Goal: Task Accomplishment & Management: Use online tool/utility

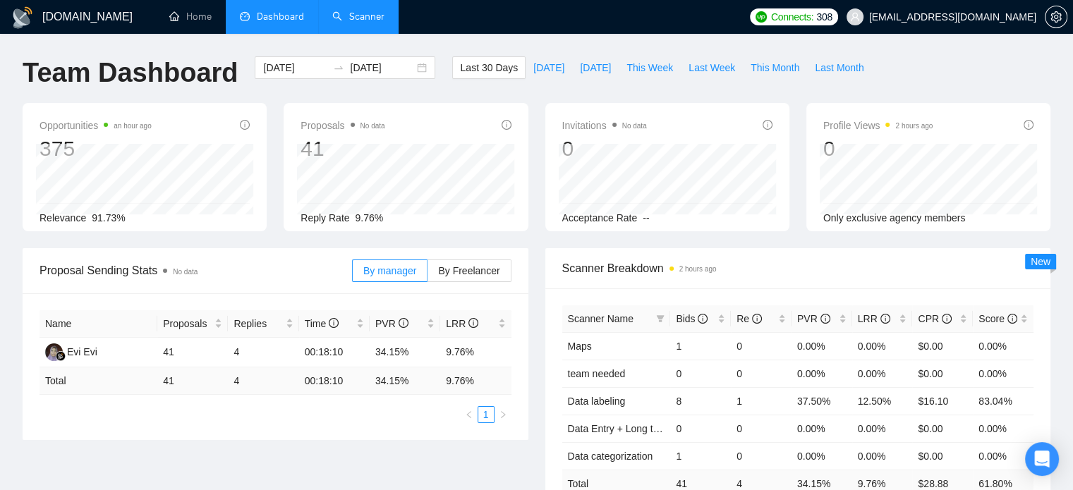
click at [342, 13] on link "Scanner" at bounding box center [358, 17] width 52 height 12
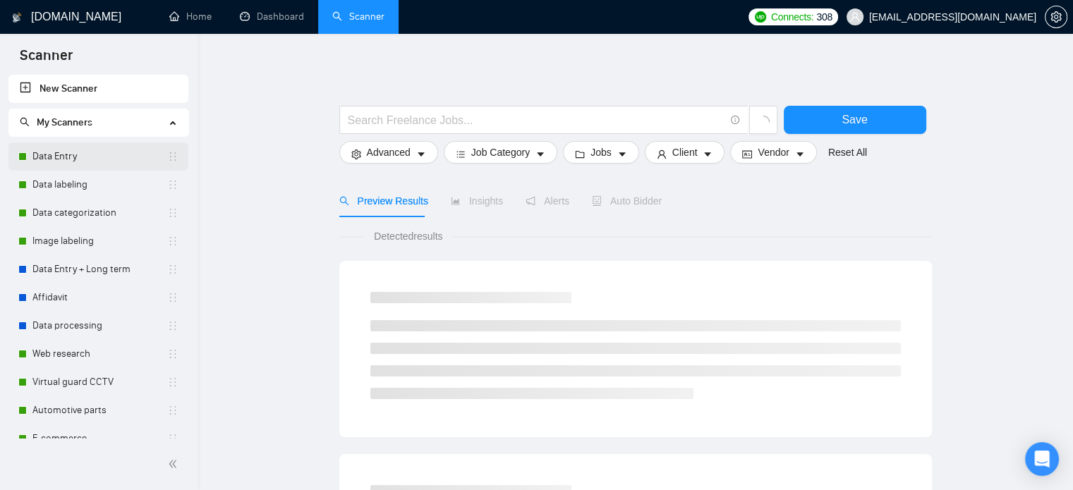
click at [98, 162] on link "Data Entry" at bounding box center [99, 157] width 135 height 28
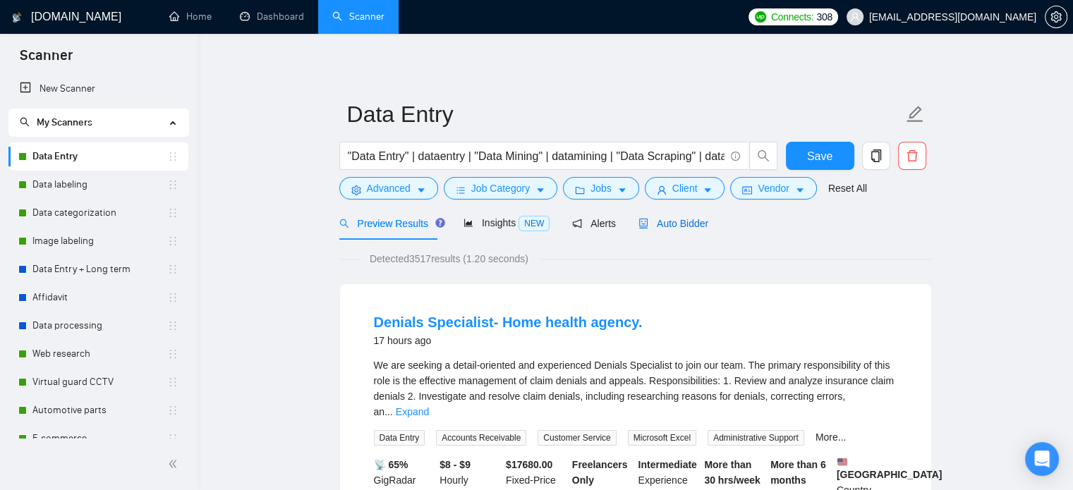
click at [683, 229] on span "Auto Bidder" at bounding box center [674, 223] width 70 height 11
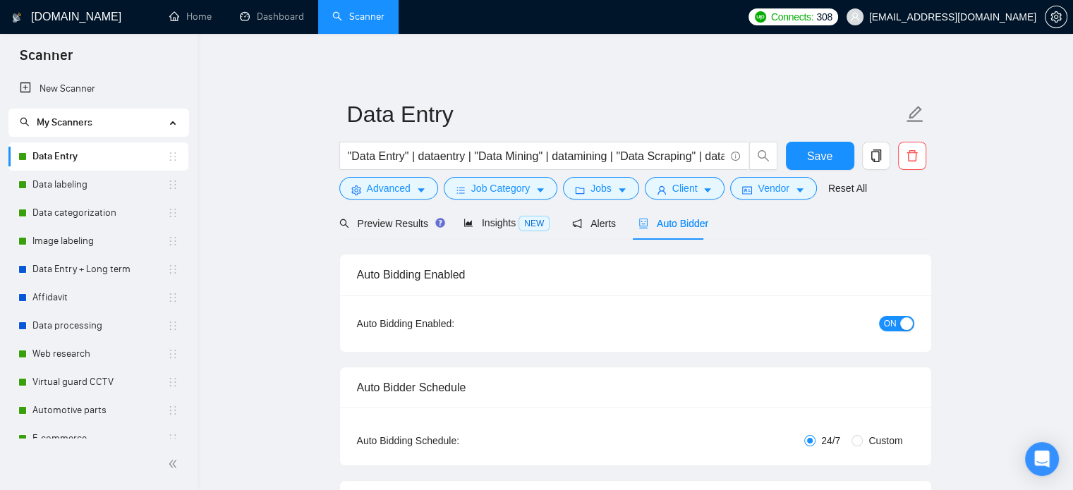
checkbox input "true"
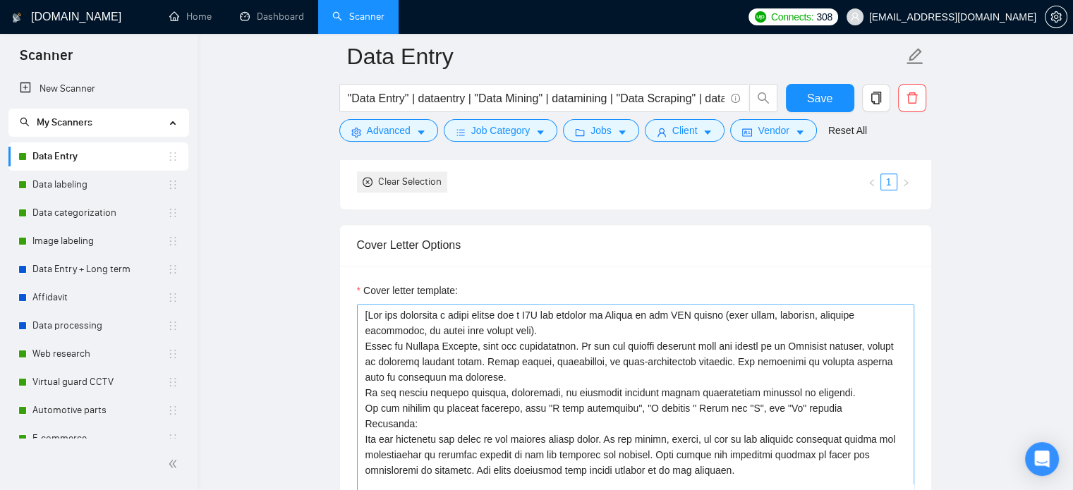
scroll to position [1623, 0]
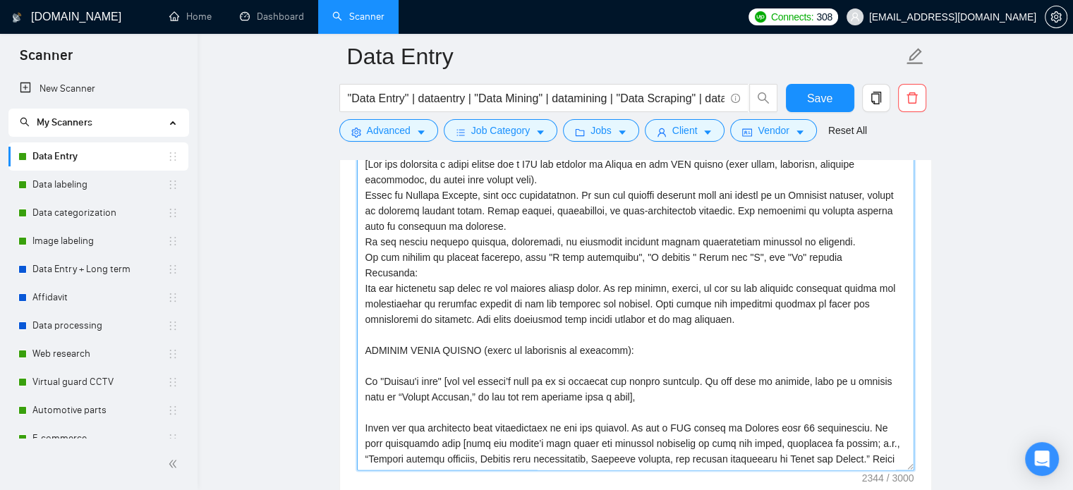
click at [601, 320] on textarea "Cover letter template:" at bounding box center [635, 312] width 557 height 318
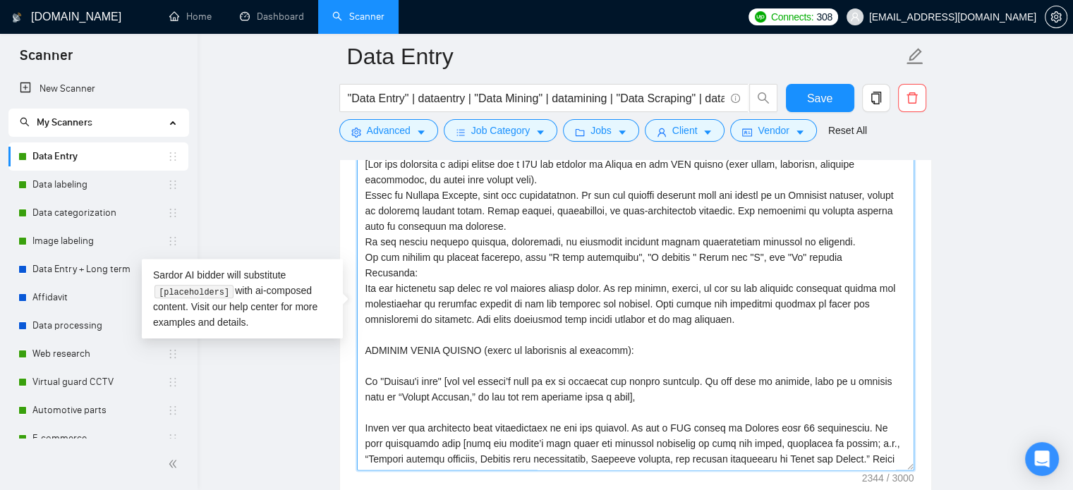
scroll to position [1482, 0]
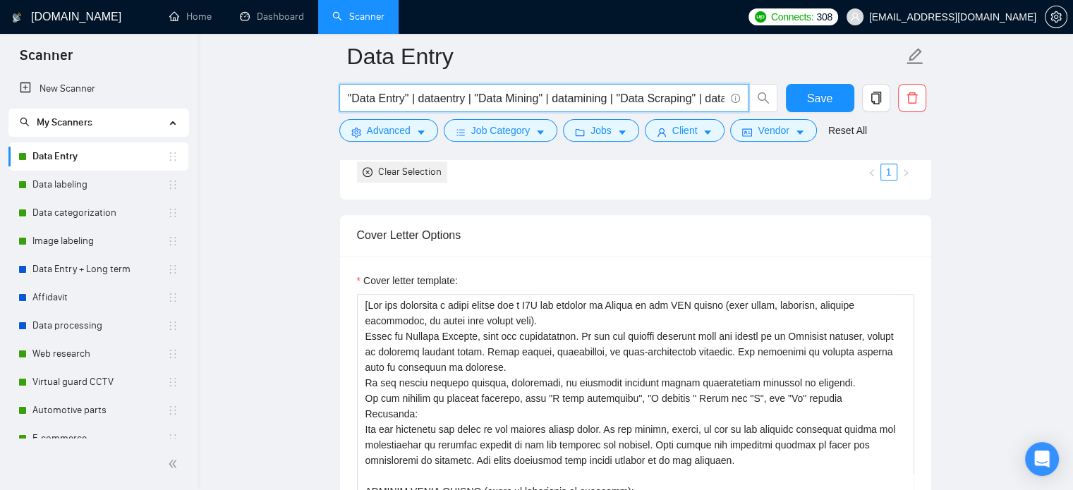
drag, startPoint x: 470, startPoint y: 98, endPoint x: 303, endPoint y: 98, distance: 166.5
click at [346, 98] on span ""Data Entry" | dataentry | "Data Mining" | datamining | "Data Scraping" | datas…" at bounding box center [543, 98] width 409 height 28
click at [348, 98] on input ""Data Entry" | dataentry | "Data Mining" | datamining | "Data Scraping" | datas…" at bounding box center [536, 99] width 377 height 18
paste input ""Data Entry" | dataentry |"
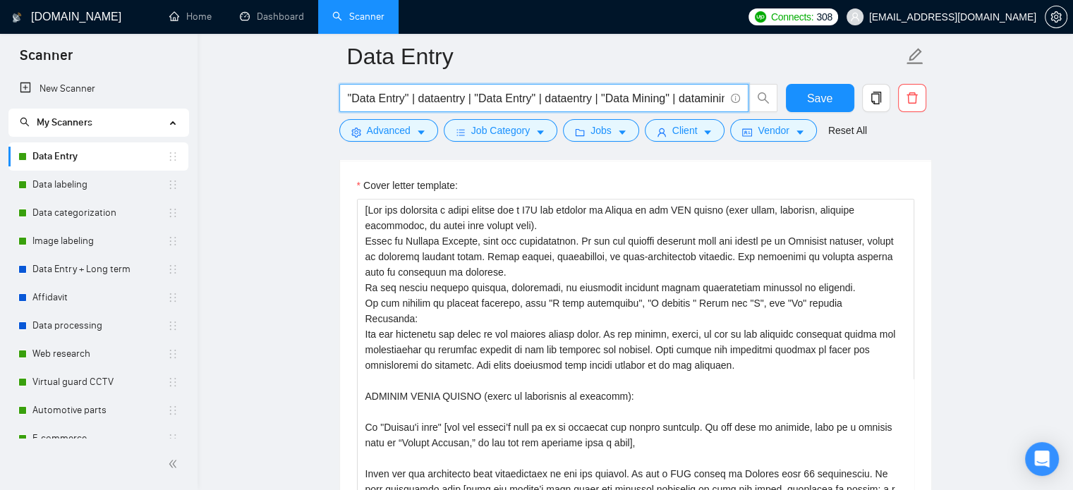
click at [389, 99] on input ""Data Entry" | dataentry | "Data Entry" | dataentry | "Data Mining" | dataminin…" at bounding box center [536, 99] width 377 height 18
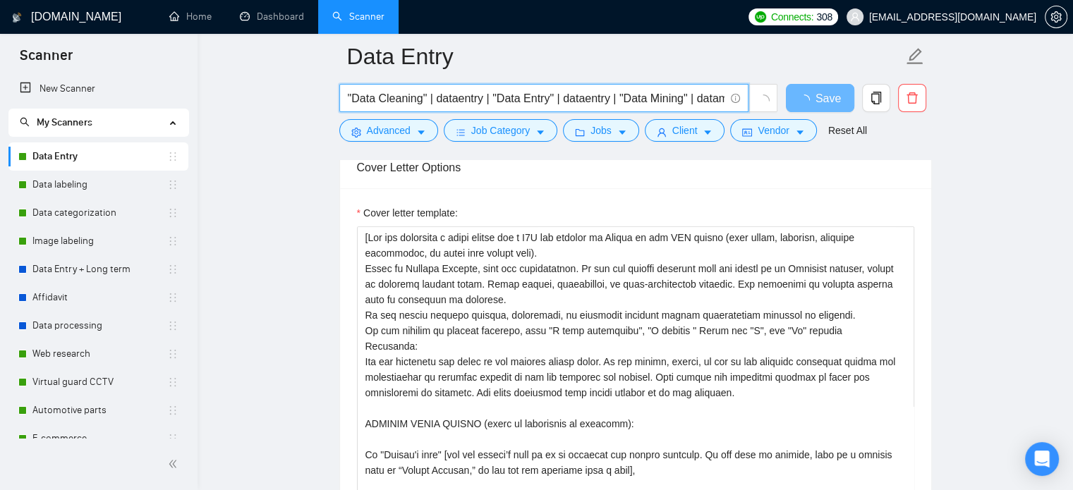
click at [389, 99] on input ""Data Cleaning" | dataentry | "Data Entry" | dataentry | "Data Mining" | datami…" at bounding box center [536, 99] width 377 height 18
click at [480, 99] on input ""Data Cleaning" | dataentry | "Data Entry" | dataentry | "Data Mining" | datami…" at bounding box center [536, 99] width 377 height 18
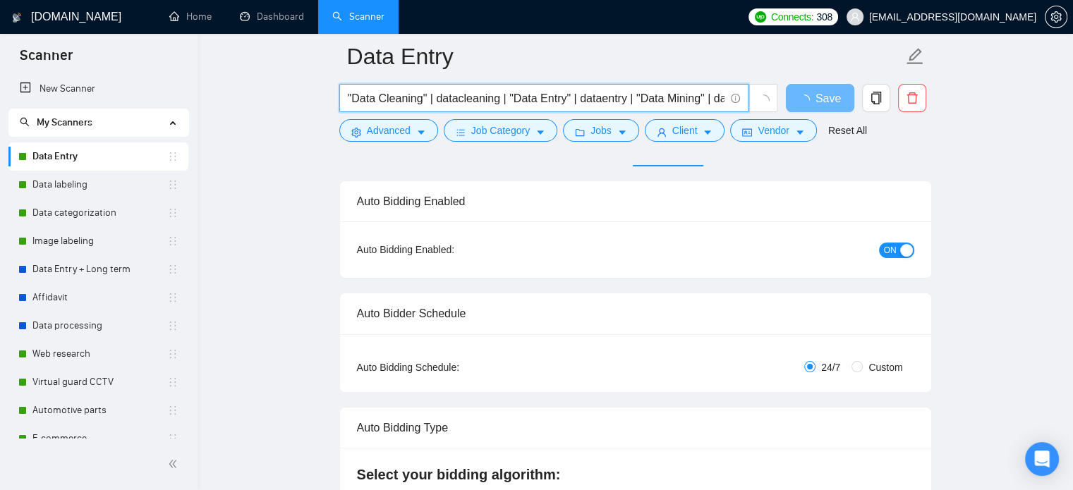
scroll to position [0, 0]
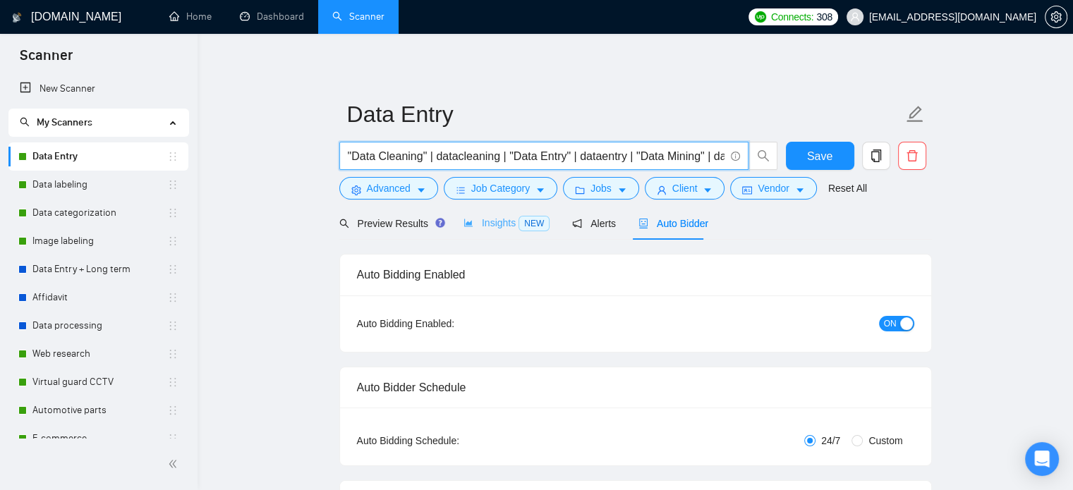
type input ""Data Cleaning" | datacleaning | "Data Entry" | dataentry | "Data Mining" | dat…"
click at [501, 229] on div "Insights NEW" at bounding box center [507, 223] width 86 height 16
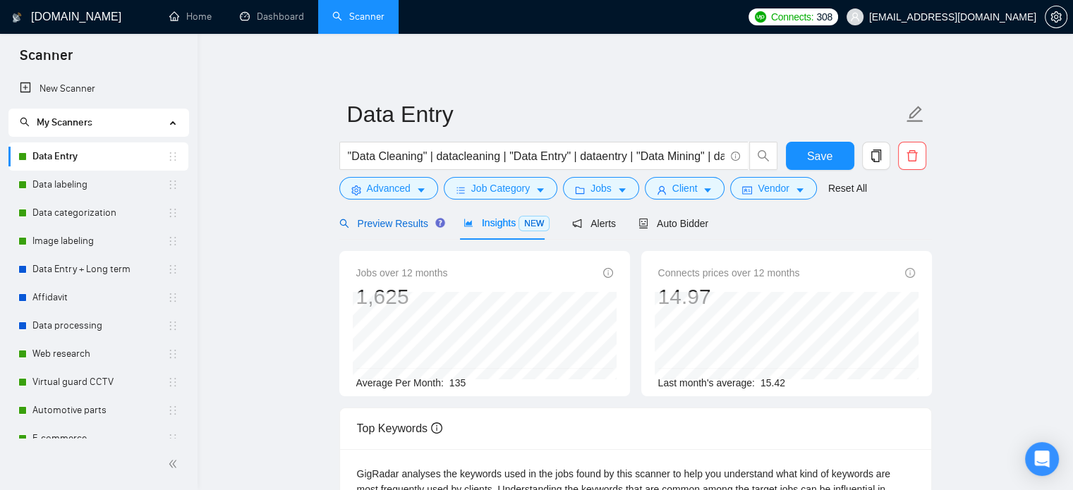
click at [401, 225] on span "Preview Results" at bounding box center [390, 223] width 102 height 11
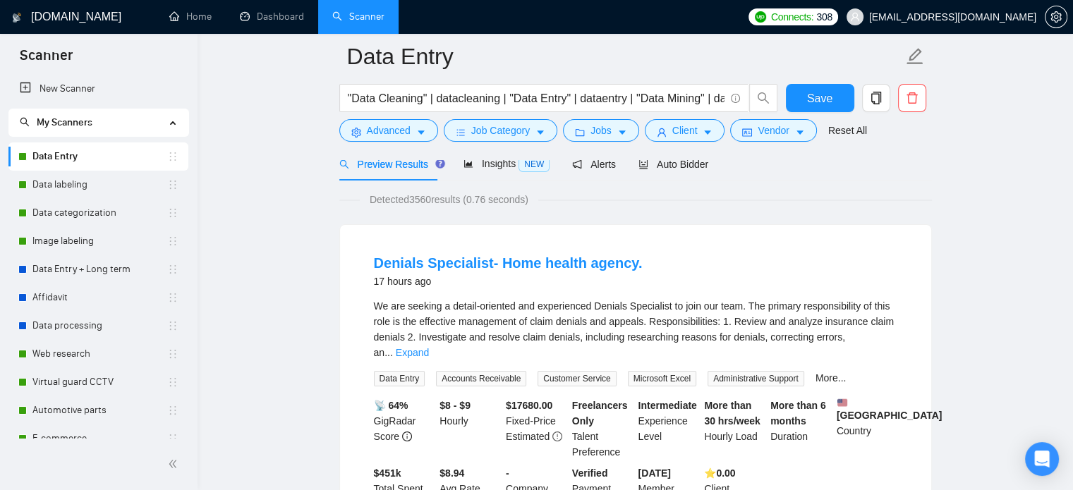
scroll to position [71, 0]
click at [429, 347] on link "Expand" at bounding box center [412, 352] width 33 height 11
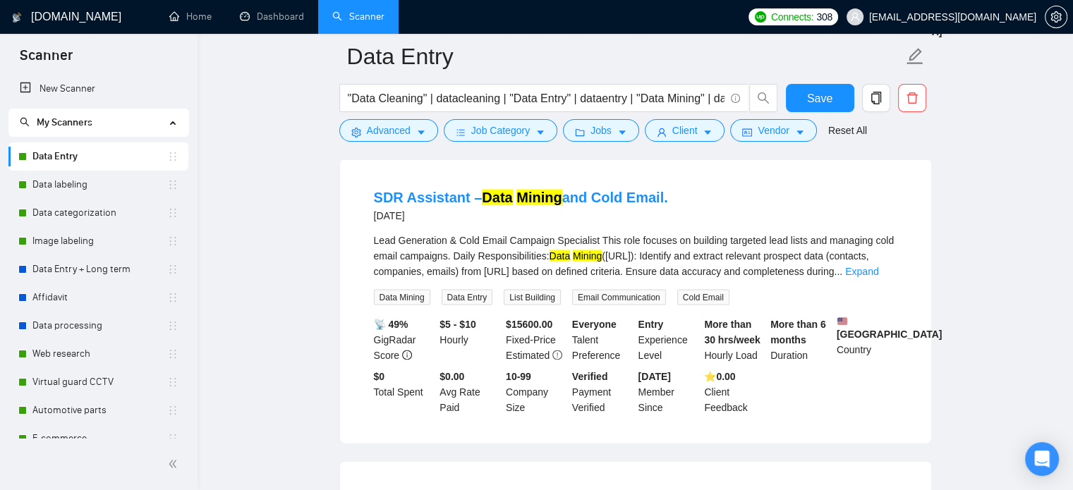
scroll to position [2963, 0]
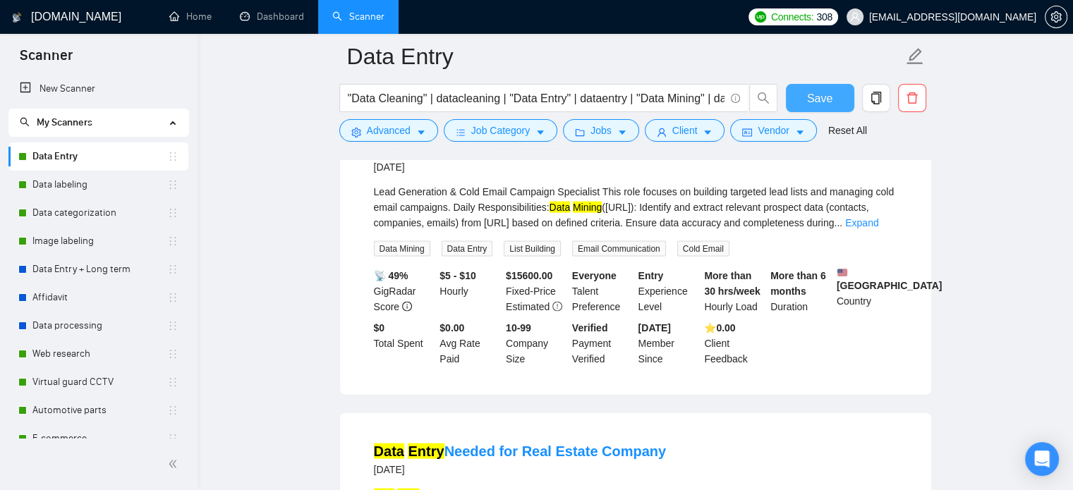
click at [831, 100] on button "Save" at bounding box center [820, 98] width 68 height 28
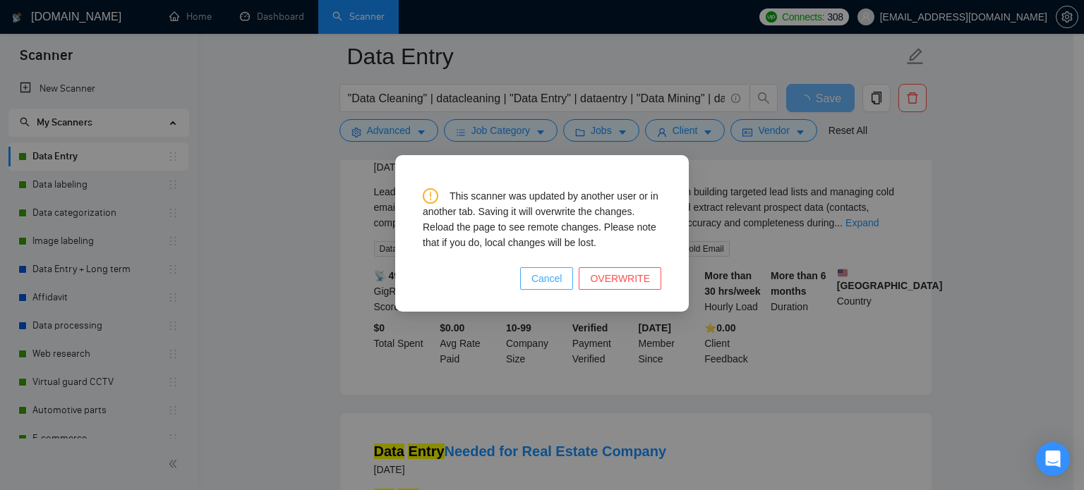
click at [545, 279] on span "Cancel" at bounding box center [546, 279] width 31 height 16
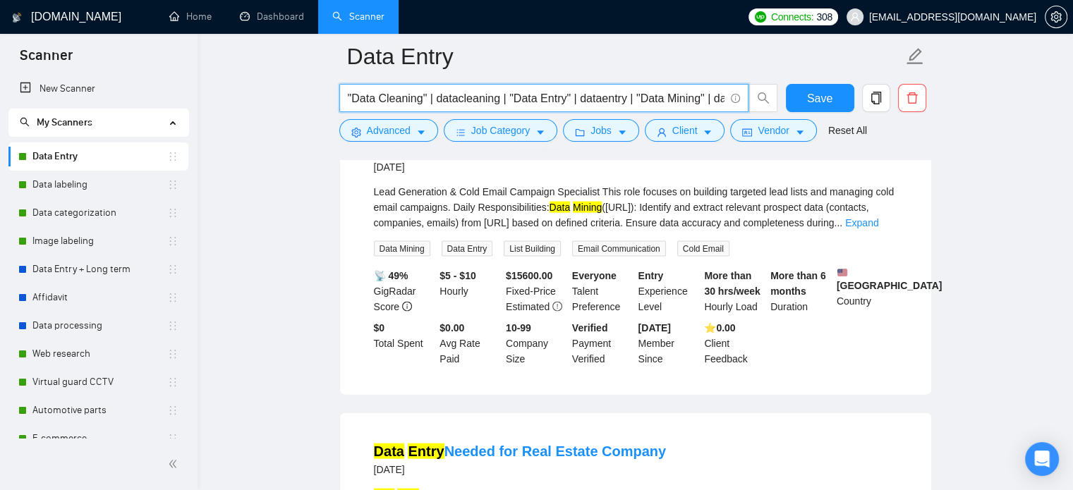
drag, startPoint x: 498, startPoint y: 100, endPoint x: 270, endPoint y: 89, distance: 228.9
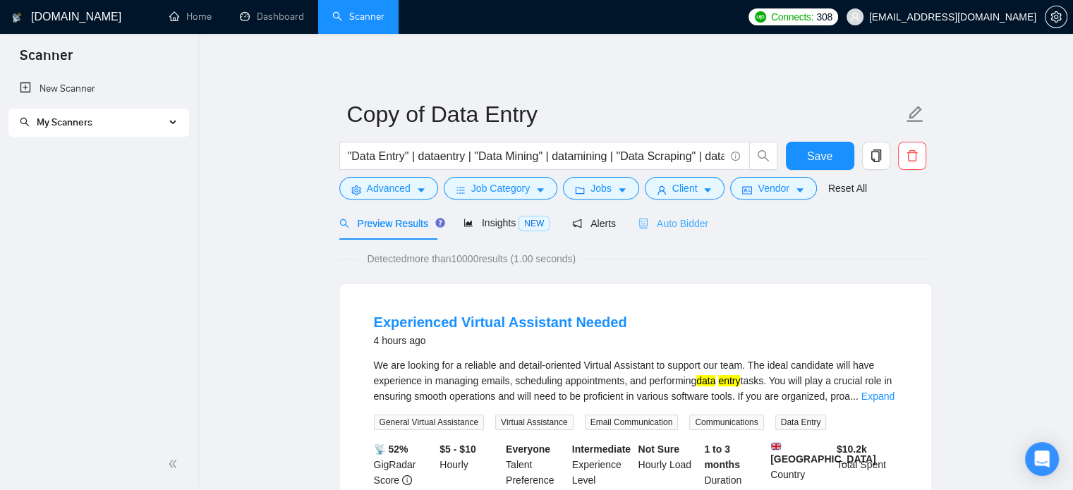
click at [676, 235] on div "Auto Bidder" at bounding box center [674, 223] width 70 height 33
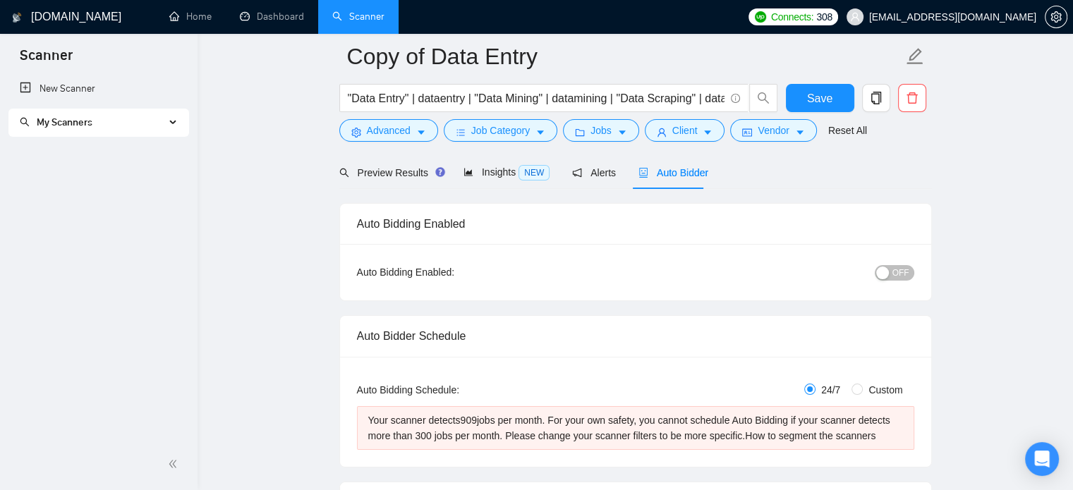
scroll to position [71, 0]
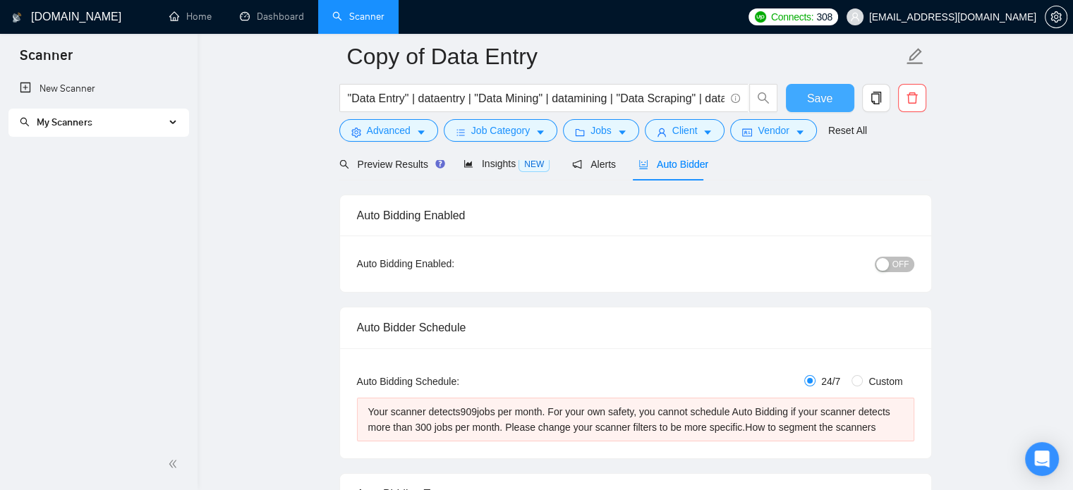
click at [827, 92] on span "Save" at bounding box center [819, 99] width 25 height 18
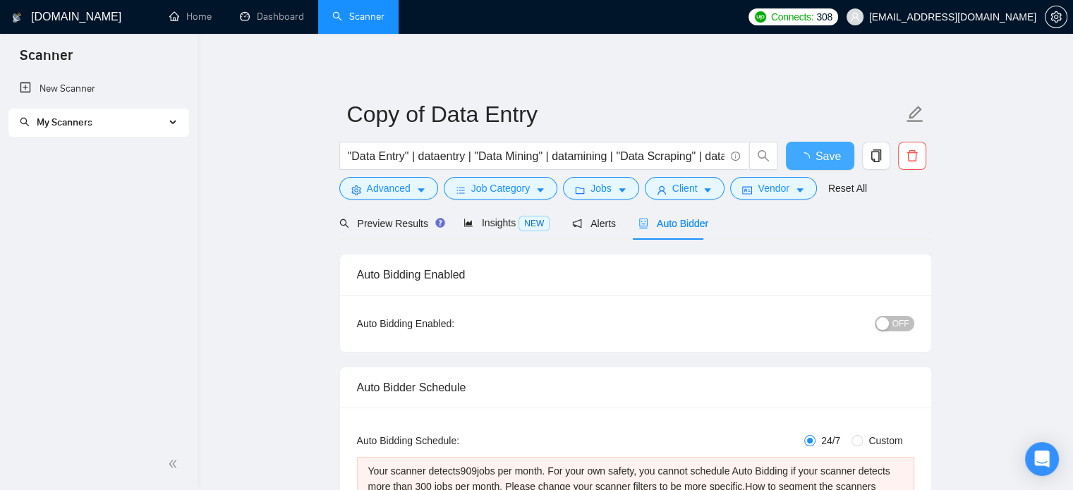
scroll to position [0, 0]
click at [160, 121] on span "My Scanners" at bounding box center [92, 123] width 145 height 28
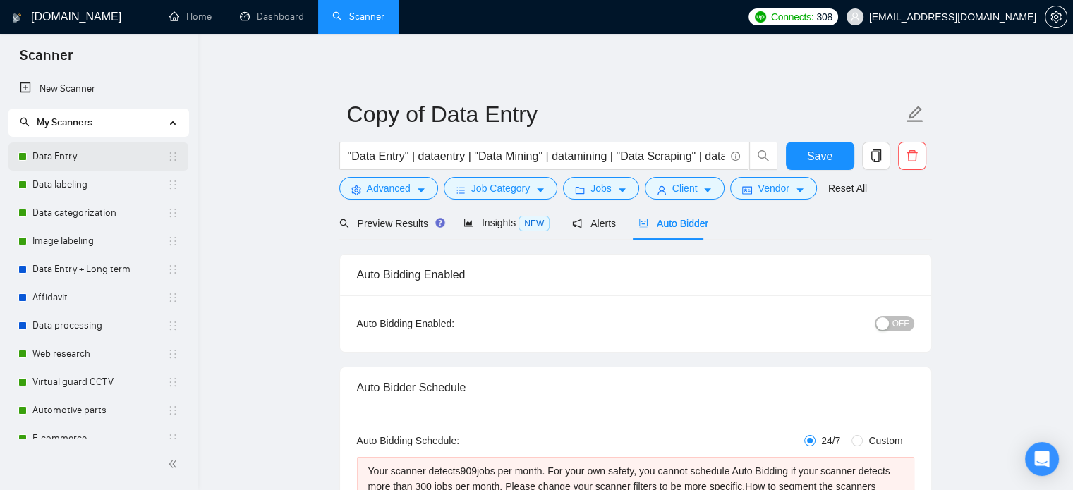
click at [126, 161] on link "Data Entry" at bounding box center [99, 157] width 135 height 28
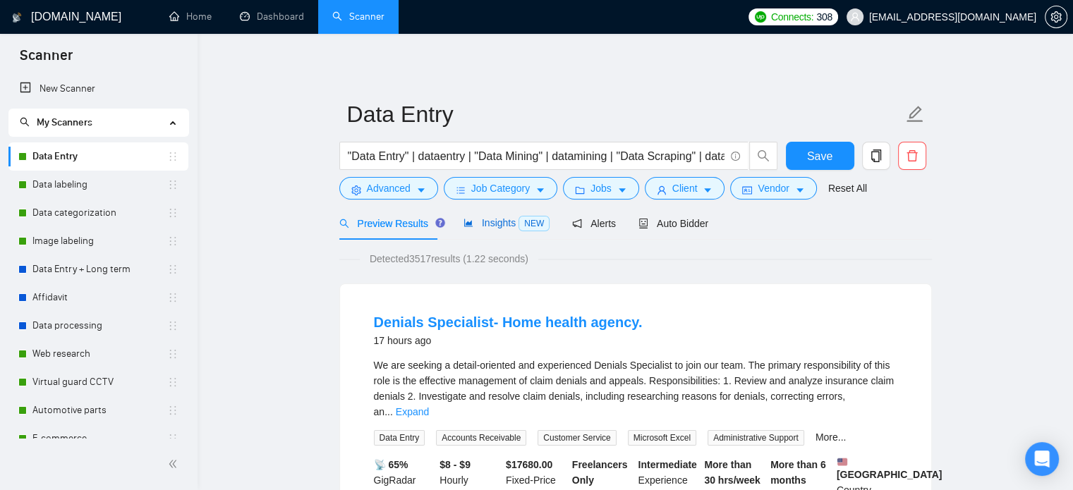
click at [533, 229] on span "NEW" at bounding box center [534, 224] width 31 height 16
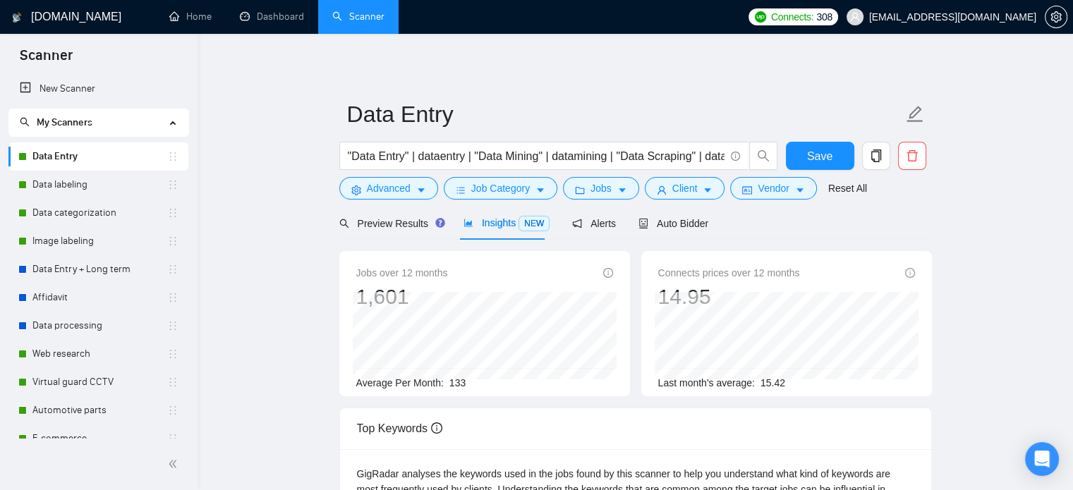
click at [377, 176] on div ""Data Entry" | dataentry | "Data Mining" | datamining | "Data Scraping" | datas…" at bounding box center [559, 159] width 445 height 35
click at [376, 183] on span "Advanced" at bounding box center [389, 189] width 44 height 16
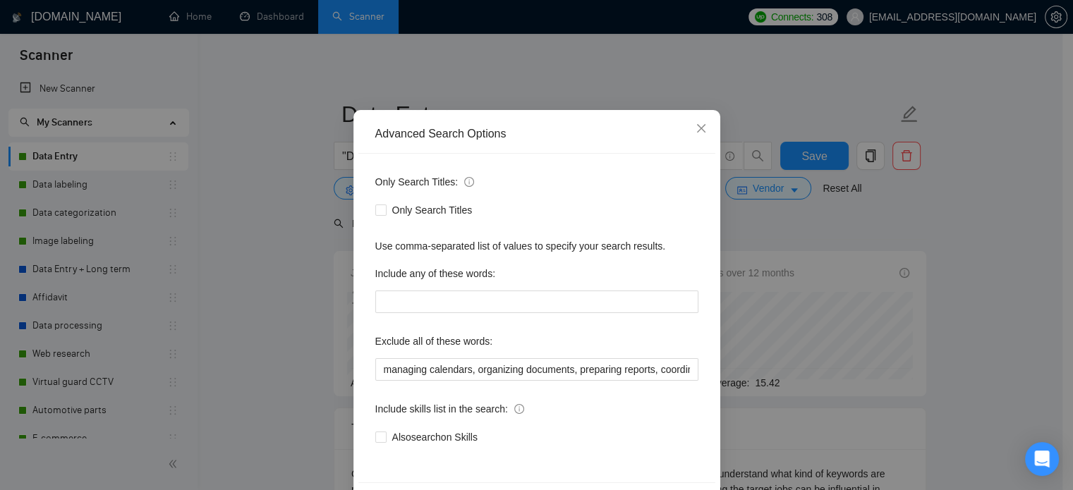
scroll to position [96, 0]
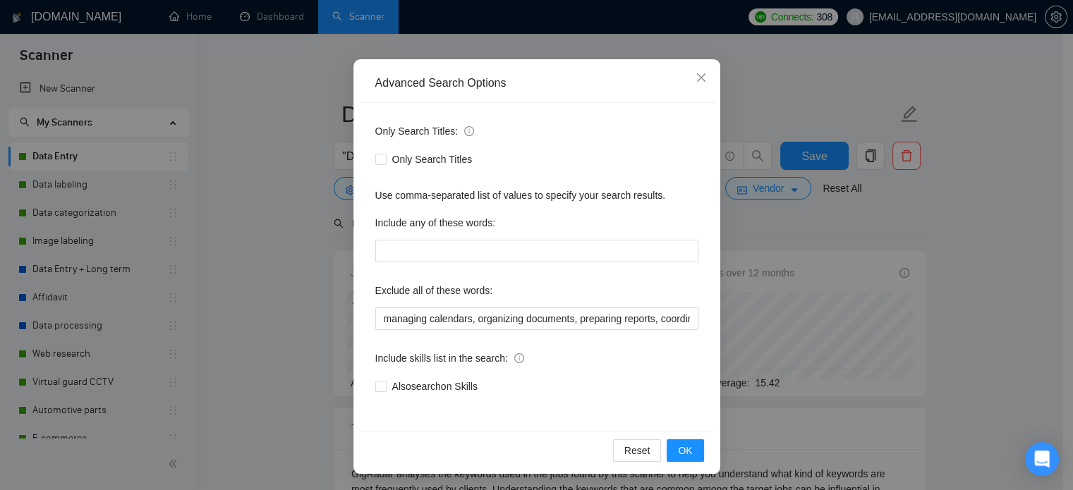
click at [484, 301] on div "Exclude all of these words:" at bounding box center [536, 293] width 323 height 28
click at [477, 315] on input "managing calendars, organizing documents, preparing reports, coordinating with …" at bounding box center [536, 319] width 323 height 23
paste input "Appointment Setter, customer success, client success, account manager, en Españ…"
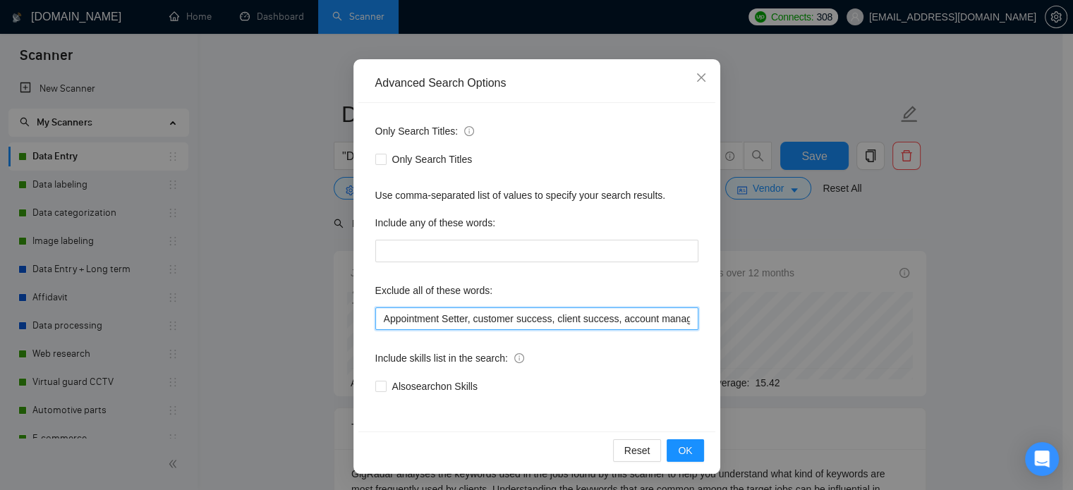
scroll to position [0, 3747]
type input "Appointment Setter, customer success, client success, account manager, en Españ…"
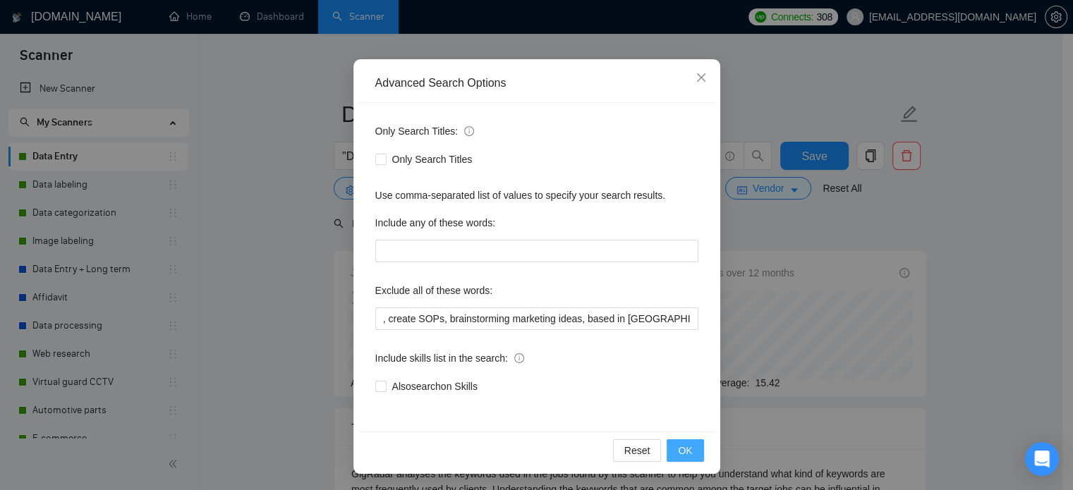
click at [690, 454] on button "OK" at bounding box center [685, 451] width 37 height 23
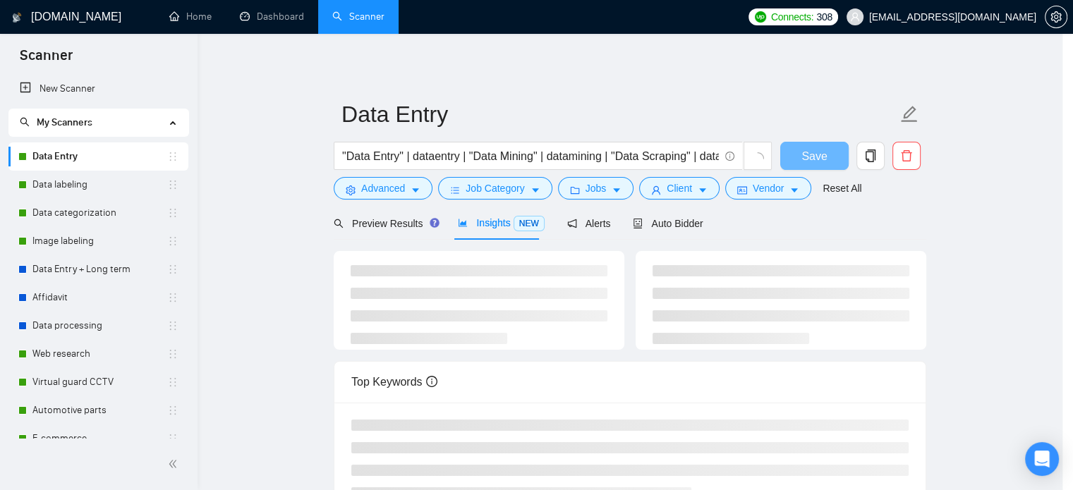
scroll to position [25, 0]
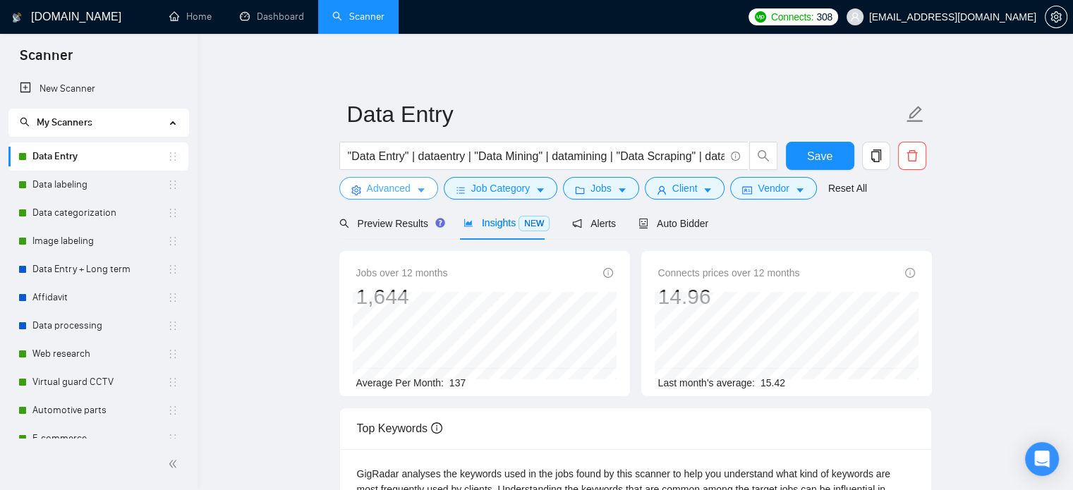
click at [382, 191] on span "Advanced" at bounding box center [389, 189] width 44 height 16
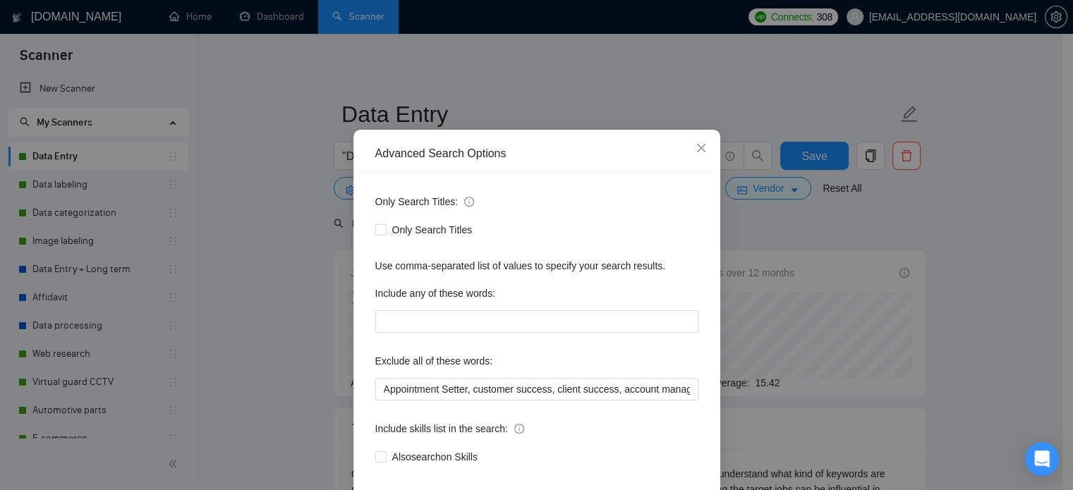
click at [347, 201] on div "Advanced Search Options Only Search Titles: Only Search Titles Use comma-separa…" at bounding box center [536, 245] width 1073 height 490
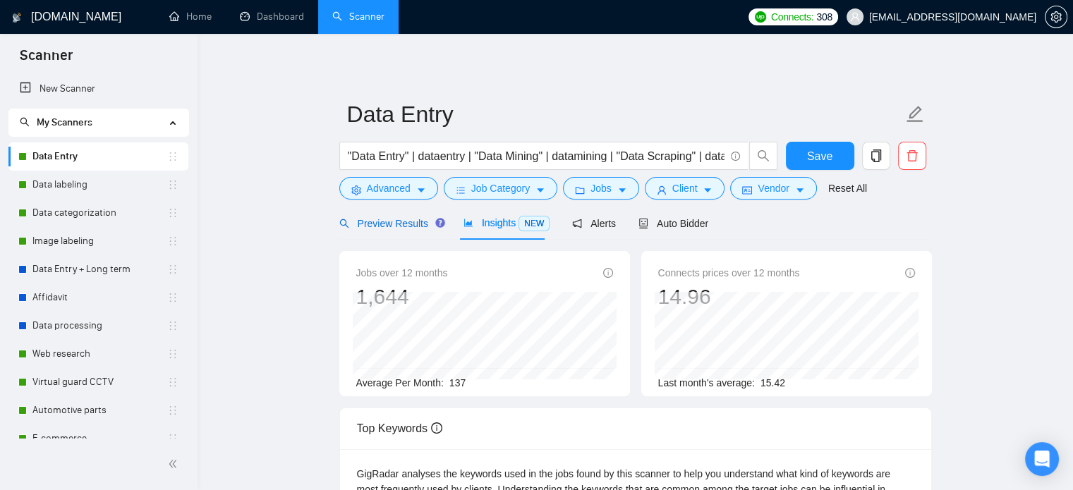
click at [361, 218] on span "Preview Results" at bounding box center [390, 223] width 102 height 11
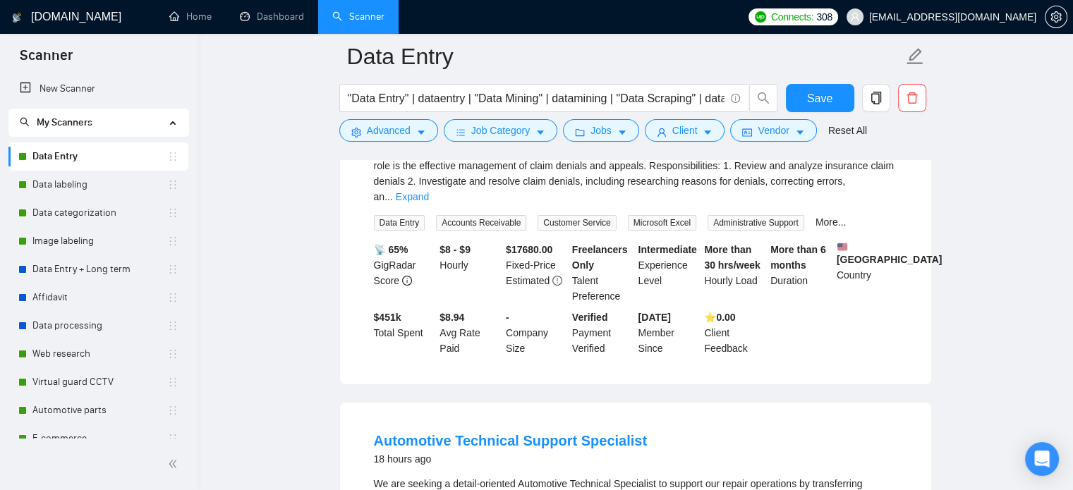
scroll to position [71, 0]
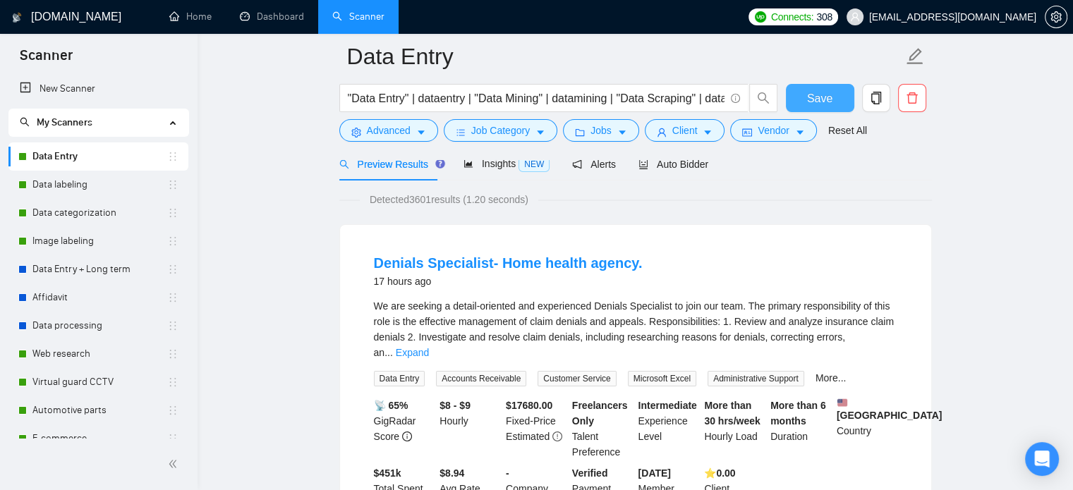
click at [817, 88] on button "Save" at bounding box center [820, 98] width 68 height 28
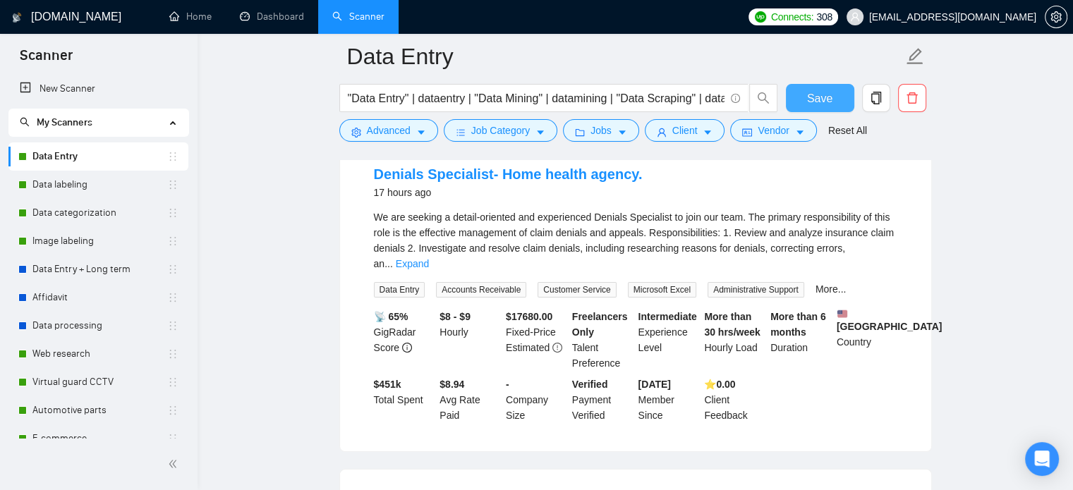
scroll to position [0, 0]
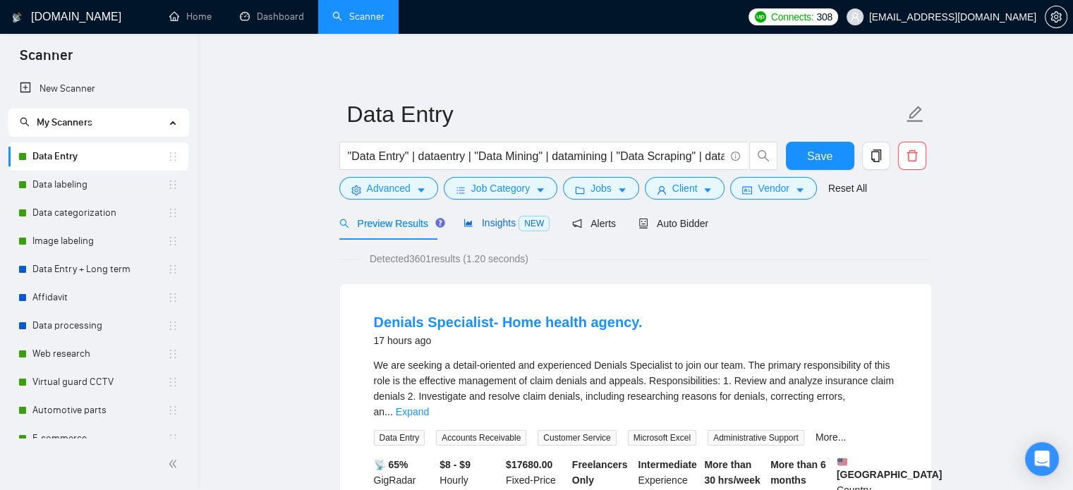
click at [488, 224] on span "Insights NEW" at bounding box center [507, 222] width 86 height 11
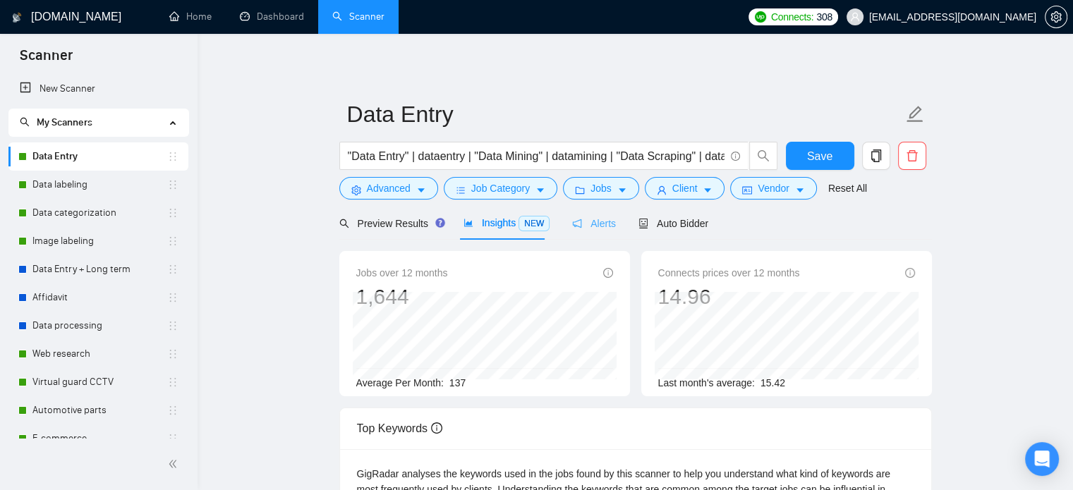
click at [602, 214] on div "Alerts" at bounding box center [594, 223] width 44 height 33
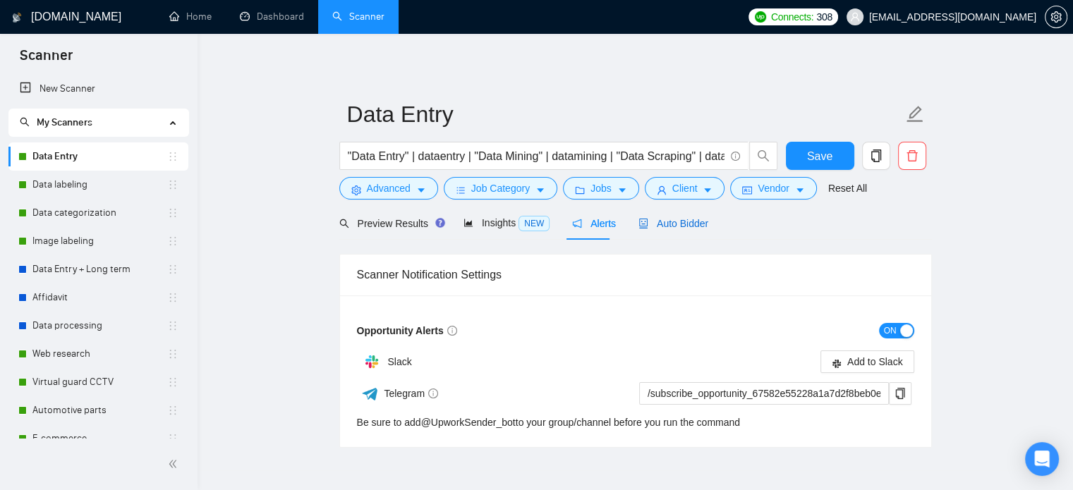
click at [680, 220] on span "Auto Bidder" at bounding box center [674, 223] width 70 height 11
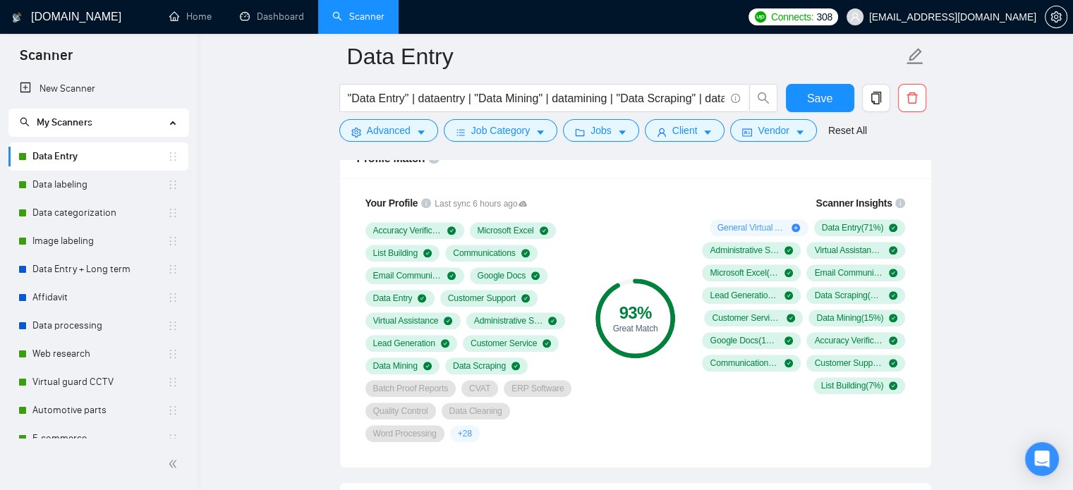
scroll to position [917, 0]
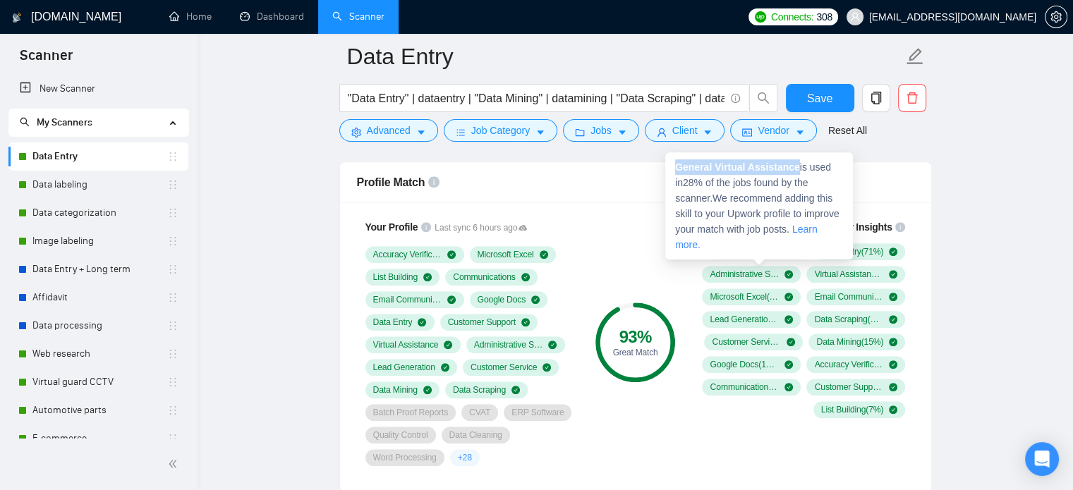
drag, startPoint x: 694, startPoint y: 166, endPoint x: 796, endPoint y: 169, distance: 102.3
click at [796, 169] on span "General Virtual Assistance is used in 28 % of the jobs found by the scanner. We…" at bounding box center [757, 206] width 164 height 89
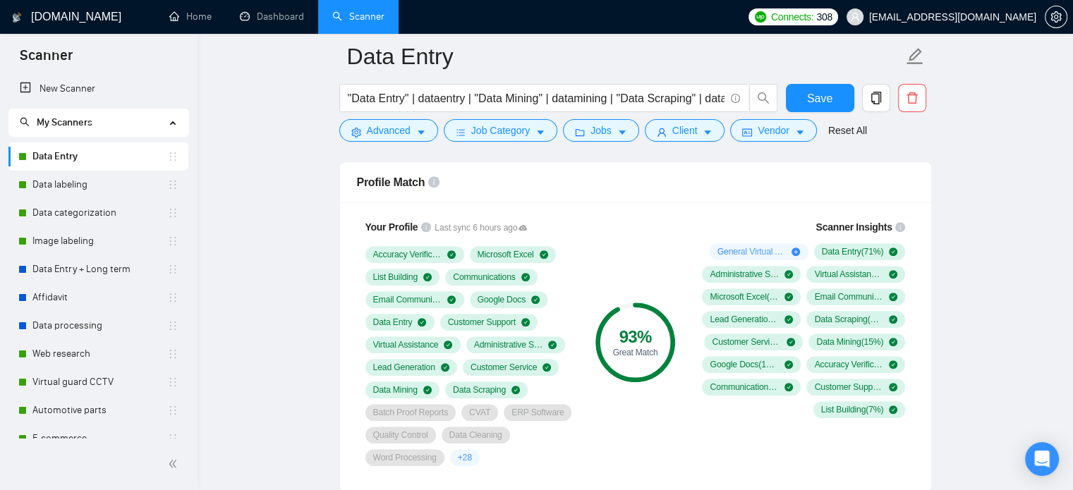
copy strong "General Virtual Assistance"
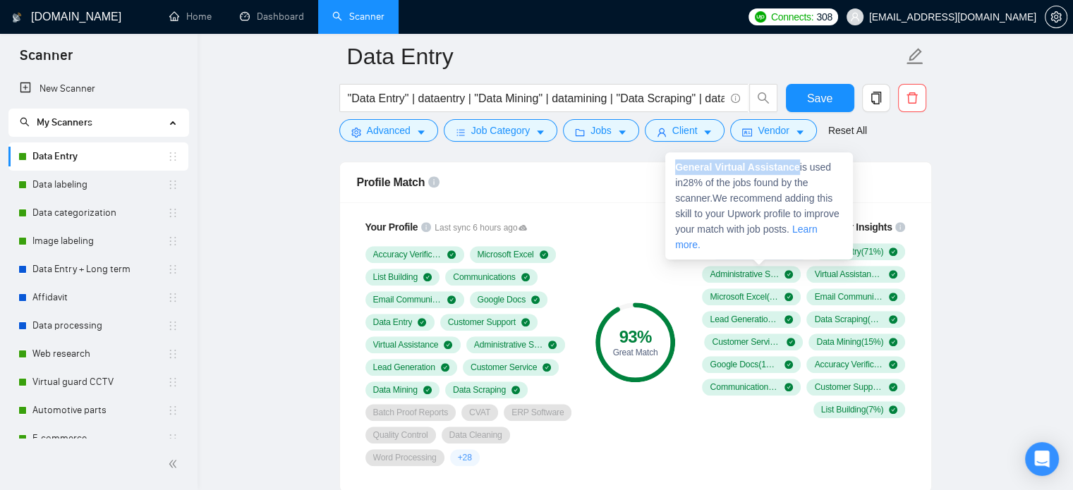
copy strong "General Virtual Assistance"
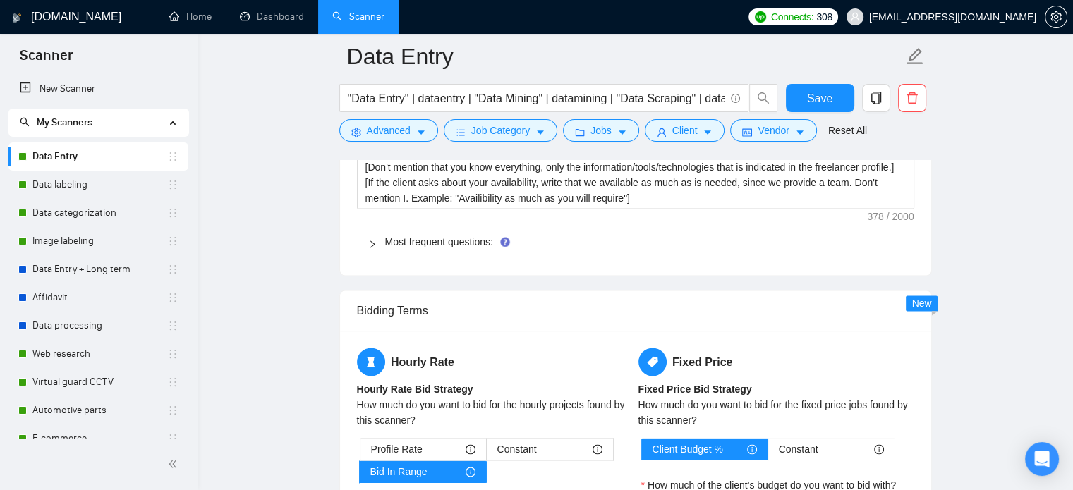
scroll to position [2117, 0]
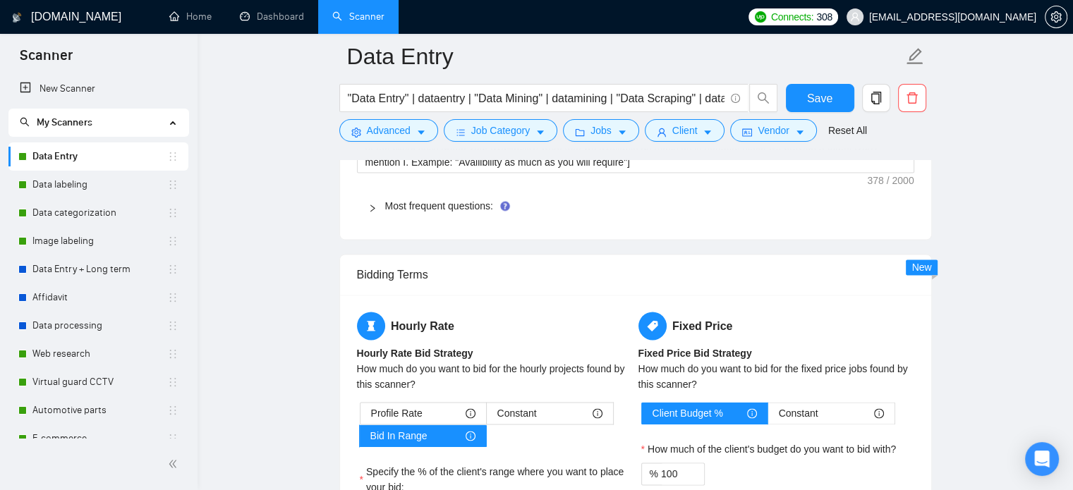
click at [443, 213] on div "Most frequent questions:" at bounding box center [635, 206] width 557 height 32
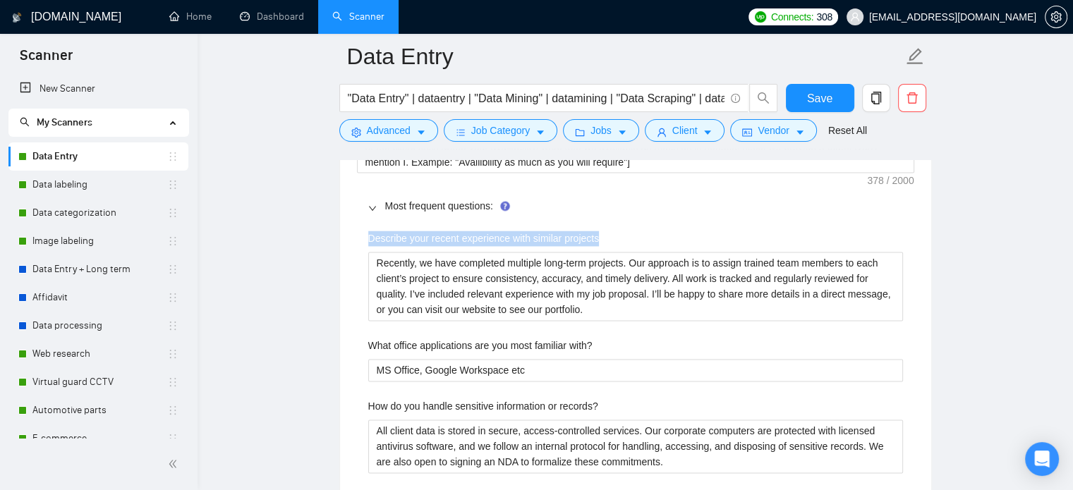
drag, startPoint x: 604, startPoint y: 238, endPoint x: 356, endPoint y: 241, distance: 248.4
copy label "Describe your recent experience with similar projects"
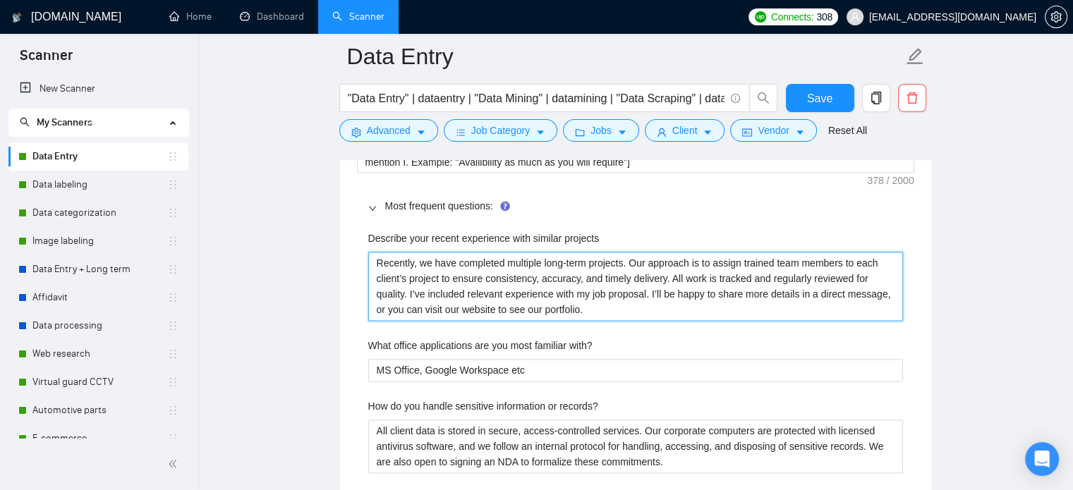
click at [596, 272] on projects "Recently, we have completed multiple long-term projects. Our approach is to ass…" at bounding box center [635, 286] width 535 height 69
paste projects "We’ve recently completed several long-term projects in data entry, customer sup…"
type projects "We’ve recently completed several long-term projects in data entry, customer sup…"
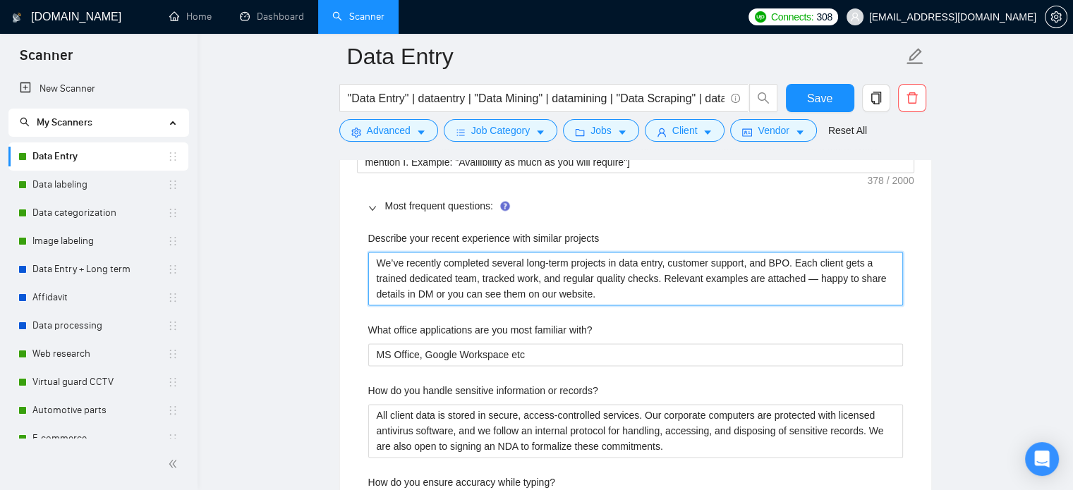
click at [748, 262] on projects "We’ve recently completed several long-term projects in data entry, customer sup…" at bounding box center [635, 279] width 535 height 54
click at [664, 265] on projects "We’ve recently completed several long-term projects in data entry, customer sup…" at bounding box center [635, 279] width 535 height 54
type projects "We’ve recently completed several long-term projects in data entry customer supp…"
type projects "We’ve recently completed several long-term projects in data entry ф customer su…"
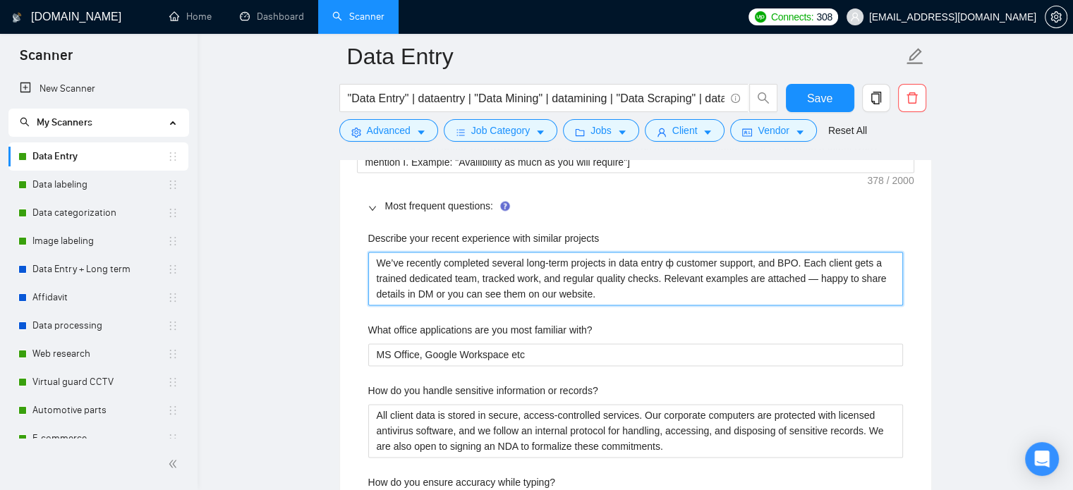
type projects "We’ve recently completed several long-term projects in data entry фт customer s…"
type projects "We’ve recently completed several long-term projects in data entry фтв customer …"
type projects "We’ve recently completed several long-term projects in data entry фт customer s…"
type projects "We’ve recently completed several long-term projects in data entry ф customer su…"
type projects "We’ve recently completed several long-term projects in data entry customer supp…"
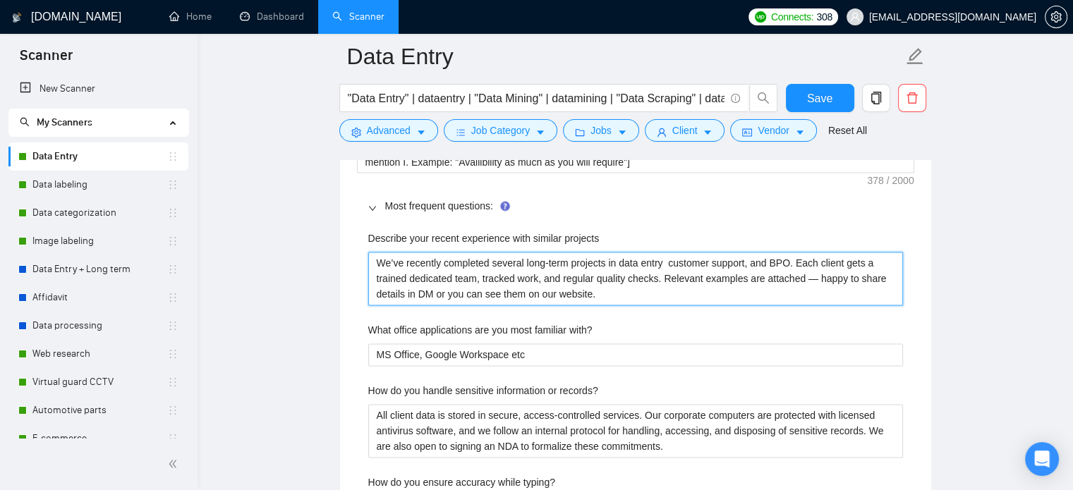
type projects "We’ve recently completed several long-term projects in data entry a customer su…"
type projects "We’ve recently completed several long-term projects in data entry an customer s…"
type projects "We’ve recently completed several long-term projects in data entry and customer …"
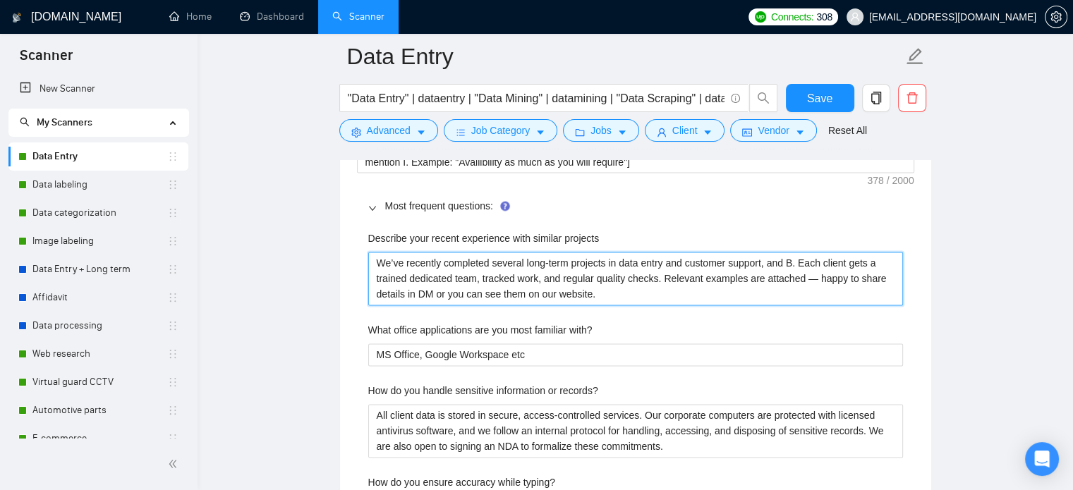
type projects "We’ve recently completed several long-term projects in data entry and customer …"
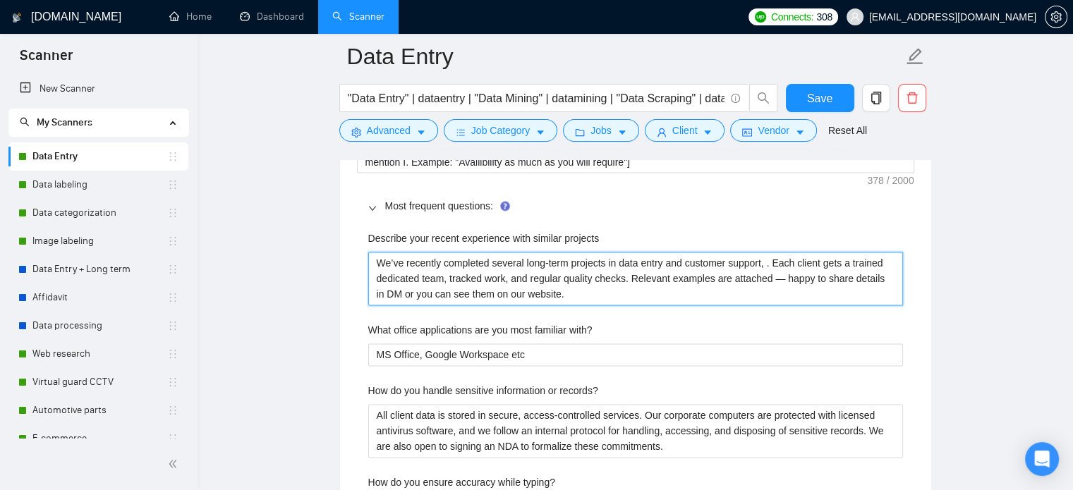
type projects "We’ve recently completed several long-term projects in data entry and customer …"
click at [507, 279] on projects "We’ve recently completed several long-term projects in data entry and customer …" at bounding box center [635, 279] width 535 height 54
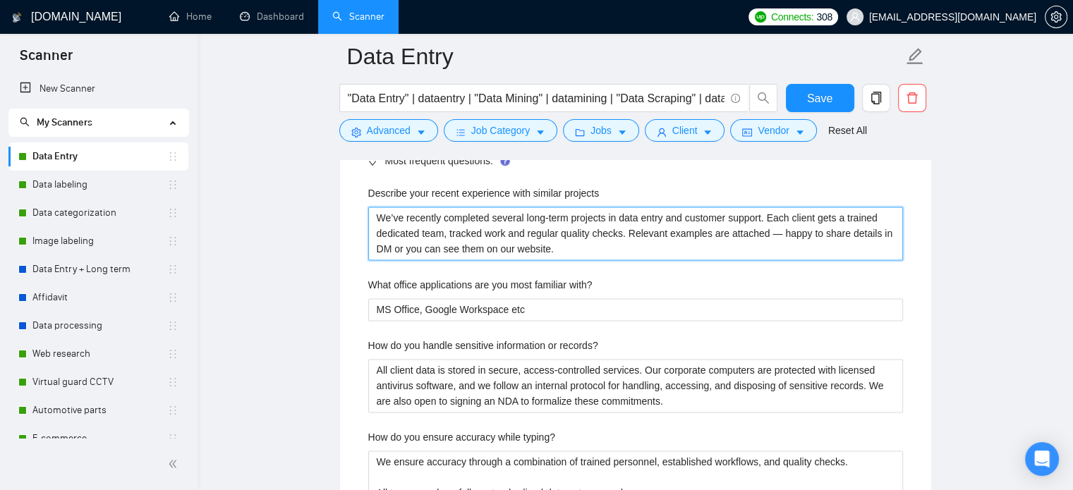
scroll to position [2187, 0]
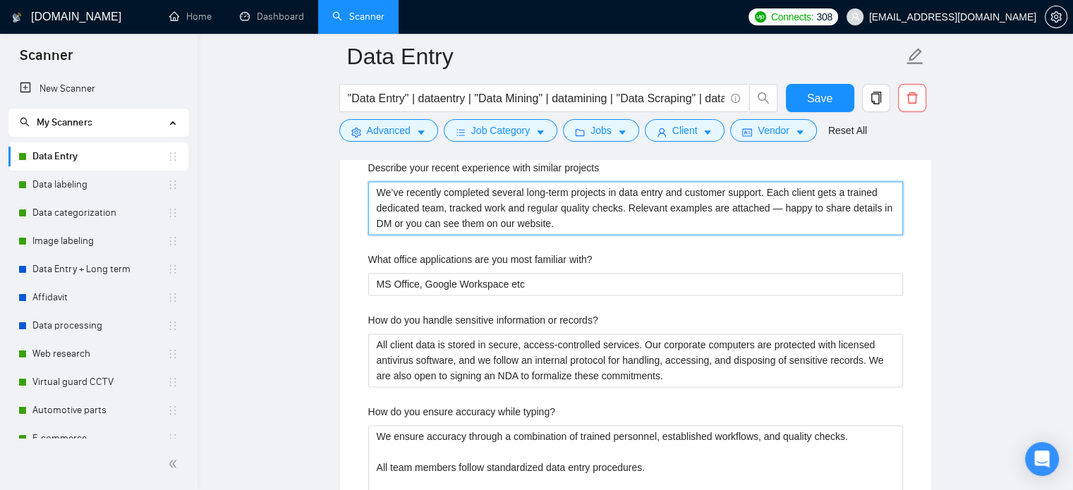
type projects "We’ve recently completed several long-term projects in data entry and customer …"
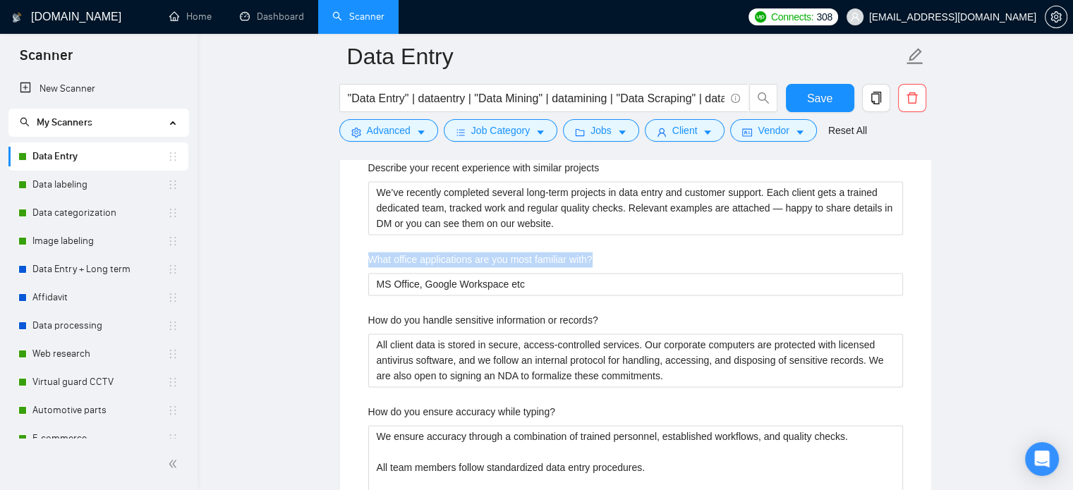
drag, startPoint x: 621, startPoint y: 267, endPoint x: 361, endPoint y: 248, distance: 260.3
copy label "What office applications are you most familiar with?"
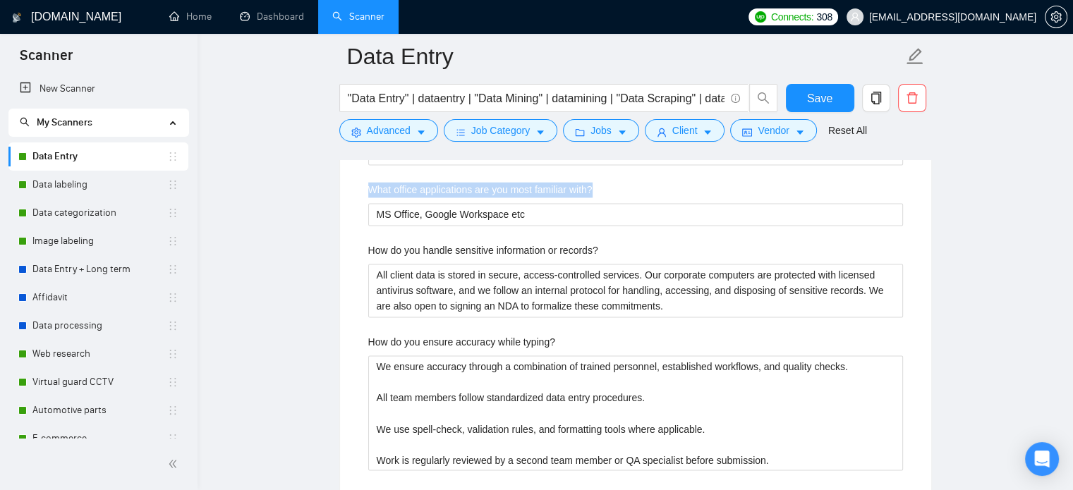
scroll to position [2258, 0]
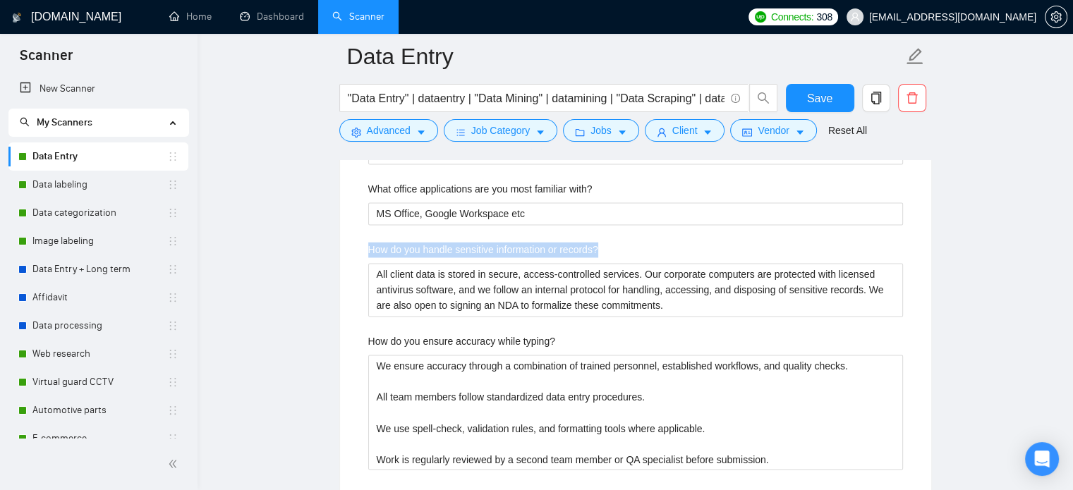
drag, startPoint x: 623, startPoint y: 246, endPoint x: 309, endPoint y: 257, distance: 314.2
copy label "How do you handle sensitive information or records?"
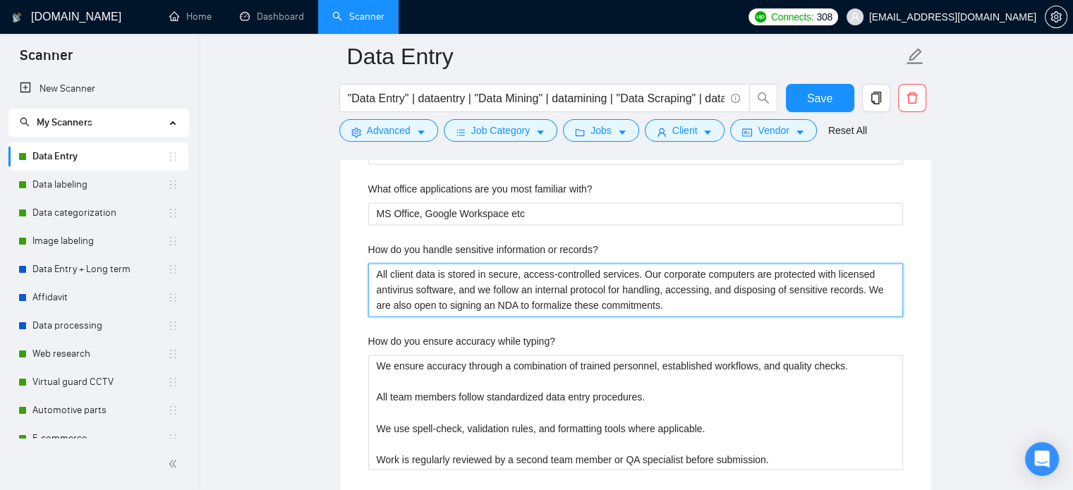
click at [568, 297] on records\? "All client data is stored in secure, access-controlled services. Our corporate …" at bounding box center [635, 290] width 535 height 54
paste records\? "We store sensitive data in secure, access-controlled services. All corporate de…"
type records\? "We store sensitive data in secure, access-controlled services. All corporate de…"
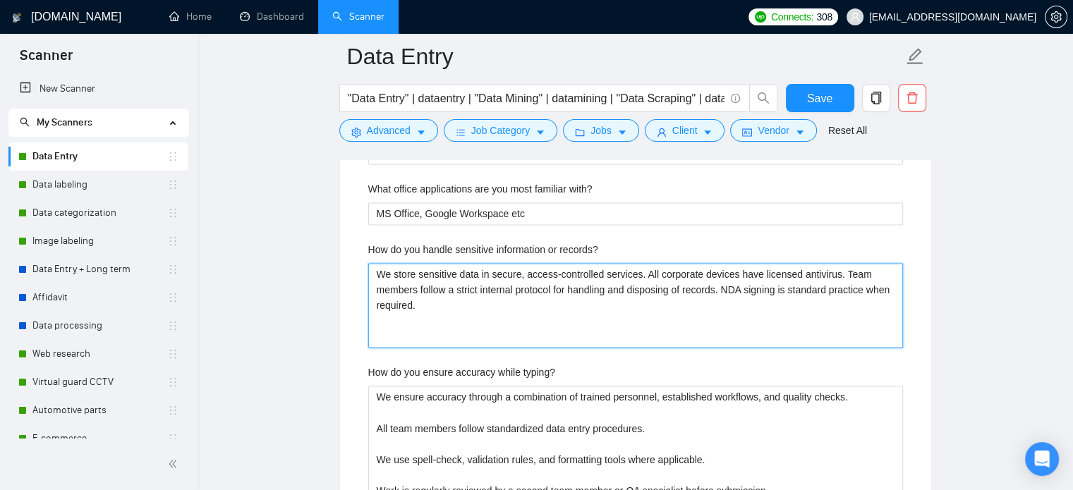
type records\? "We store sensitive data in secure, access-controlled services. All corporate de…"
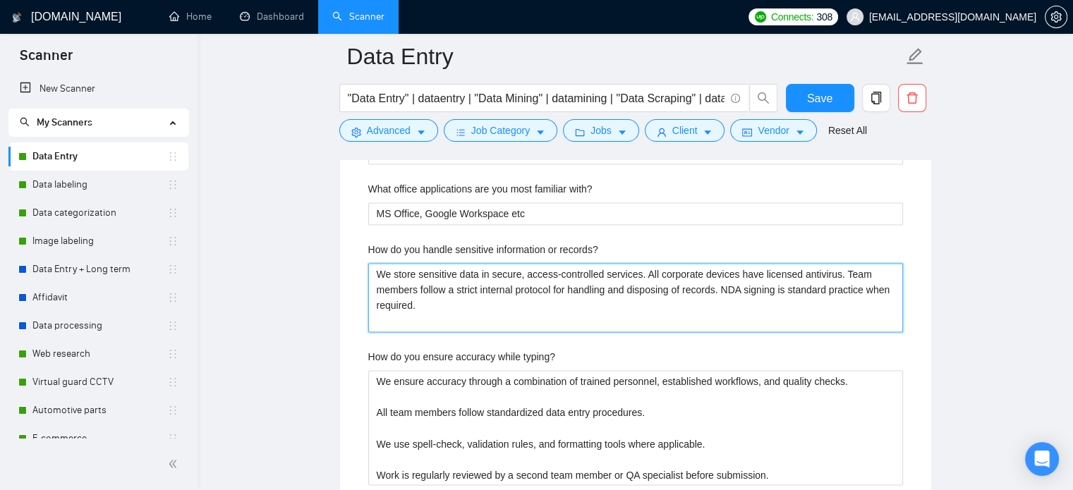
type records\? "We store sensitive data in secure, access-controlled services. All corporate de…"
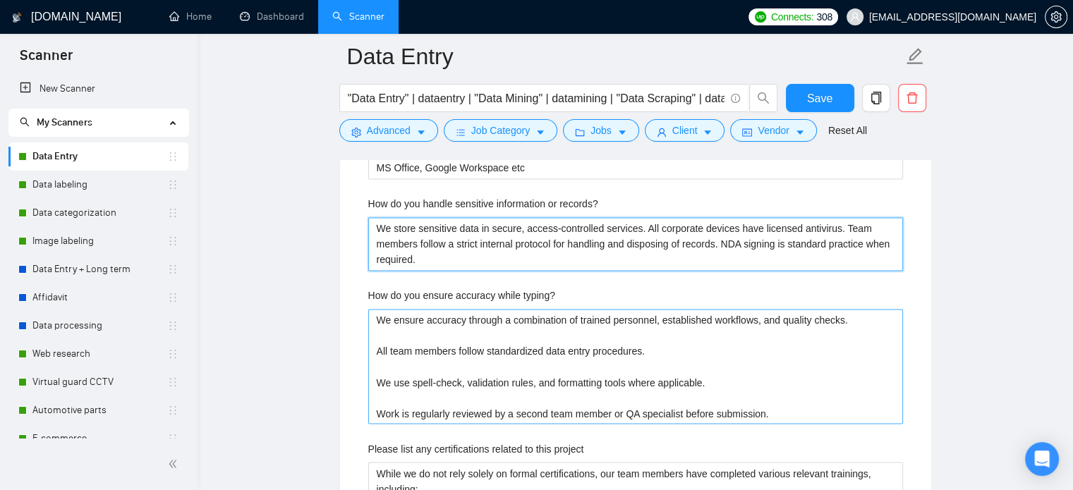
scroll to position [2328, 0]
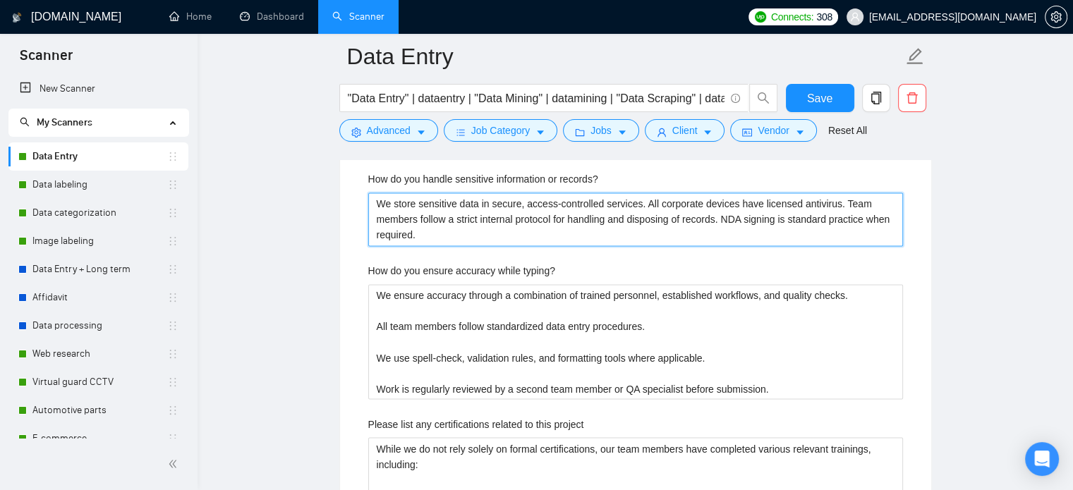
type records\? "We store sensitive data in secure, access-controlled services. All corporate de…"
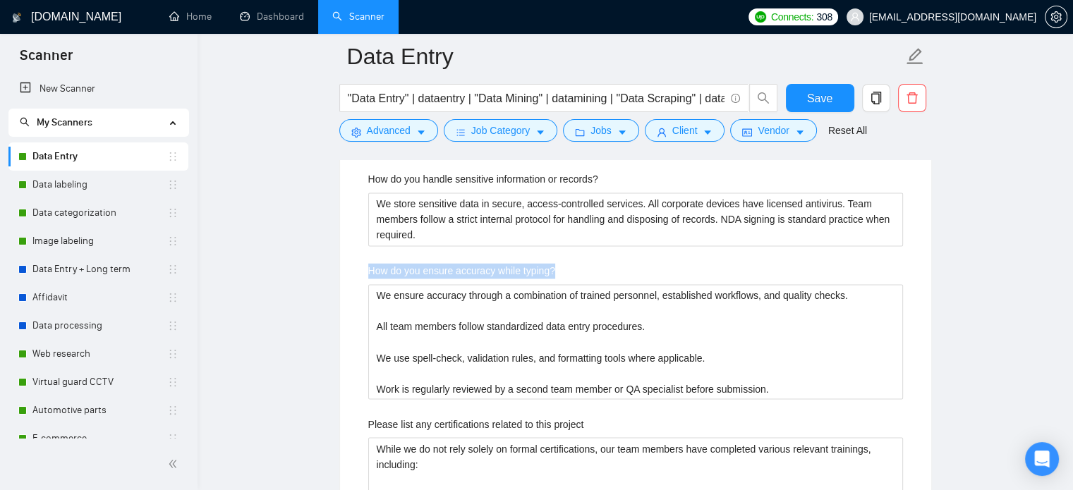
drag, startPoint x: 576, startPoint y: 270, endPoint x: 360, endPoint y: 272, distance: 215.9
copy label "How do you ensure accuracy while typing?"
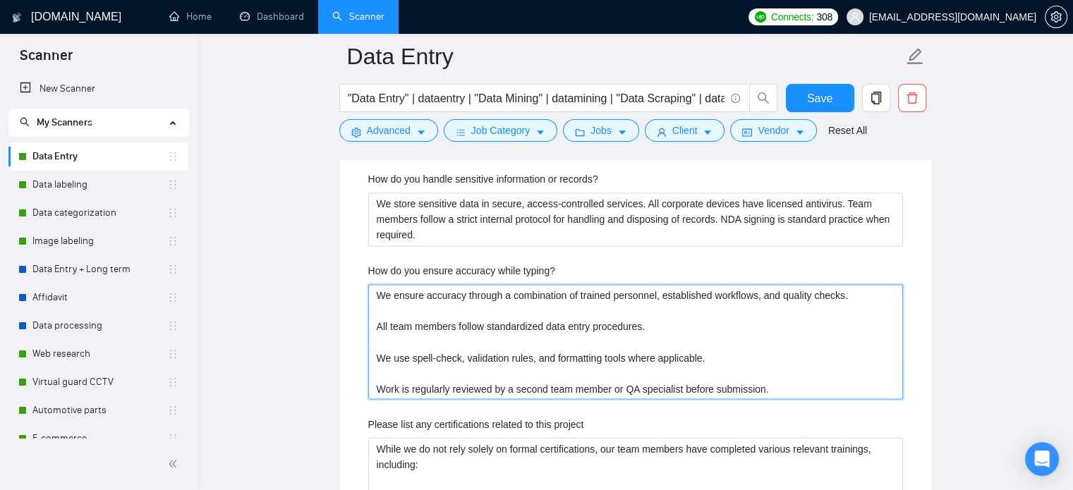
click at [652, 329] on typing\? "We ensure accuracy through a combination of trained personnel, established work…" at bounding box center [635, 342] width 535 height 116
paste typing\? "follow standardized data entry procedures, use validation tools, and apply buil…"
type typing\? "We follow standardized data entry procedures, use validation tools, and apply b…"
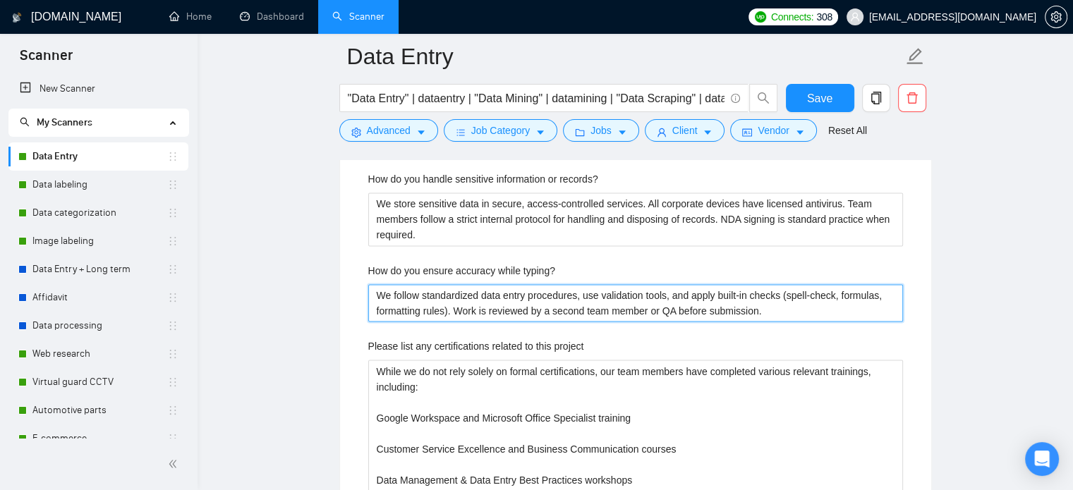
scroll to position [2470, 0]
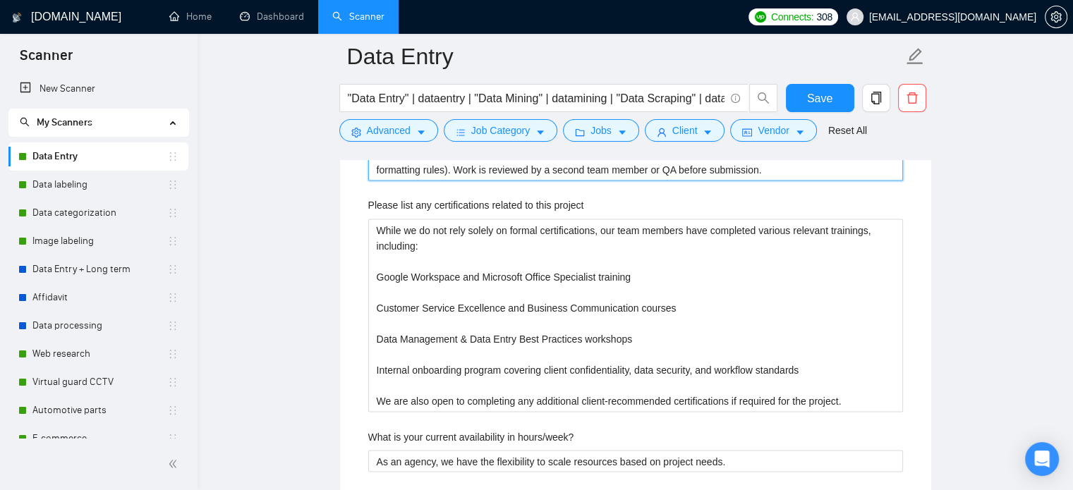
type typing\? "We follow standardized data entry procedures, use validation tools, and apply b…"
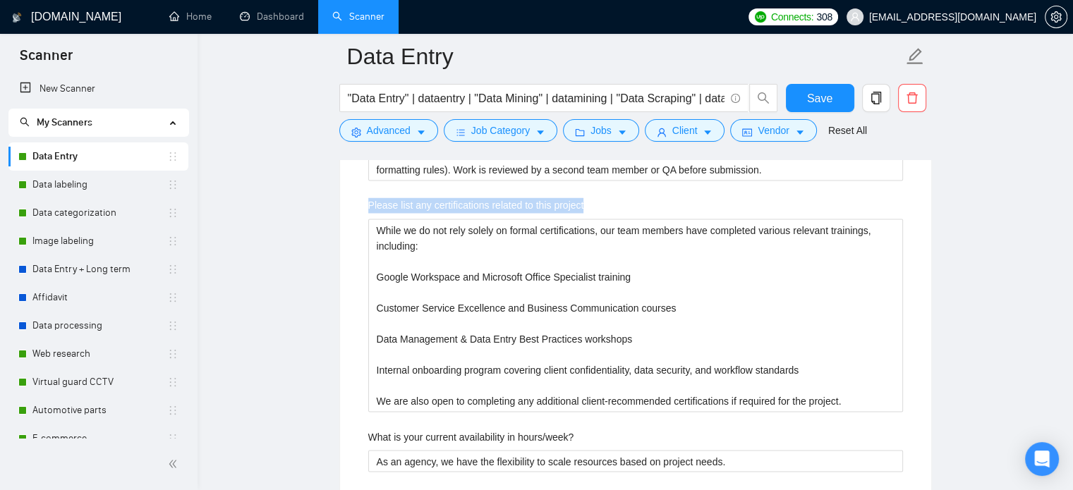
drag, startPoint x: 592, startPoint y: 203, endPoint x: 346, endPoint y: 204, distance: 246.3
click at [346, 204] on div "Default answer template: [answer the question if certain, otherwise ask to disc…" at bounding box center [635, 396] width 591 height 1365
copy label "Please list any certifications related to this project"
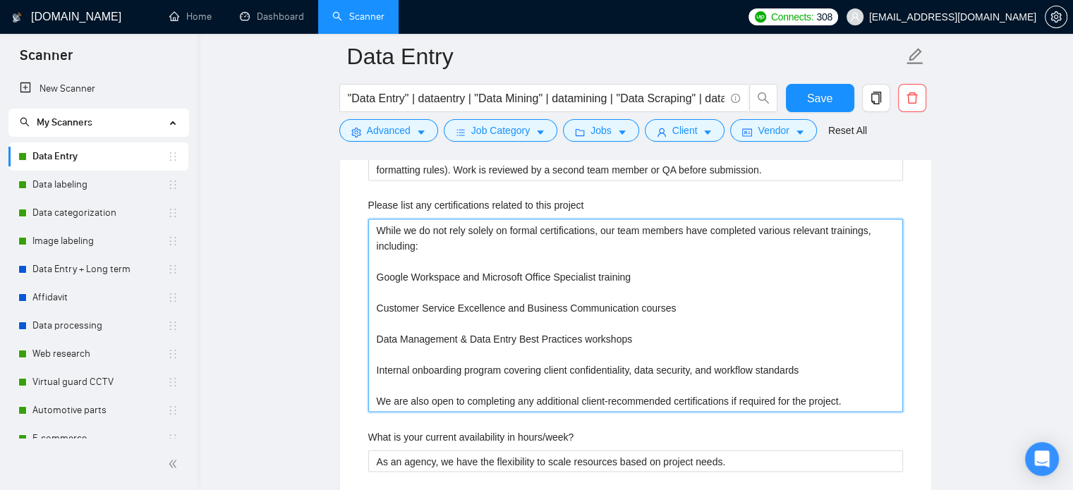
click at [529, 321] on project "While we do not rely solely on formal certifications, our team members have com…" at bounding box center [635, 315] width 535 height 193
paste project "Team members have completed training in Google Workspace, Microsoft Office, cus…"
type project "Team members have completed training in Google Workspace, Microsoft Office, cus…"
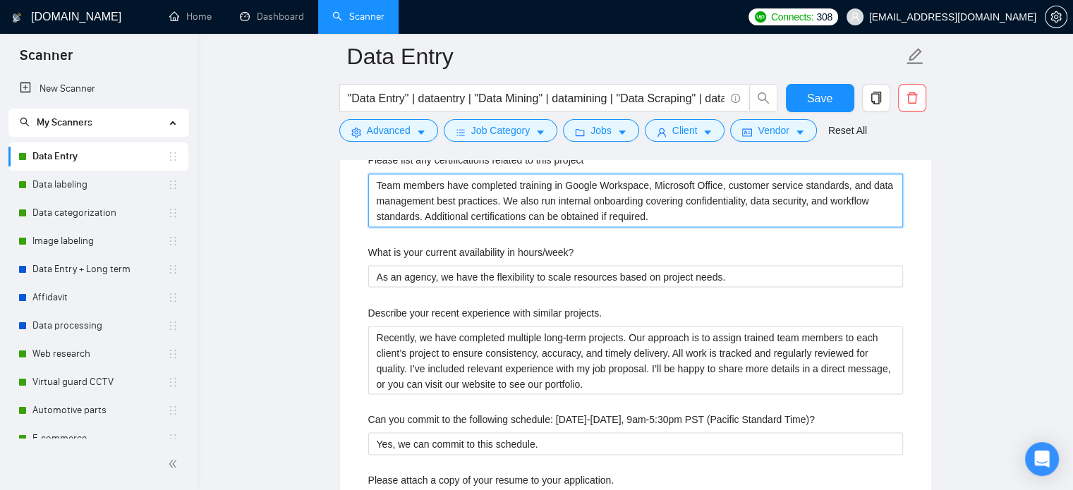
scroll to position [2540, 0]
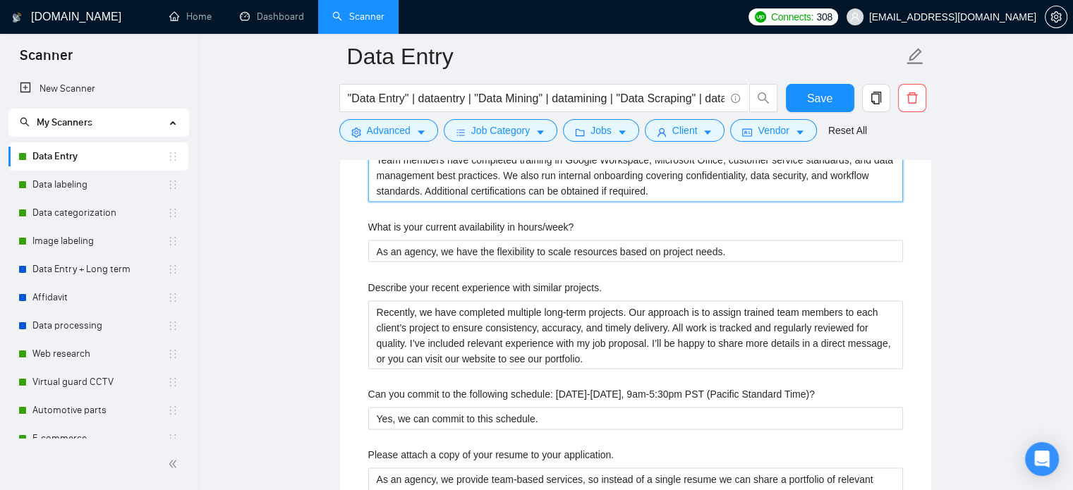
type project "Team members have completed training in Google Workspace, Microsoft Office, cus…"
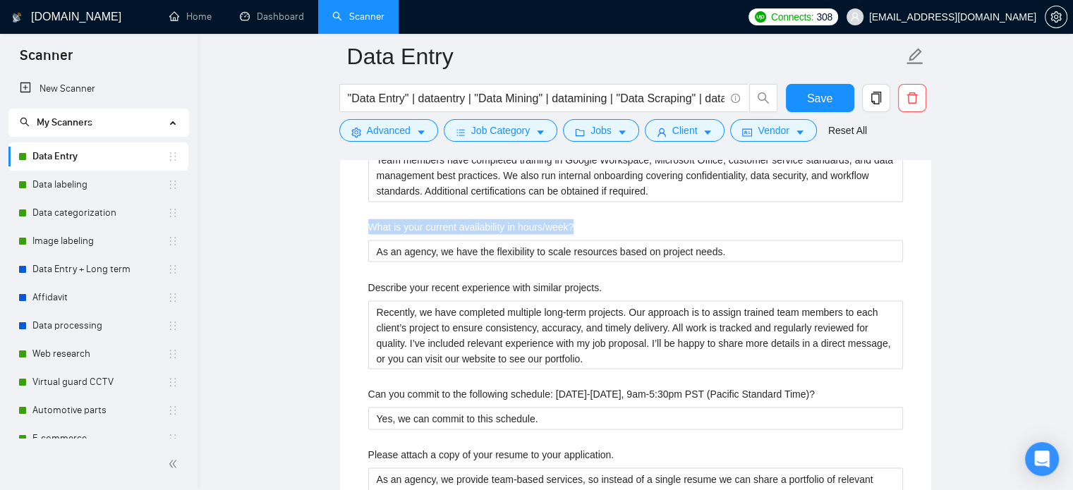
drag, startPoint x: 579, startPoint y: 217, endPoint x: 306, endPoint y: 214, distance: 272.4
click at [306, 214] on main "Data Entry "Data Entry" | dataentry | "Data Mining" | datamining | "Data Scrapi…" at bounding box center [635, 164] width 830 height 5296
copy label "What is your current availability in hours/week?"
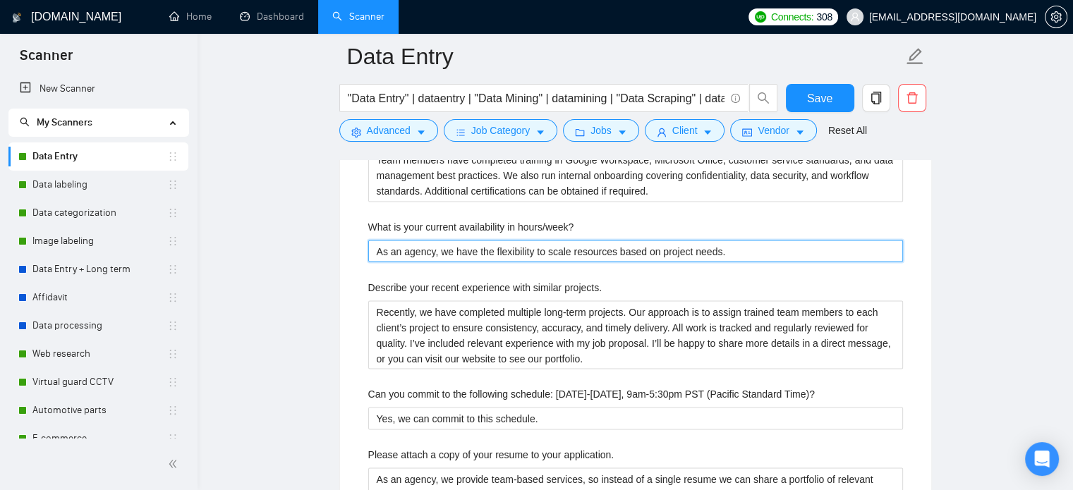
click at [556, 259] on hours\/week\? "As an agency, we have the flexibility to scale resources based on project needs." at bounding box center [635, 251] width 535 height 23
paste hours\/week\? "We can allocate 20–40+ hours/week per specialist and scale if needed. A dedicat…"
type hours\/week\? "We can allocate 20–40+ hours/week per specialist and scale if needed. A dedicat…"
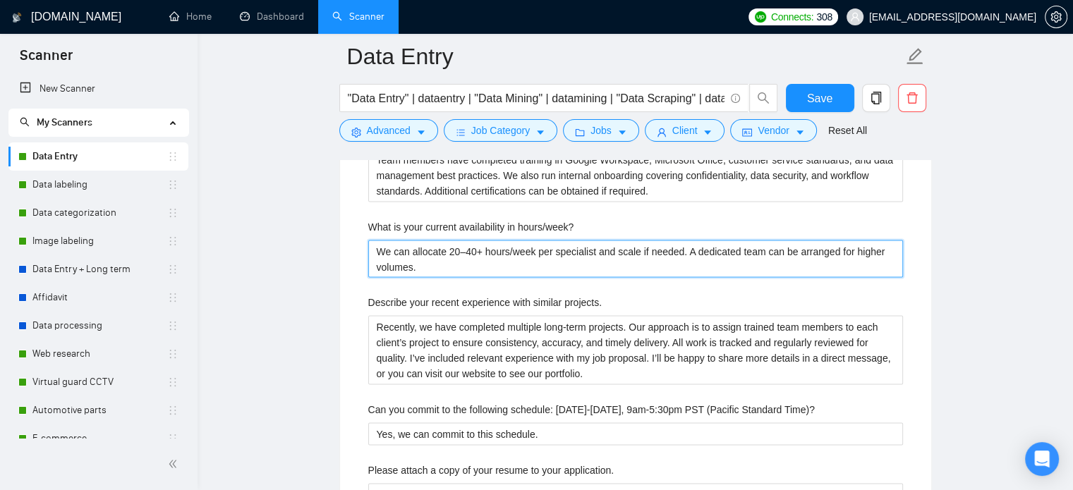
type hours\/week\? "We can allocate 20–40+ hours/week per specialist and scale if needed. A dedicat…"
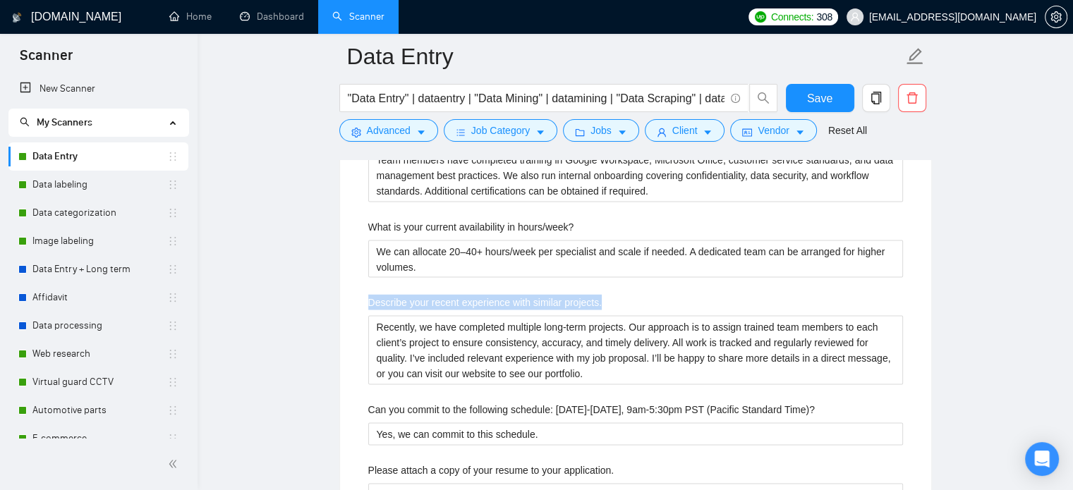
drag, startPoint x: 627, startPoint y: 298, endPoint x: 327, endPoint y: 301, distance: 299.2
click at [327, 301] on main "Data Entry "Data Entry" | dataentry | "Data Mining" | datamining | "Data Scrapi…" at bounding box center [635, 172] width 830 height 5312
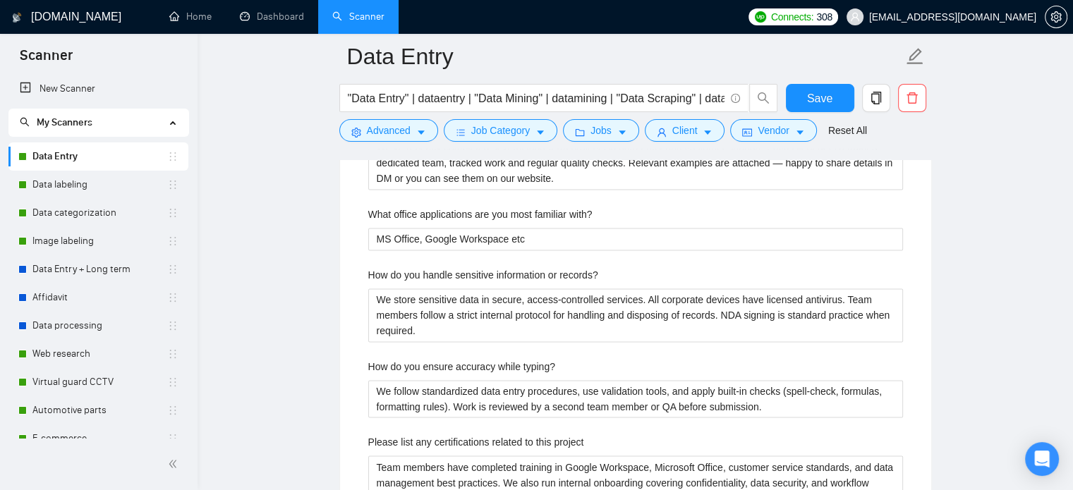
scroll to position [2117, 0]
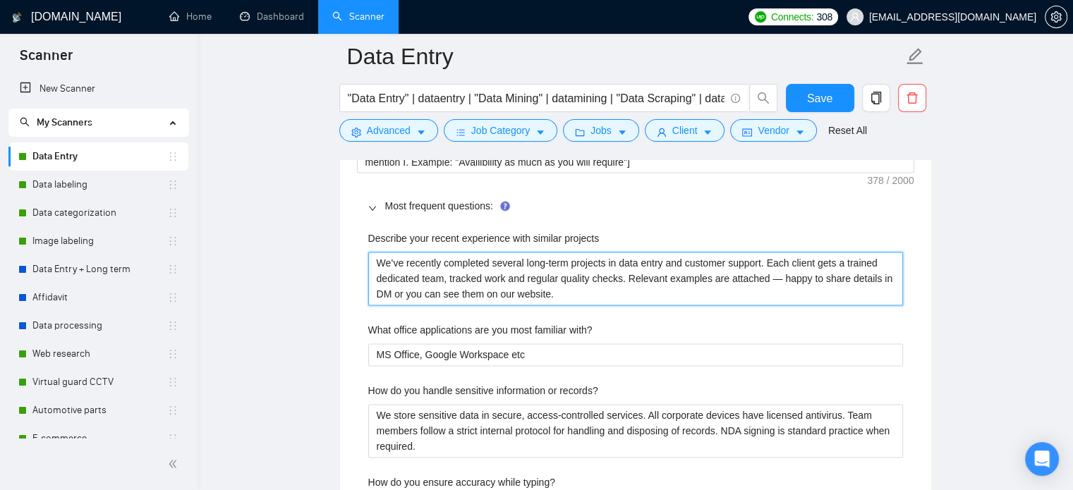
click at [469, 285] on projects "We’ve recently completed several long-term projects in data entry and customer …" at bounding box center [635, 279] width 535 height 54
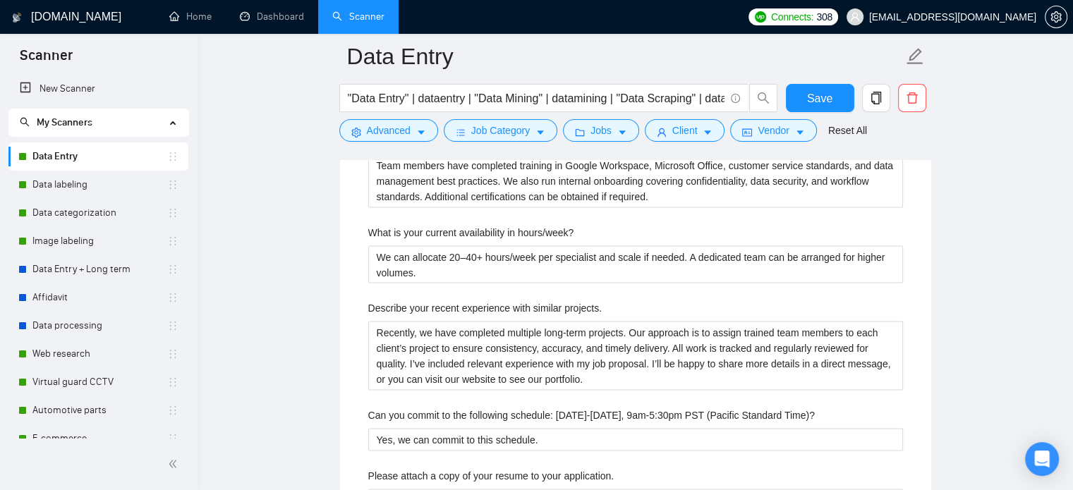
scroll to position [2611, 0]
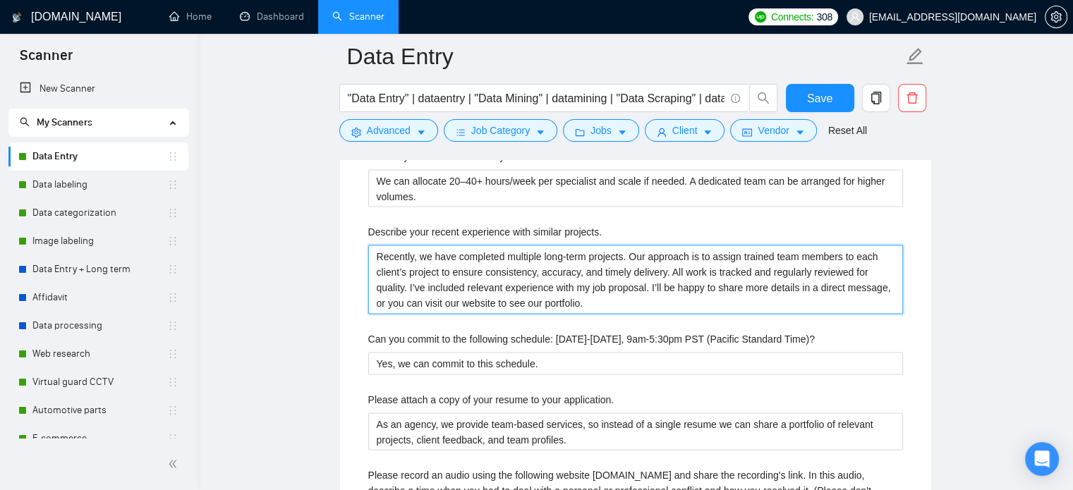
click at [514, 291] on projects\ "Recently, we have completed multiple long-term projects. Our approach is to ass…" at bounding box center [635, 279] width 535 height 69
paste projects\ "We’ve recently completed several long-term projects in data entry and customer …"
type projects\ "We’ve recently completed several long-term projects in data entry and customer …"
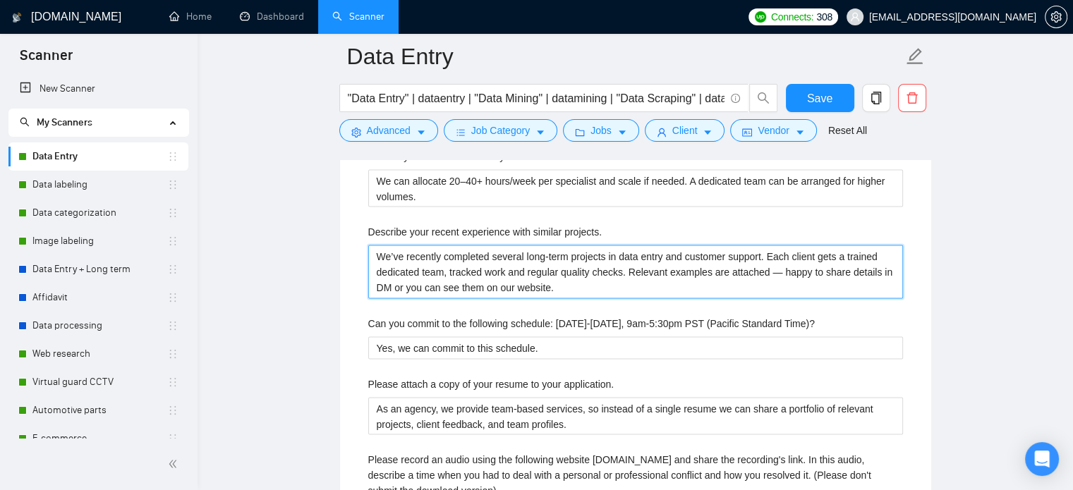
type projects\ "We’ve recently completed several long-term projects in data entry and customer …"
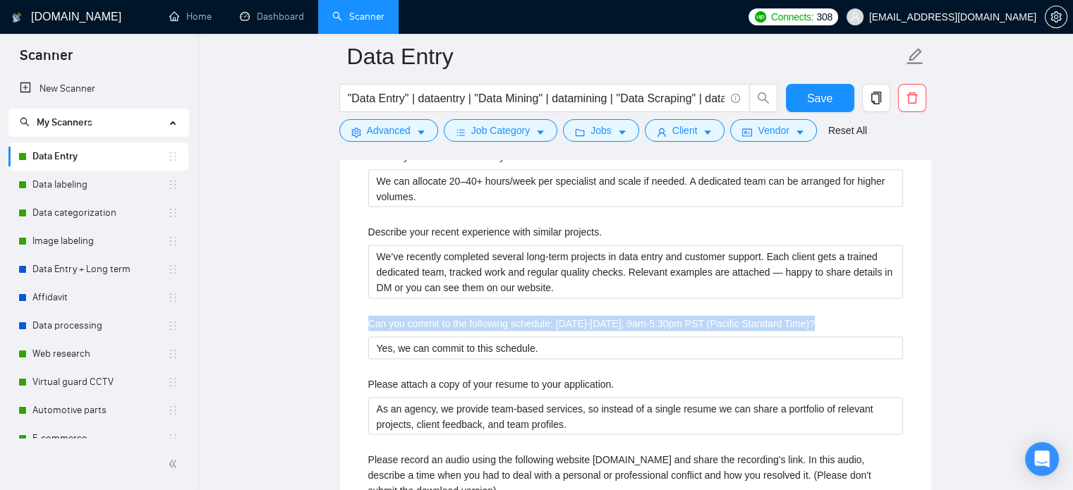
drag, startPoint x: 823, startPoint y: 320, endPoint x: 363, endPoint y: 310, distance: 459.4
click at [363, 310] on div "Describe your recent experience with similar projects We’ve recently completed …" at bounding box center [635, 254] width 557 height 1052
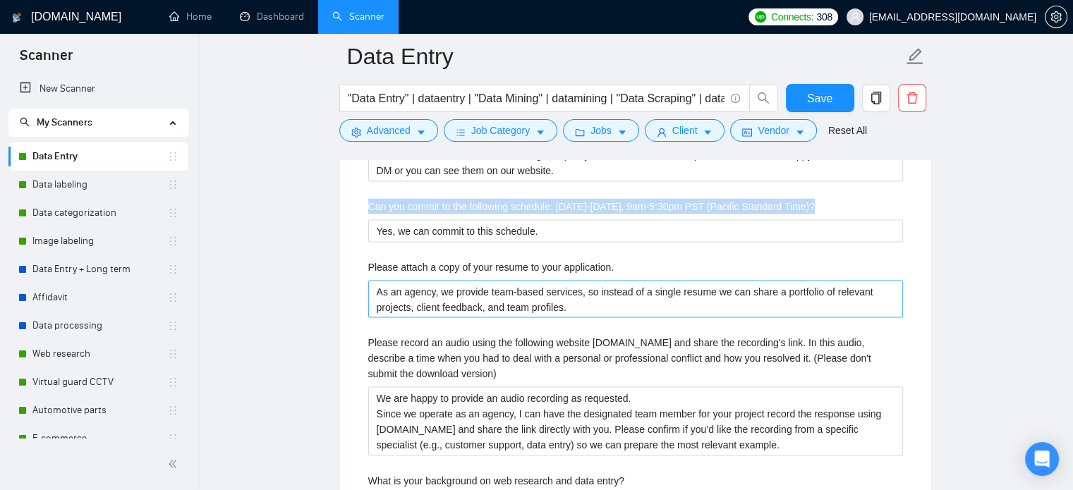
scroll to position [2752, 0]
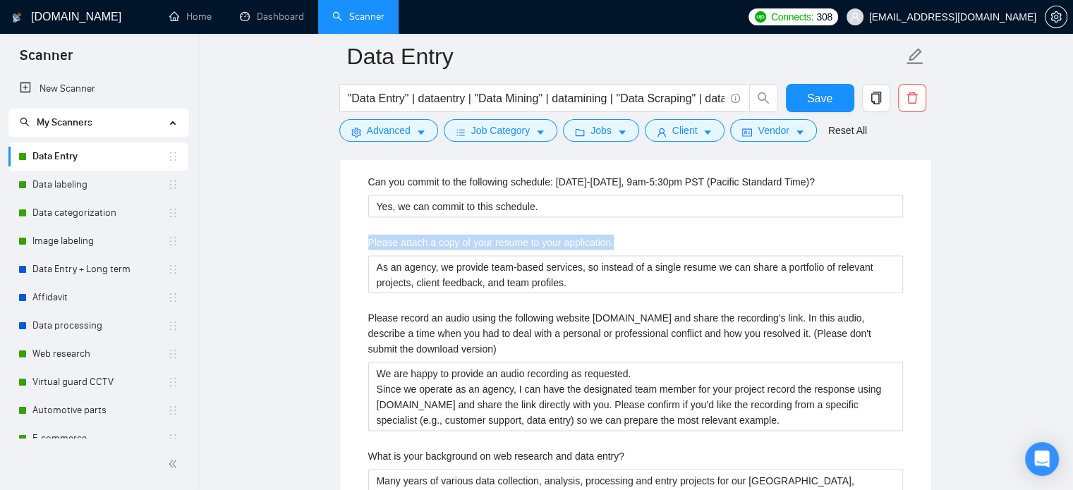
drag, startPoint x: 612, startPoint y: 241, endPoint x: 347, endPoint y: 234, distance: 265.4
click at [347, 234] on div "Default answer template: [answer the question if certain, otherwise ask to disc…" at bounding box center [635, 43] width 591 height 1225
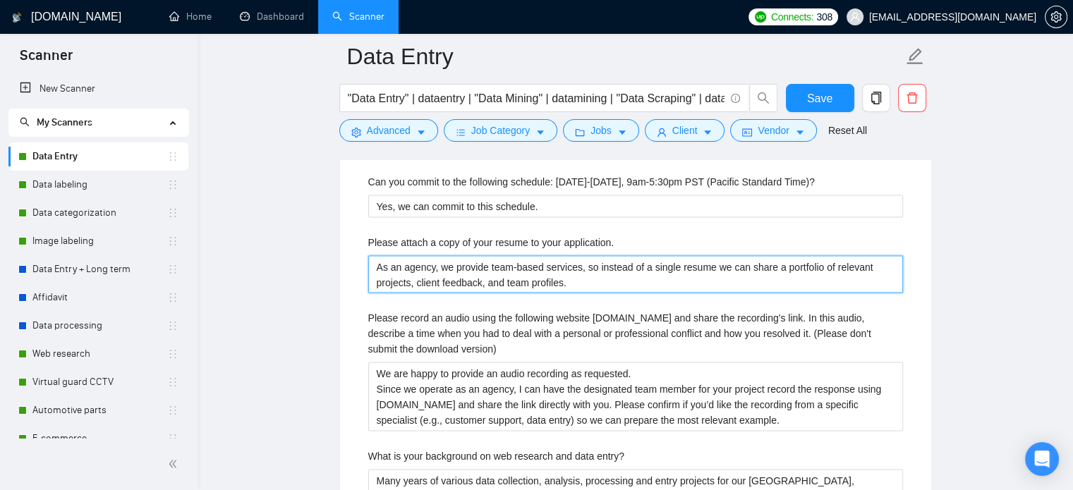
click at [483, 267] on application\ "As an agency, we provide team-based services, so instead of a single resume we …" at bounding box center [635, 275] width 535 height 38
paste application\ "share relevant project portfolios instead of a single resume. I can attach CVs …"
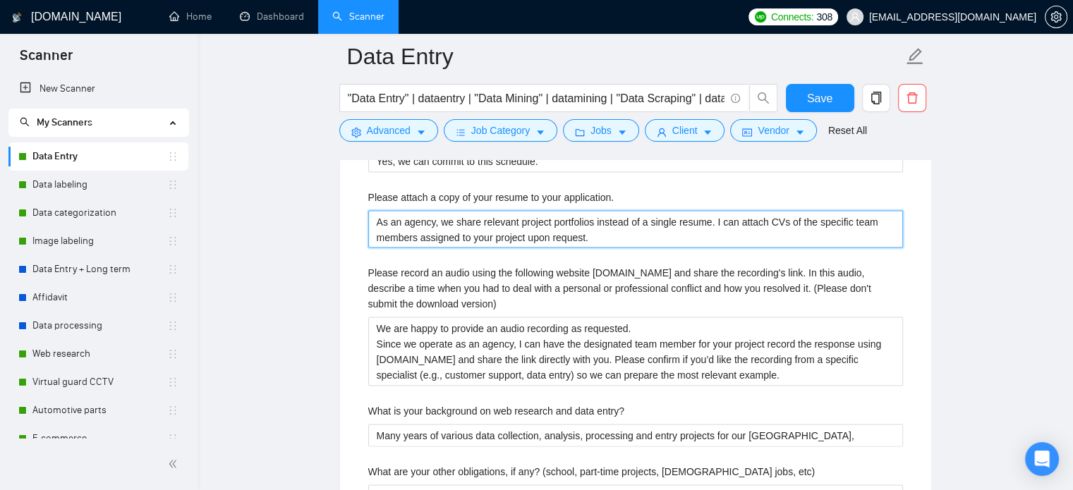
scroll to position [2822, 0]
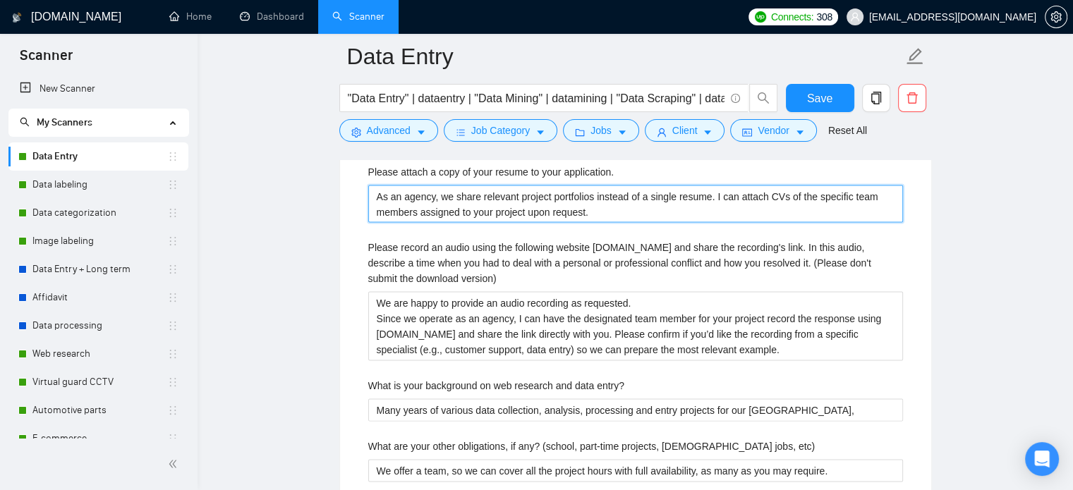
type application\ "As an agency, we share relevant project portfolios instead of a single resume. …"
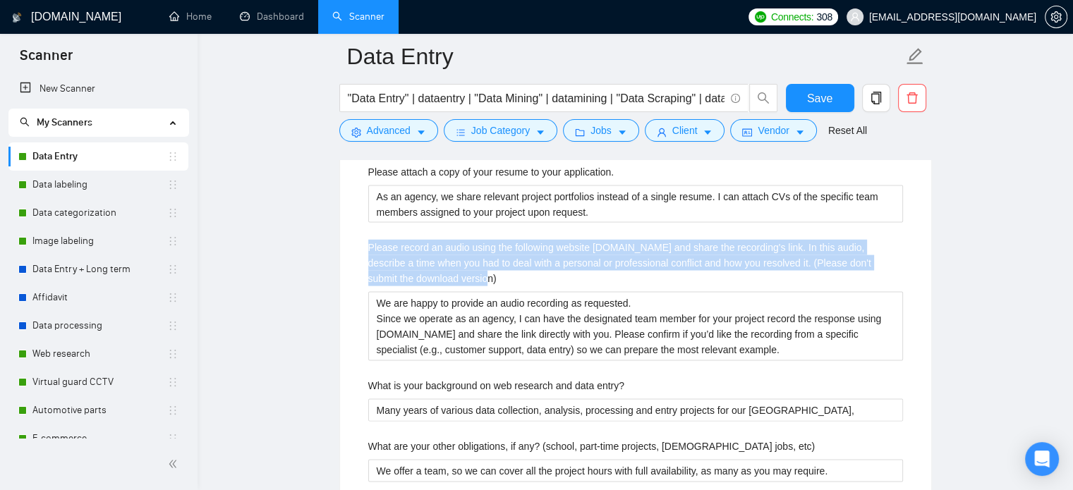
drag, startPoint x: 476, startPoint y: 281, endPoint x: 330, endPoint y: 245, distance: 150.4
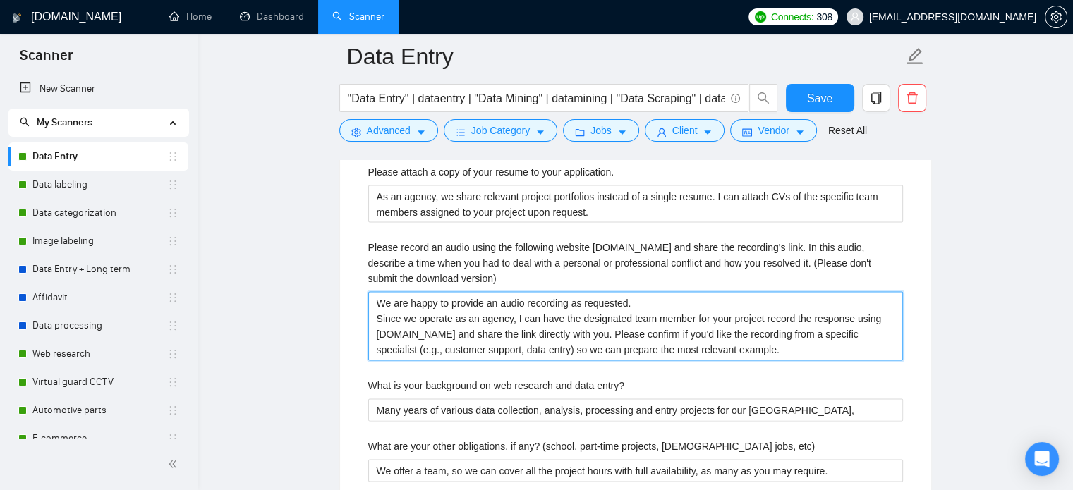
click at [525, 349] on version\) "We are happy to provide an audio recording as requested. Since we operate as an…" at bounding box center [635, 326] width 535 height 69
paste version\) "can provide the audio as requested. I’ll have the assigned team member record i…"
type version\) "We can provide the audio as requested. I’ll have the assigned team member recor…"
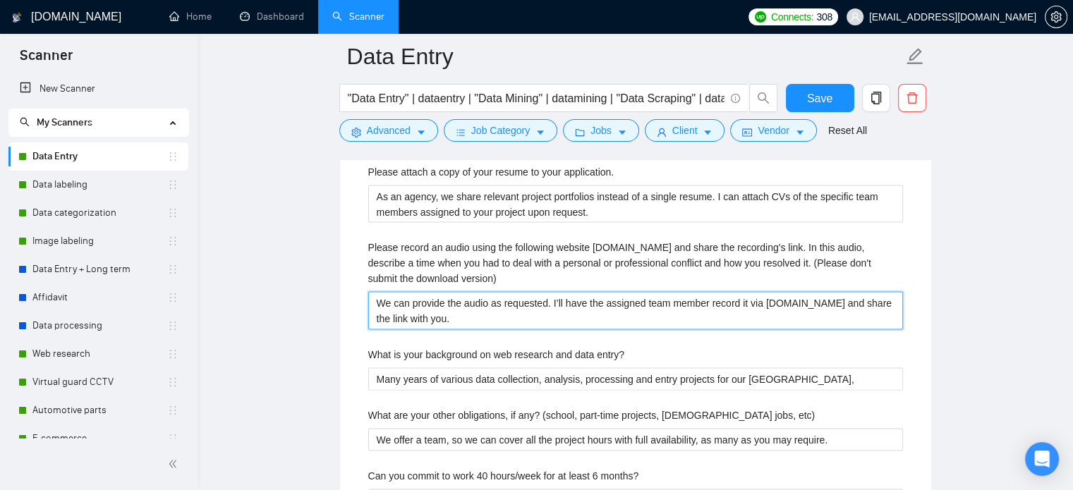
scroll to position [2893, 0]
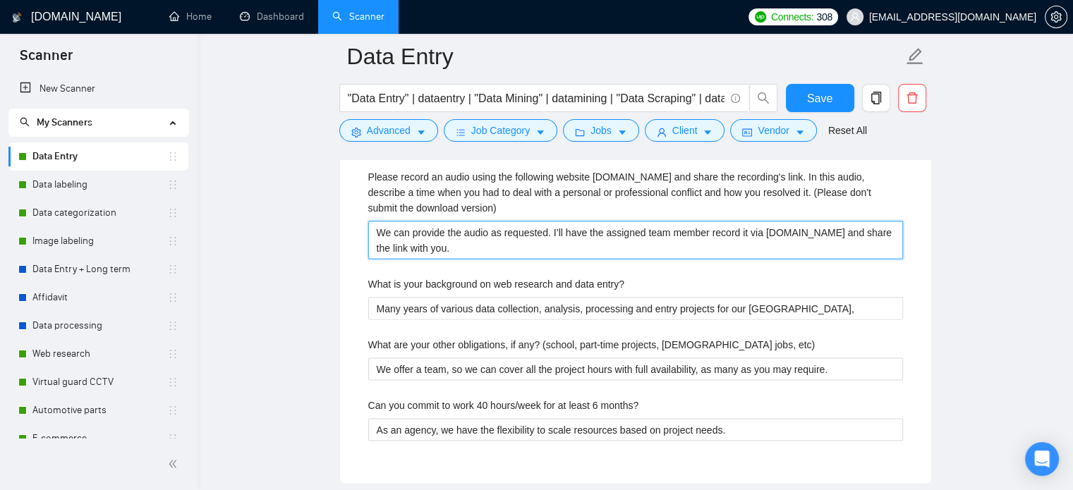
type version\) "We can provide the audio as requested. I’ll have the assigned team member recor…"
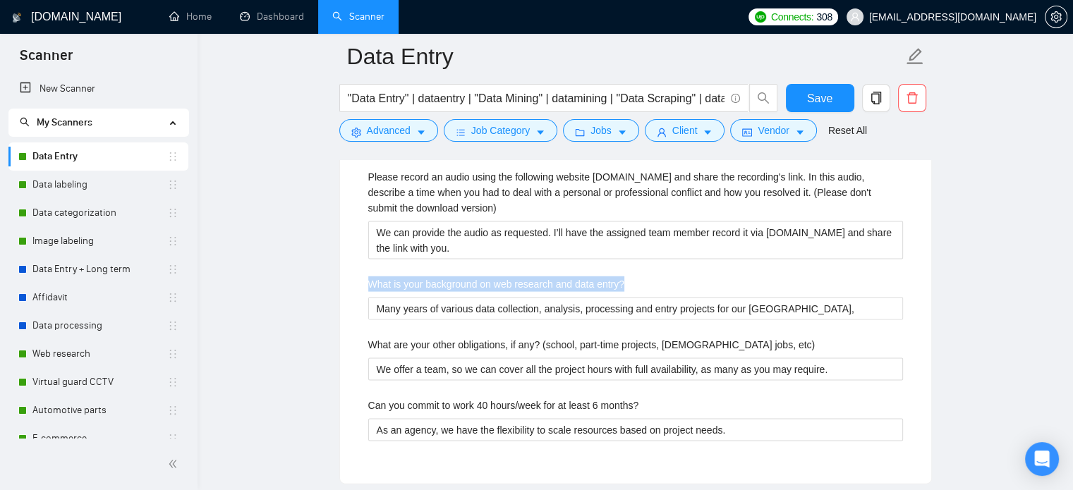
drag, startPoint x: 643, startPoint y: 278, endPoint x: 330, endPoint y: 282, distance: 313.3
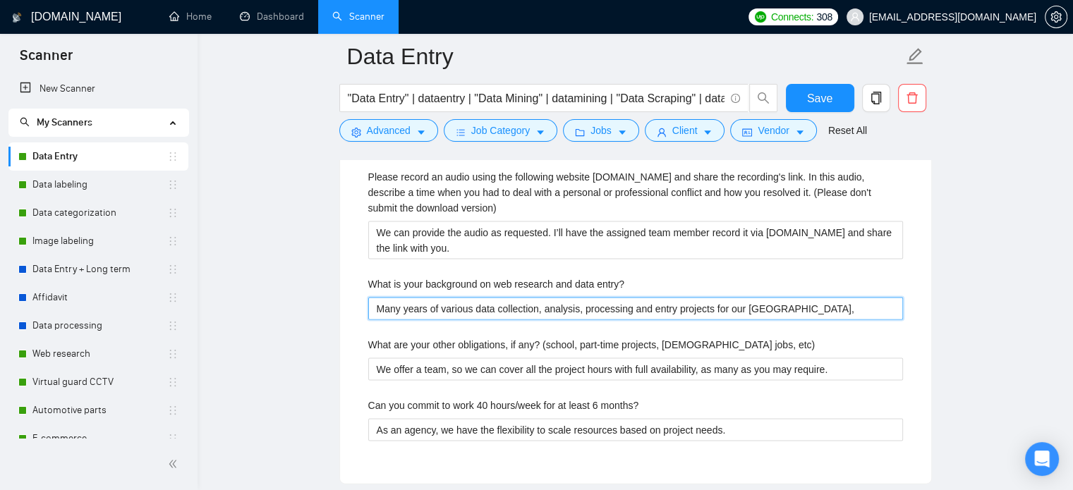
click at [465, 313] on entry\? "Many years of various data collection, analysis, processing and entry projects …" at bounding box center [635, 309] width 535 height 23
paste entry\? "Extensive experience in web research (contact details, market data, product inf…"
type entry\? "Extensive experience in web research (contact details, market data, product inf…"
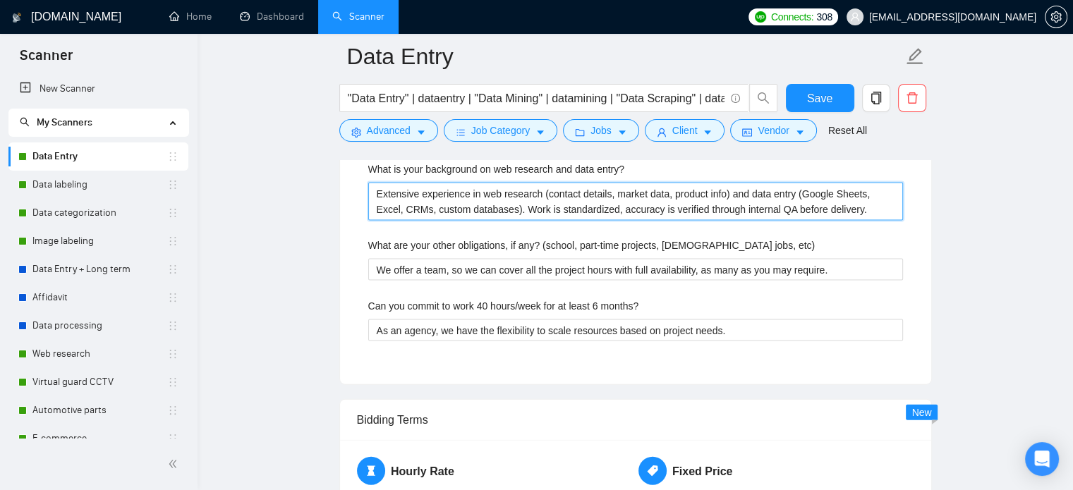
scroll to position [3034, 0]
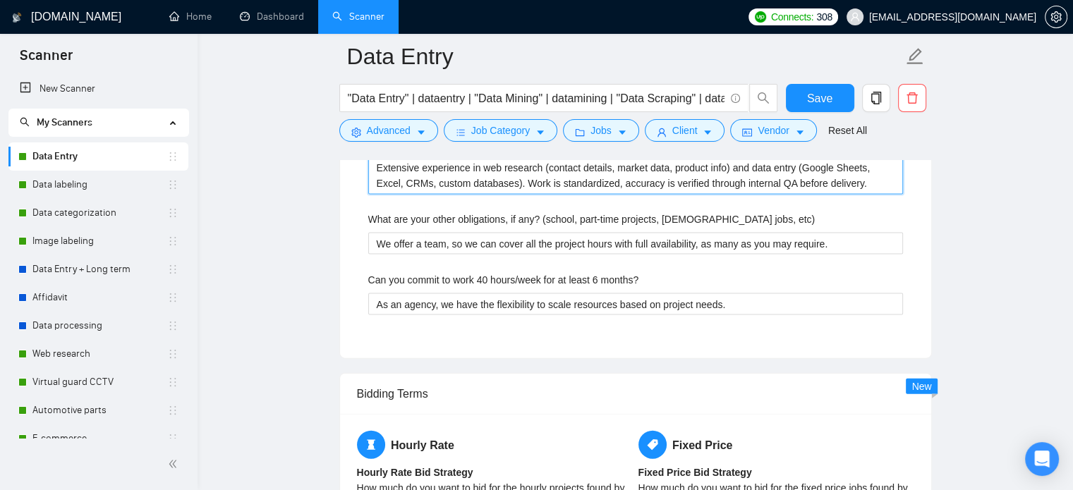
type entry\? "Extensive experience in web research (contact details, market data, product inf…"
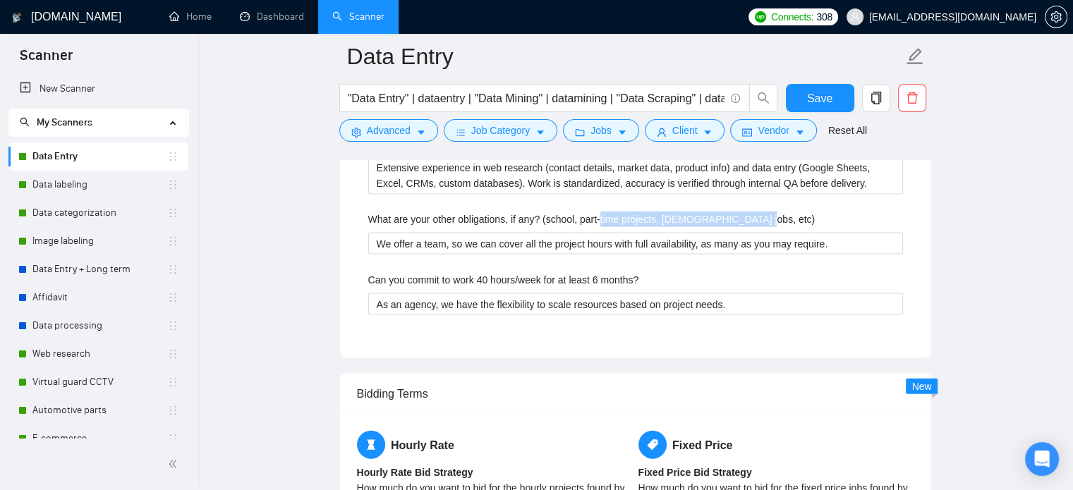
drag, startPoint x: 375, startPoint y: 227, endPoint x: 600, endPoint y: 220, distance: 225.2
click at [600, 220] on div "What are your other obligations, if any? (school, part-time projects, [DEMOGRAP…" at bounding box center [635, 222] width 535 height 21
click at [600, 220] on label "What are your other obligations, if any? (school, part-time projects, [DEMOGRAP…" at bounding box center [591, 220] width 447 height 16
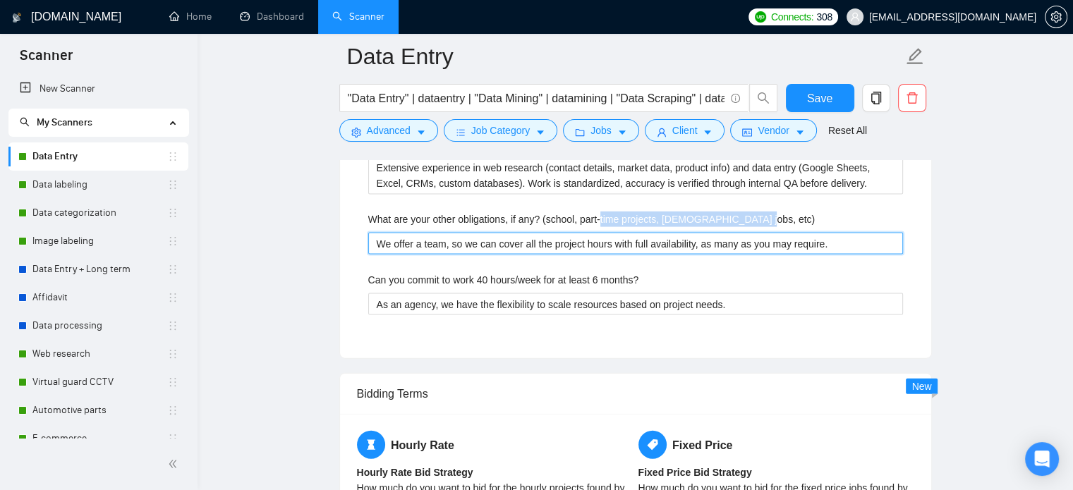
click at [600, 233] on etc\) "We offer a team, so we can cover all the project hours with full availability, …" at bounding box center [635, 244] width 535 height 23
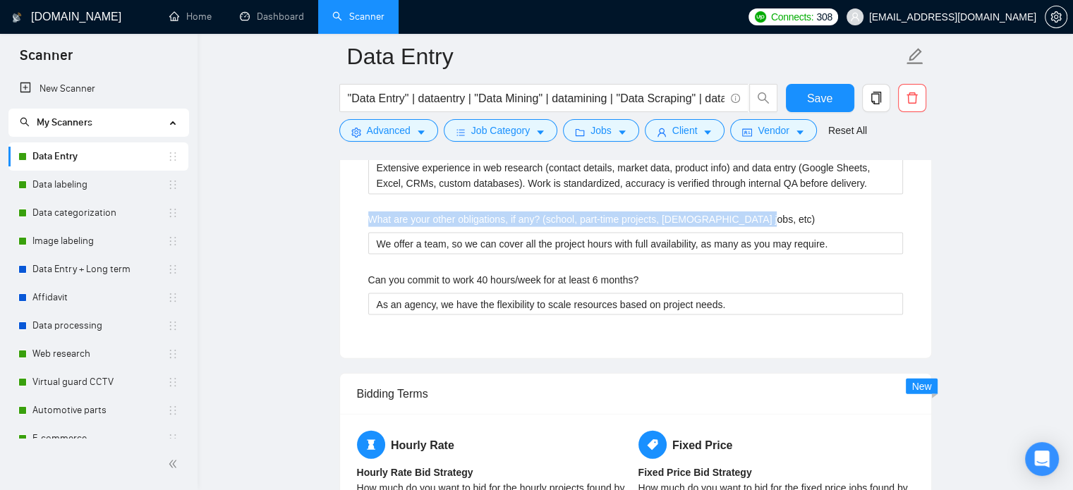
drag, startPoint x: 776, startPoint y: 210, endPoint x: 294, endPoint y: 218, distance: 482.7
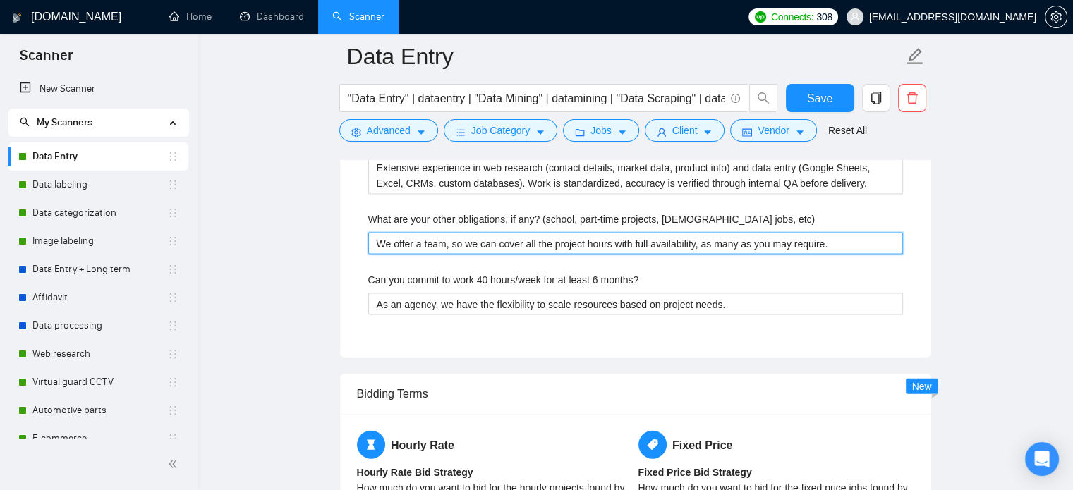
click at [507, 250] on etc\) "We offer a team, so we can cover all the project hours with full availability, …" at bounding box center [635, 244] width 535 height 23
paste etc\) "No conflicting obligations. We assign dedicated team members to each client, en…"
type etc\) "No conflicting obligations. We assign dedicated team members to each client, en…"
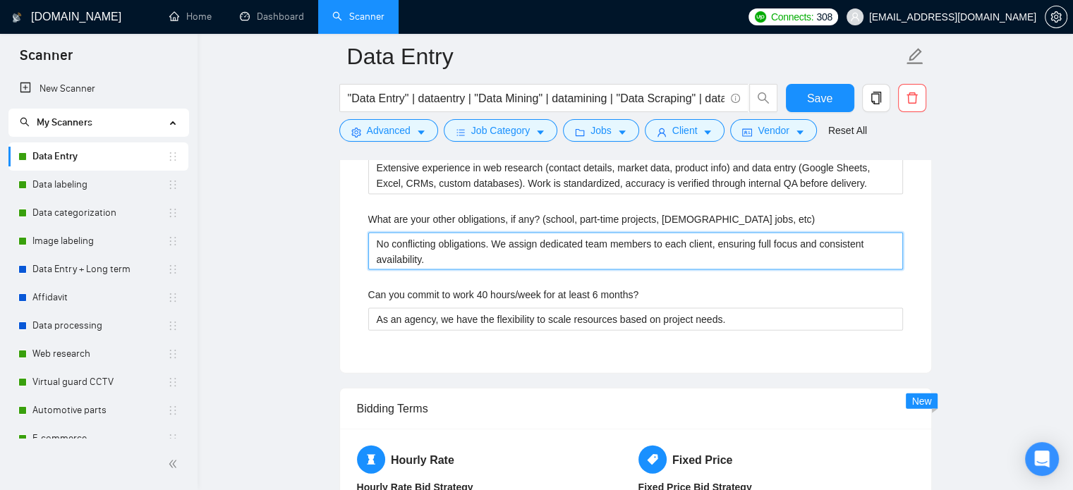
type etc\) "No conflicting obligations. We assign dedicated team members to each client, en…"
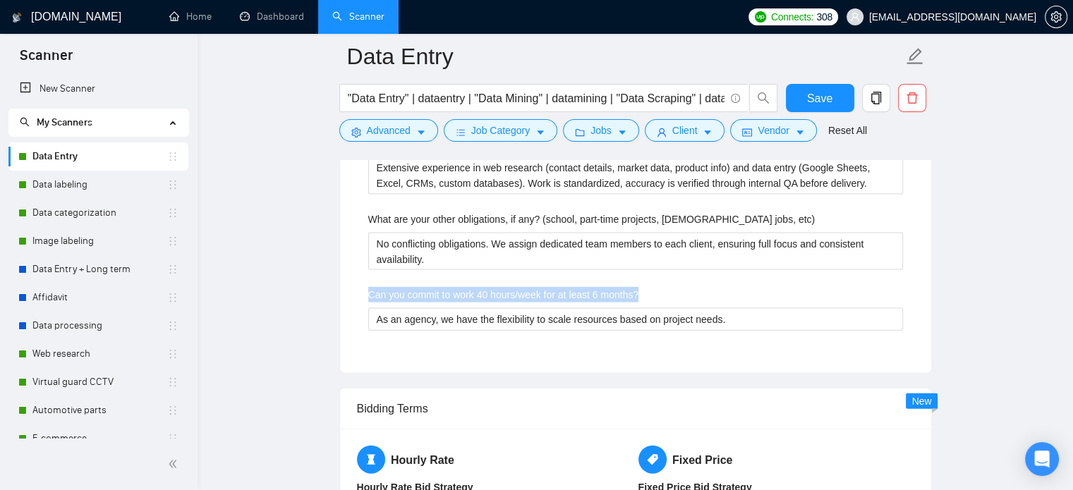
drag, startPoint x: 677, startPoint y: 288, endPoint x: 272, endPoint y: 279, distance: 405.1
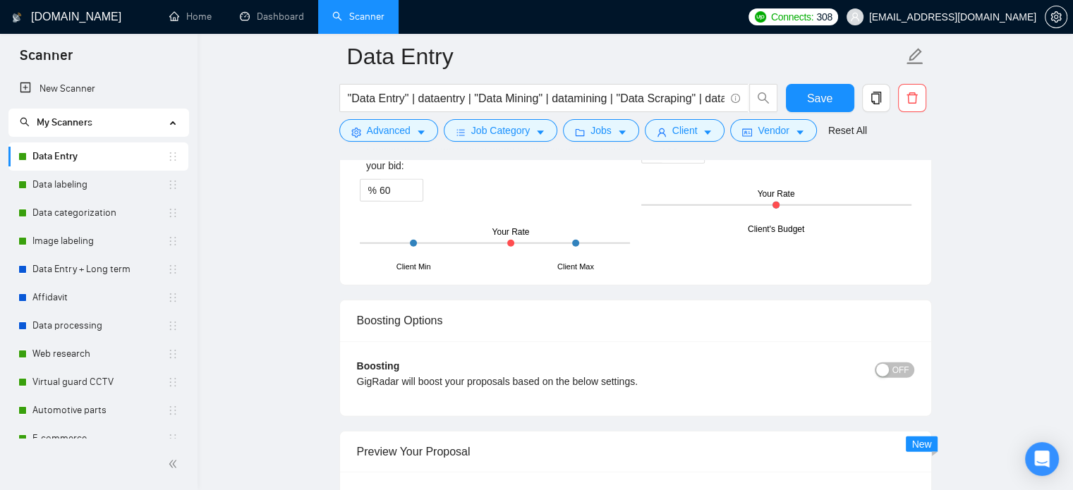
scroll to position [3599, 0]
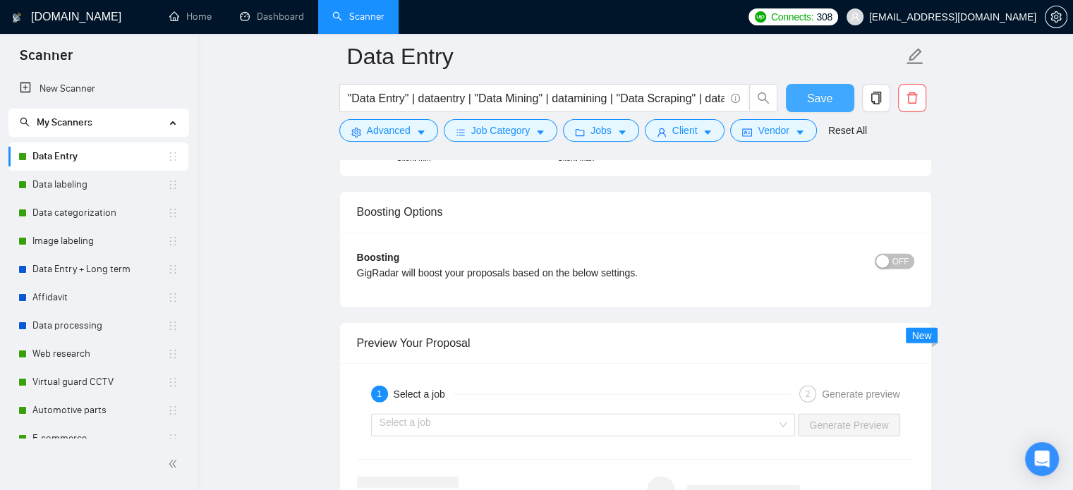
click at [828, 104] on span "Save" at bounding box center [819, 99] width 25 height 18
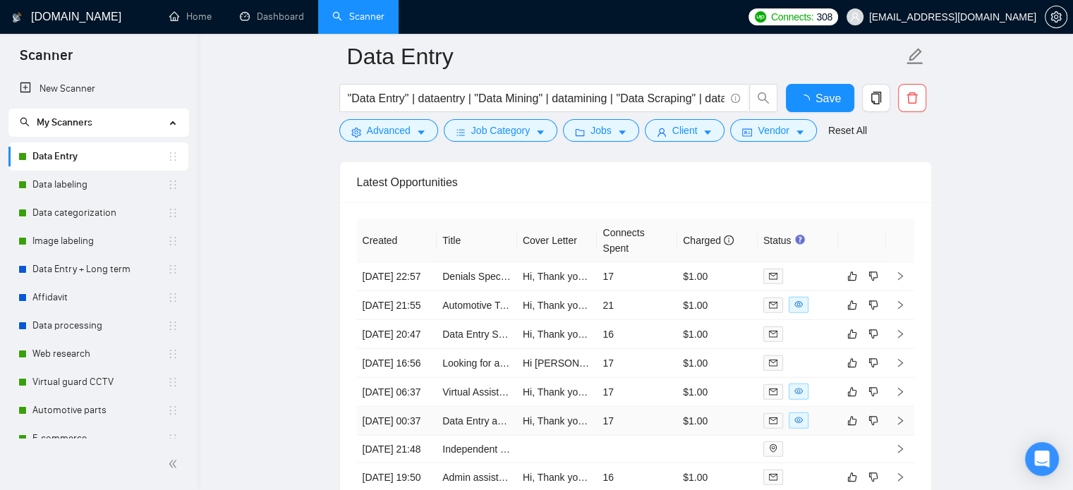
checkbox input "true"
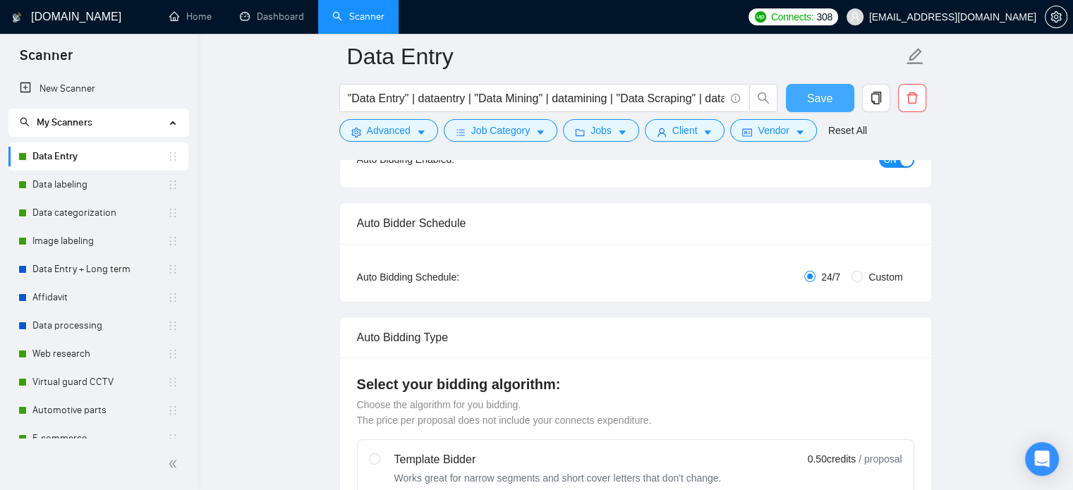
scroll to position [876, 0]
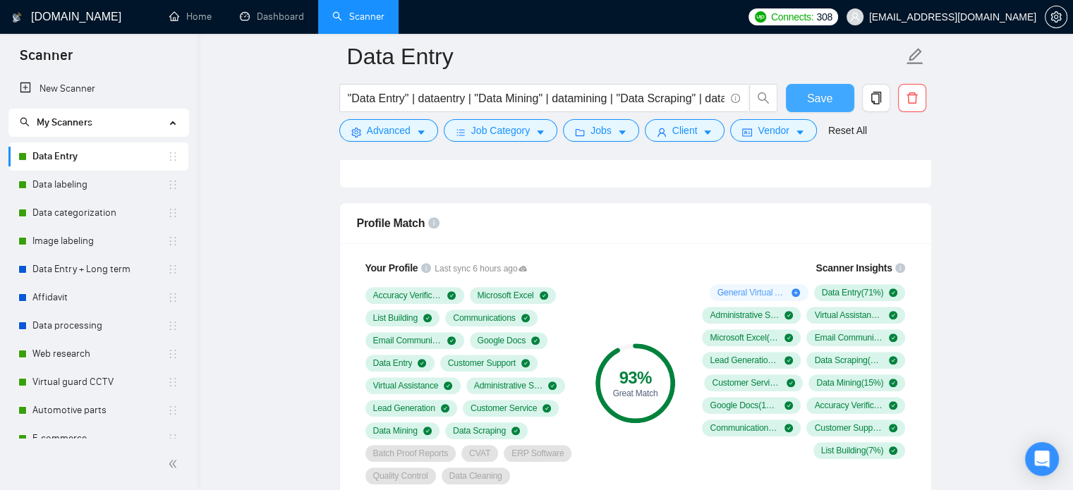
click at [828, 98] on span "Save" at bounding box center [819, 99] width 25 height 18
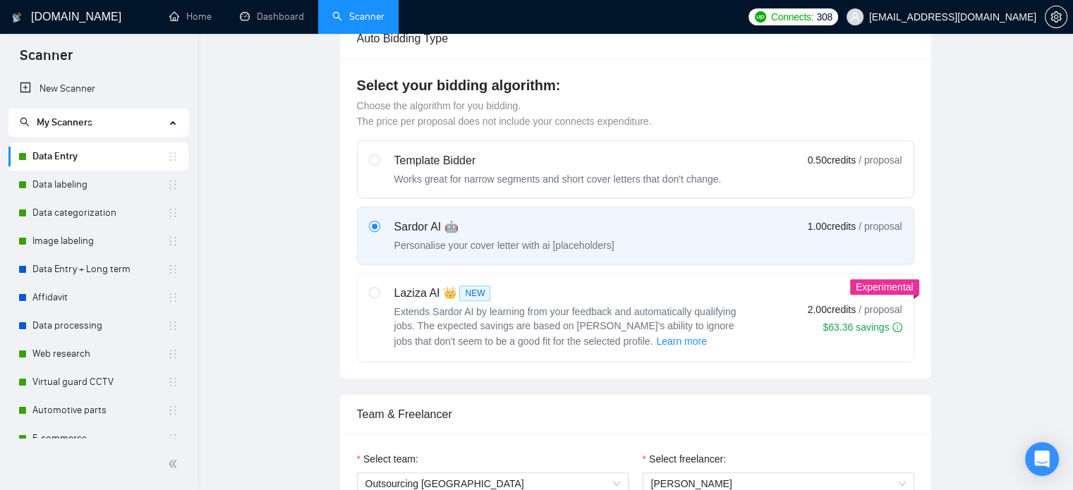
scroll to position [0, 0]
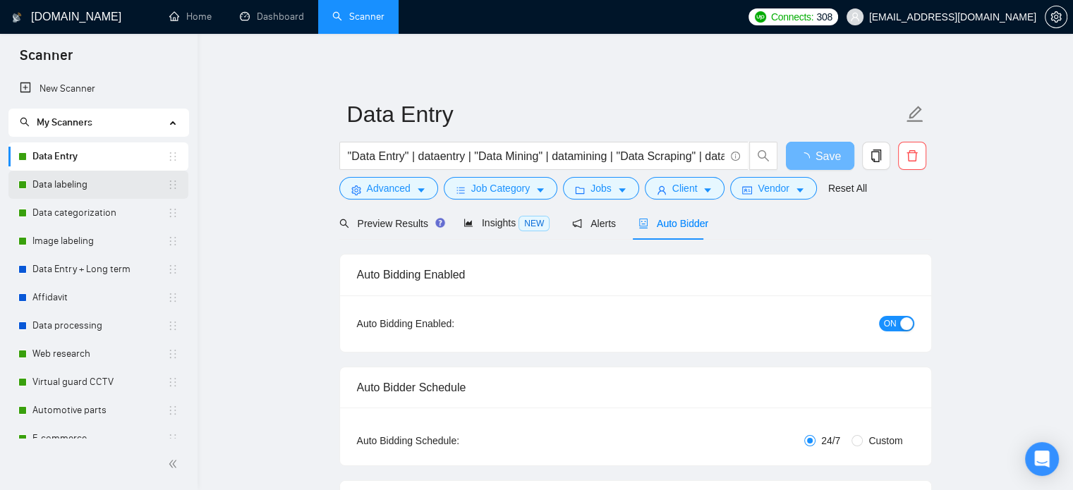
click at [111, 179] on link "Data labeling" at bounding box center [99, 185] width 135 height 28
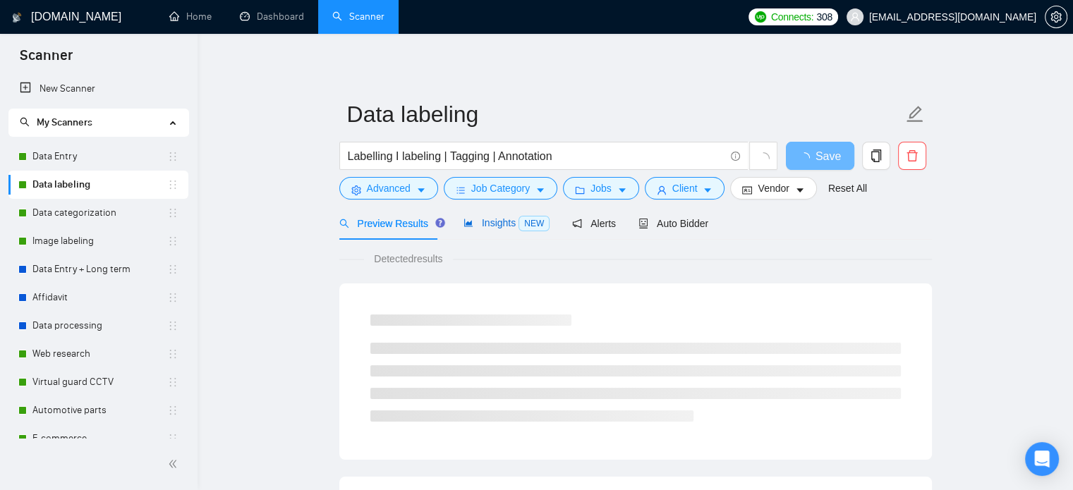
click at [511, 231] on div "Insights NEW" at bounding box center [507, 223] width 86 height 16
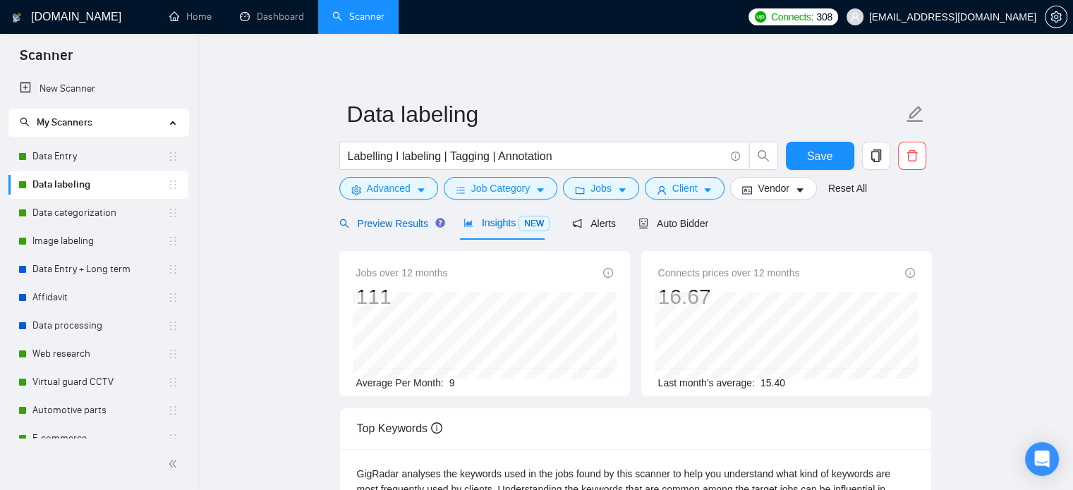
click at [408, 224] on span "Preview Results" at bounding box center [390, 223] width 102 height 11
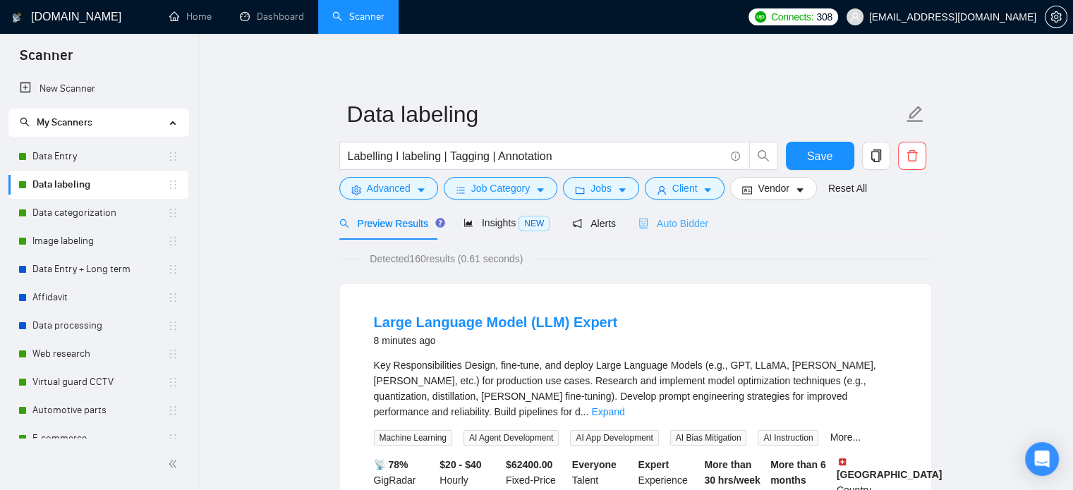
click at [640, 231] on div "Auto Bidder" at bounding box center [674, 223] width 70 height 33
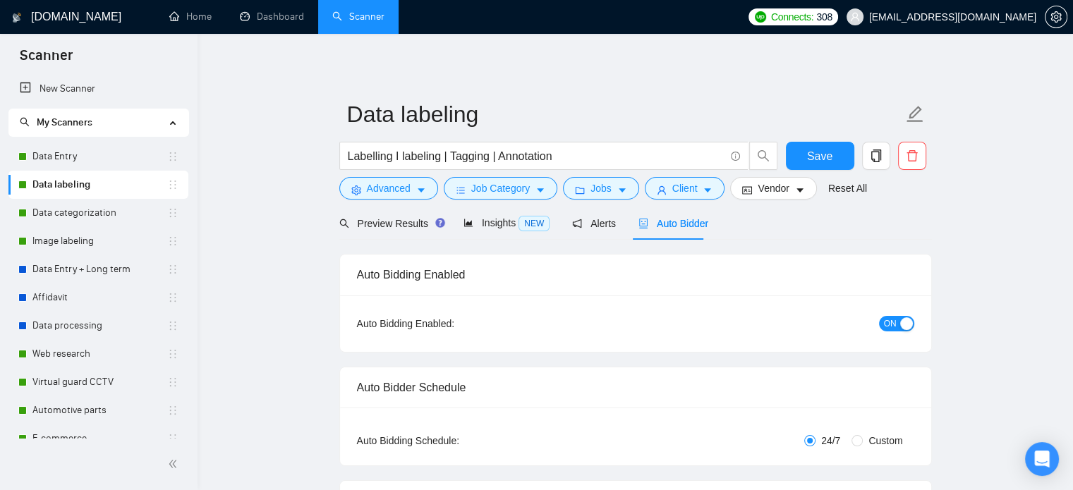
checkbox input "true"
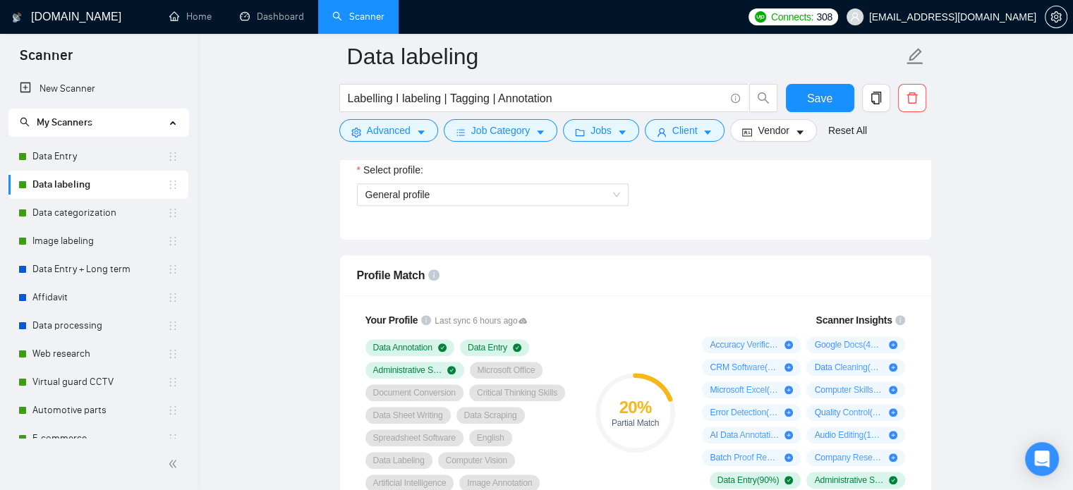
scroll to position [706, 0]
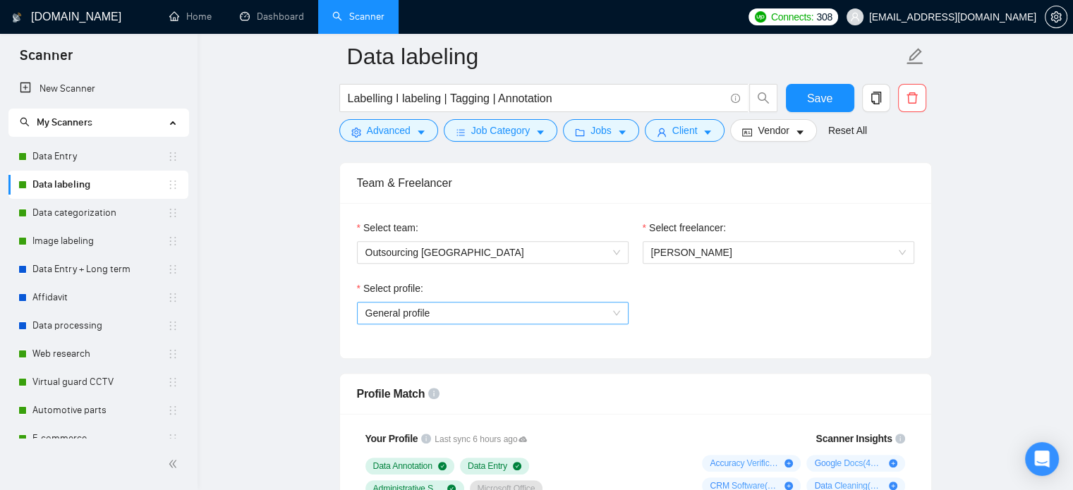
click at [461, 313] on span "General profile" at bounding box center [492, 313] width 255 height 21
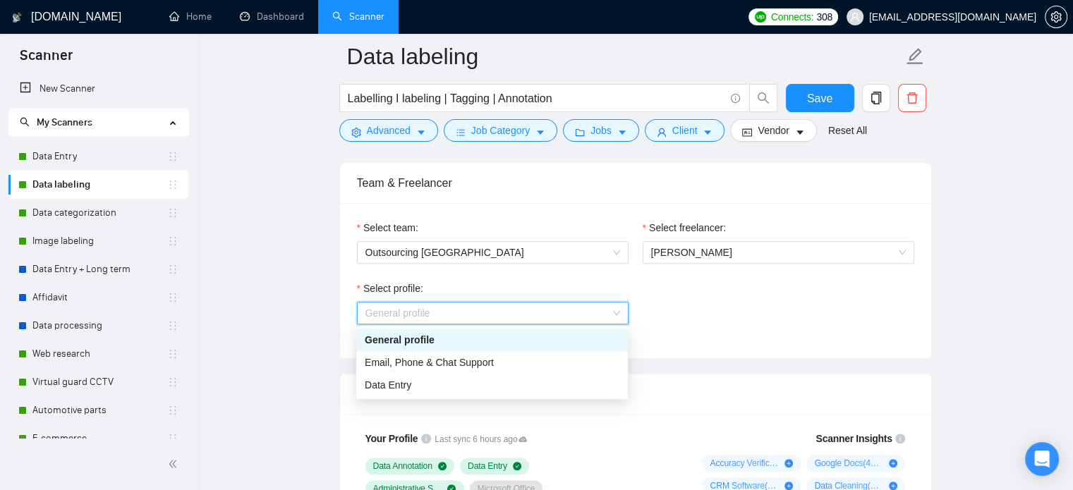
click at [461, 313] on span "General profile" at bounding box center [492, 313] width 255 height 21
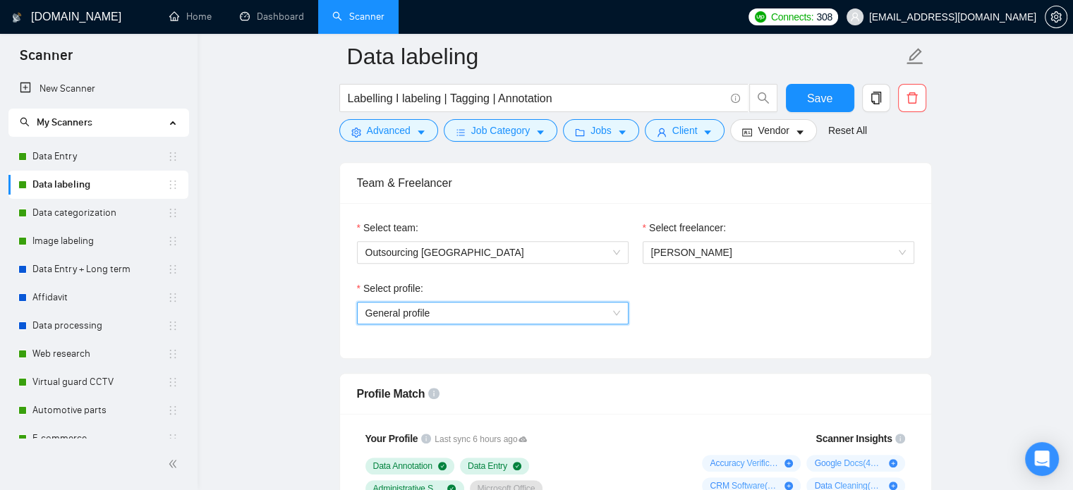
click at [453, 310] on span "General profile" at bounding box center [492, 313] width 255 height 21
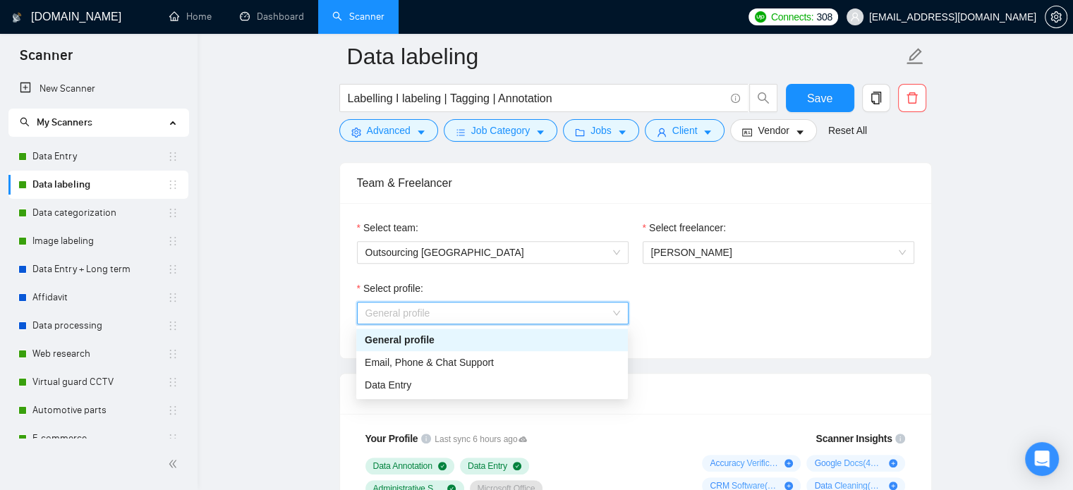
click at [453, 310] on span "General profile" at bounding box center [492, 313] width 255 height 21
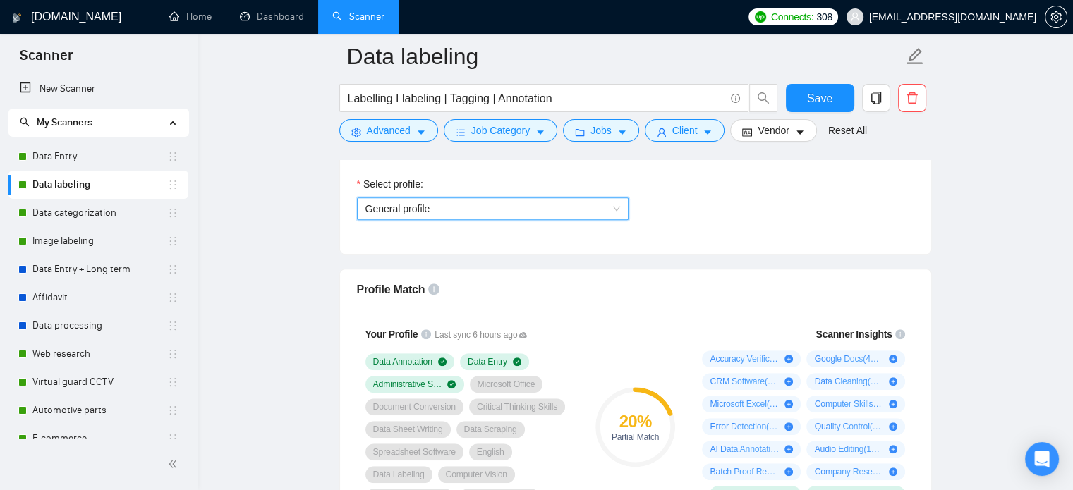
scroll to position [917, 0]
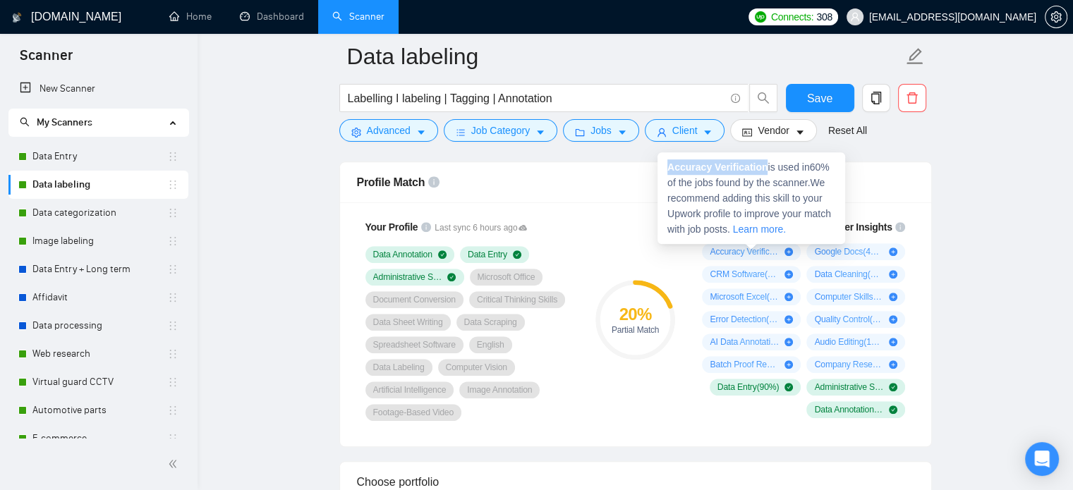
drag, startPoint x: 667, startPoint y: 167, endPoint x: 766, endPoint y: 169, distance: 98.8
click at [766, 169] on span "Accuracy Verification is used in 60 % of the jobs found by the scanner. We reco…" at bounding box center [749, 198] width 164 height 73
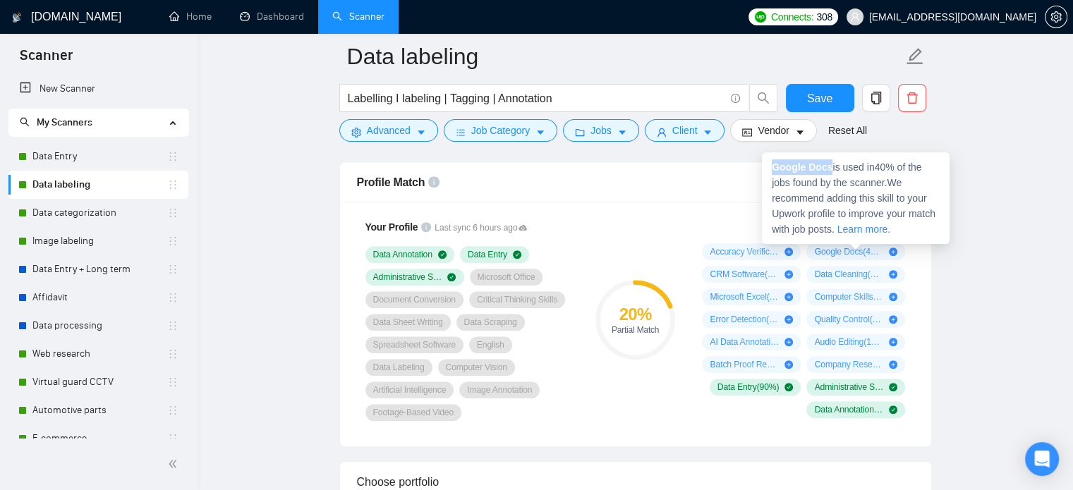
drag, startPoint x: 773, startPoint y: 171, endPoint x: 830, endPoint y: 169, distance: 57.2
click at [830, 169] on span "Google Docs is used in 40 % of the jobs found by the scanner. We recommend addi…" at bounding box center [854, 198] width 164 height 73
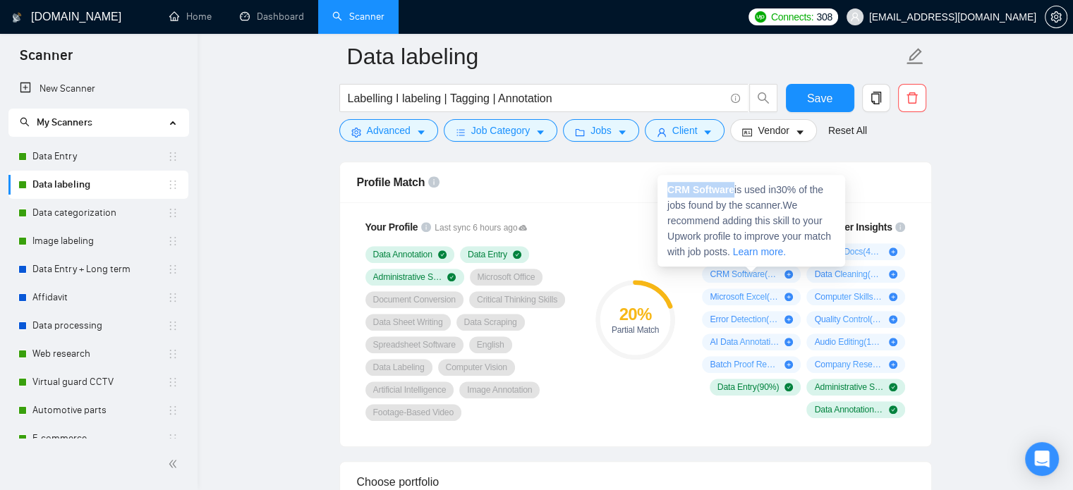
drag, startPoint x: 666, startPoint y: 193, endPoint x: 731, endPoint y: 195, distance: 65.0
click at [731, 195] on div "CRM Software is used in 30 % of the jobs found by the scanner. We recommend add…" at bounding box center [752, 221] width 188 height 92
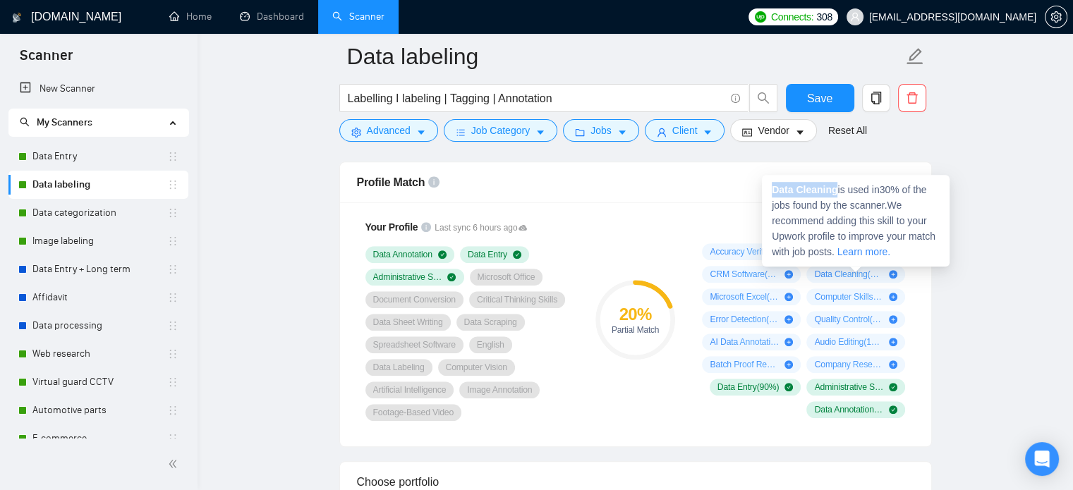
drag, startPoint x: 773, startPoint y: 190, endPoint x: 837, endPoint y: 194, distance: 63.6
click at [837, 194] on span "Data Cleaning is used in 30 % of the jobs found by the scanner. We recommend ad…" at bounding box center [854, 220] width 164 height 73
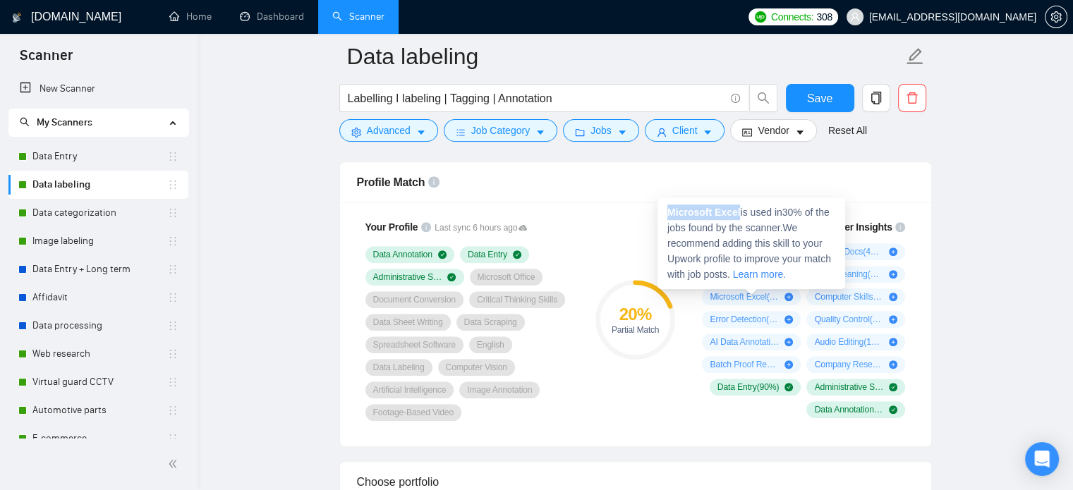
drag, startPoint x: 666, startPoint y: 211, endPoint x: 739, endPoint y: 216, distance: 73.5
click at [739, 216] on div "Microsoft Excel is used in 30 % of the jobs found by the scanner. We recommend …" at bounding box center [752, 244] width 188 height 92
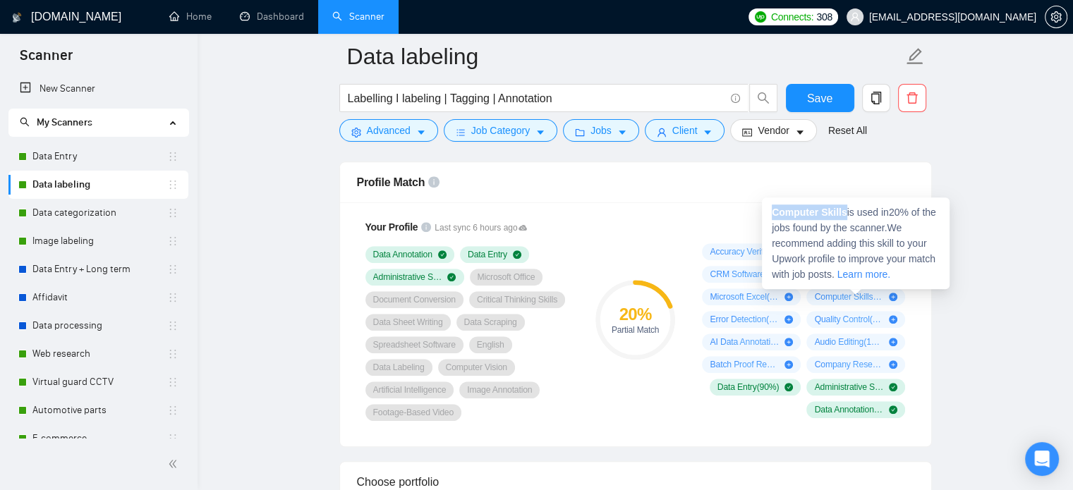
drag, startPoint x: 769, startPoint y: 211, endPoint x: 845, endPoint y: 215, distance: 75.6
click at [845, 215] on div "Computer Skills is used in 20 % of the jobs found by the scanner. We recommend …" at bounding box center [856, 244] width 188 height 92
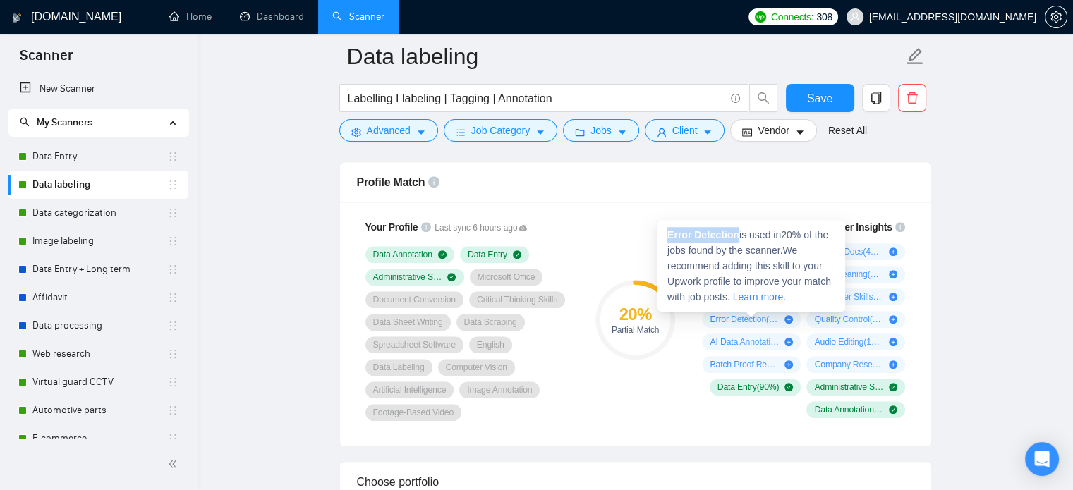
drag, startPoint x: 669, startPoint y: 234, endPoint x: 737, endPoint y: 237, distance: 67.8
click at [737, 237] on strong "Error Detection" at bounding box center [703, 234] width 72 height 11
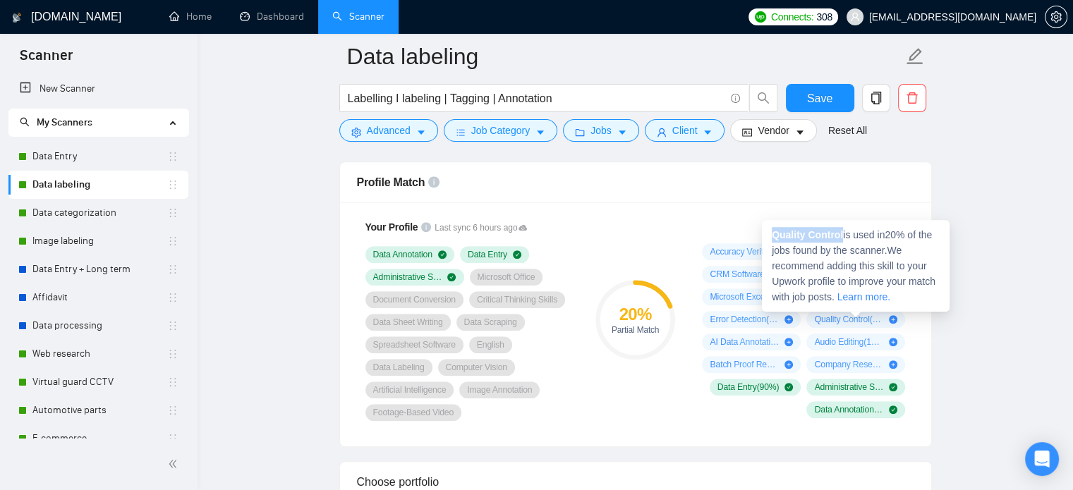
drag, startPoint x: 773, startPoint y: 235, endPoint x: 842, endPoint y: 239, distance: 69.3
click at [842, 239] on span "Quality Control is used in 20 % of the jobs found by the scanner. We recommend …" at bounding box center [854, 265] width 164 height 73
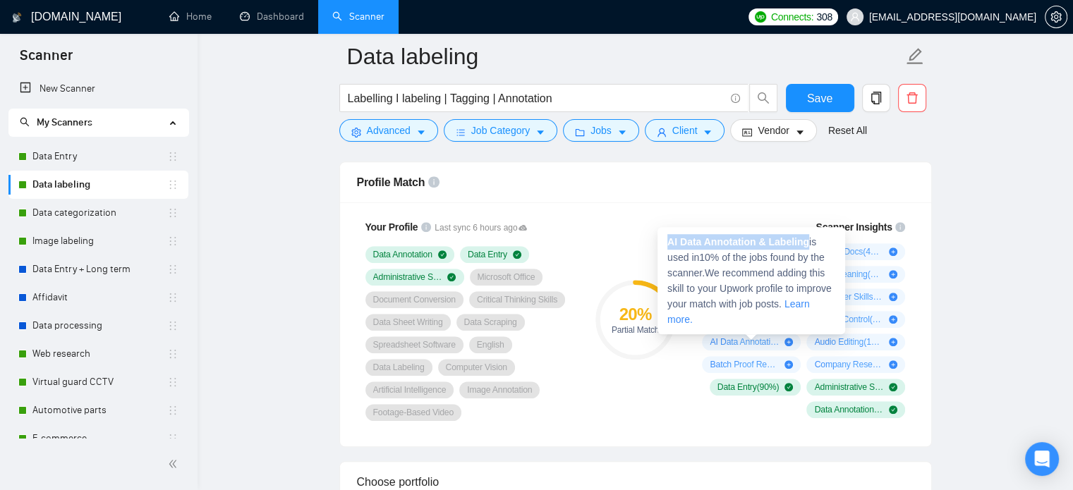
drag, startPoint x: 725, startPoint y: 241, endPoint x: 811, endPoint y: 245, distance: 86.2
click at [811, 245] on span "AI Data Annotation & Labeling is used in 10 % of the jobs found by the scanner.…" at bounding box center [749, 280] width 164 height 89
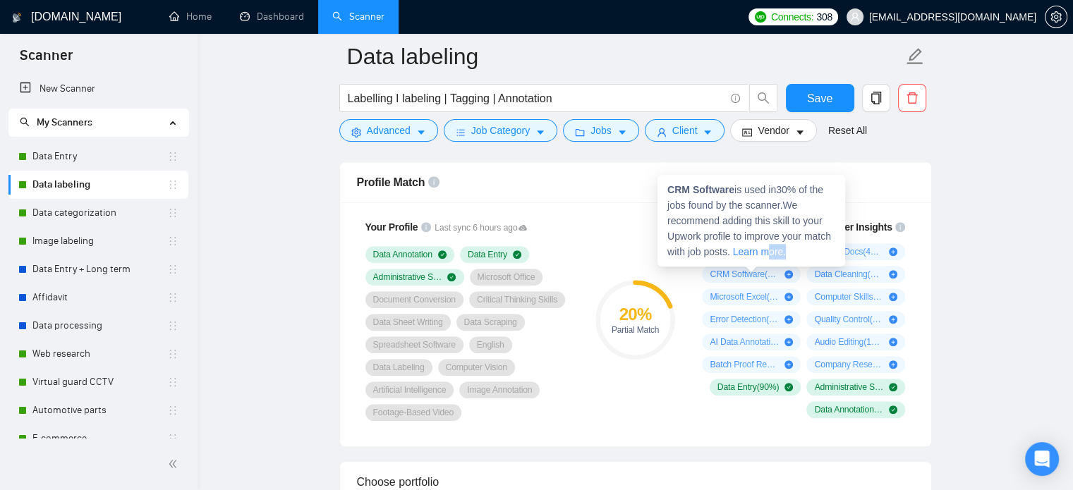
drag, startPoint x: 765, startPoint y: 262, endPoint x: 785, endPoint y: 262, distance: 19.8
click at [785, 262] on div "CRM Software is used in 30 % of the jobs found by the scanner. We recommend add…" at bounding box center [752, 221] width 188 height 92
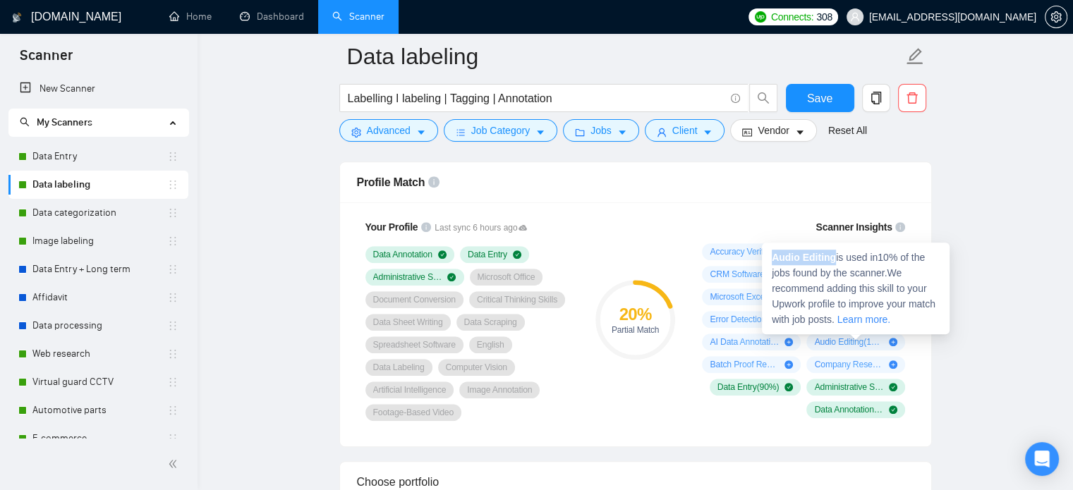
drag, startPoint x: 792, startPoint y: 259, endPoint x: 833, endPoint y: 264, distance: 41.2
click at [833, 263] on strong "Audio Editing" at bounding box center [804, 257] width 64 height 11
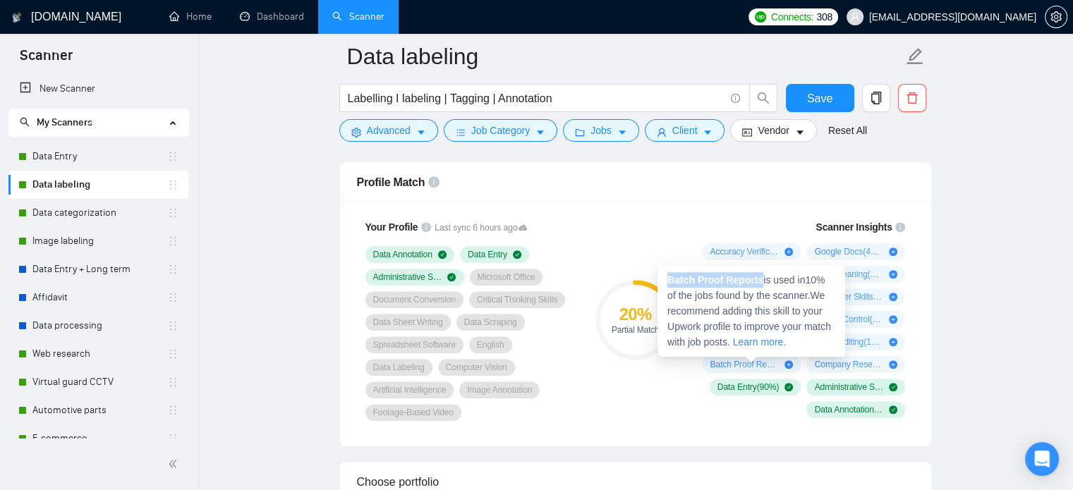
drag, startPoint x: 670, startPoint y: 278, endPoint x: 760, endPoint y: 282, distance: 90.4
click at [760, 282] on strong "Batch Proof Reports" at bounding box center [715, 279] width 96 height 11
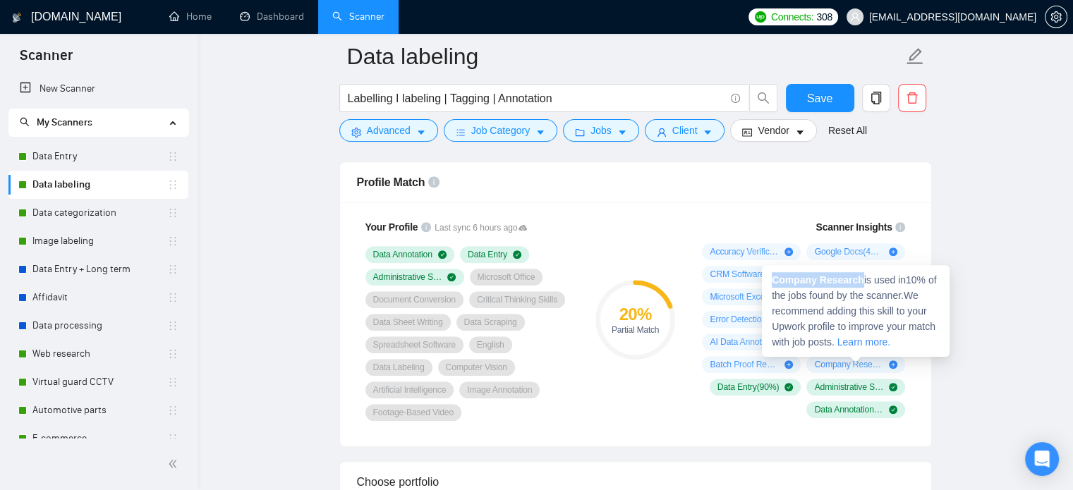
drag, startPoint x: 773, startPoint y: 284, endPoint x: 859, endPoint y: 286, distance: 86.1
click at [859, 286] on span "Company Research is used in 10 % of the jobs found by the scanner. We recommend…" at bounding box center [854, 310] width 164 height 73
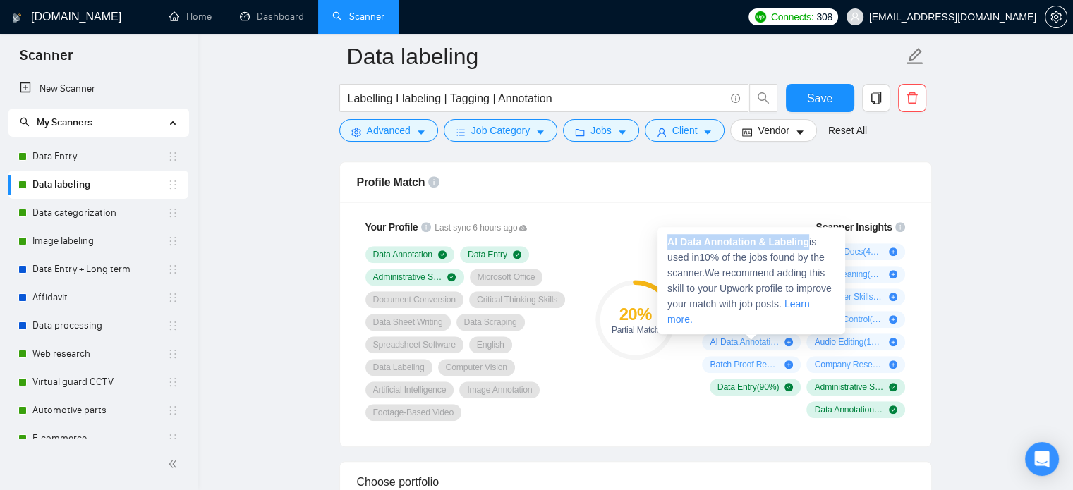
drag, startPoint x: 667, startPoint y: 242, endPoint x: 810, endPoint y: 243, distance: 143.2
click at [809, 243] on strong "AI Data Annotation & Labeling" at bounding box center [738, 241] width 142 height 11
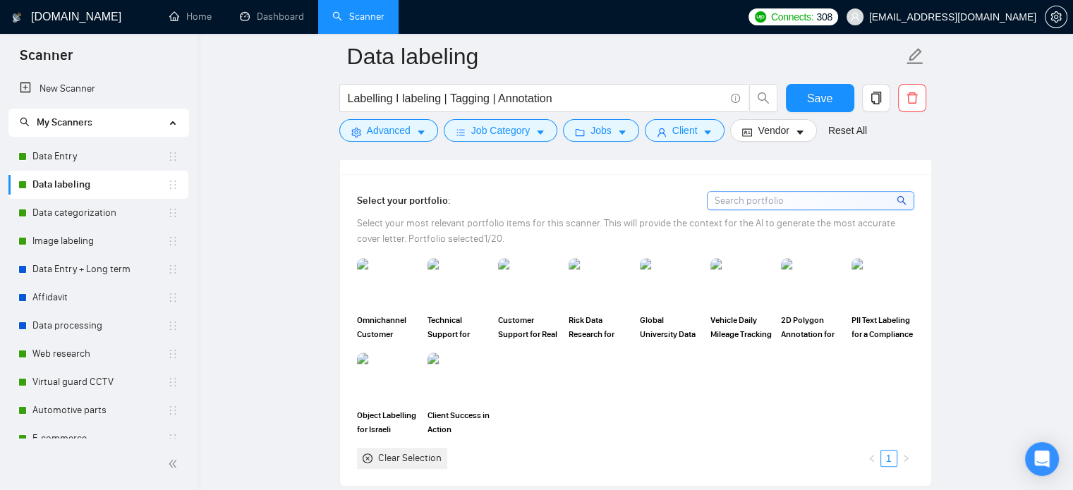
scroll to position [1270, 0]
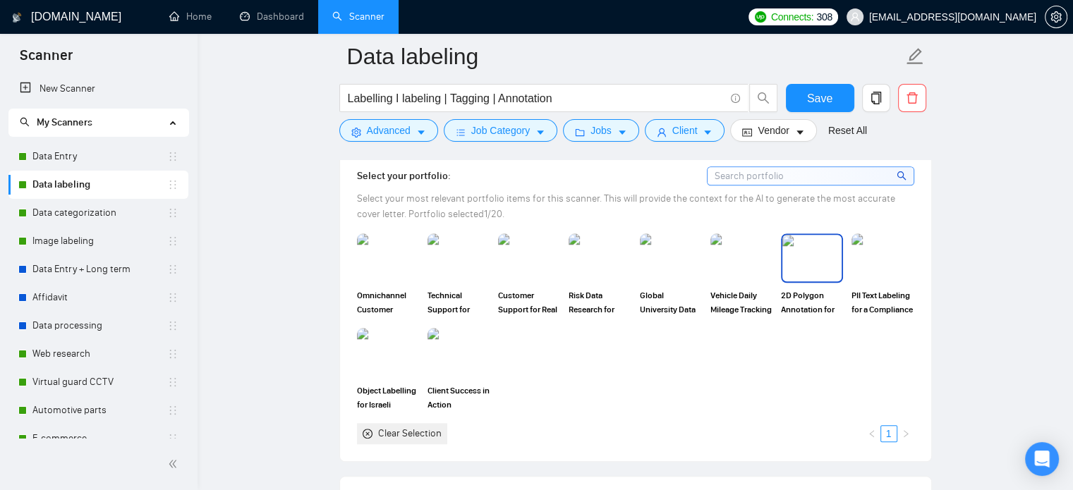
click at [810, 276] on img at bounding box center [812, 258] width 59 height 47
click at [876, 263] on img at bounding box center [882, 258] width 59 height 47
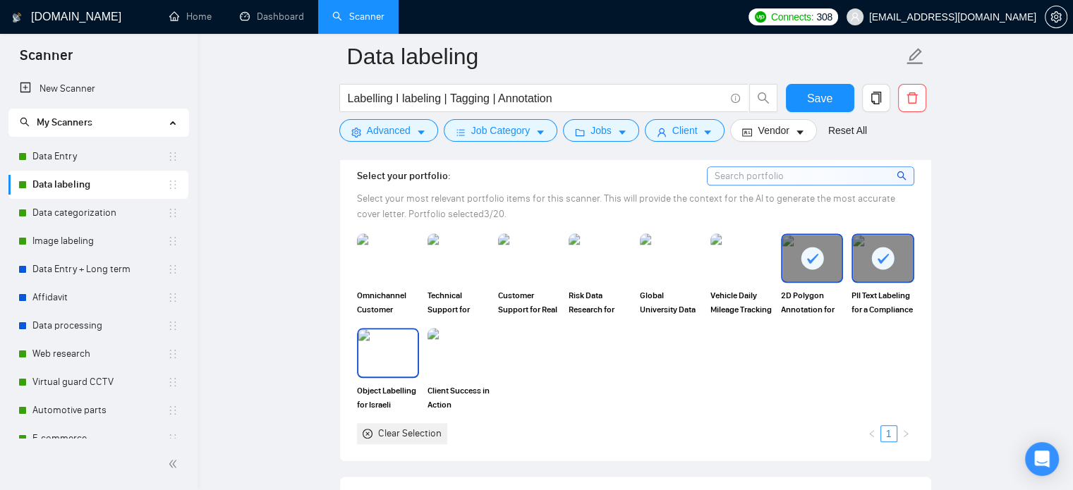
click at [397, 369] on img at bounding box center [387, 353] width 59 height 47
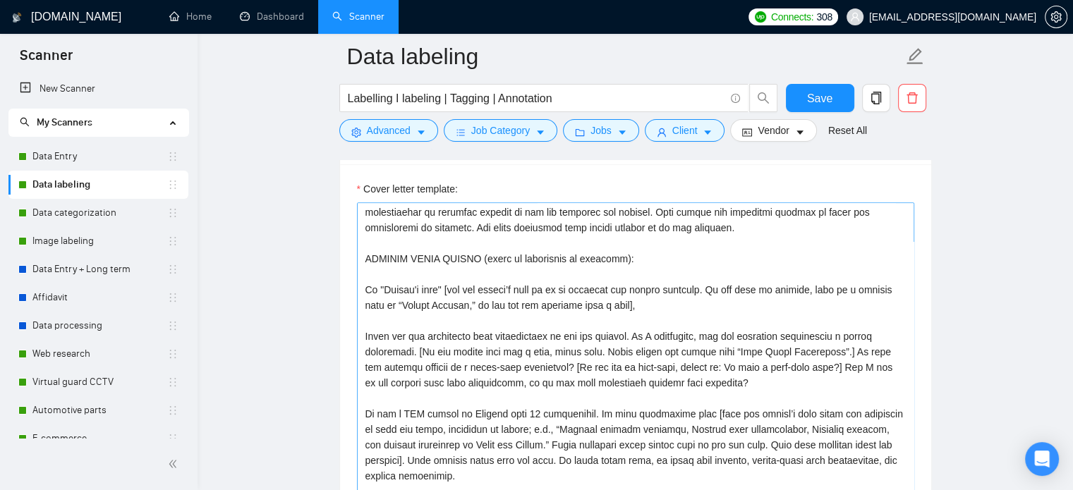
scroll to position [212, 0]
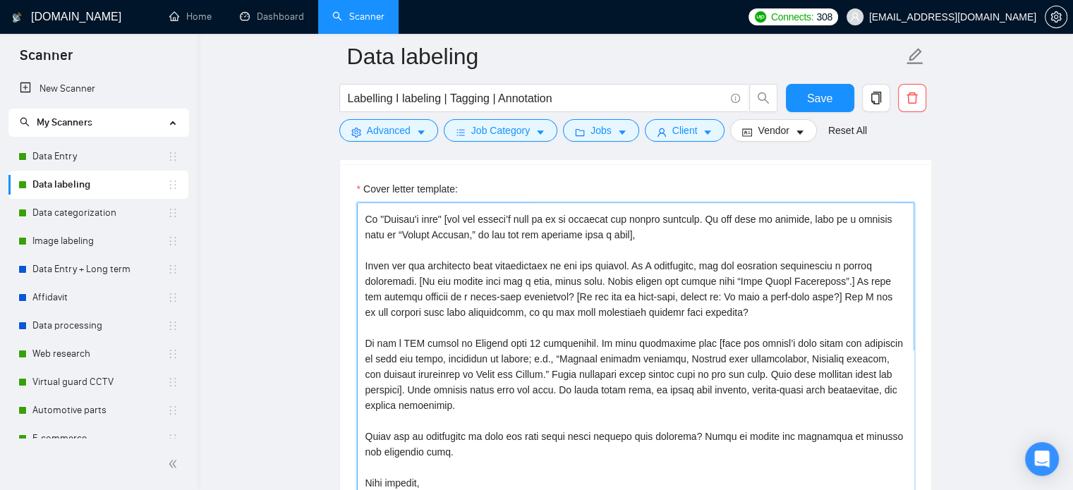
click at [536, 292] on textarea "Cover letter template:" at bounding box center [635, 362] width 557 height 318
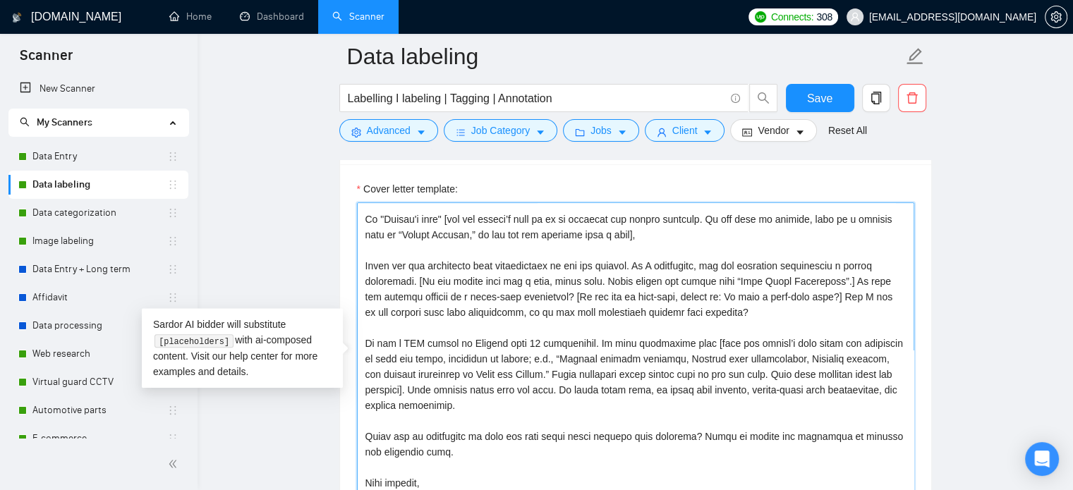
paste textarea "loremips, dolorsit ametconsec, ad elits doei tempor inci). Utlab et Dolorem Ali…"
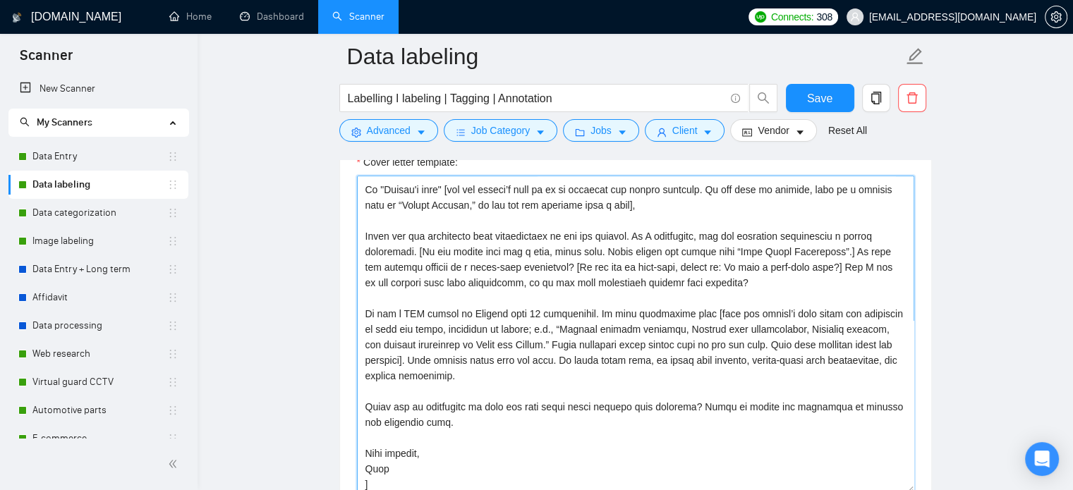
scroll to position [217, 0]
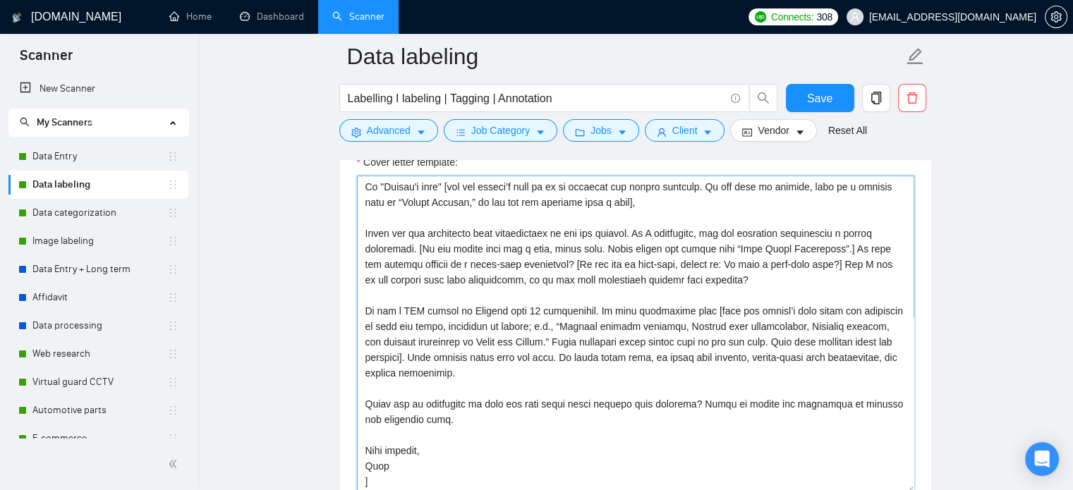
paste textarea "loremips, dolorsit ametconsec, ad elits doei tempor inci). Utlab et Dolorem Ali…"
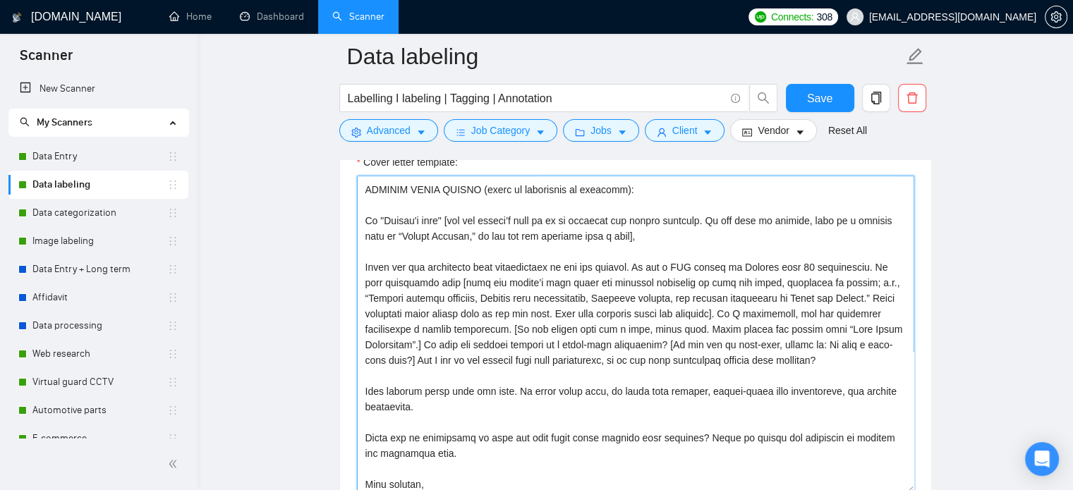
scroll to position [0, 0]
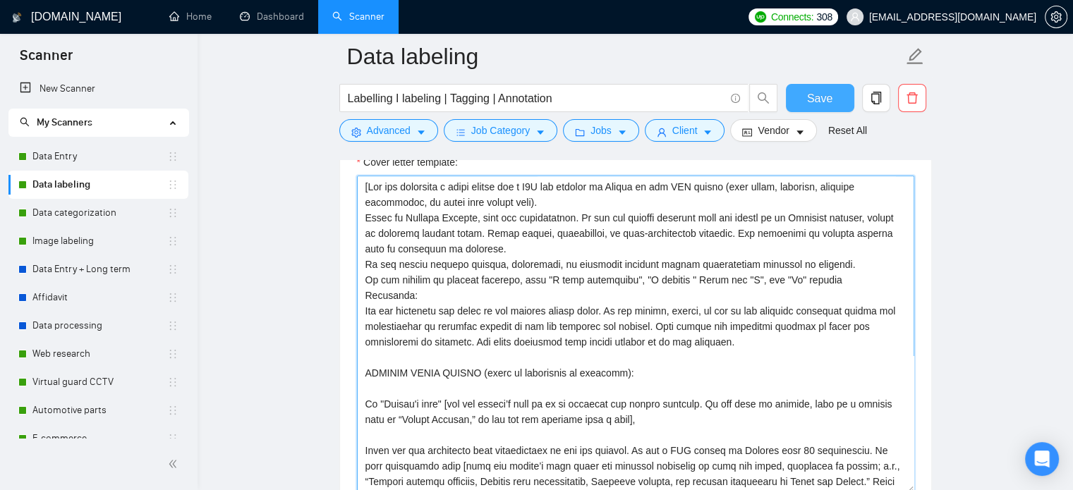
type textarea "[You are preparing a cover letter for a B2B job posting on Upwork in the BPO se…"
click at [825, 98] on span "Save" at bounding box center [819, 99] width 25 height 18
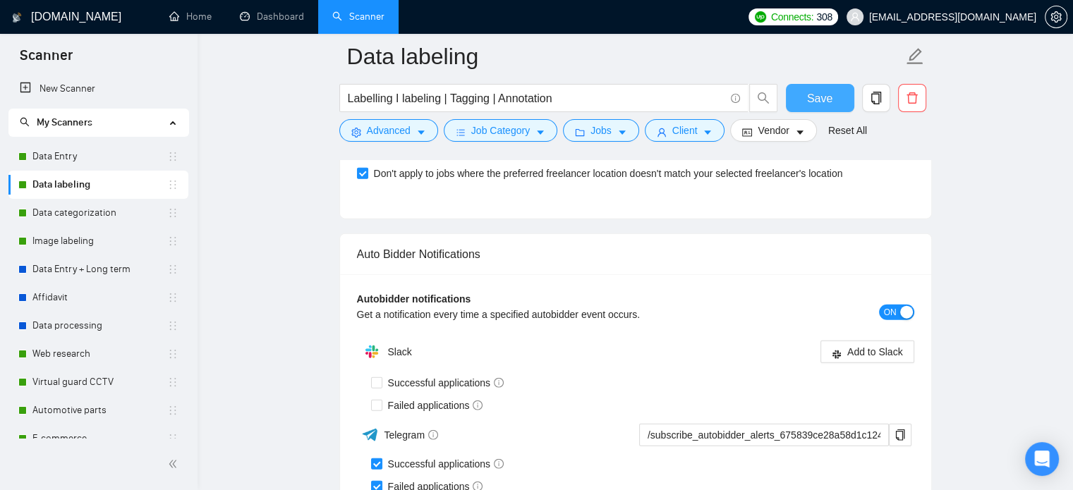
scroll to position [3555, 0]
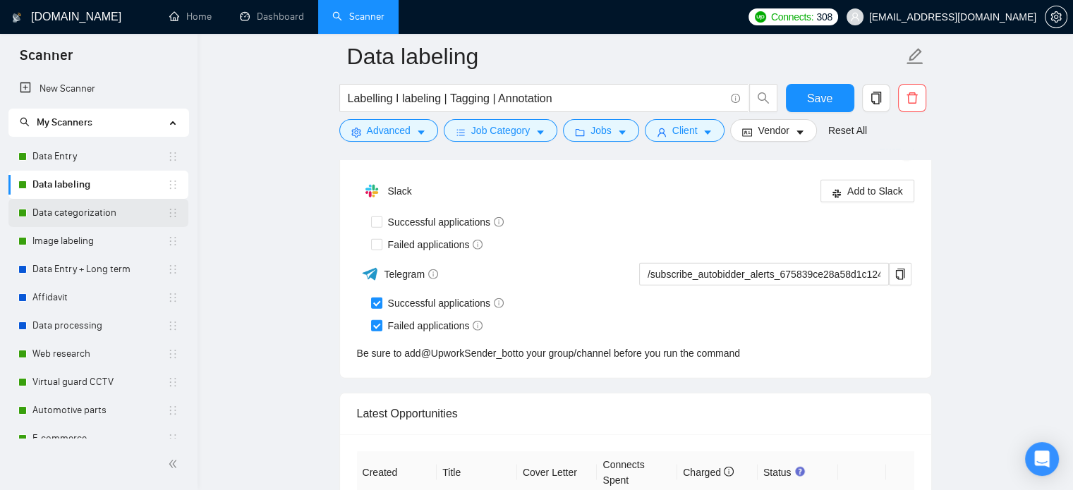
click at [112, 215] on link "Data categorization" at bounding box center [99, 213] width 135 height 28
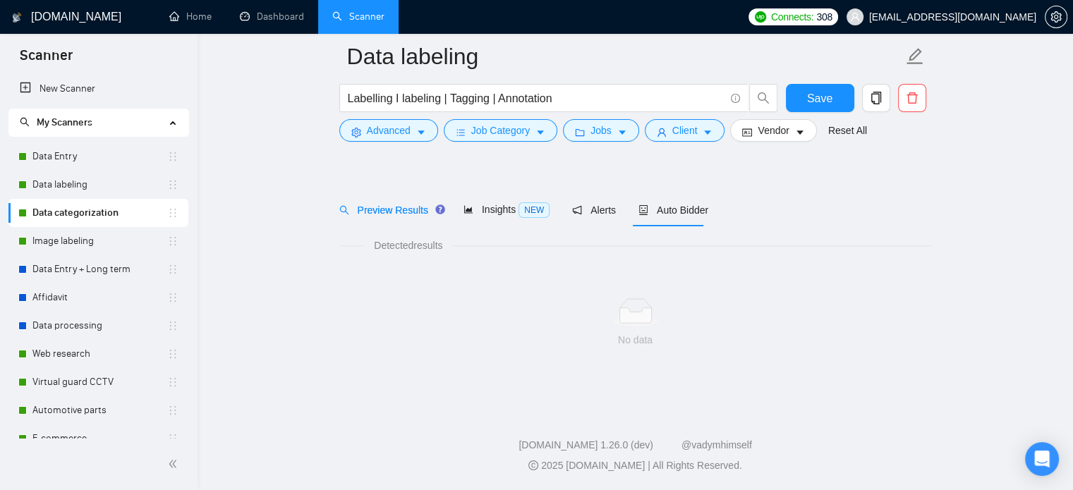
scroll to position [25, 0]
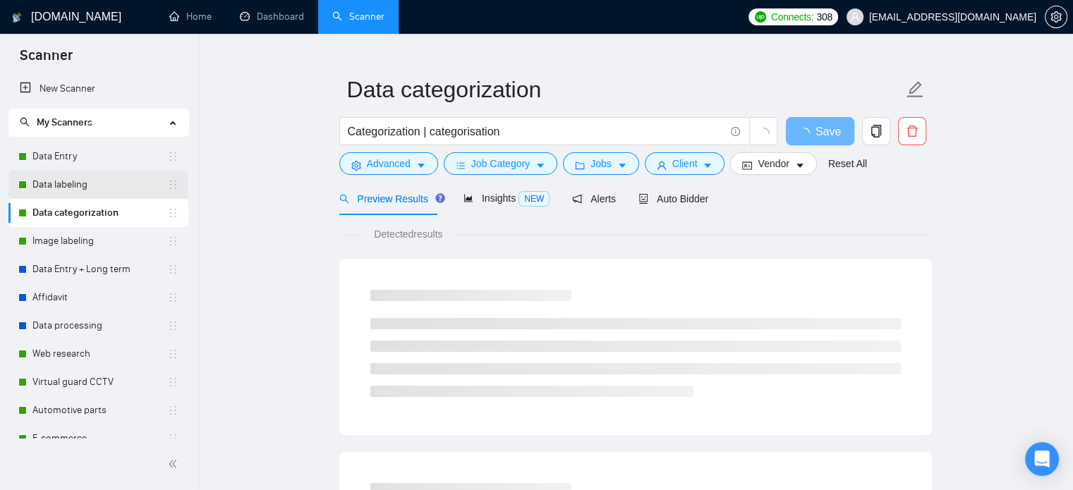
click at [123, 194] on link "Data labeling" at bounding box center [99, 185] width 135 height 28
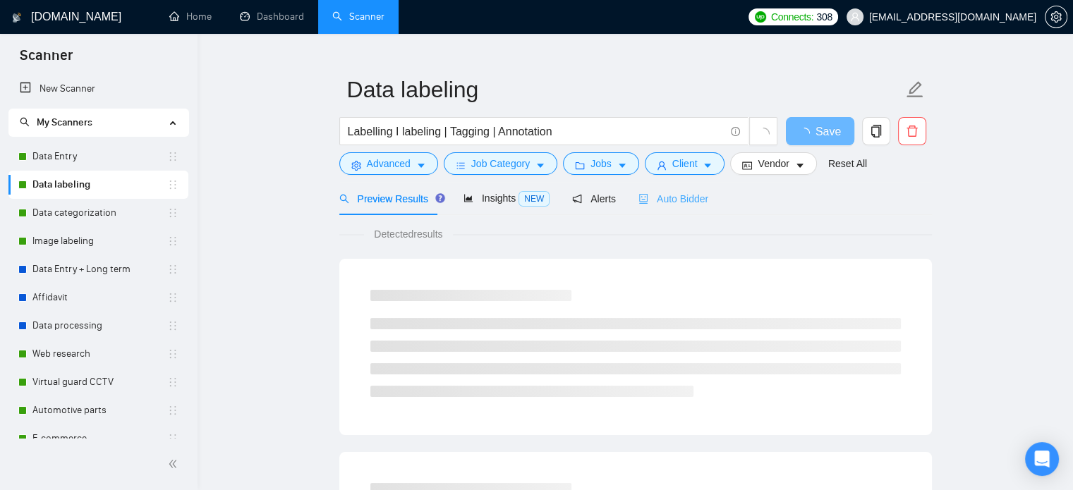
click at [671, 210] on div "Auto Bidder" at bounding box center [674, 198] width 70 height 33
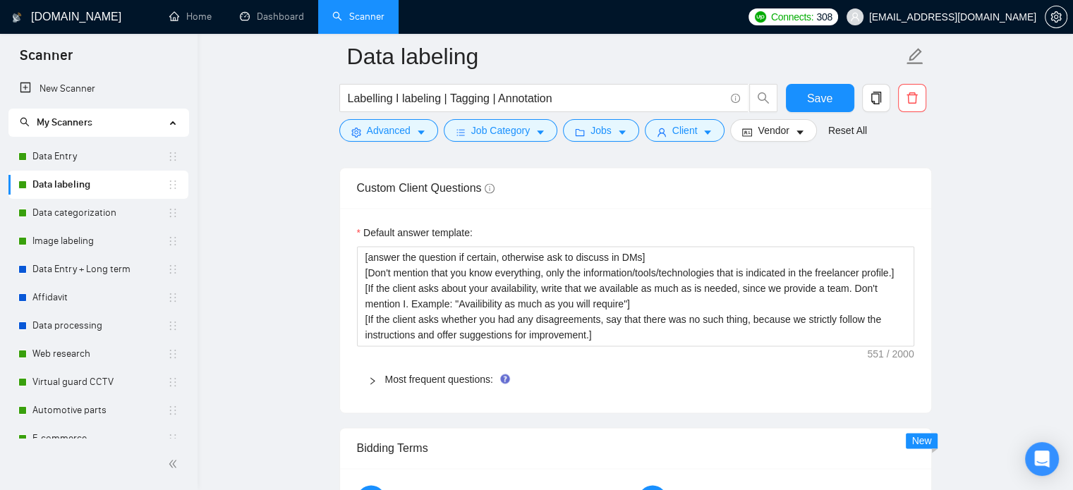
scroll to position [2000, 0]
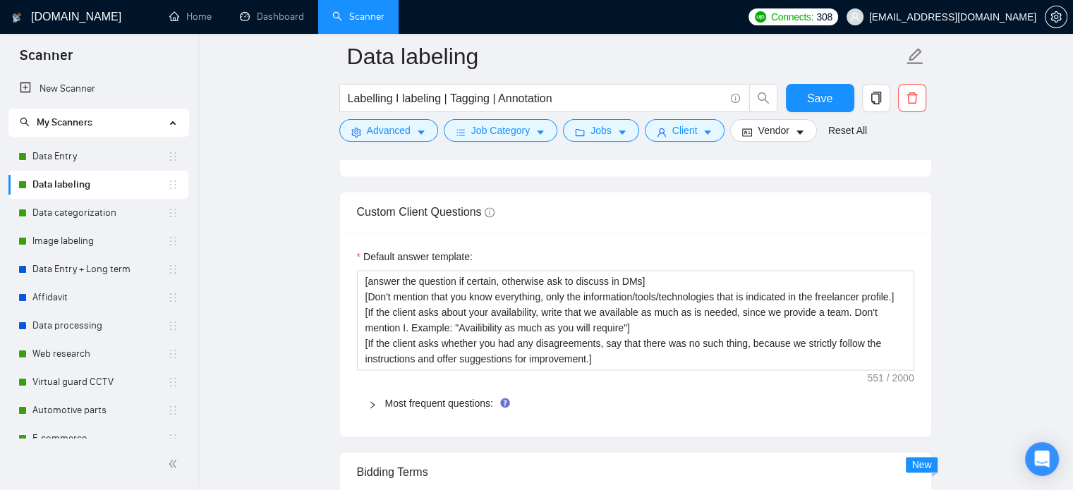
click at [462, 387] on div "Most frequent questions:" at bounding box center [635, 403] width 557 height 32
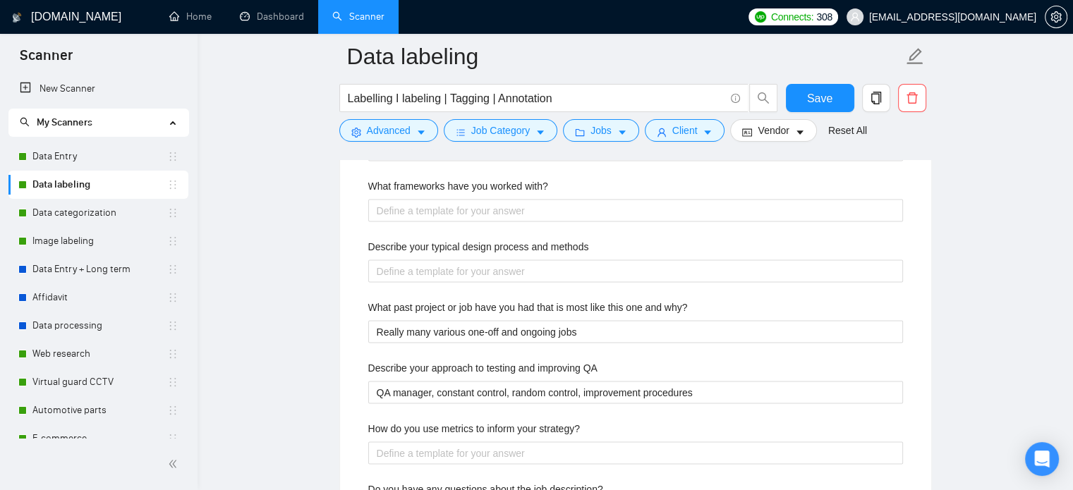
scroll to position [2212, 0]
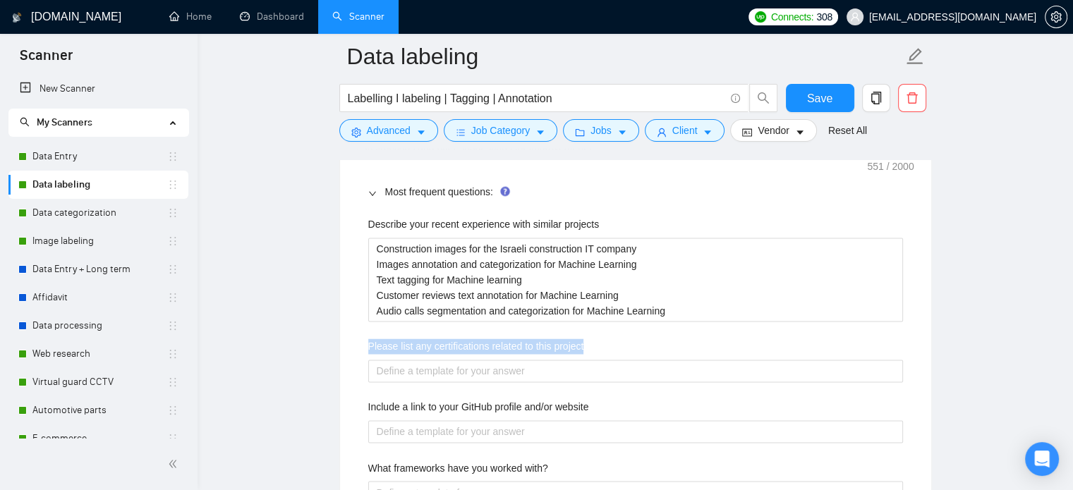
drag, startPoint x: 368, startPoint y: 345, endPoint x: 596, endPoint y: 346, distance: 228.6
click at [596, 346] on div "Please list any certifications related to this project" at bounding box center [635, 349] width 535 height 21
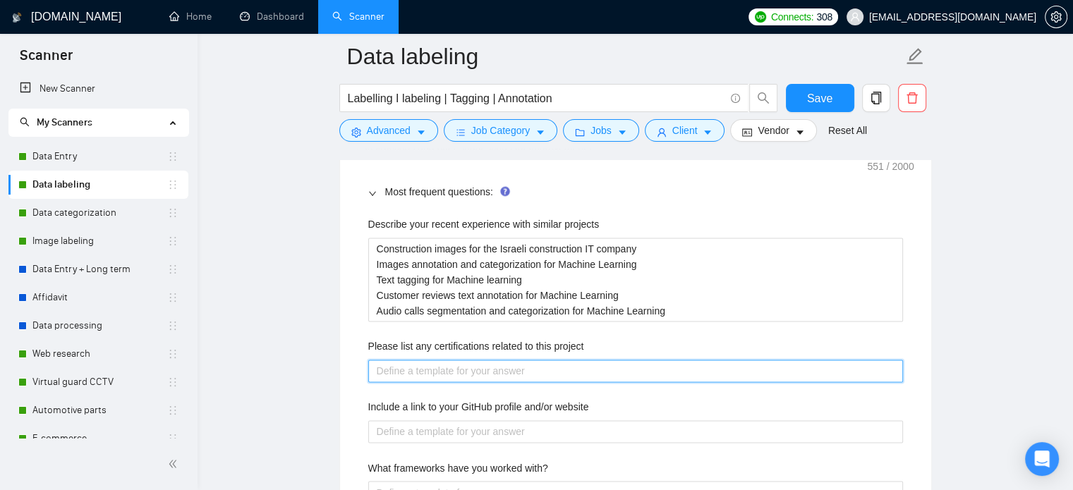
click at [422, 369] on project "Please list any certifications related to this project" at bounding box center [635, 371] width 535 height 23
paste project "Team members have completed training in data labeling and annotation tools (CVA…"
type project "Team members have completed training in data labeling and annotation tools (CVA…"
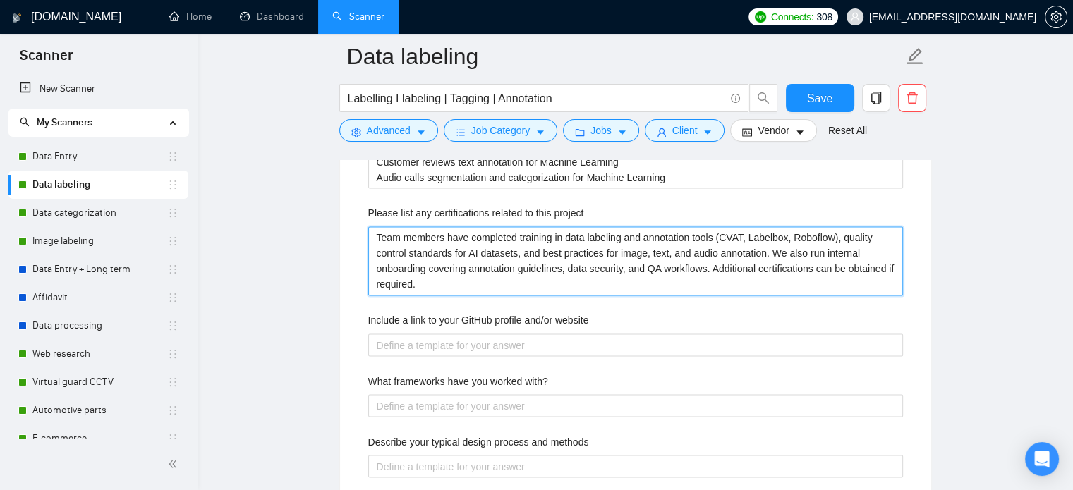
scroll to position [2353, 0]
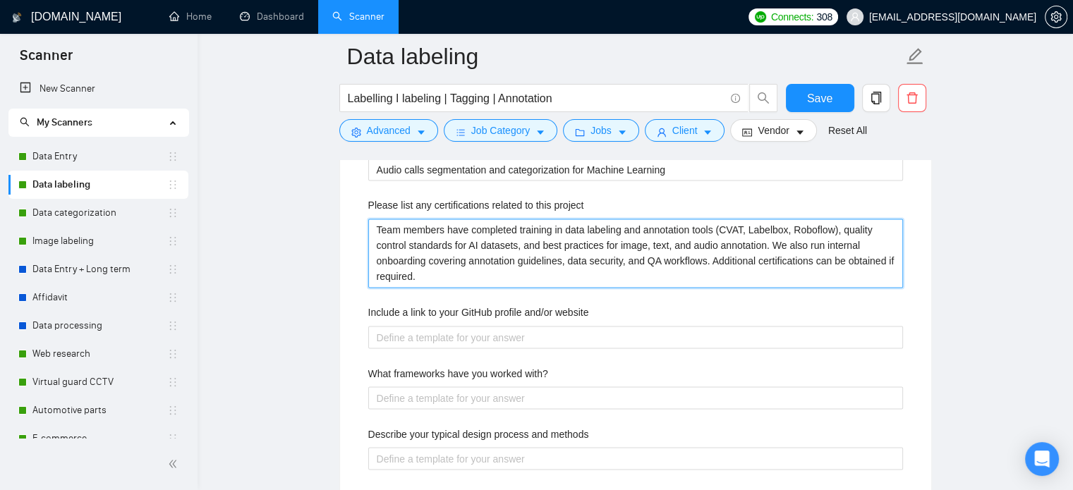
type project "Team members have completed training in data labeling and annotation tools (CVA…"
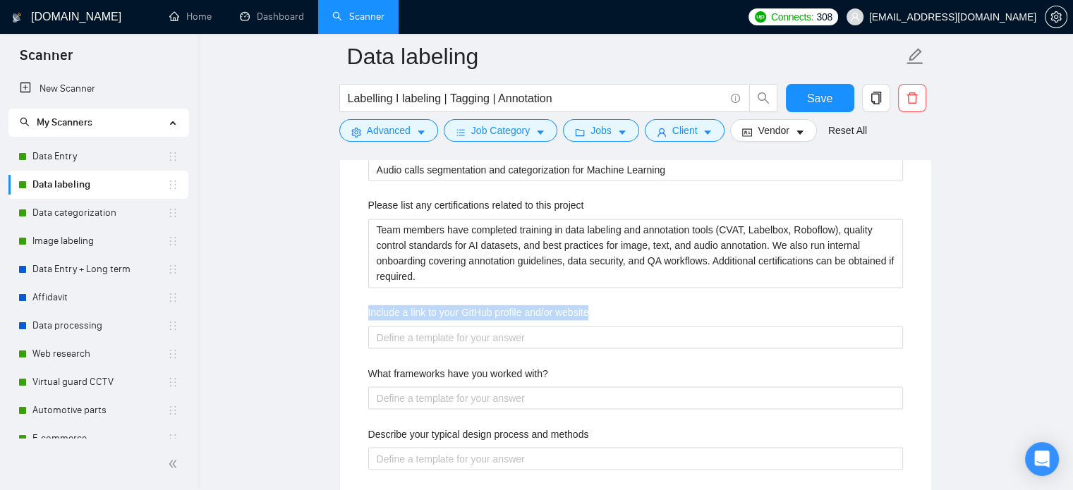
drag, startPoint x: 603, startPoint y: 311, endPoint x: 365, endPoint y: 310, distance: 237.1
click at [365, 310] on div "Describe your recent experience with similar projects Construction images for t…" at bounding box center [635, 433] width 557 height 732
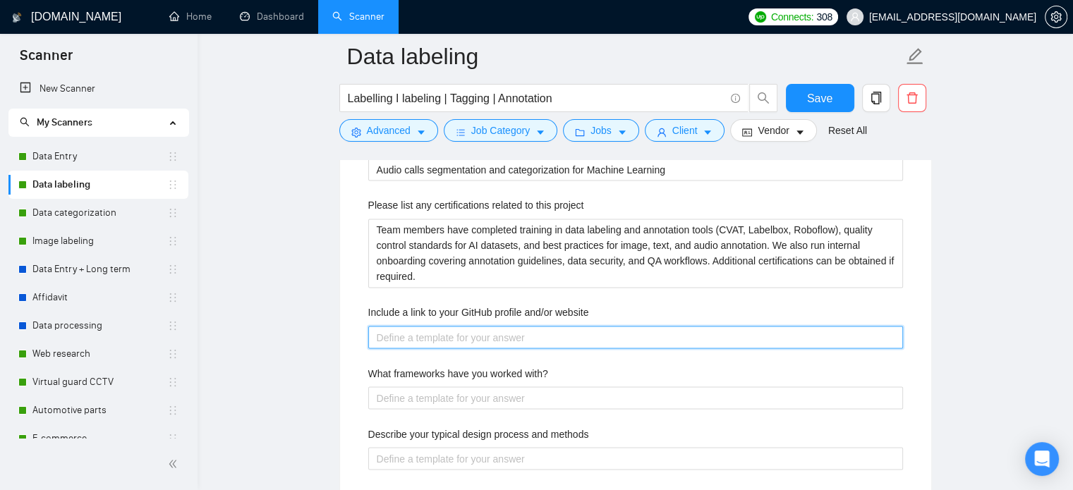
click at [491, 345] on website "Include a link to your GitHub profile and/or website" at bounding box center [635, 337] width 535 height 23
paste website "Website: [URL][DOMAIN_NAME] We don’t maintain a public GitHub profile as our pr…"
type website "Website: [URL][DOMAIN_NAME] We don’t maintain a public GitHub profile as our pr…"
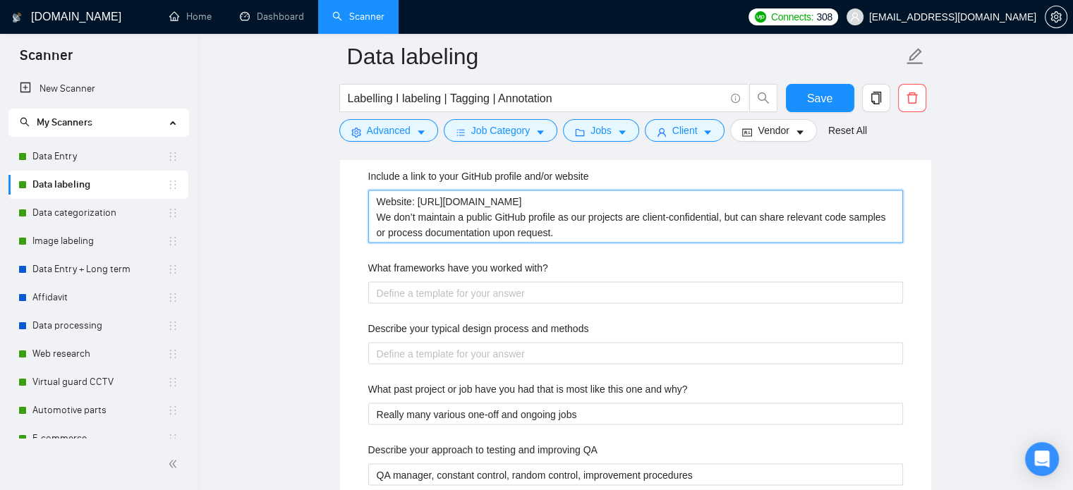
scroll to position [2494, 0]
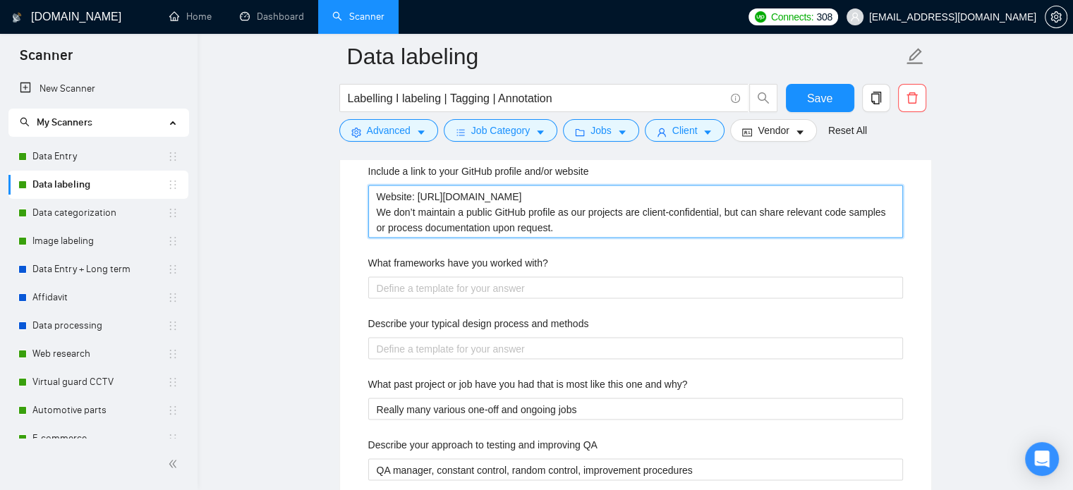
type website "Website: [URL][DOMAIN_NAME] We don’t maintain a public GitHub profile as our pr…"
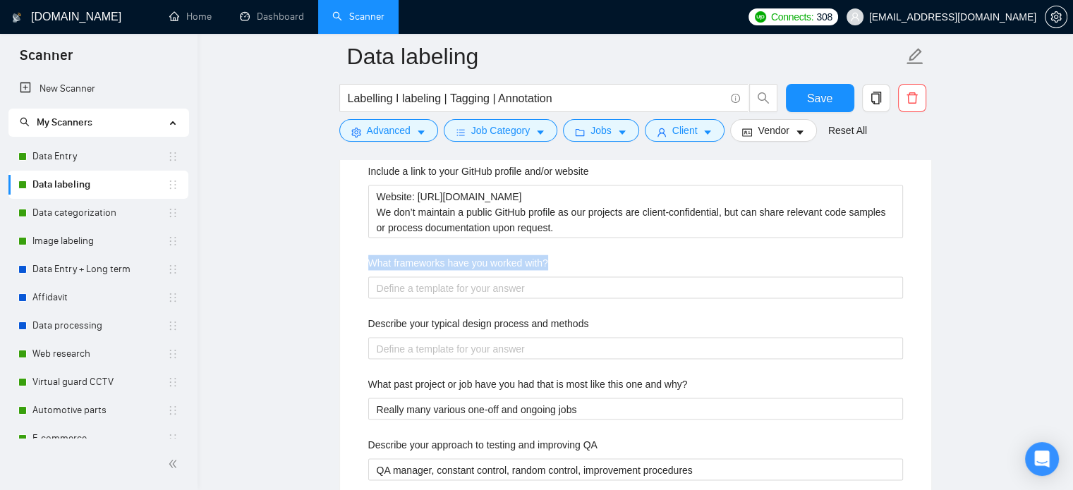
drag, startPoint x: 566, startPoint y: 263, endPoint x: 356, endPoint y: 260, distance: 210.3
click at [356, 260] on div "Default answer template: [answer the question if certain, otherwise ask to disc…" at bounding box center [635, 221] width 591 height 967
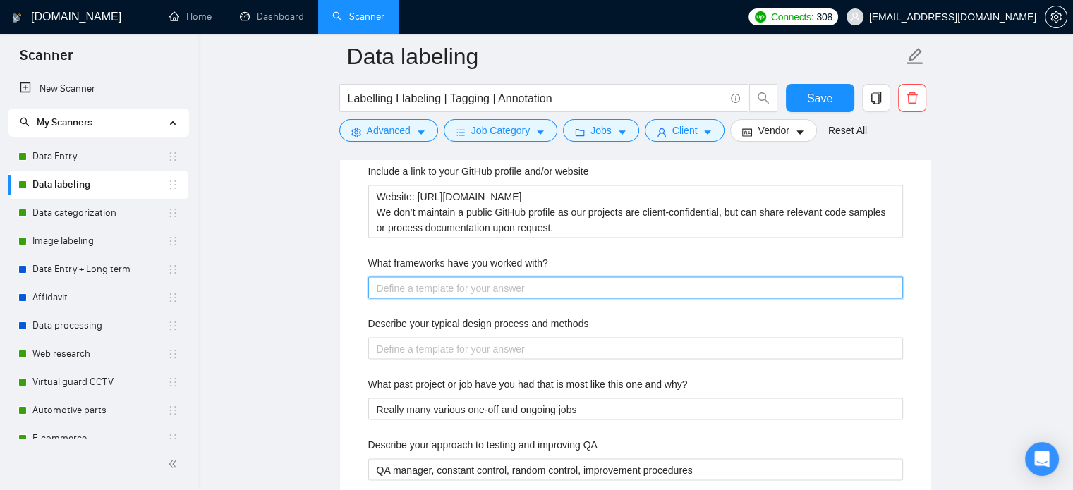
click at [483, 289] on with\? "What frameworks have you worked with?" at bounding box center [635, 288] width 535 height 23
paste with\? "We’ve worked with annotation frameworks and tools including CVAT, Labelbox, Rob…"
type with\? "We’ve worked with annotation frameworks and tools including CVAT, Labelbox, Rob…"
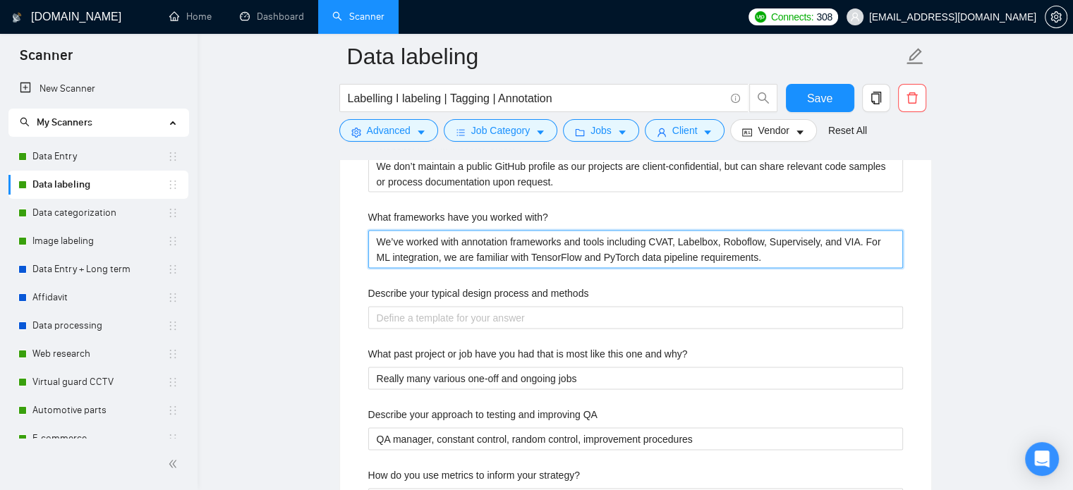
scroll to position [2565, 0]
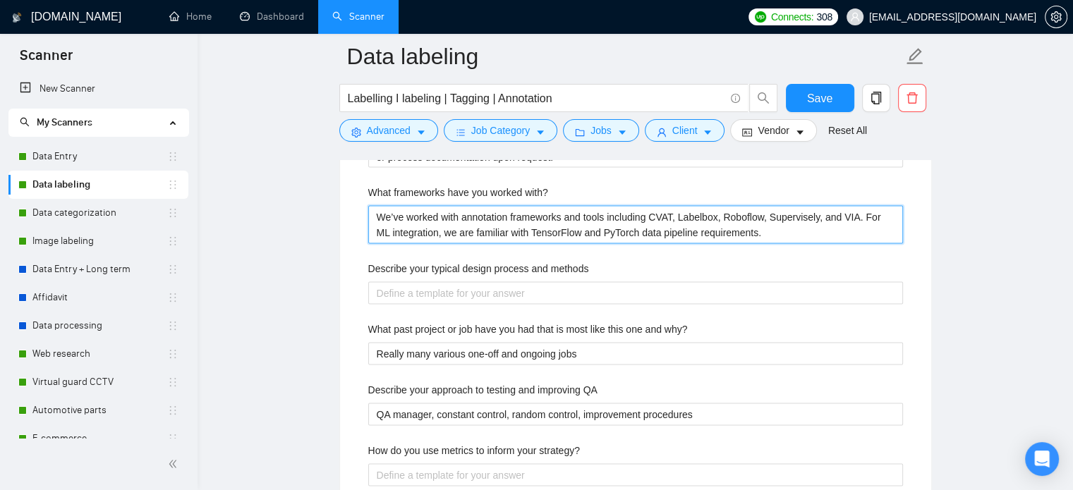
type with\? "We’ve worked with annotation frameworks and tools including CVAT, Labelbox, Rob…"
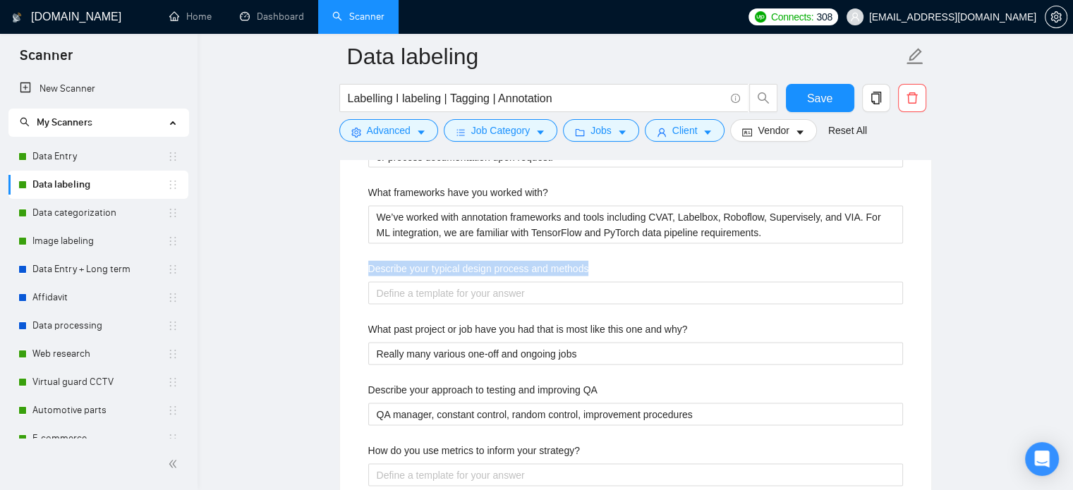
drag, startPoint x: 374, startPoint y: 258, endPoint x: 312, endPoint y: 253, distance: 62.2
click at [312, 253] on main "Data labeling Labelling I labeling | Tagging | Annotation Save Advanced Job Cat…" at bounding box center [635, 43] width 830 height 5103
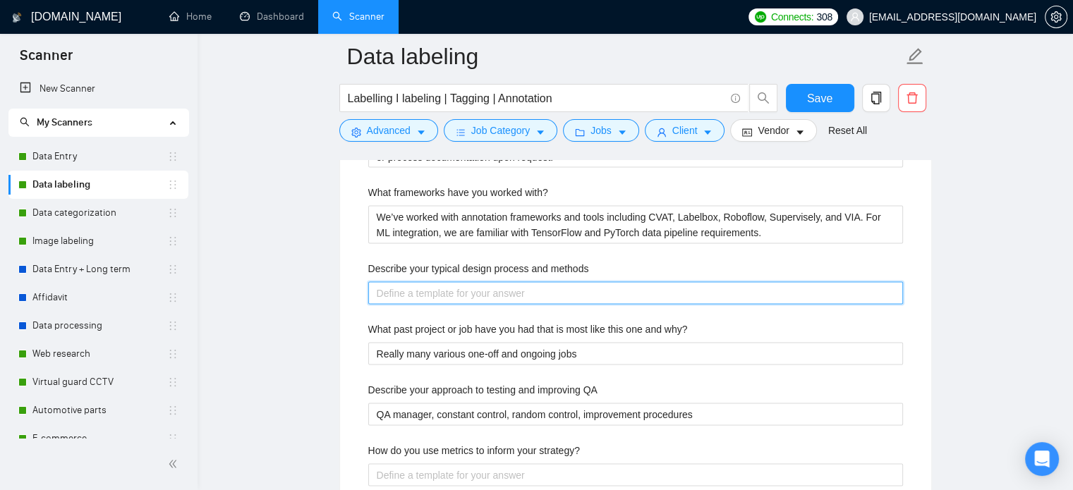
click at [444, 287] on methods "Describe your typical design process and methods" at bounding box center [635, 293] width 535 height 23
paste methods "Our process starts with reviewing the client’s guidelines and setting up the an…"
type methods "Our process starts with reviewing the client’s guidelines and setting up the an…"
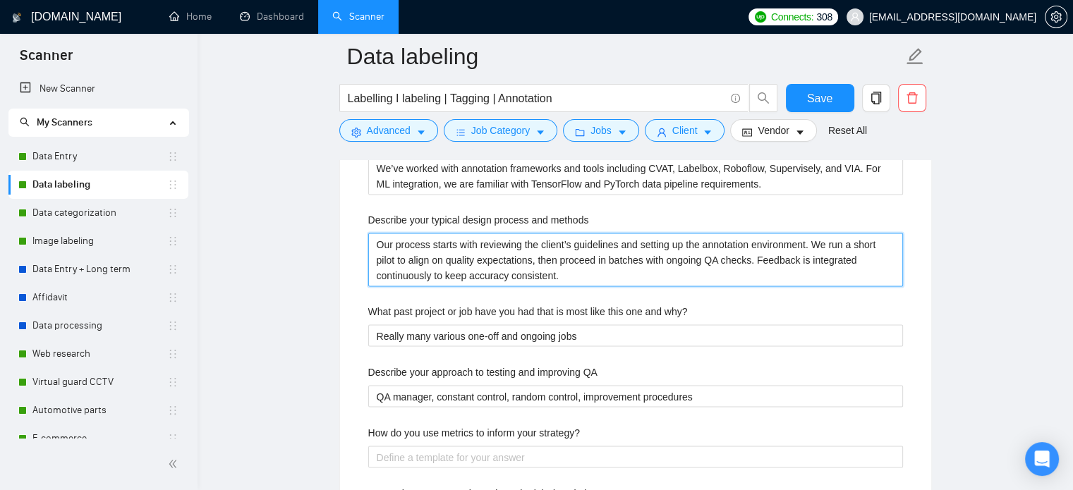
scroll to position [2635, 0]
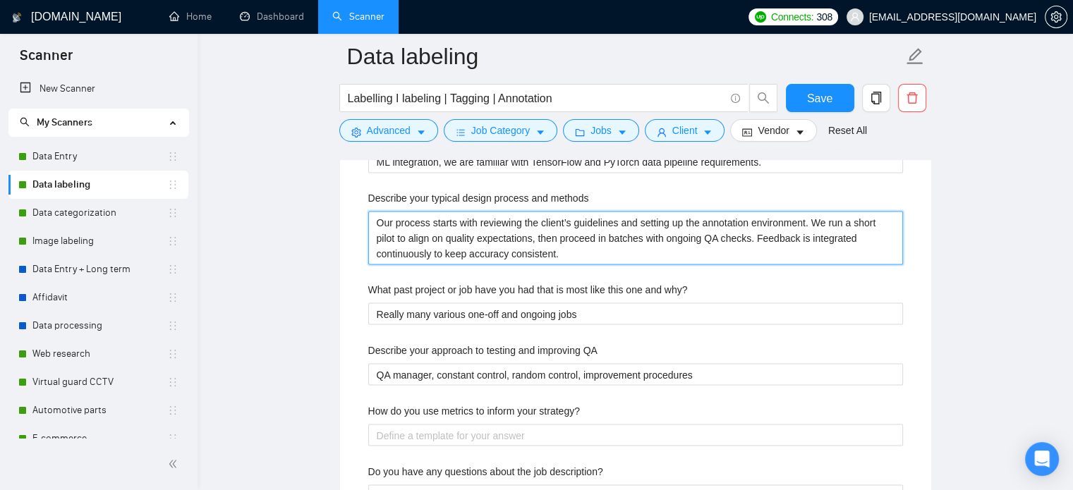
type methods "Our process starts with reviewing the client’s guidelines and setting up the an…"
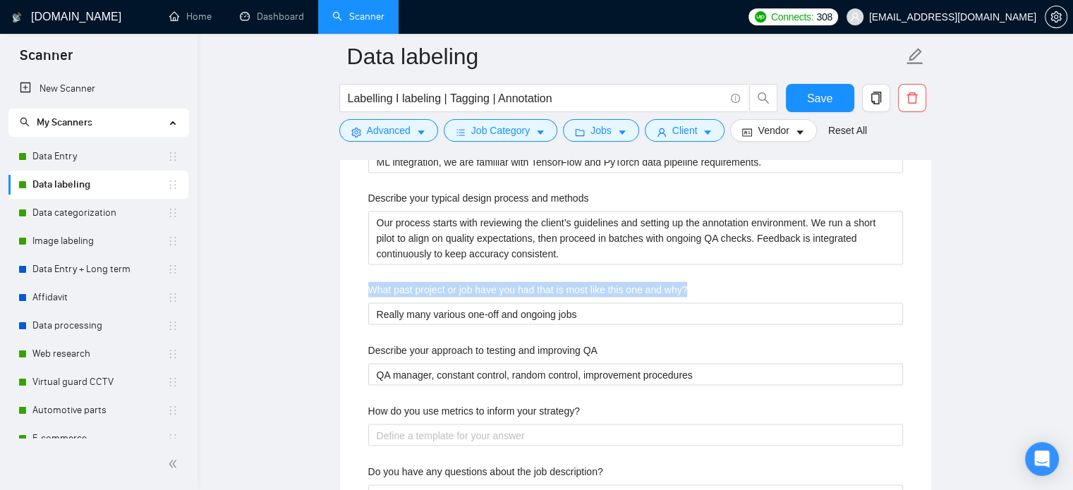
drag, startPoint x: 591, startPoint y: 296, endPoint x: 336, endPoint y: 293, distance: 255.4
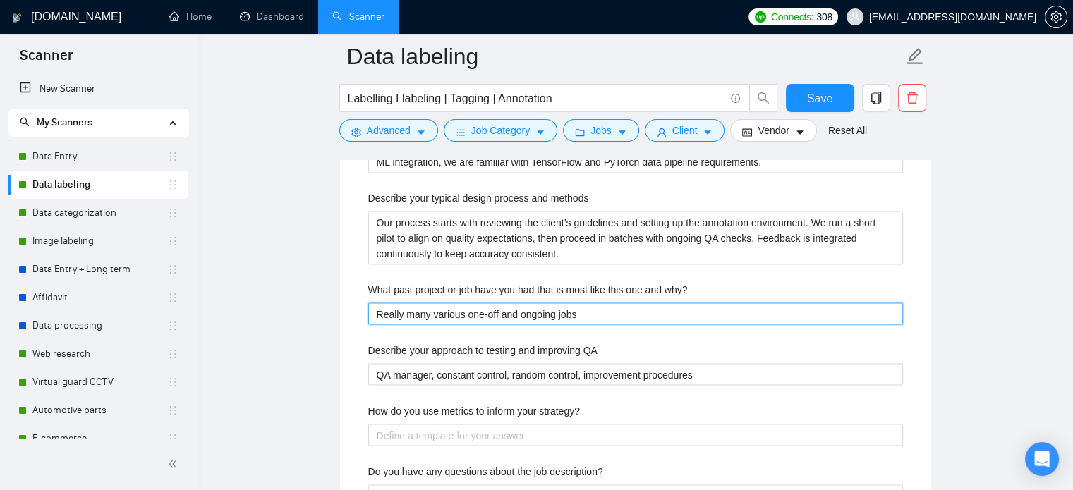
click at [464, 306] on why\? "Really many various one-off and ongoing jobs" at bounding box center [635, 314] width 535 height 23
paste why\? "We recently delivered a large-scale image annotation project for a computer vis…"
type why\? "We recently delivered a large-scale image annotation project for a computer vis…"
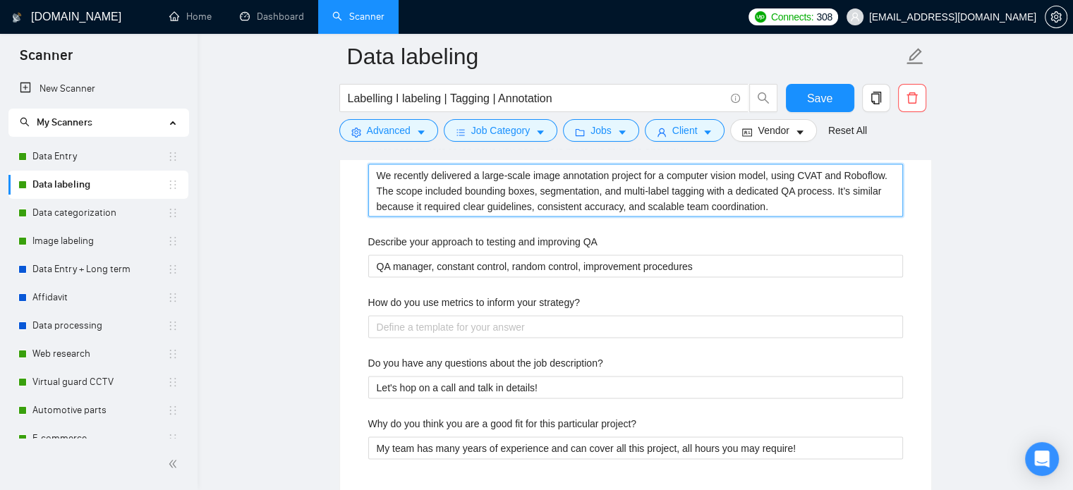
scroll to position [2777, 0]
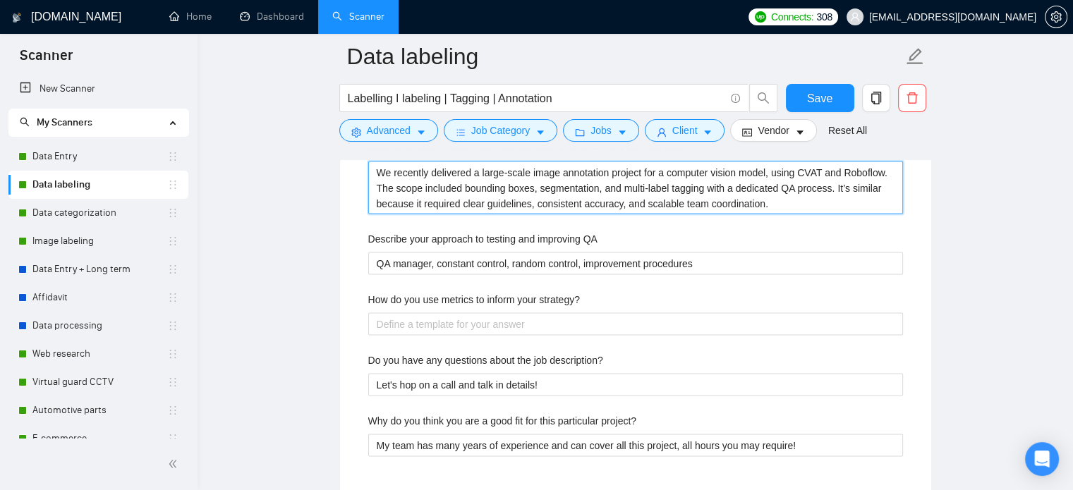
type why\? "We recently delivered a large-scale image annotation project for a computer vis…"
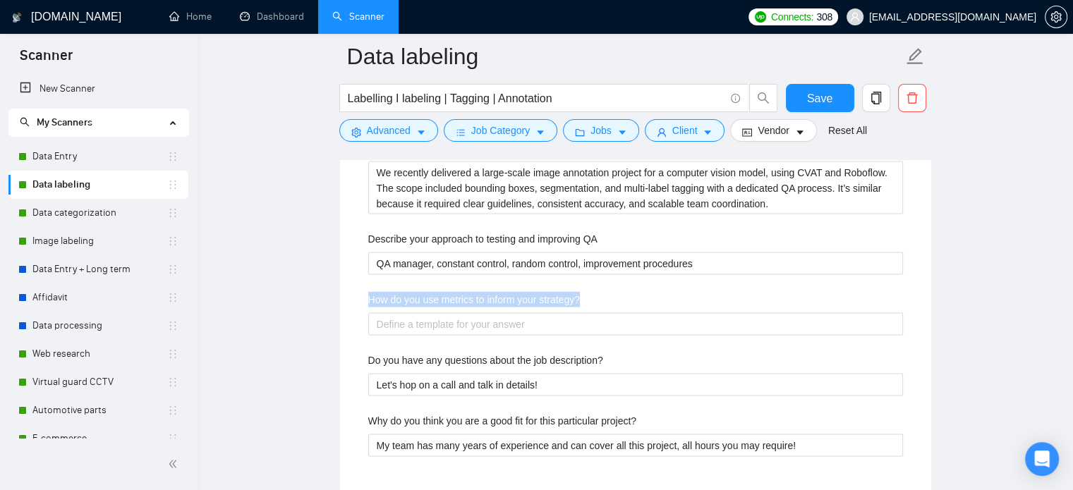
drag, startPoint x: 600, startPoint y: 302, endPoint x: 351, endPoint y: 298, distance: 249.8
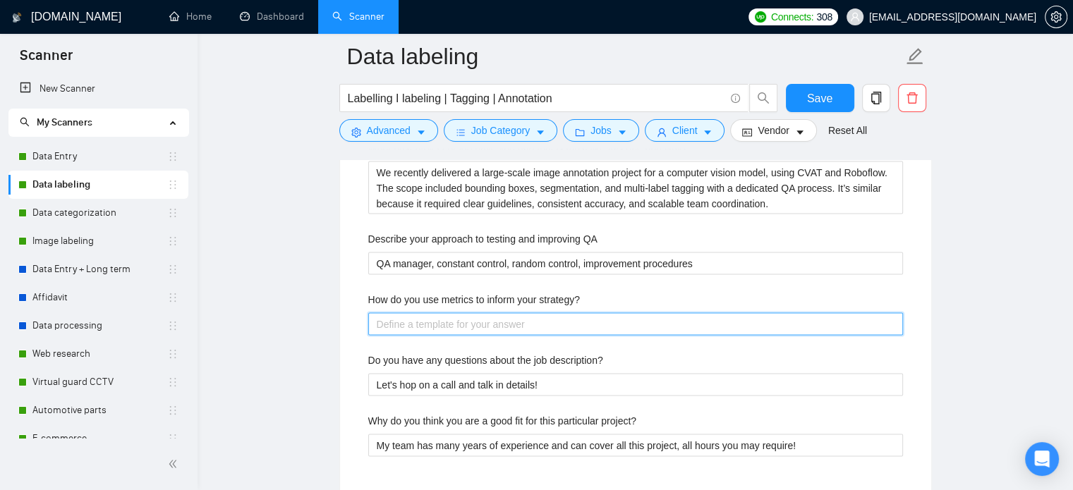
click at [502, 313] on strategy\? "How do you use metrics to inform your strategy?" at bounding box center [635, 324] width 535 height 23
paste strategy\? "We track key metrics like accuracy rate, inter-annotator agreement, and turnaro…"
type strategy\? "We track key metrics like accuracy rate, inter-annotator agreement, and turnaro…"
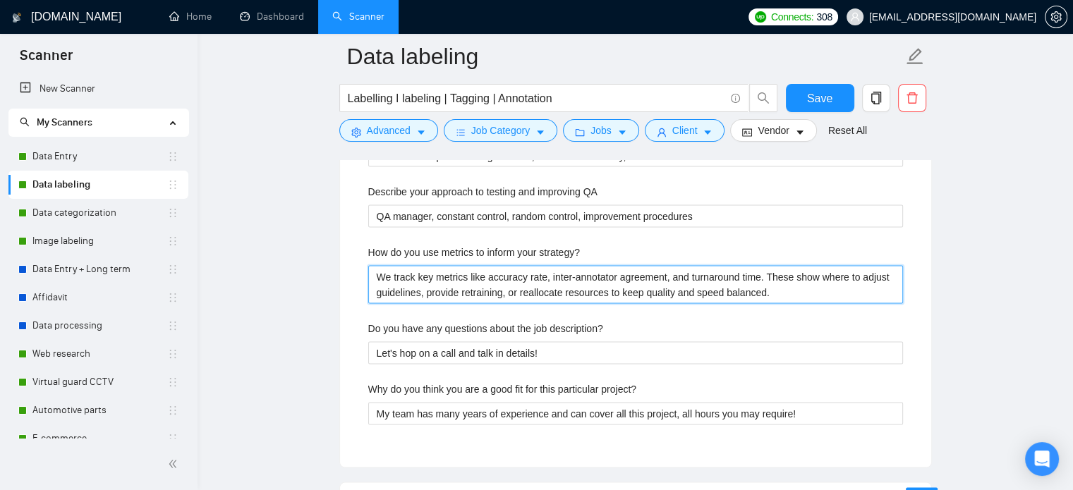
scroll to position [2918, 0]
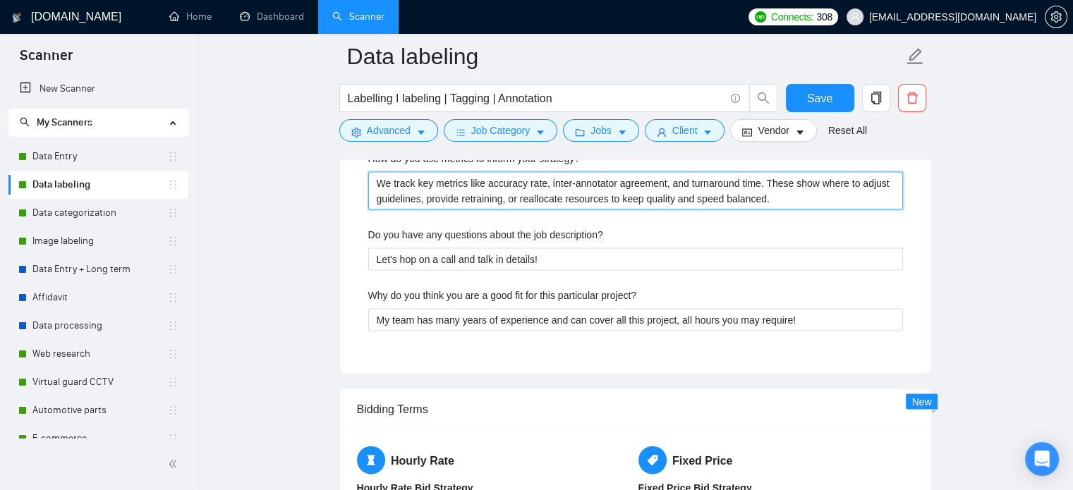
type strategy\? "We track key metrics like accuracy rate, inter-annotator agreement, and turnaro…"
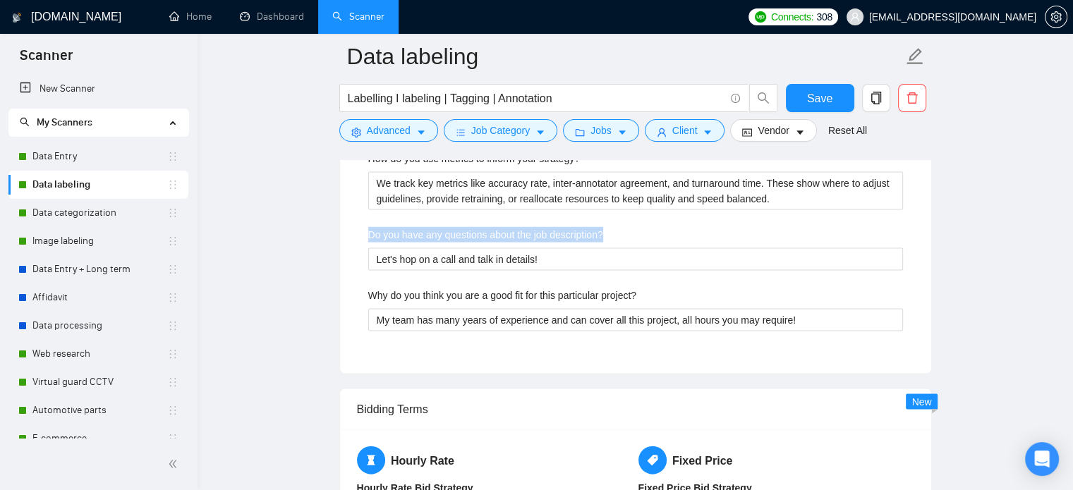
drag, startPoint x: 623, startPoint y: 231, endPoint x: 303, endPoint y: 224, distance: 319.7
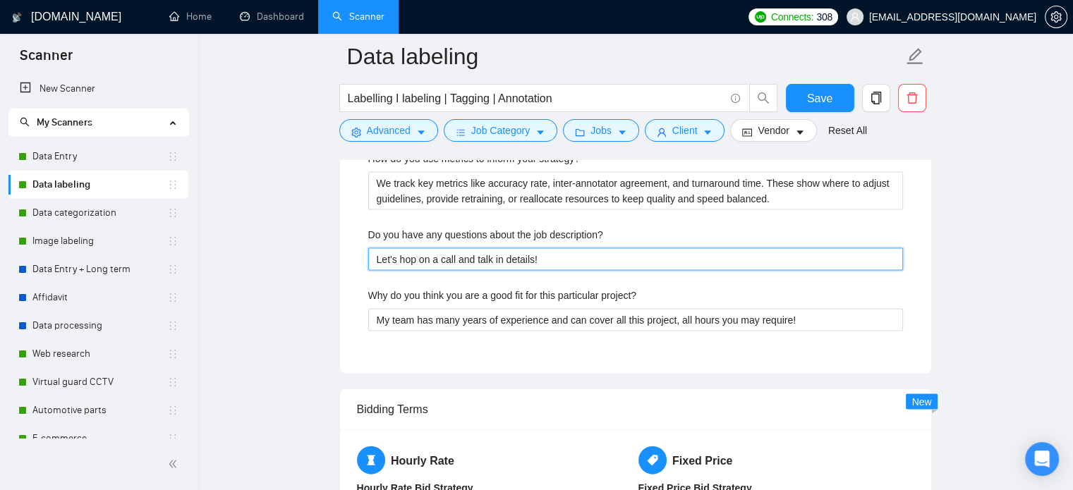
click at [466, 266] on description\? "Let's hop on a call and talk in details!" at bounding box center [635, 259] width 535 height 23
paste description\? "Yes — could you clarify the expected annotation format, preferred tools, and wh…"
type description\? "Yes — could you clarify the expected annotation format, preferred tools, and wh…"
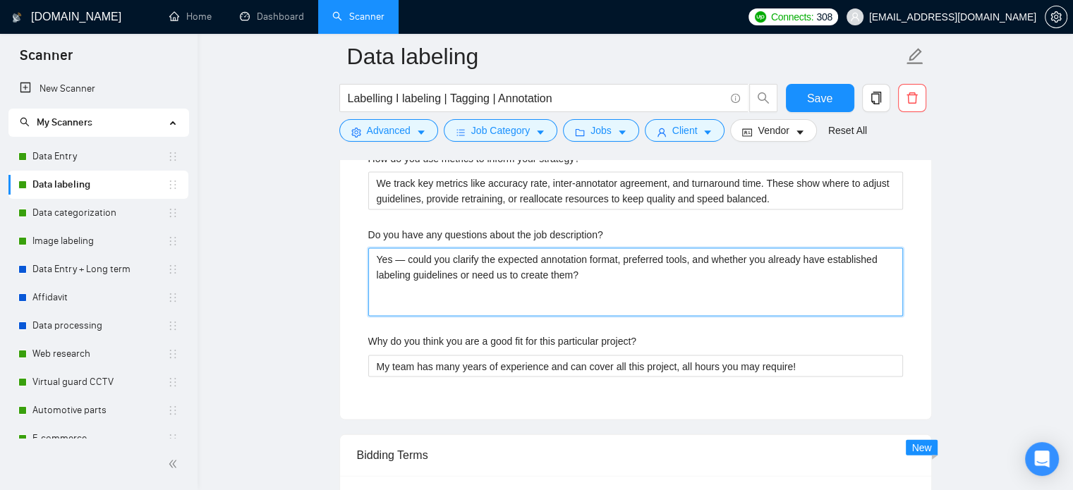
type description\? "Yes — could you clarify the expected annotation format, preferred tools, and wh…"
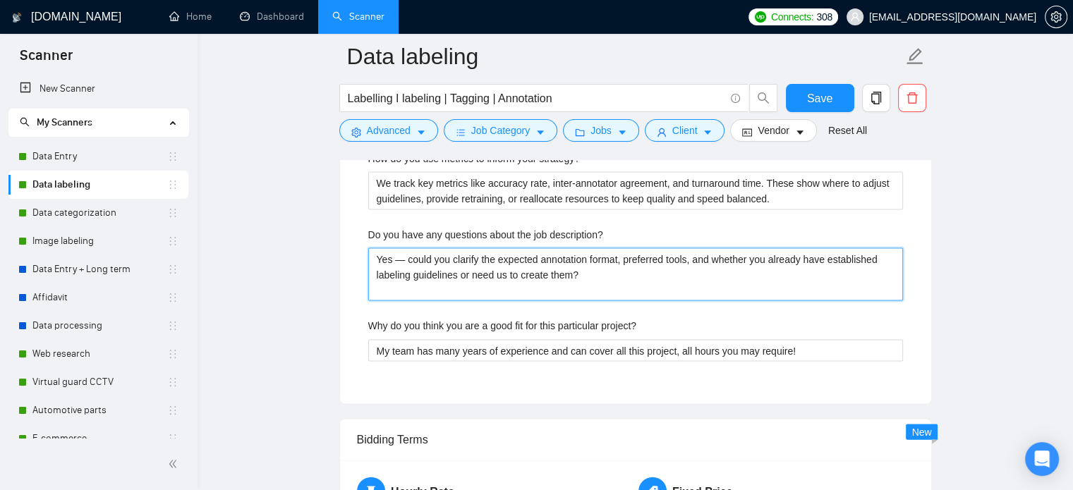
type description\? "Yes — could you clarify the expected annotation format, preferred tools, and wh…"
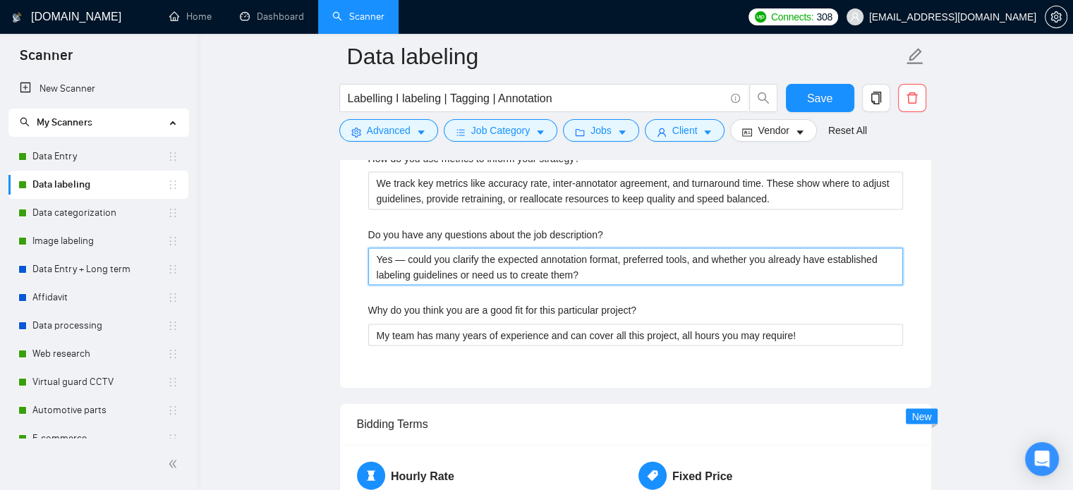
type description\? "Yes — could you clarify the expected annotation format, preferred tools, and wh…"
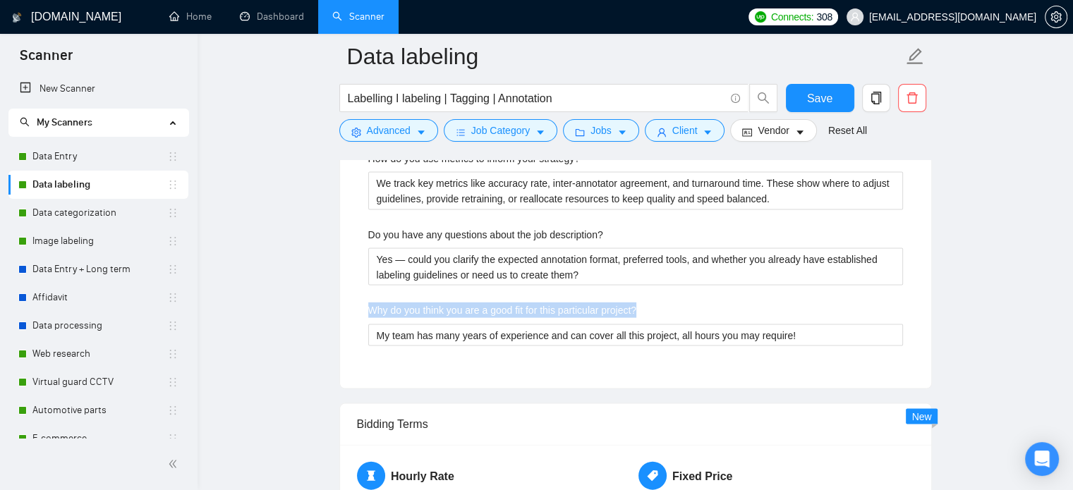
drag, startPoint x: 645, startPoint y: 304, endPoint x: 339, endPoint y: 306, distance: 306.2
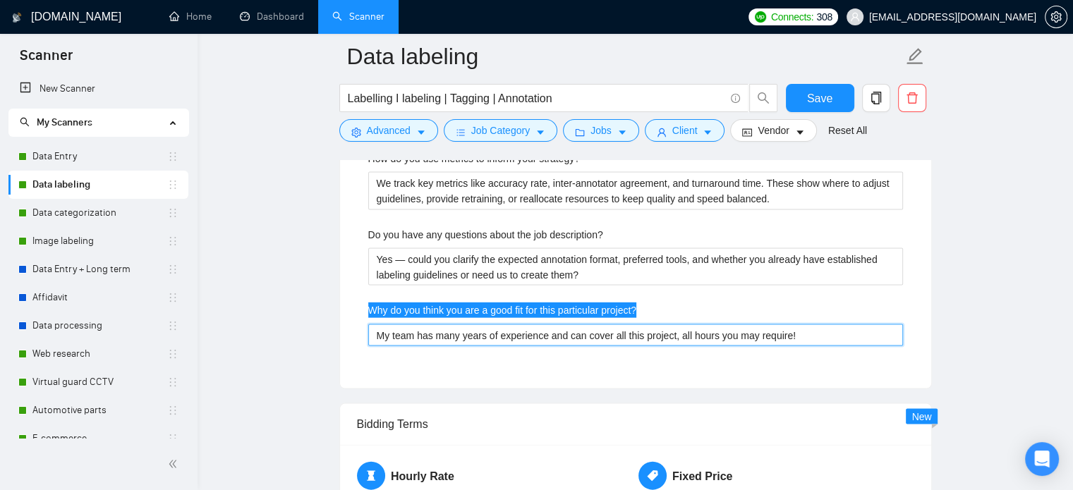
click at [435, 339] on project\? "My team has many years of experience and can cover all this project, all hours …" at bounding box center [635, 336] width 535 height 23
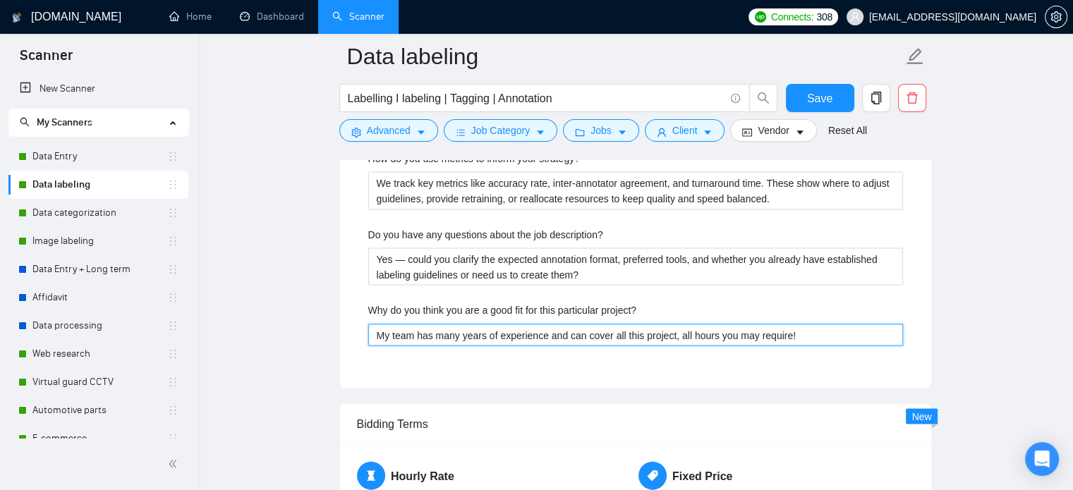
paste project\? "We have proven experience delivering large-scale annotation projects with stric…"
type project\? "We have proven experience delivering large-scale annotation projects with stric…"
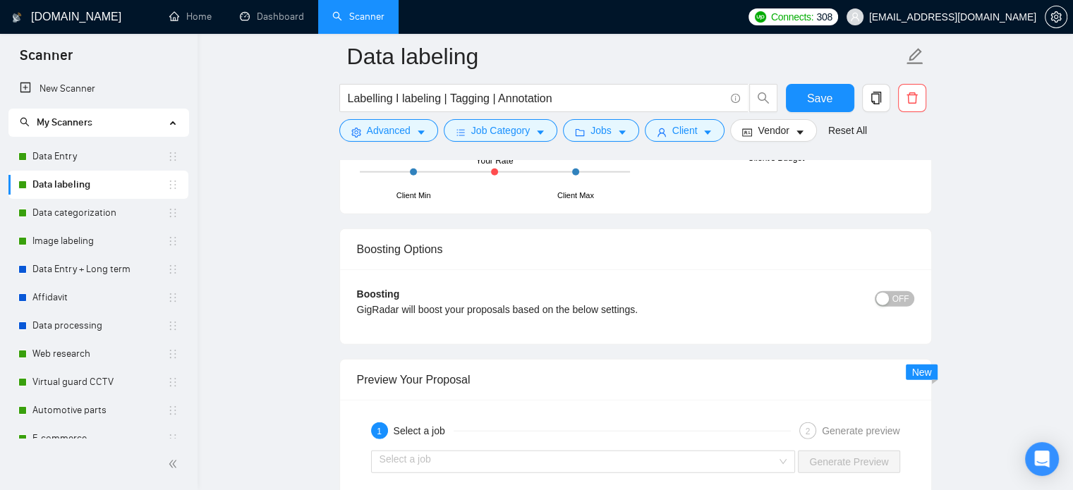
scroll to position [3553, 0]
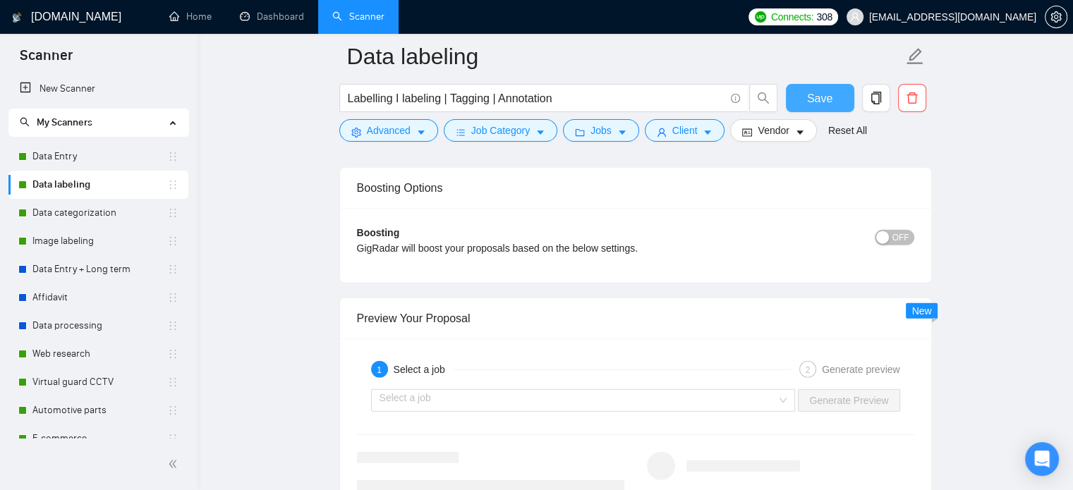
type project\? "We have proven experience delivering large-scale annotation projects with stric…"
click at [822, 107] on button "Save" at bounding box center [820, 98] width 68 height 28
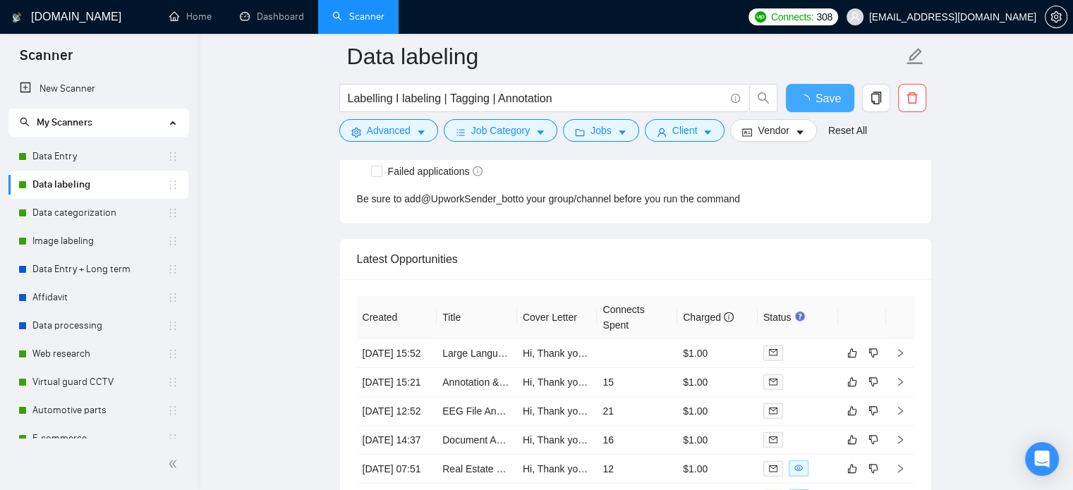
checkbox input "true"
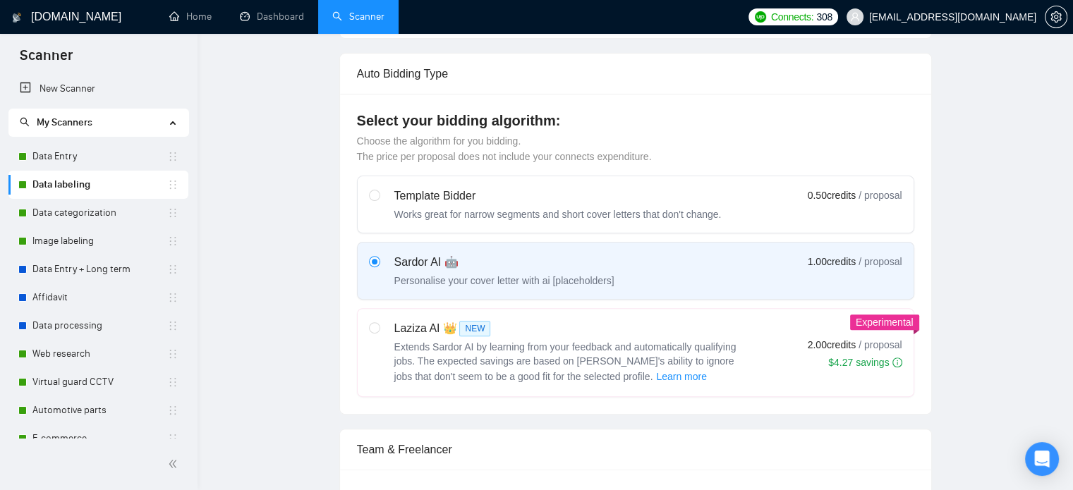
scroll to position [0, 0]
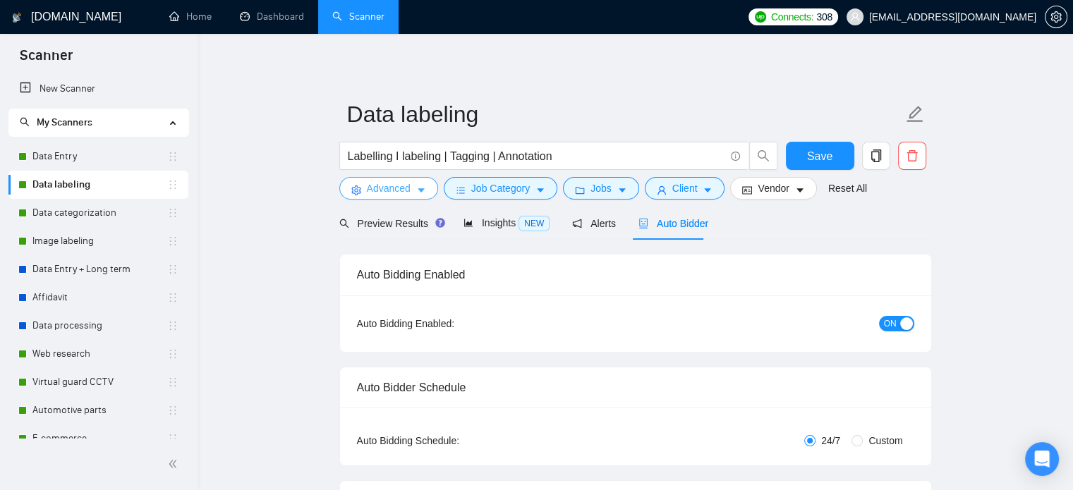
click at [399, 183] on span "Advanced" at bounding box center [389, 189] width 44 height 16
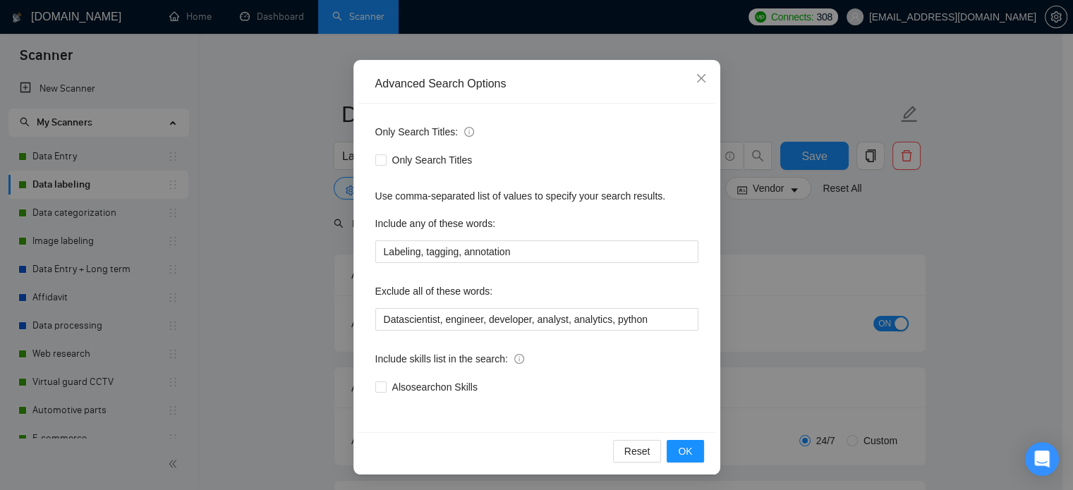
scroll to position [96, 0]
click at [696, 79] on icon "close" at bounding box center [701, 77] width 11 height 11
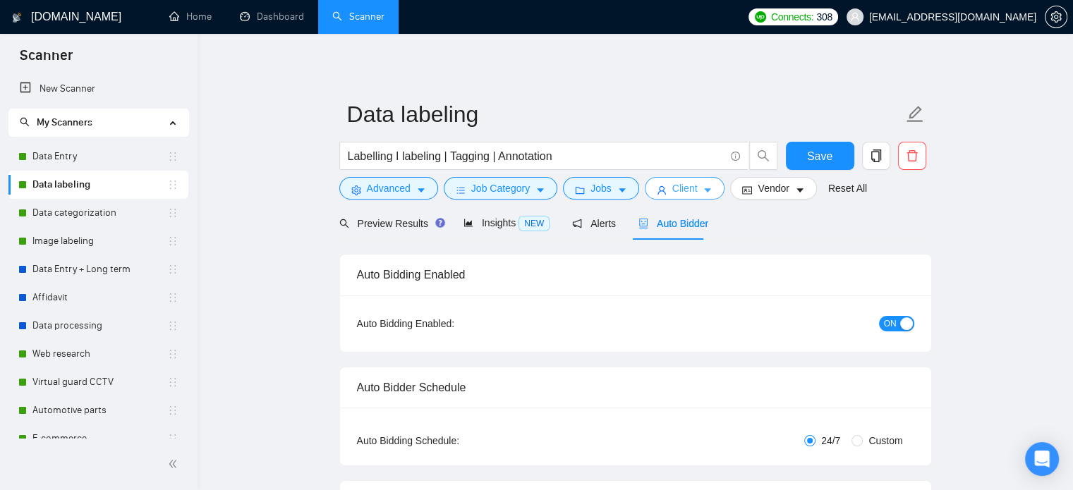
click at [660, 191] on icon "user" at bounding box center [662, 191] width 10 height 10
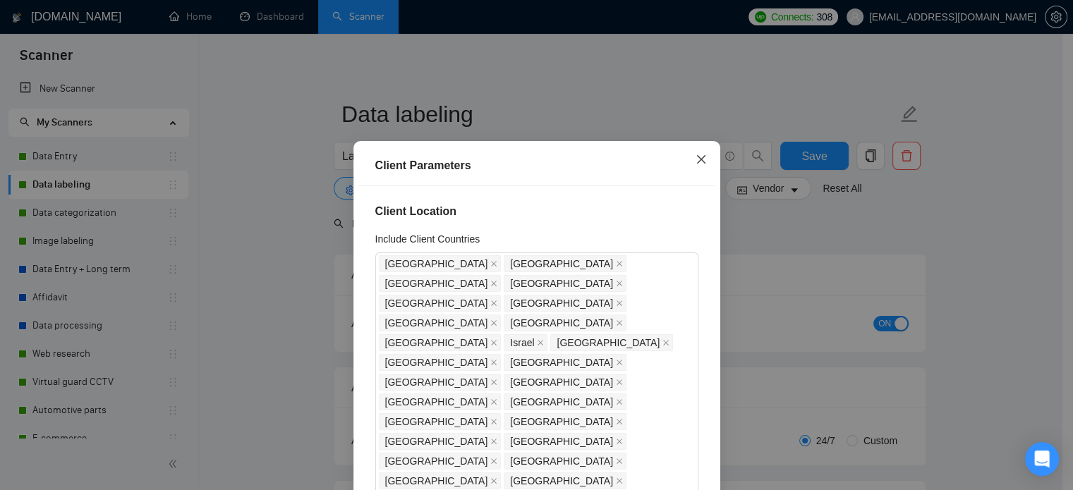
click at [682, 174] on span "Close" at bounding box center [701, 160] width 38 height 38
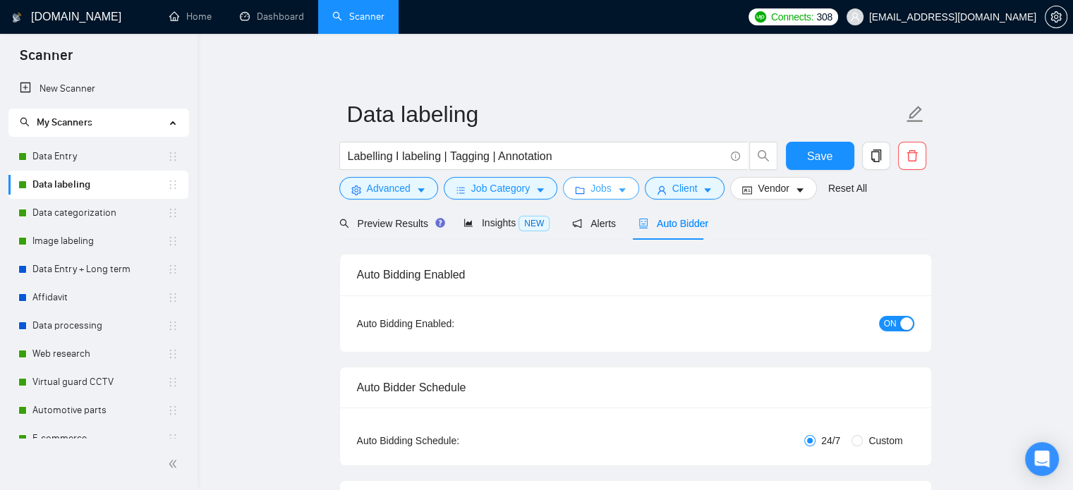
click at [620, 188] on icon "caret-down" at bounding box center [622, 191] width 10 height 10
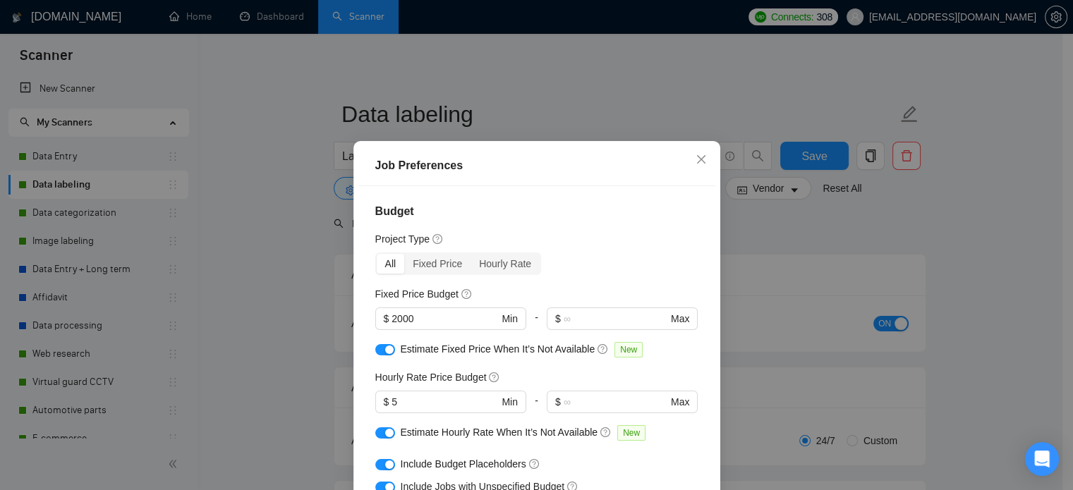
checkbox input "true"
drag, startPoint x: 496, startPoint y: 293, endPoint x: 596, endPoint y: 215, distance: 126.7
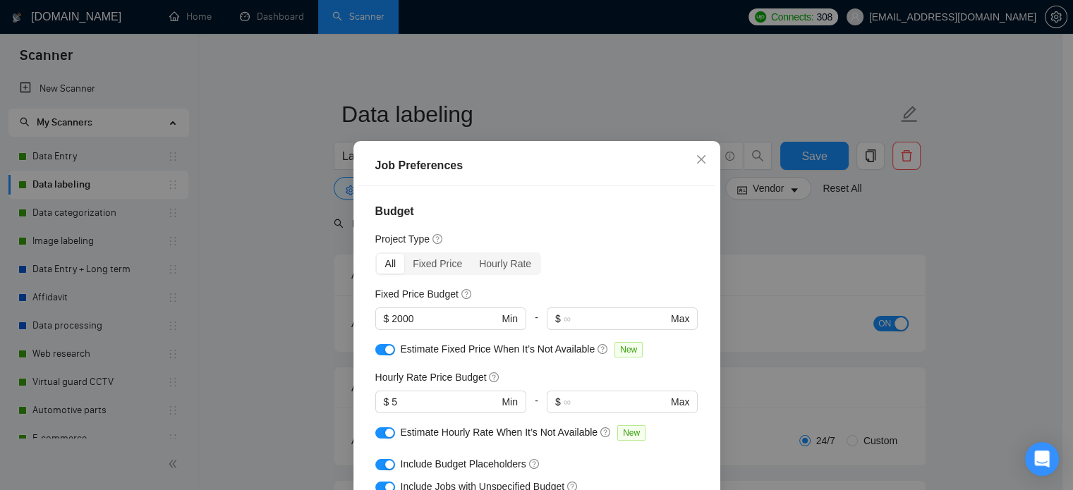
checkbox input "true"
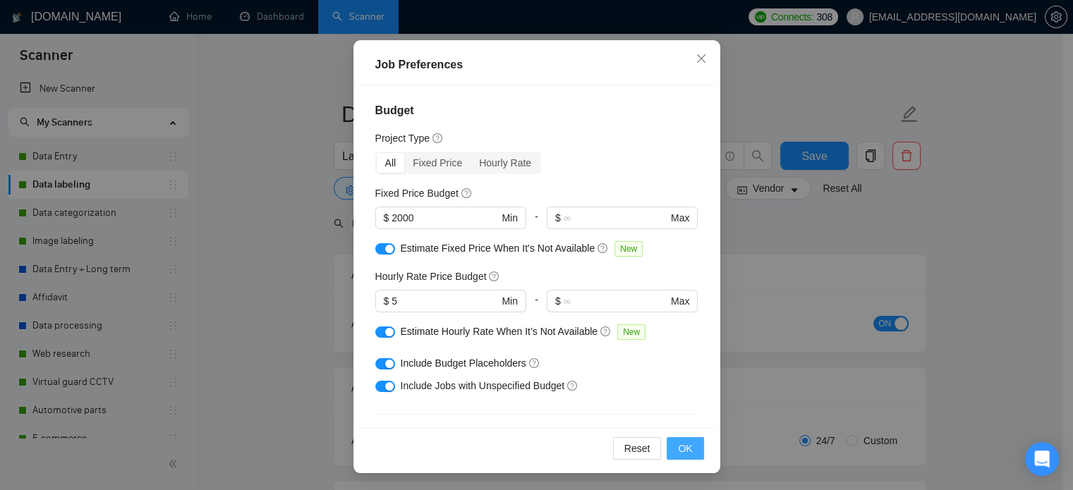
click at [689, 445] on button "OK" at bounding box center [685, 448] width 37 height 23
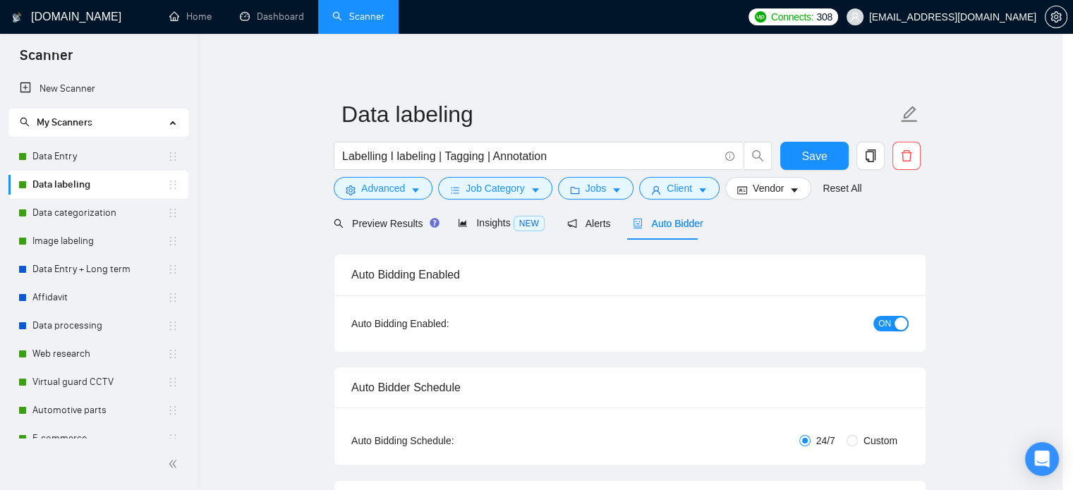
scroll to position [44, 0]
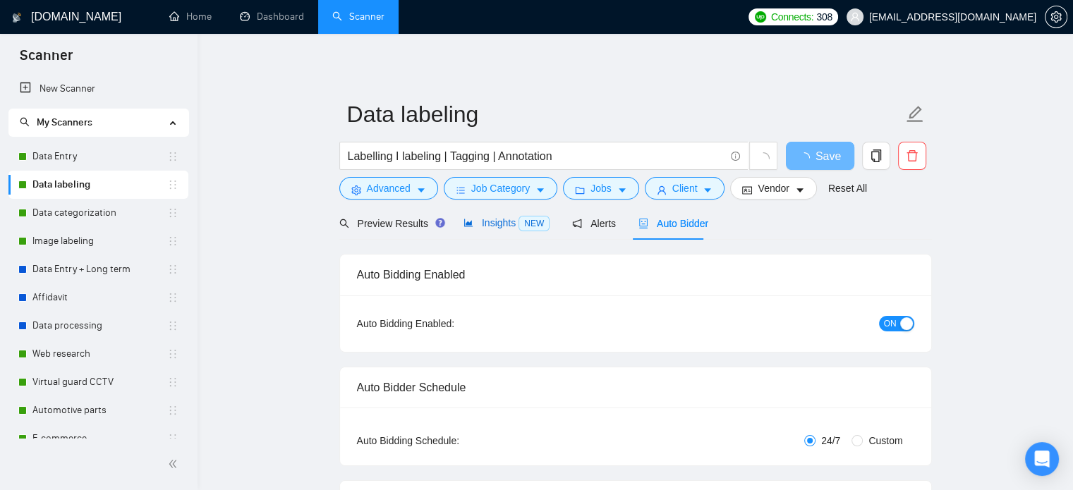
click at [519, 227] on span "NEW" at bounding box center [534, 224] width 31 height 16
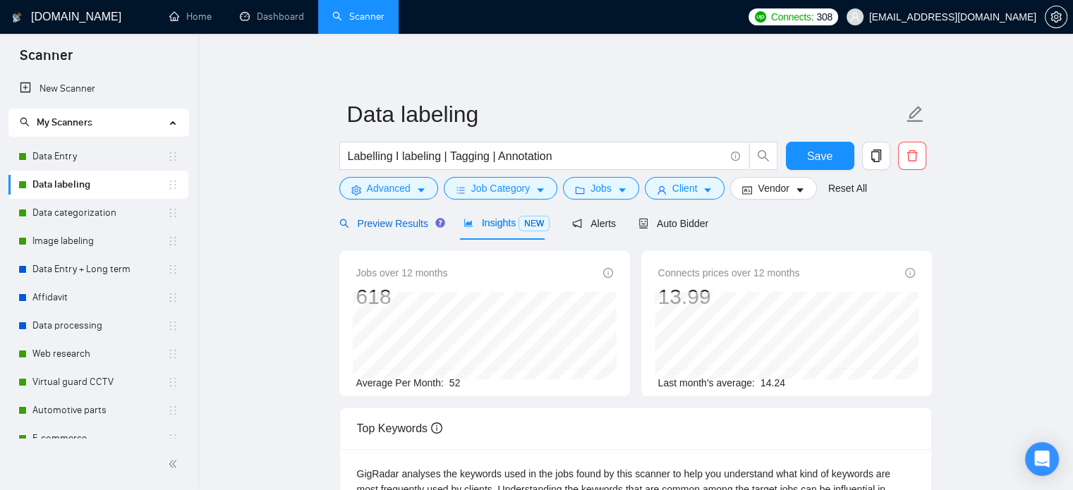
click at [406, 219] on span "Preview Results" at bounding box center [390, 223] width 102 height 11
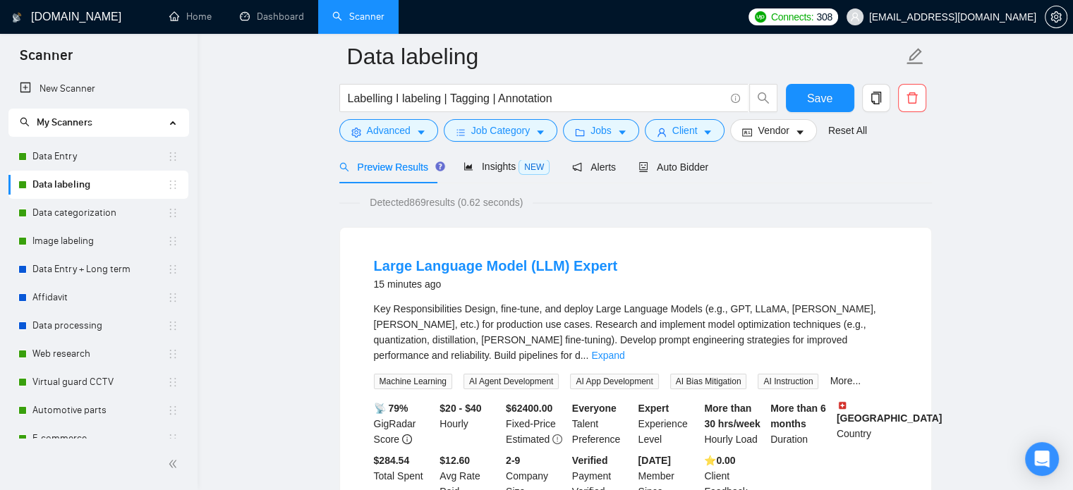
scroll to position [141, 0]
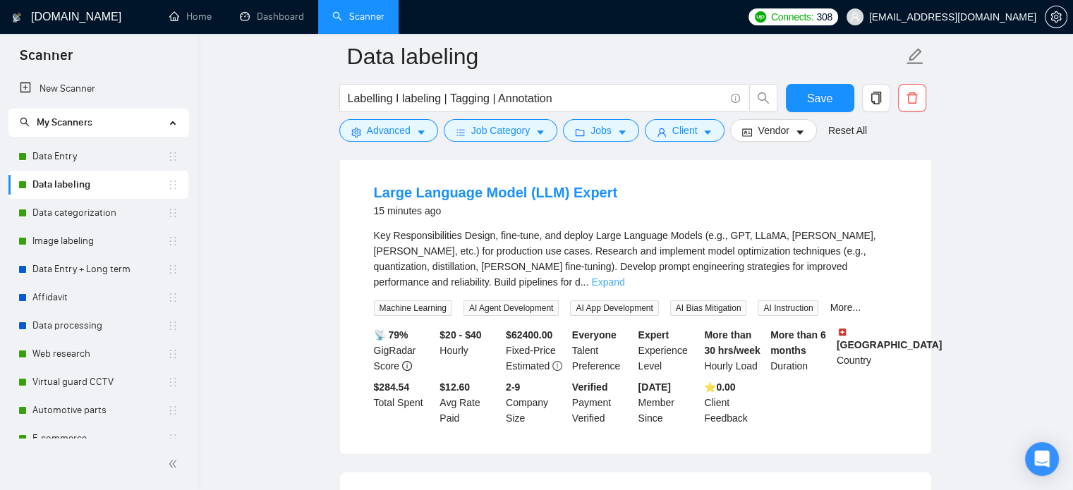
click at [624, 277] on link "Expand" at bounding box center [607, 282] width 33 height 11
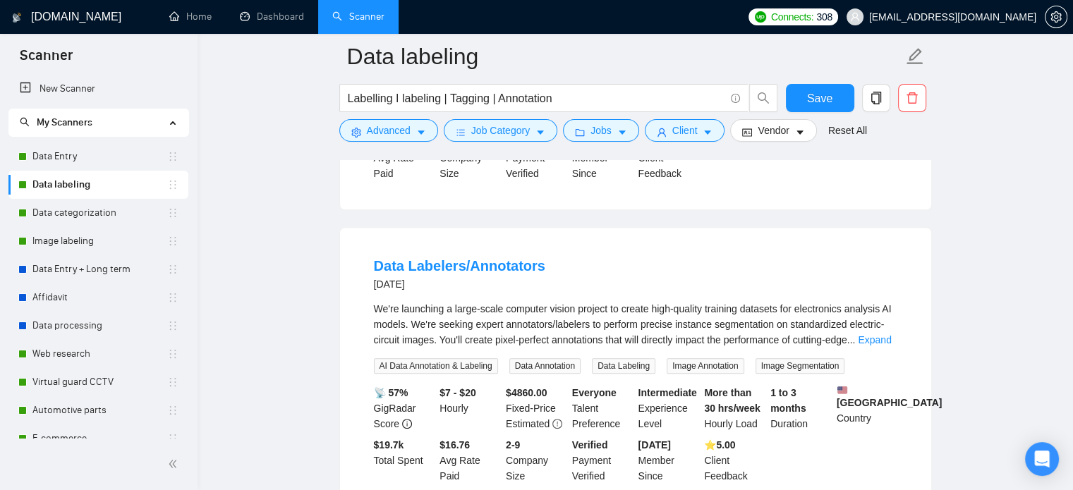
scroll to position [776, 0]
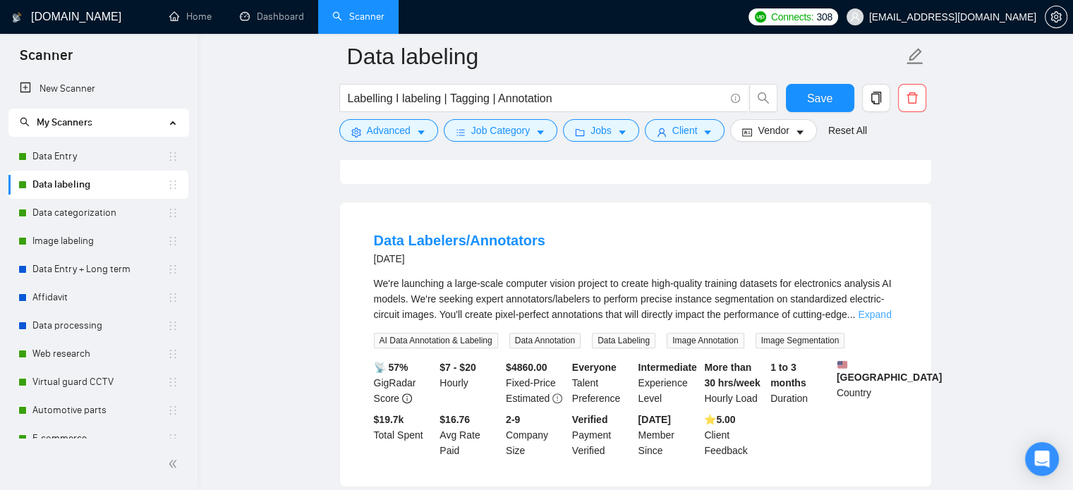
click at [869, 309] on link "Expand" at bounding box center [874, 314] width 33 height 11
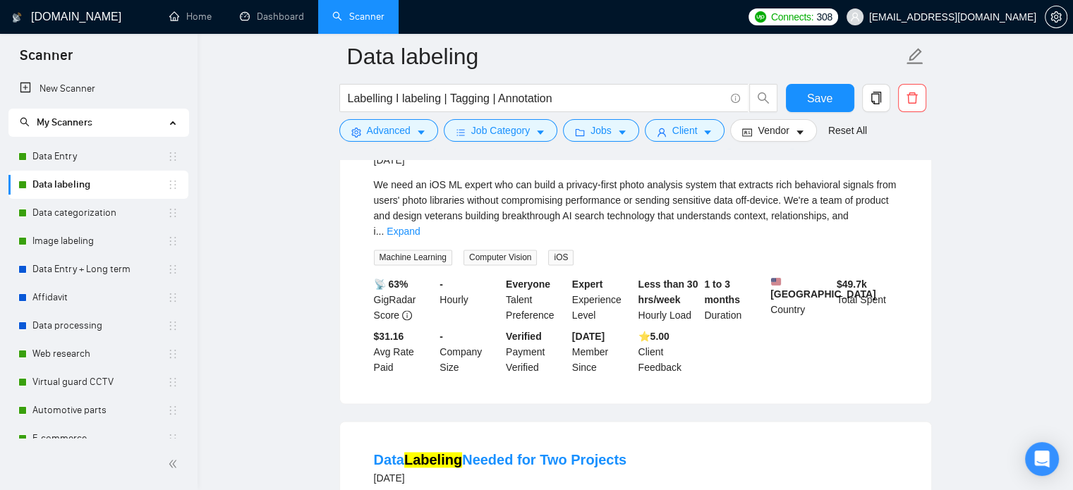
scroll to position [2491, 0]
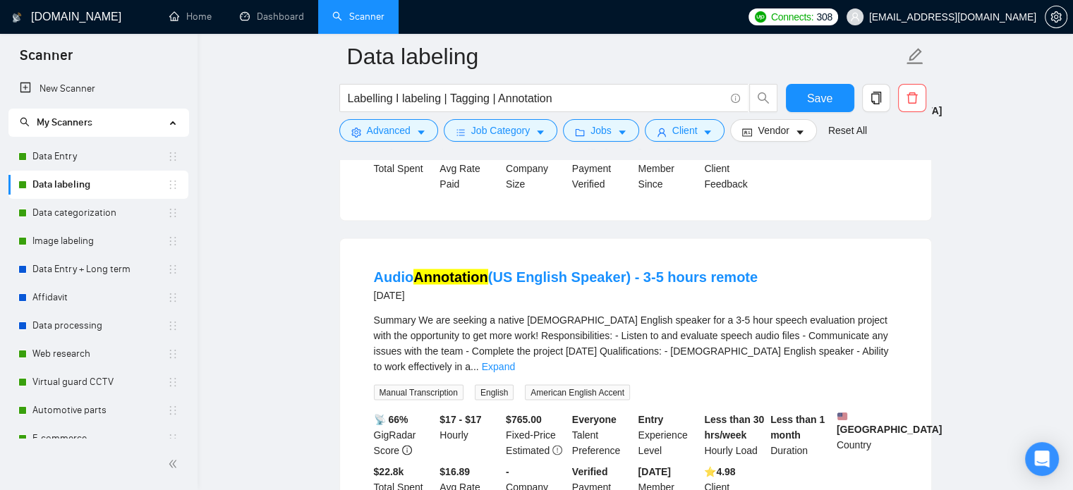
click at [852, 312] on div "Summary We are seeking a native [DEMOGRAPHIC_DATA] English speaker for a 3-5 ho…" at bounding box center [636, 343] width 524 height 62
click at [515, 361] on link "Expand" at bounding box center [498, 366] width 33 height 11
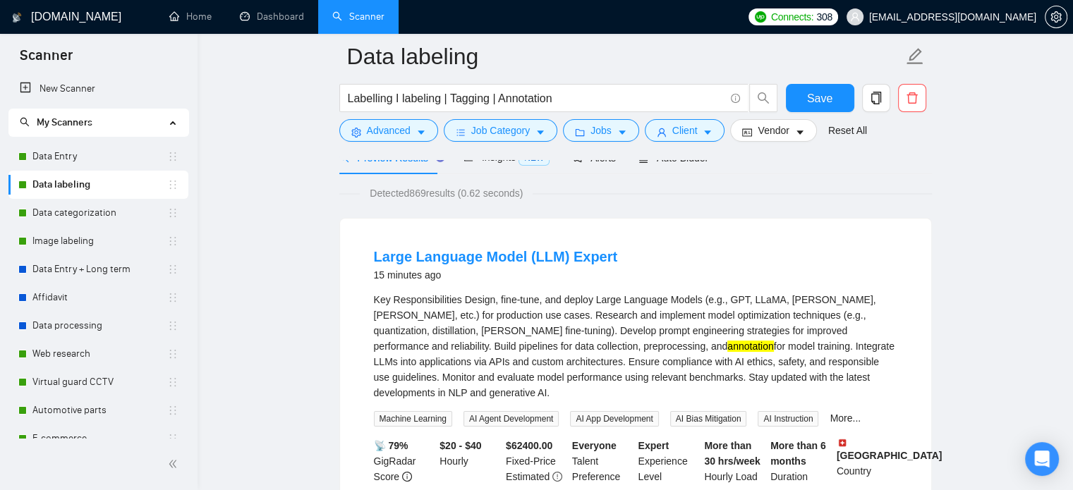
scroll to position [0, 0]
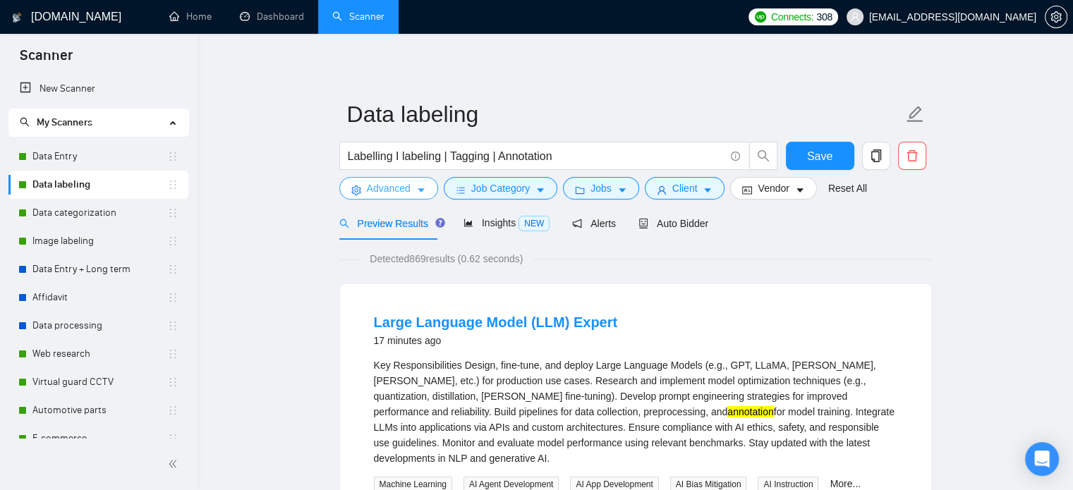
click at [397, 197] on button "Advanced" at bounding box center [388, 188] width 99 height 23
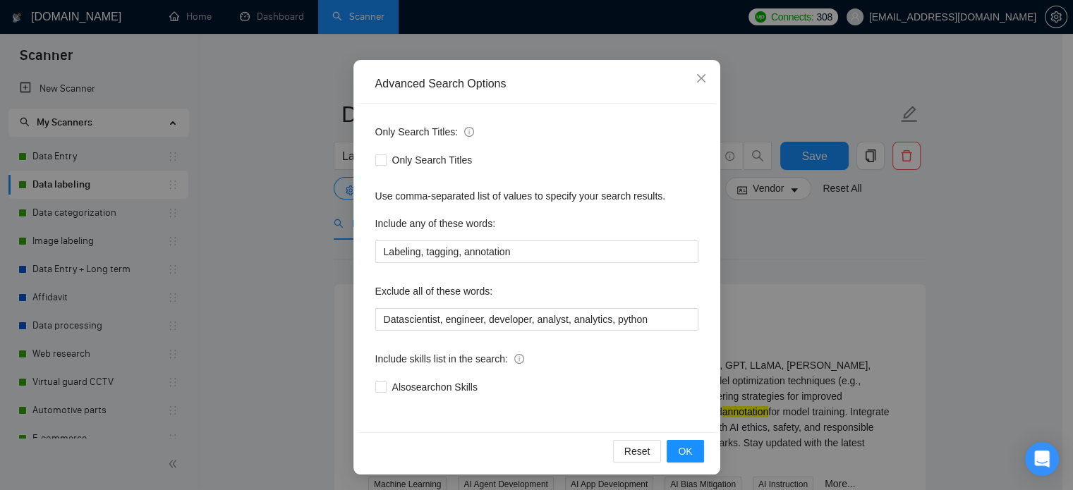
scroll to position [96, 0]
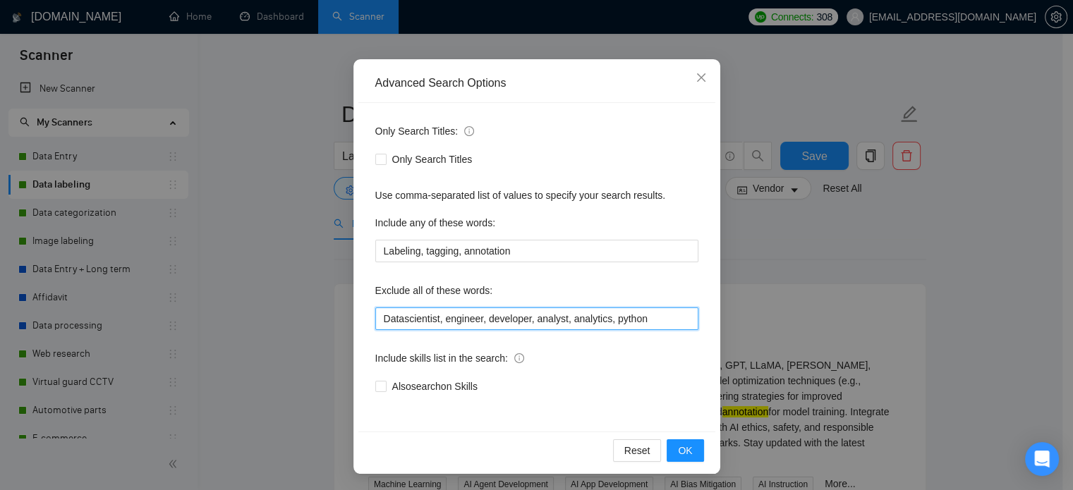
click at [481, 315] on input "Datascientist, engineer, developer, analyst, analytics, python" at bounding box center [536, 319] width 323 height 23
click at [696, 69] on span "Close" at bounding box center [701, 78] width 38 height 38
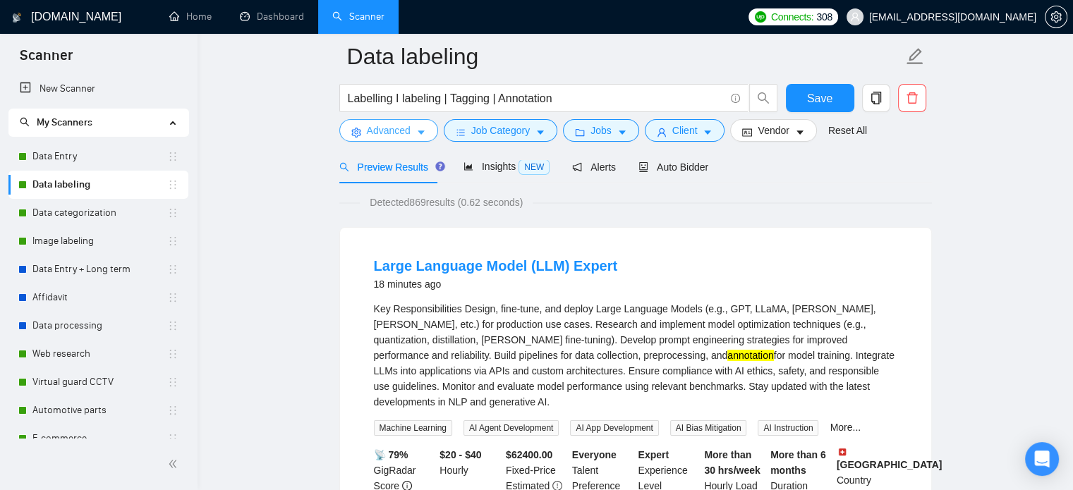
scroll to position [141, 0]
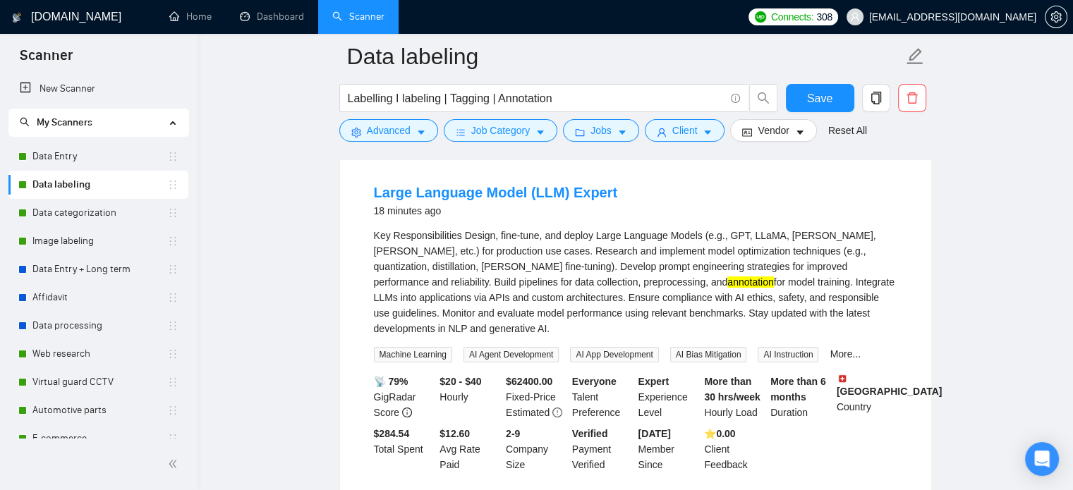
drag, startPoint x: 368, startPoint y: 188, endPoint x: 866, endPoint y: 315, distance: 514.6
click at [866, 315] on li "Large Language Model (LLM) Expert 18 minutes ago Key Responsibilities Design, f…" at bounding box center [635, 327] width 557 height 313
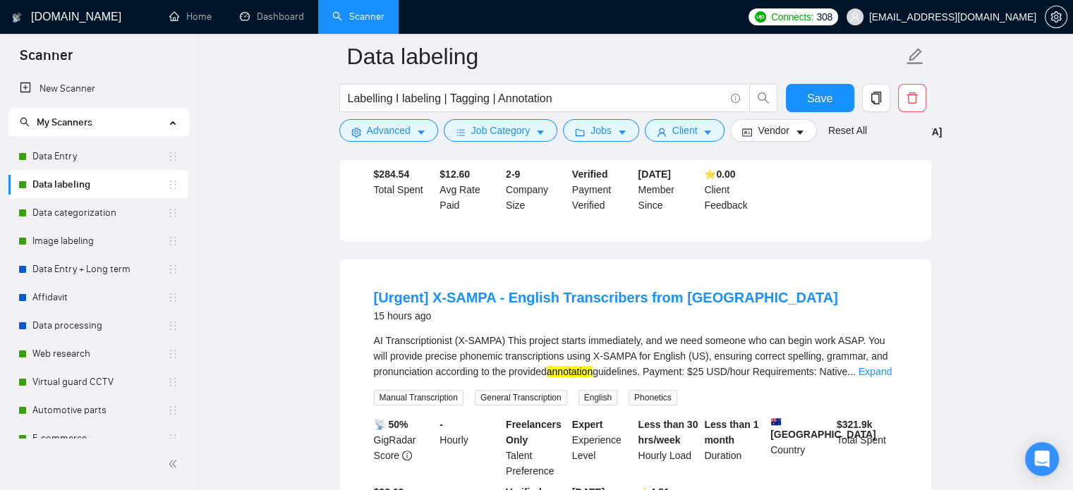
scroll to position [423, 0]
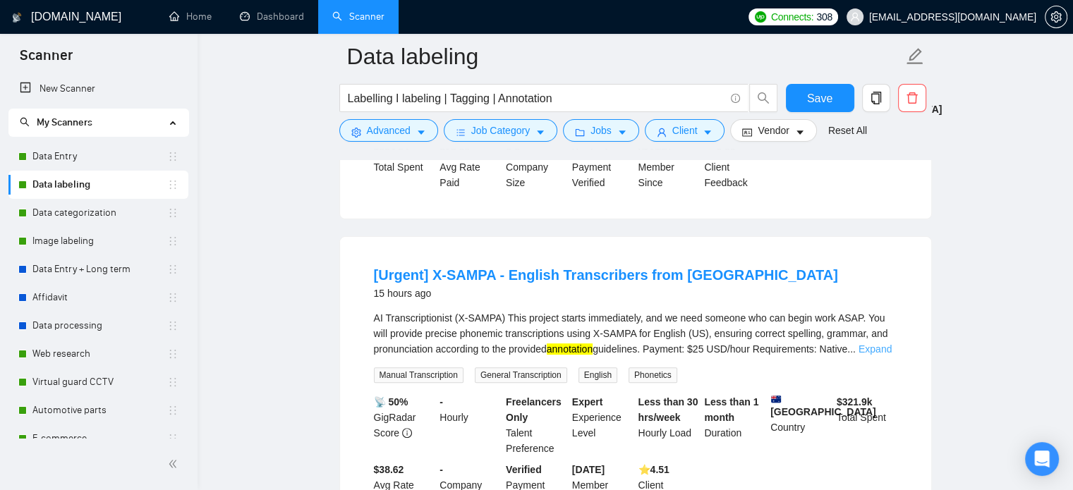
click at [887, 344] on link "Expand" at bounding box center [875, 349] width 33 height 11
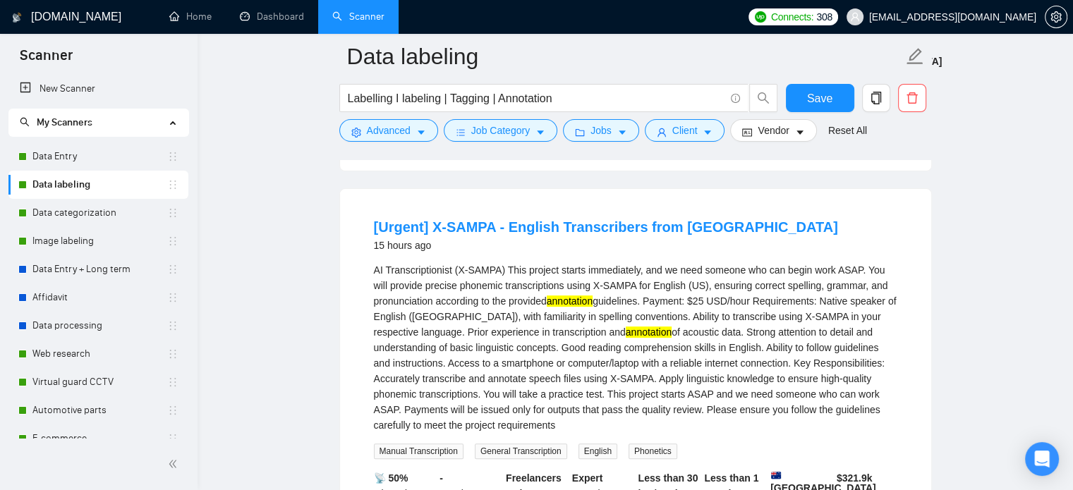
scroll to position [494, 0]
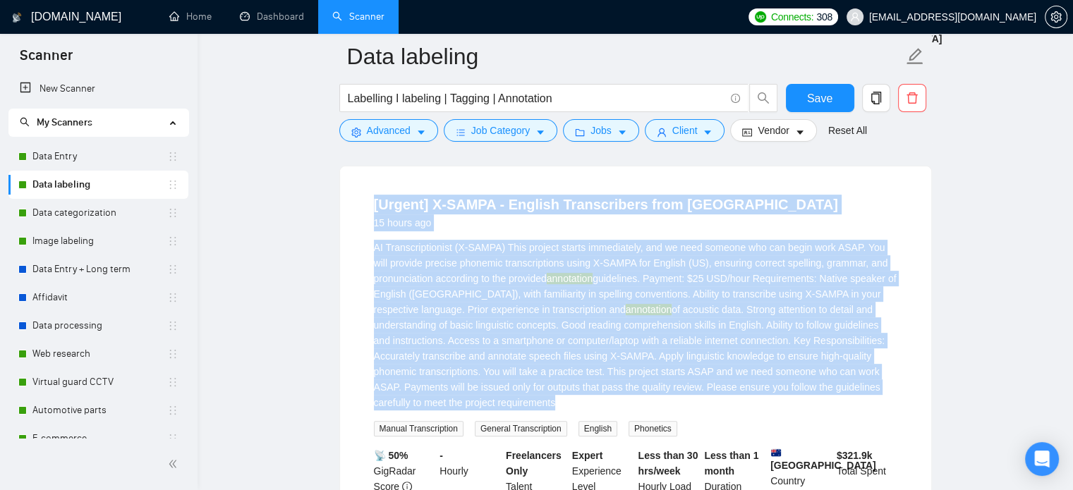
drag, startPoint x: 514, startPoint y: 395, endPoint x: 365, endPoint y: 190, distance: 253.6
click at [365, 190] on li "[Urgent] X-SAMPA - English Transcribers from [GEOGRAPHIC_DATA] 15 hours ago AI …" at bounding box center [635, 378] width 557 height 390
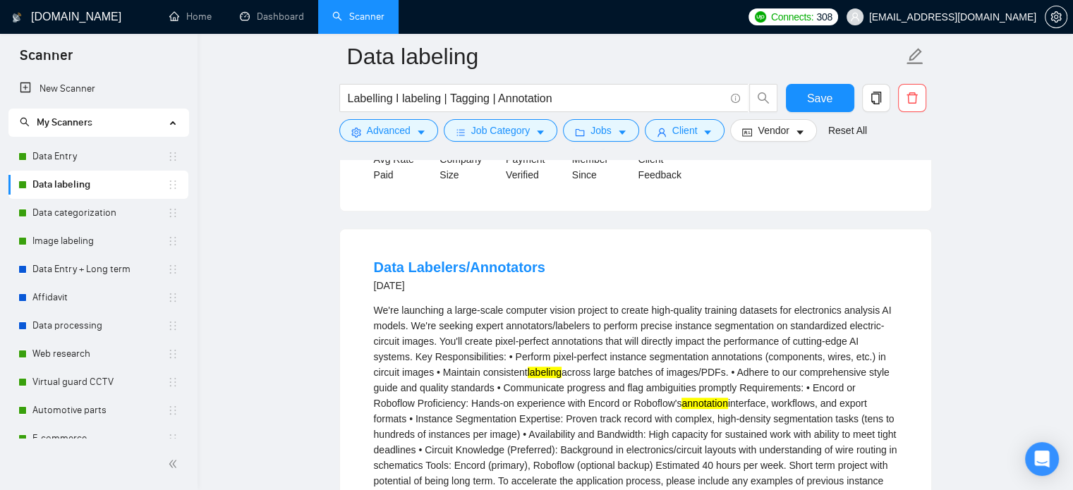
scroll to position [917, 0]
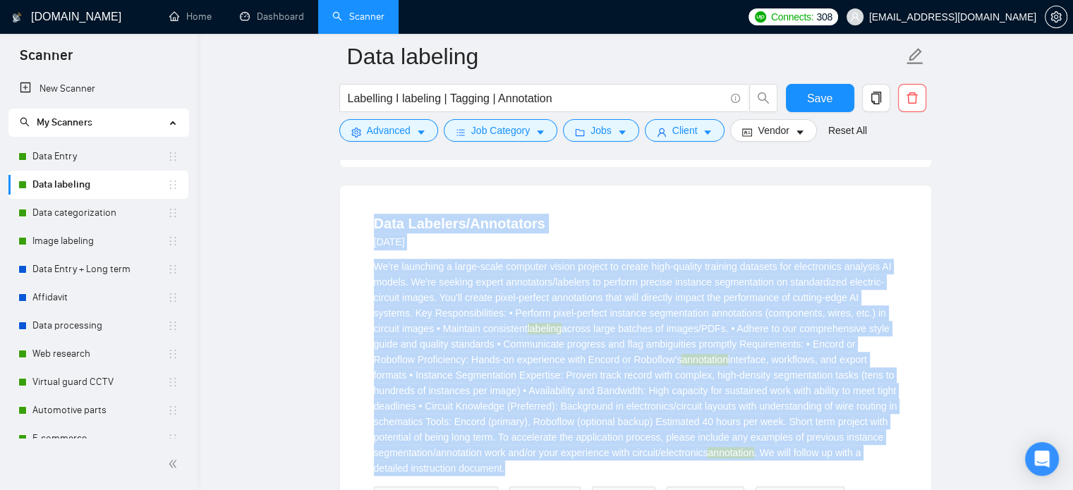
drag, startPoint x: 570, startPoint y: 455, endPoint x: 373, endPoint y: 198, distance: 324.6
click at [373, 203] on li "Data Labelers/Annotators [DATE] We're launching a large-scale computer vision p…" at bounding box center [635, 413] width 557 height 421
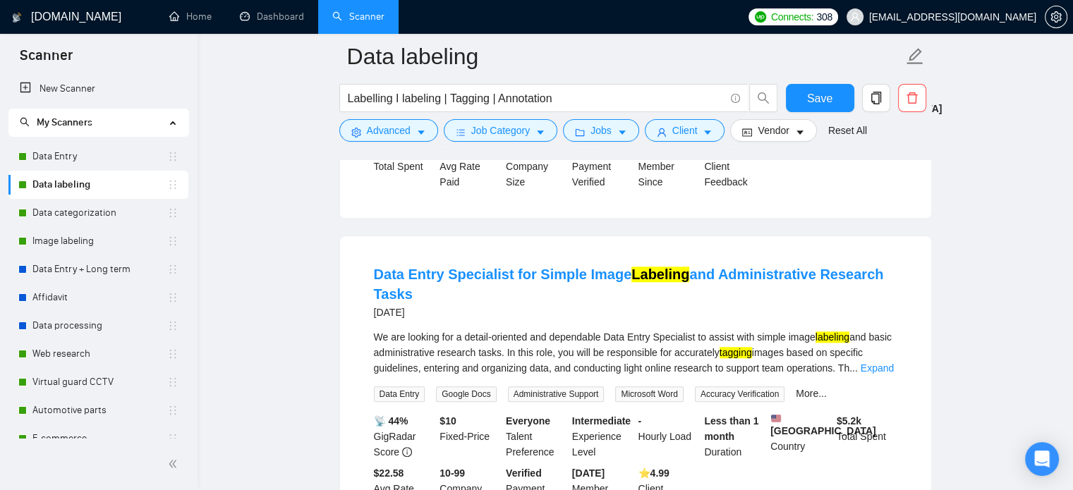
scroll to position [1411, 0]
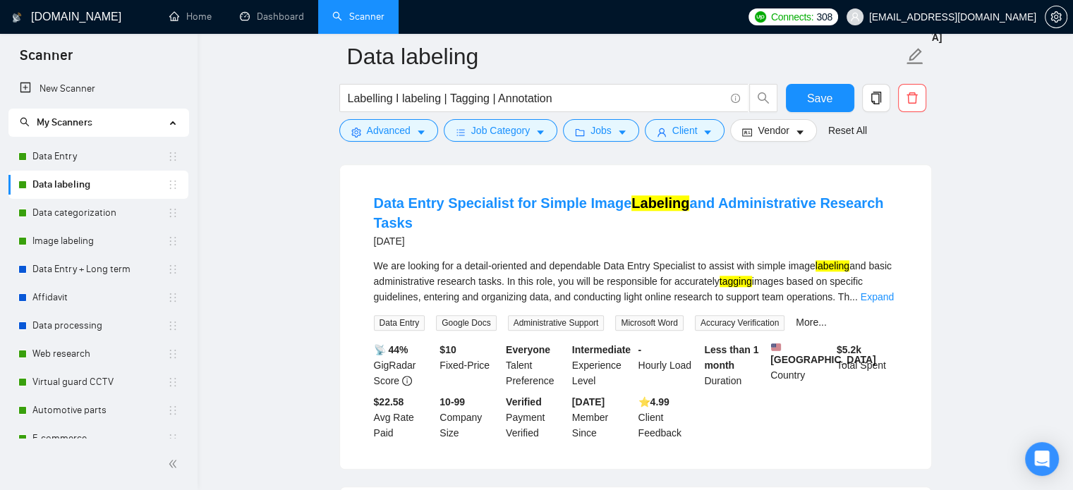
click at [893, 296] on div "We are looking for a detail-oriented and dependable Data Entry Specialist to as…" at bounding box center [636, 281] width 524 height 47
click at [889, 291] on link "Expand" at bounding box center [877, 296] width 33 height 11
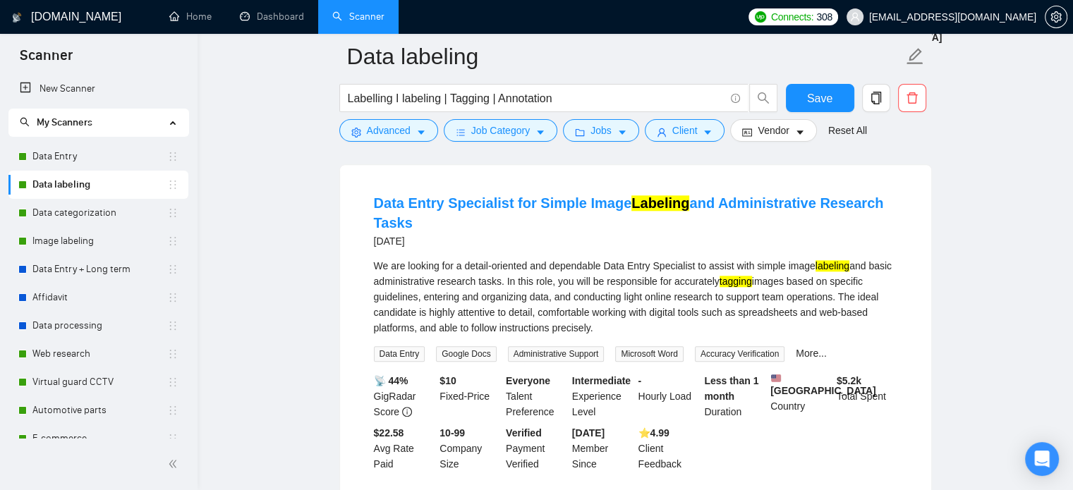
drag, startPoint x: 684, startPoint y: 325, endPoint x: 329, endPoint y: 198, distance: 377.0
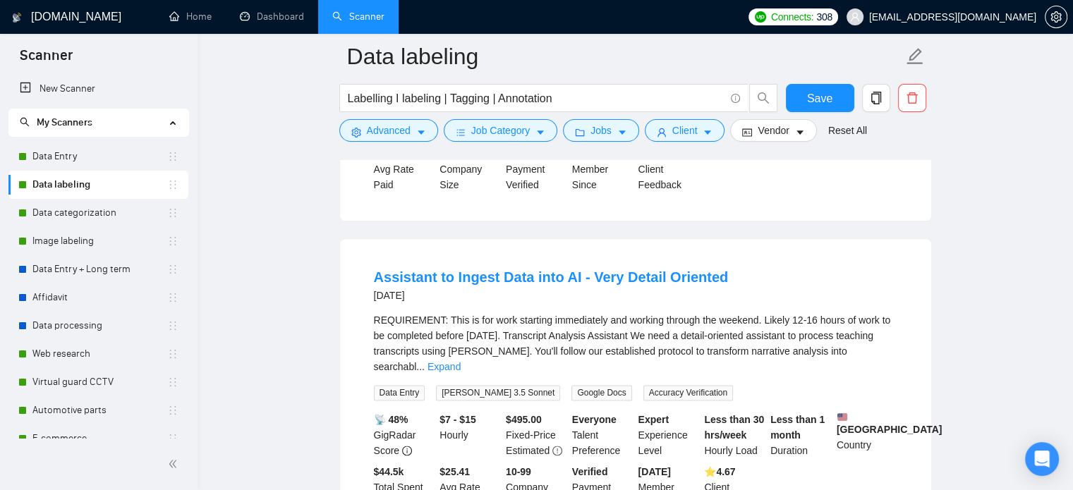
scroll to position [1764, 0]
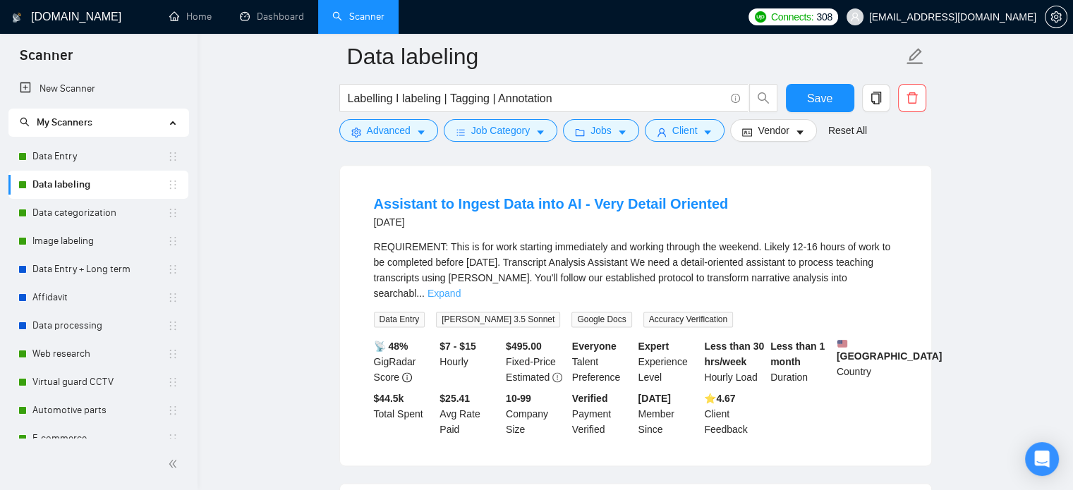
click at [461, 288] on link "Expand" at bounding box center [444, 293] width 33 height 11
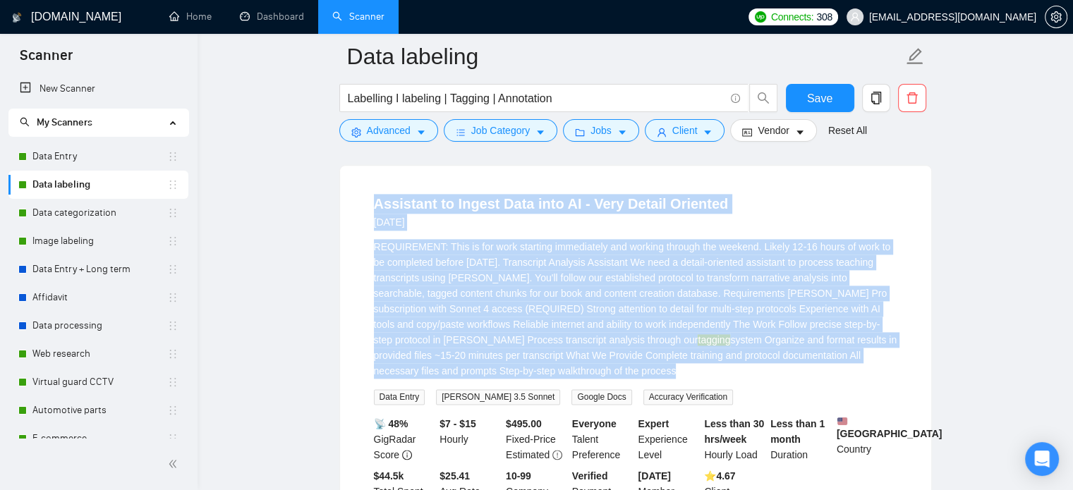
drag, startPoint x: 564, startPoint y: 383, endPoint x: 359, endPoint y: 207, distance: 269.7
click at [359, 207] on li "Assistant to Ingest Data into AI - Very Detail Oriented [DATE] REQUIREMENT: Thi…" at bounding box center [635, 355] width 557 height 344
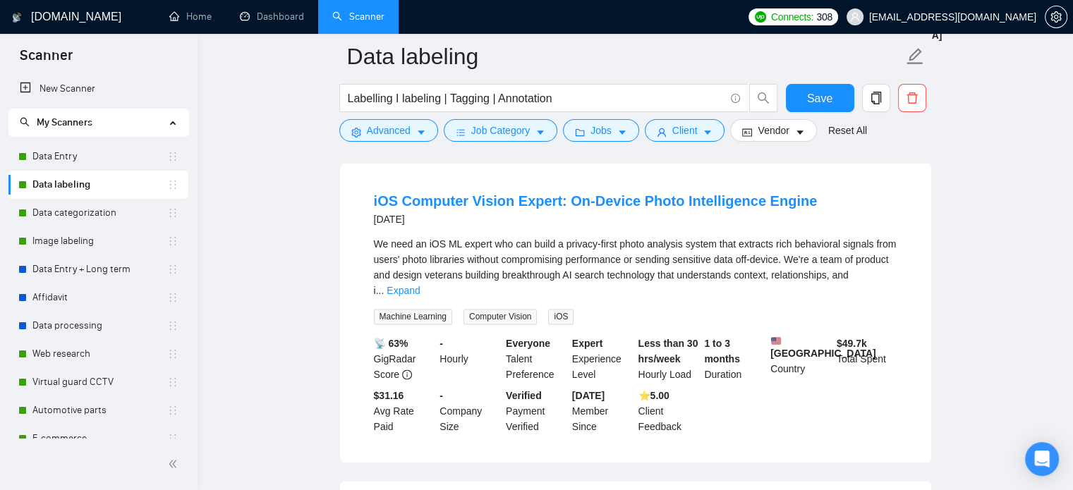
scroll to position [2187, 0]
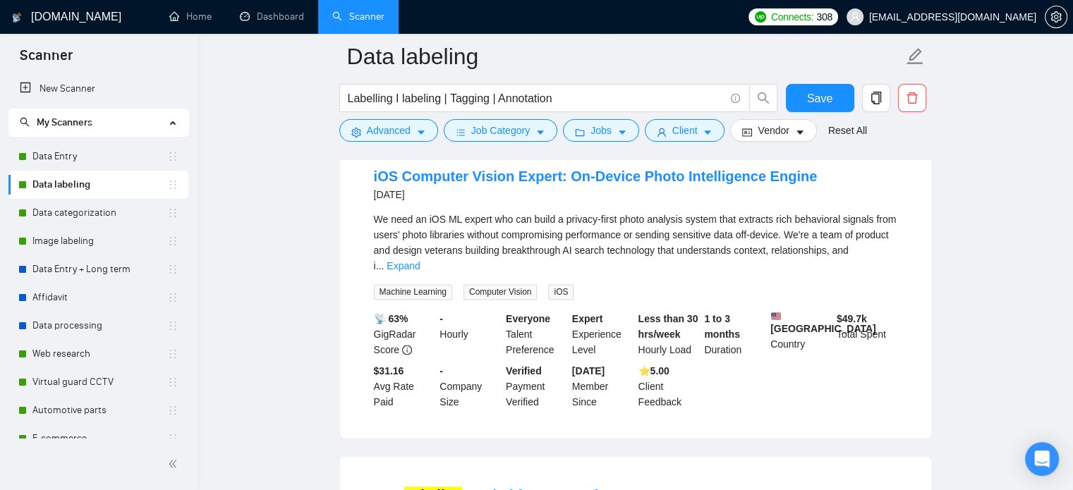
click at [898, 265] on li "iOS Computer Vision Expert: On-Device Photo Intelligence Engine [DATE] We need …" at bounding box center [635, 288] width 557 height 266
click at [420, 267] on link "Expand" at bounding box center [403, 265] width 33 height 11
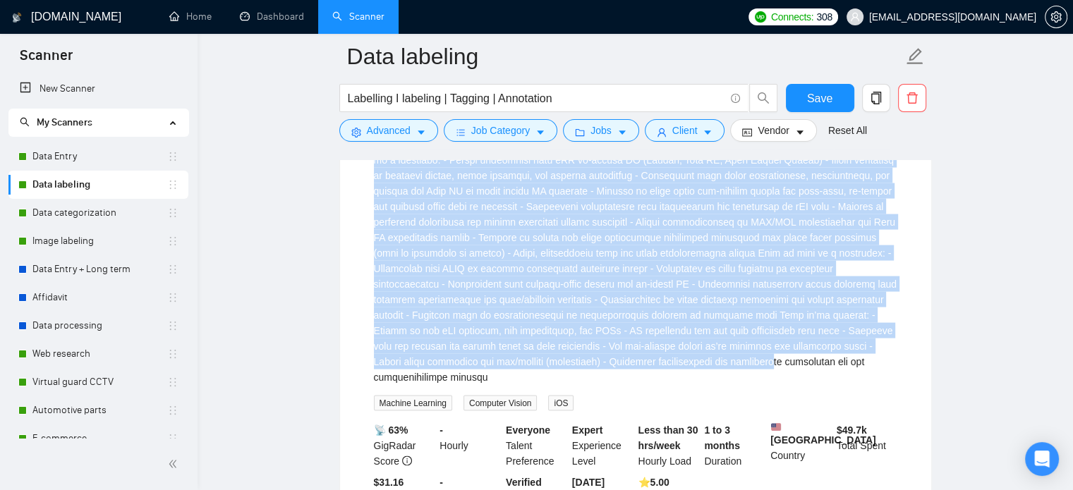
scroll to position [2822, 0]
drag, startPoint x: 365, startPoint y: 189, endPoint x: 792, endPoint y: 376, distance: 466.7
click at [792, 376] on li "iOS Computer Vision Expert: On-Device Photo Intelligence Engine [DATE] tagging …" at bounding box center [635, 25] width 557 height 1011
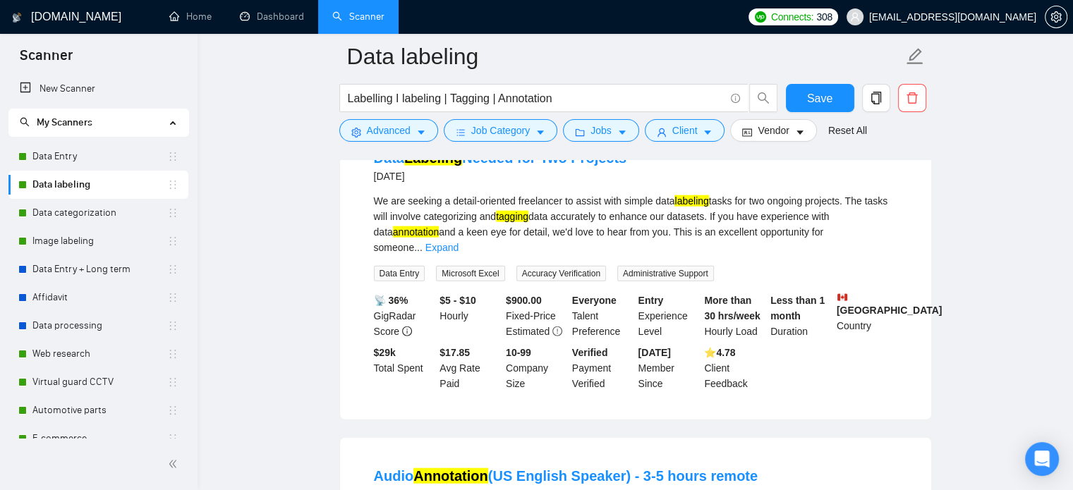
scroll to position [3246, 0]
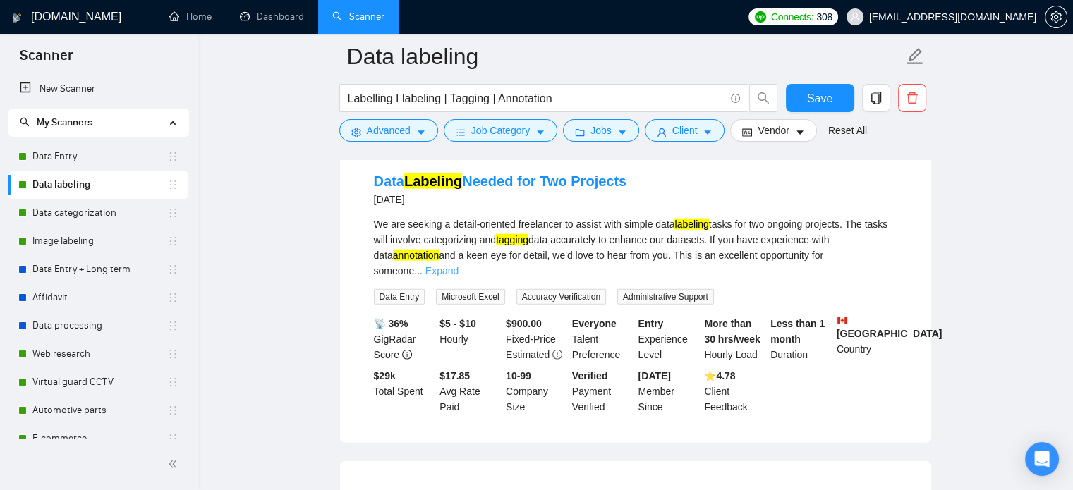
click at [459, 265] on link "Expand" at bounding box center [441, 270] width 33 height 11
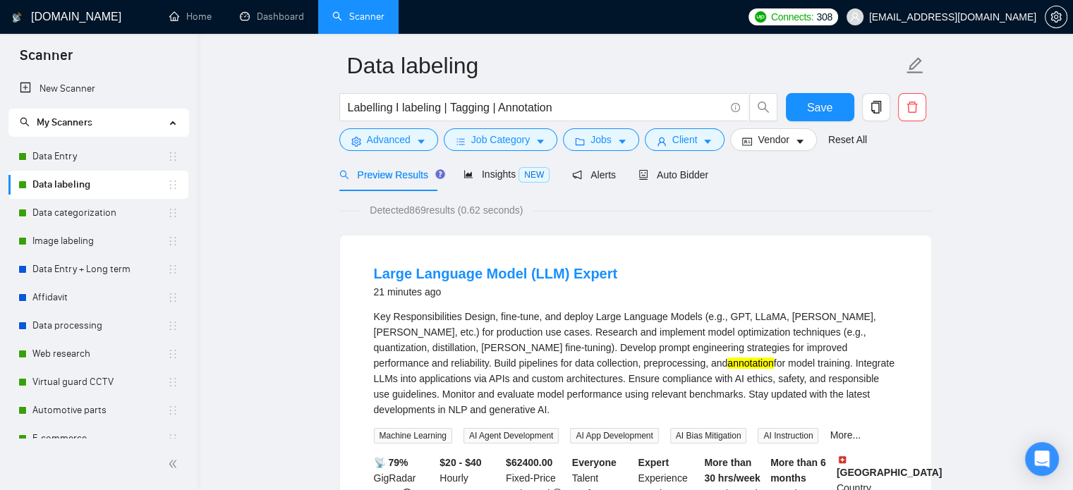
scroll to position [0, 0]
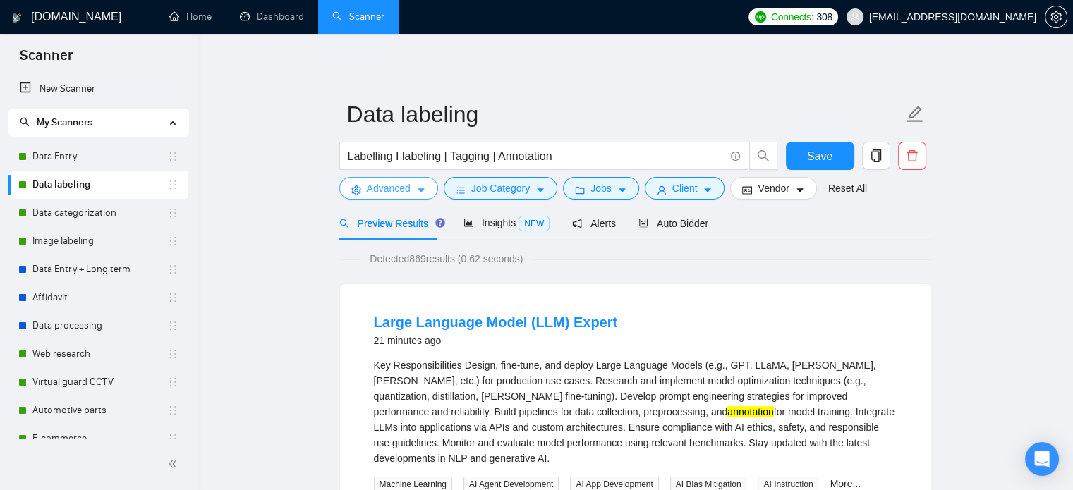
click at [409, 188] on button "Advanced" at bounding box center [388, 188] width 99 height 23
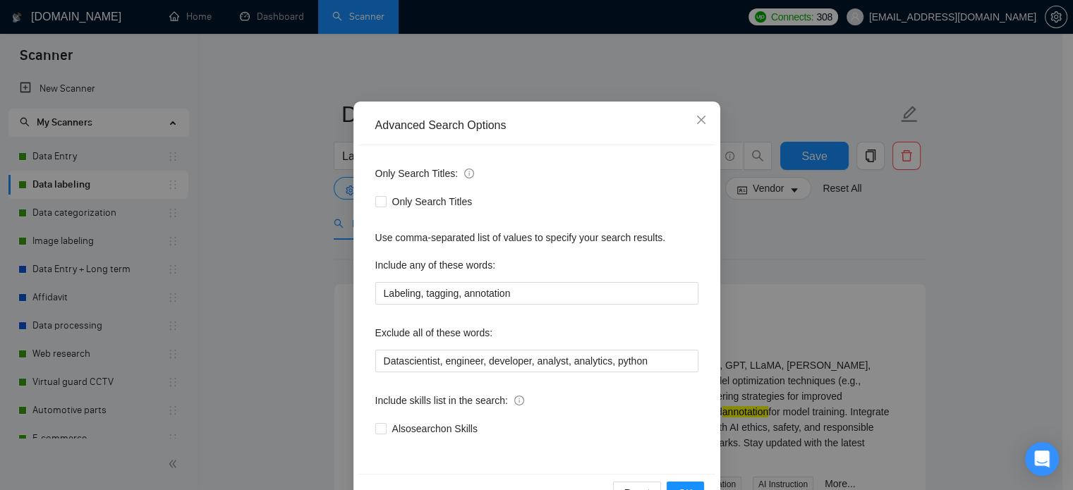
scroll to position [96, 0]
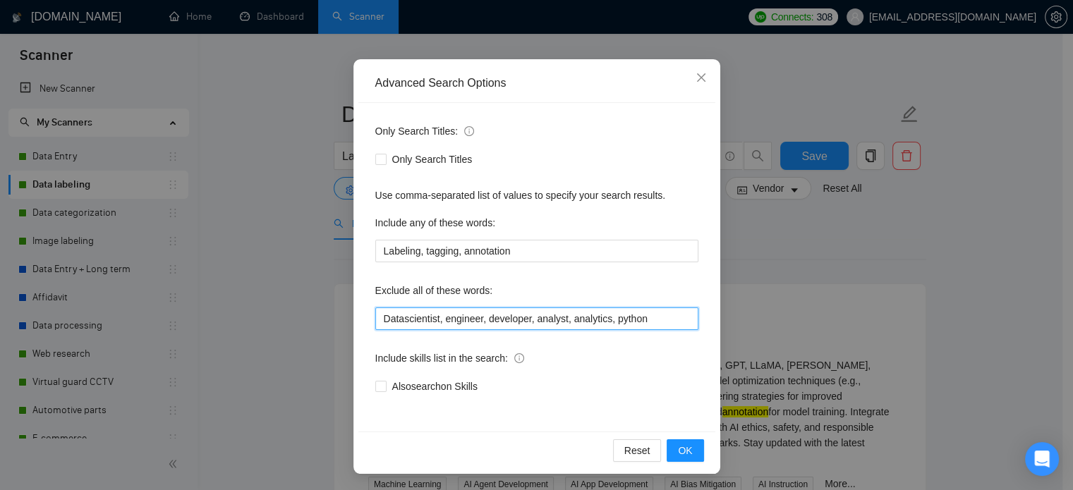
click at [463, 318] on input "Datascientist, engineer, developer, analyst, analytics, python" at bounding box center [536, 319] width 323 height 23
paste input "LLM, GPT, LLaMA, [PERSON_NAME], [PERSON_NAME], fine-tuning, quantization, disti…"
click at [681, 320] on input "Datascientist, engineer, developer, analyst, analytics, python" at bounding box center [536, 319] width 323 height 23
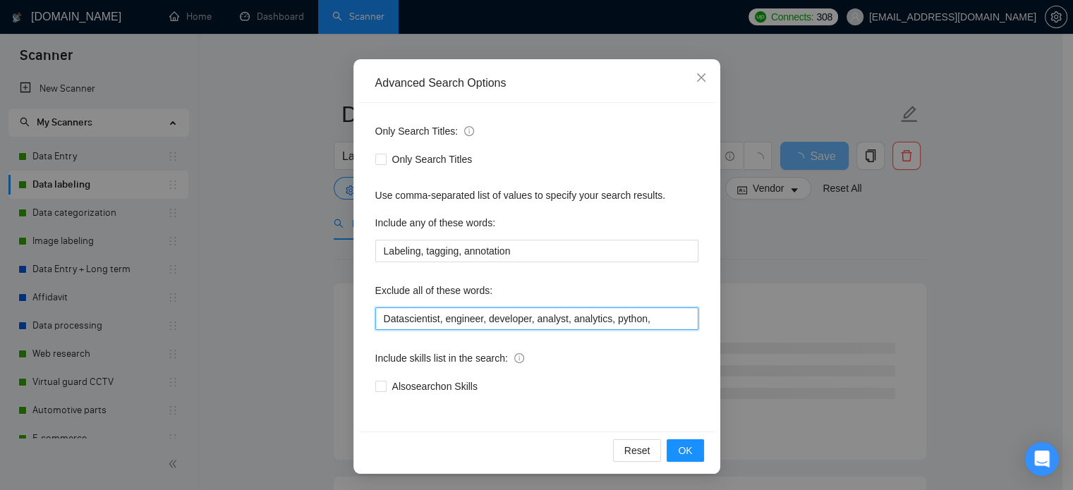
paste input "LLM, GPT, LLaMA, [PERSON_NAME], [PERSON_NAME], fine-tuning, quantization, disti…"
type input "Datascientist, engineer, developer, analyst, analytics, python, LLM, GPT, LLaMA…"
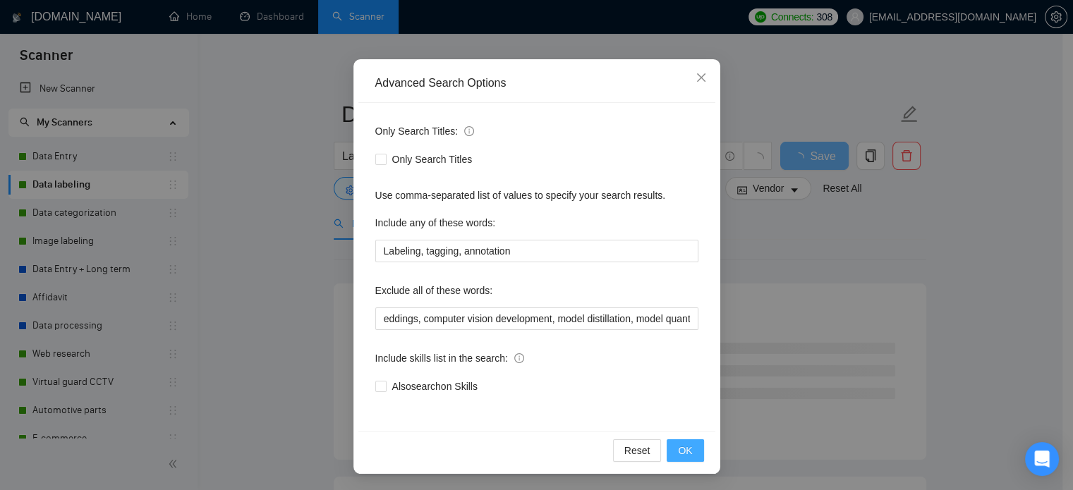
click at [684, 443] on span "OK" at bounding box center [685, 451] width 14 height 16
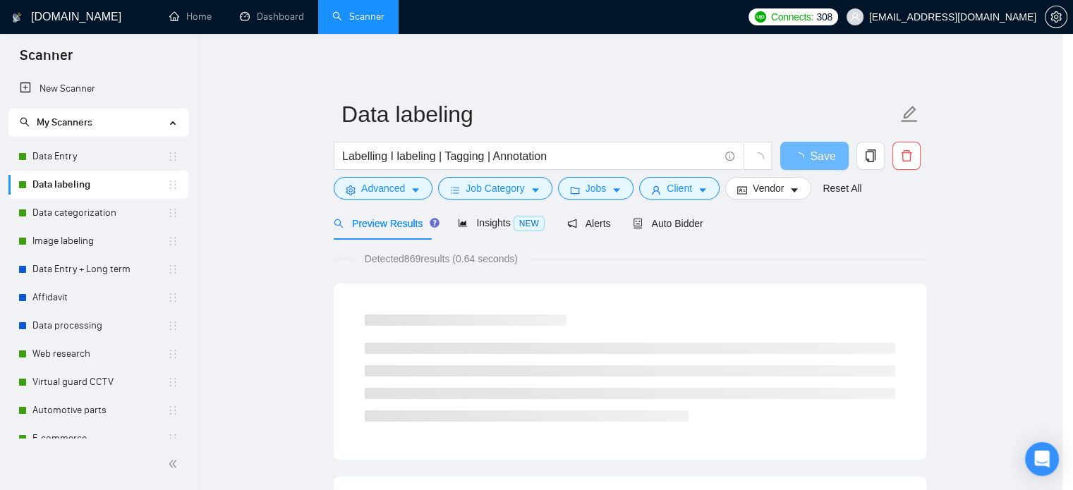
scroll to position [25, 0]
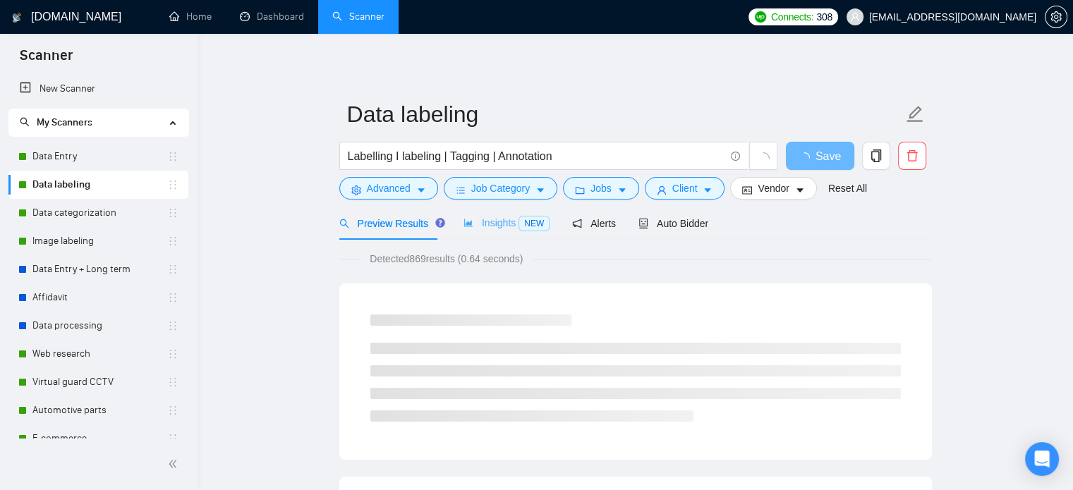
click at [484, 212] on div "Insights NEW" at bounding box center [507, 223] width 86 height 33
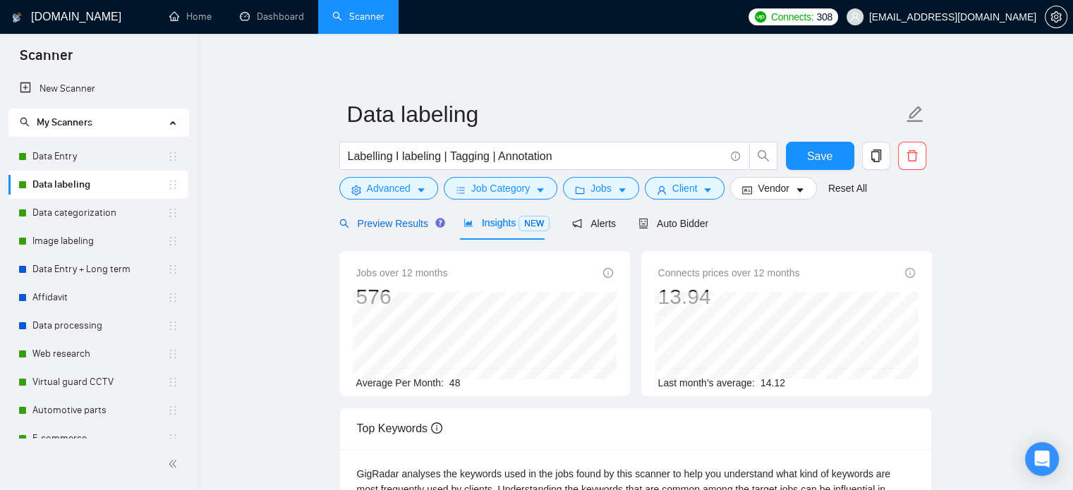
click at [412, 221] on span "Preview Results" at bounding box center [390, 223] width 102 height 11
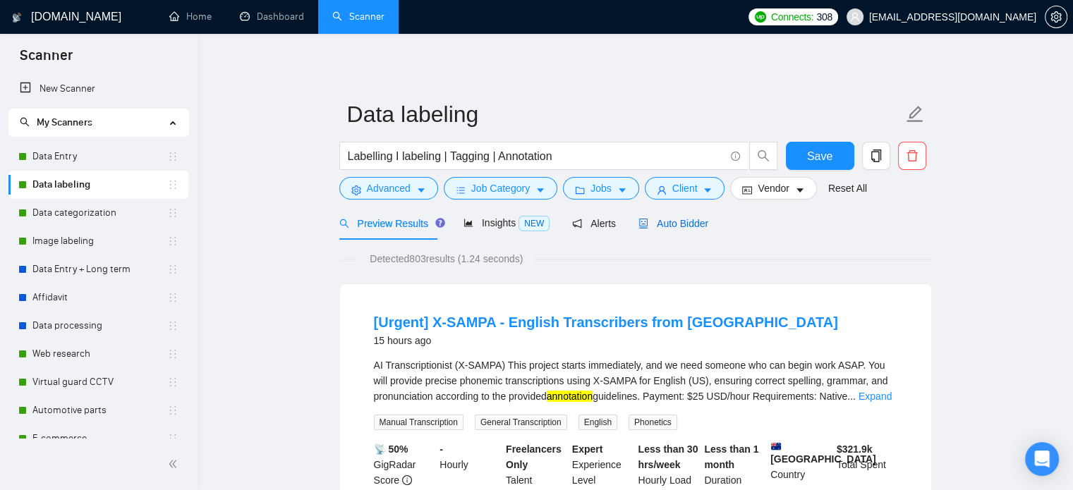
click at [677, 229] on span "Auto Bidder" at bounding box center [674, 223] width 70 height 11
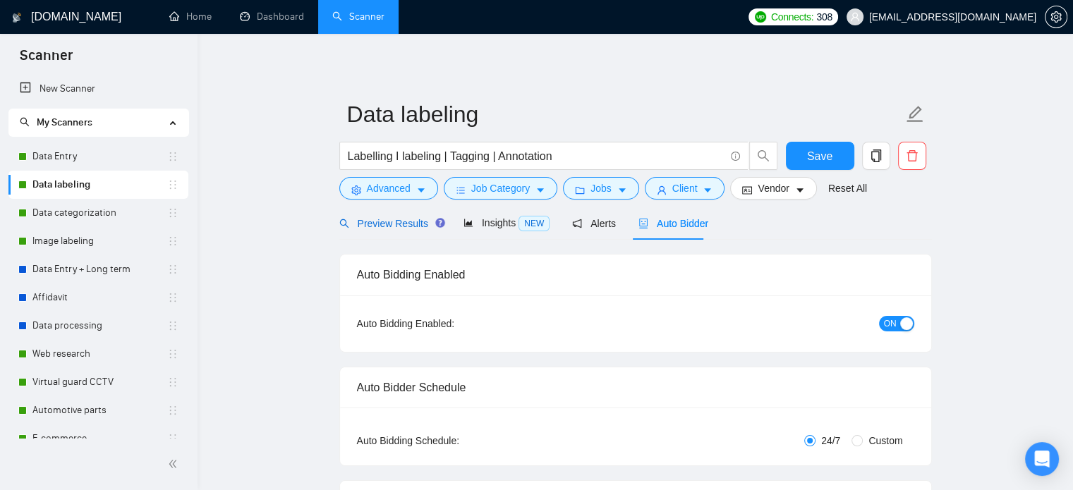
click at [421, 222] on span "Preview Results" at bounding box center [390, 223] width 102 height 11
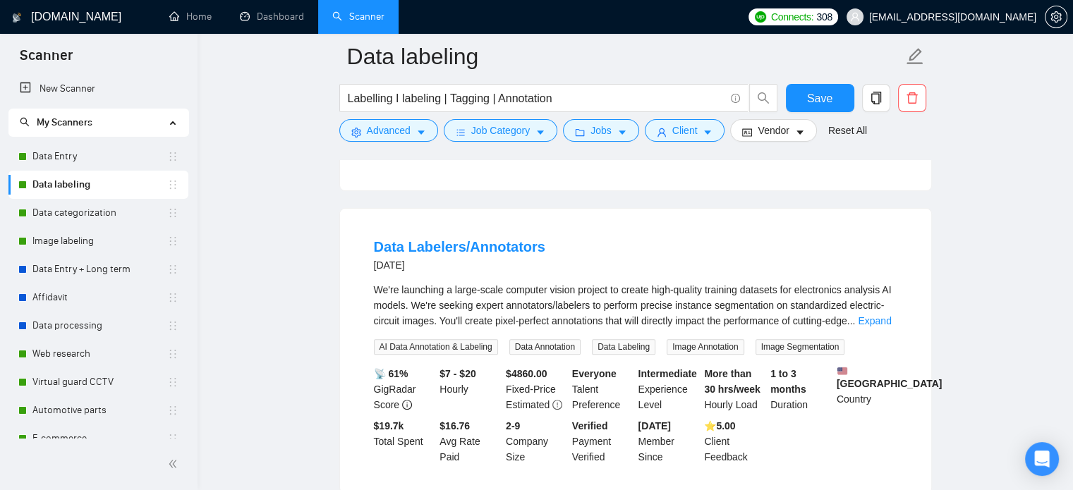
scroll to position [14, 0]
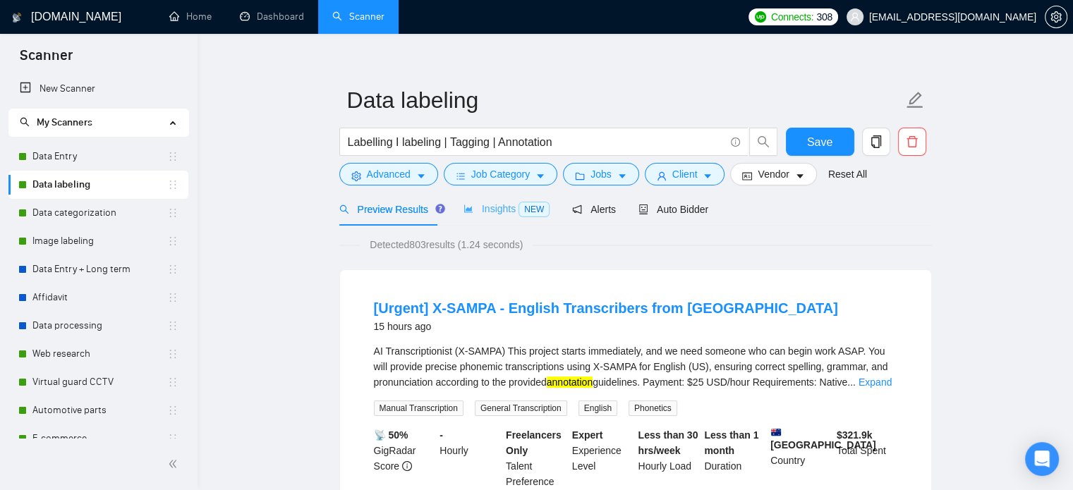
click at [514, 219] on div "Insights NEW" at bounding box center [507, 209] width 86 height 33
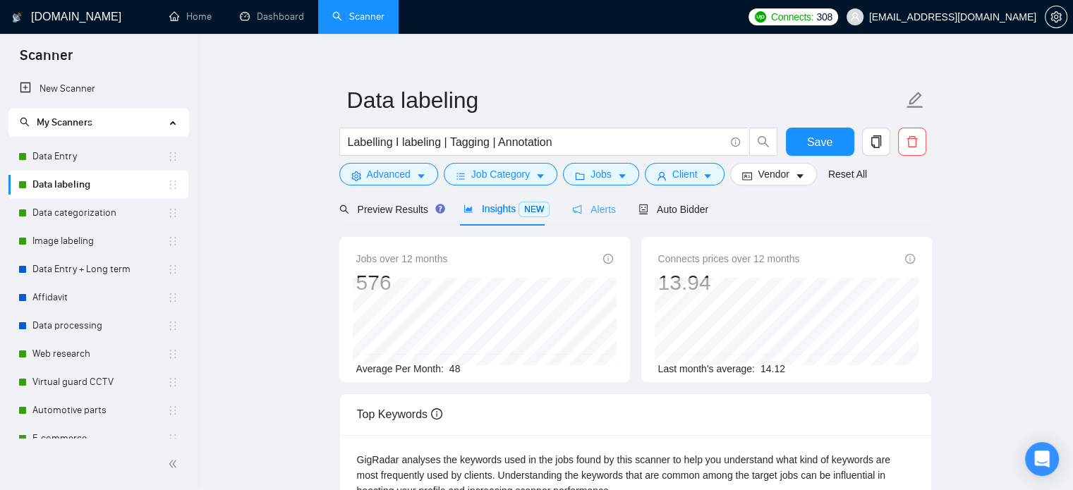
click at [583, 217] on div "Alerts" at bounding box center [594, 209] width 44 height 33
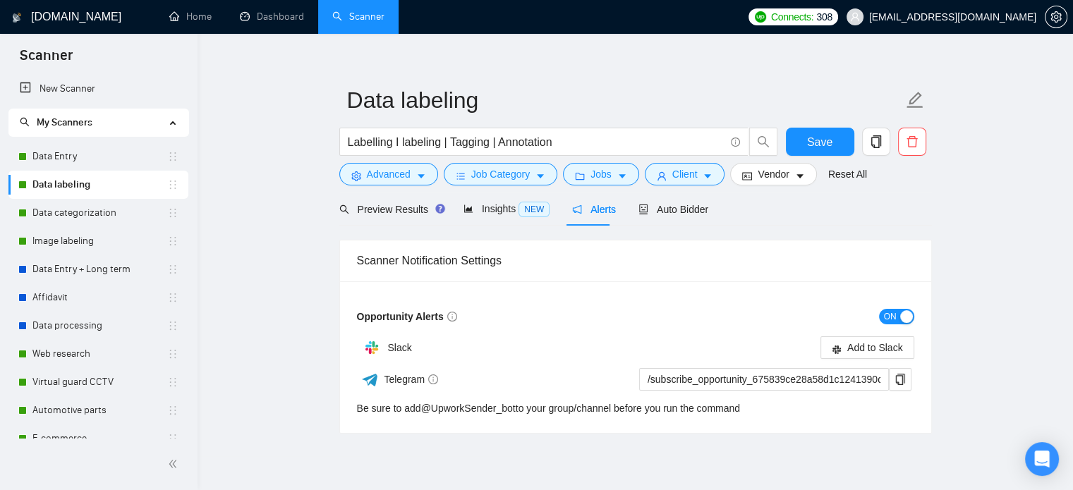
click at [631, 210] on div "Preview Results Insights NEW Alerts Auto Bidder" at bounding box center [524, 209] width 370 height 33
click at [639, 210] on icon "robot" at bounding box center [643, 210] width 8 height 10
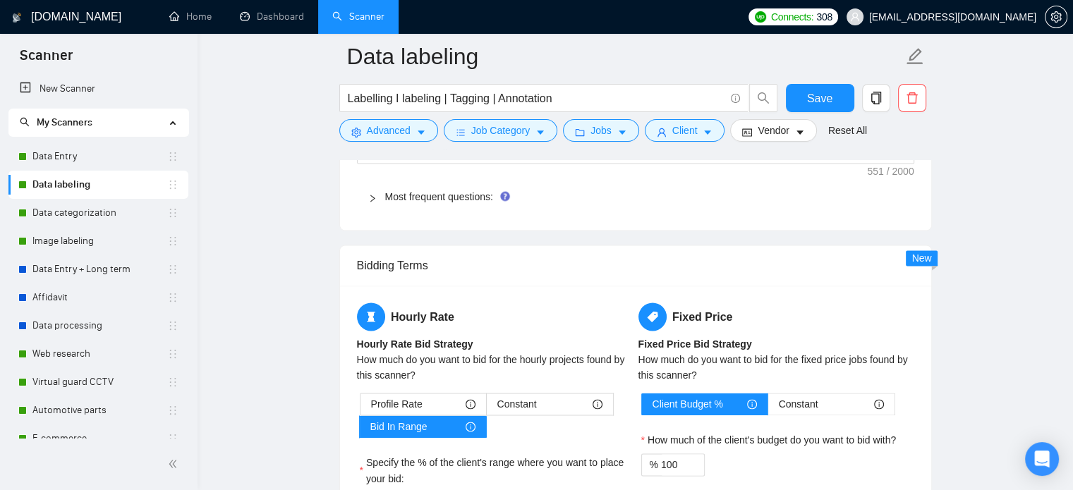
scroll to position [2131, 0]
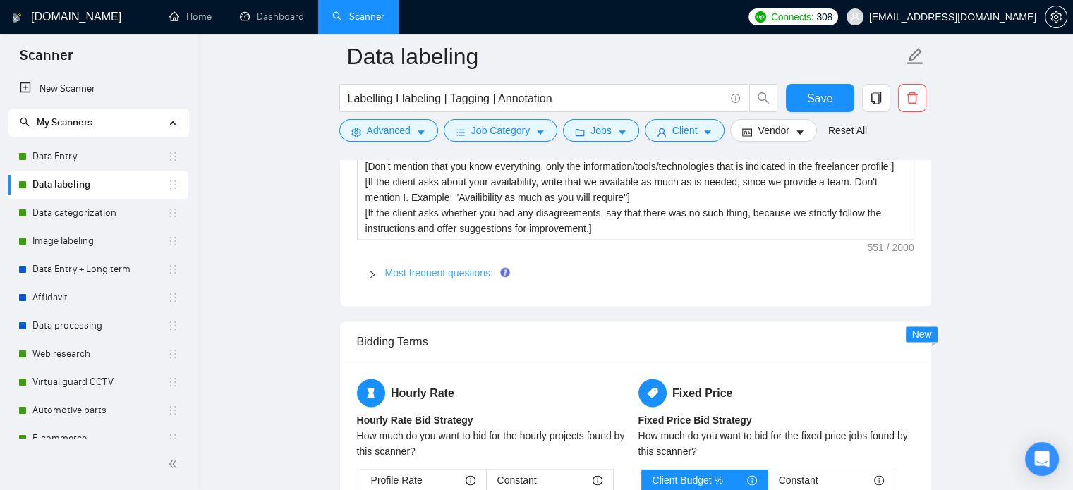
click at [471, 271] on link "Most frequent questions:" at bounding box center [439, 272] width 108 height 11
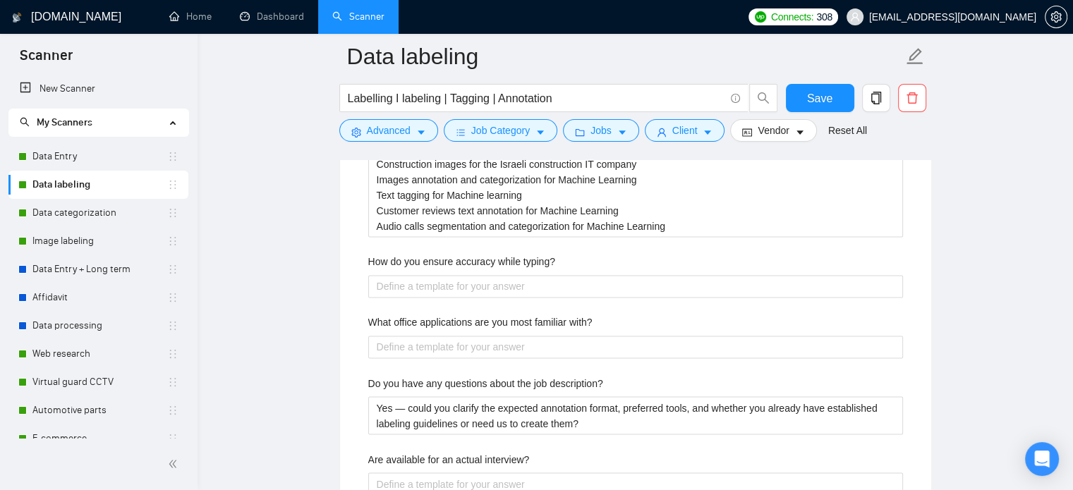
scroll to position [2272, 0]
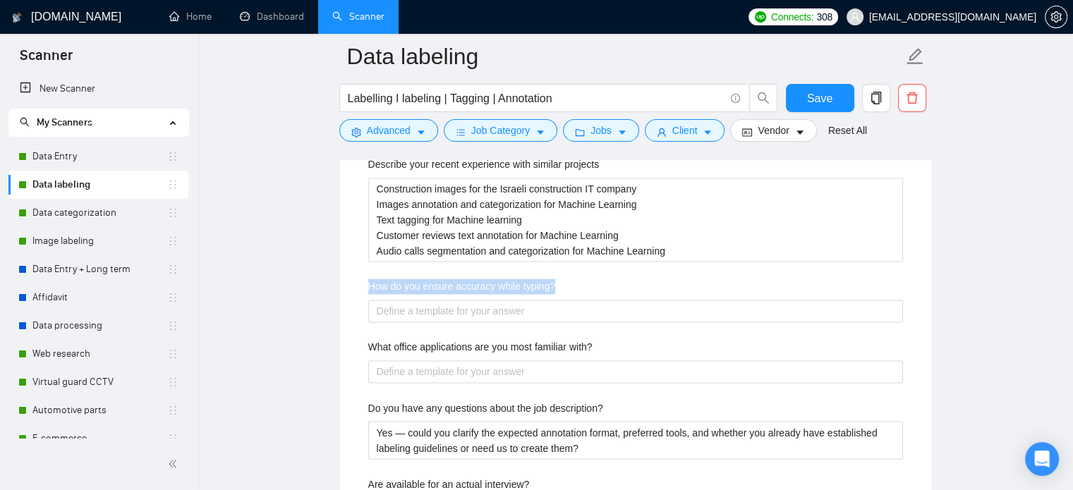
drag, startPoint x: 593, startPoint y: 288, endPoint x: 324, endPoint y: 279, distance: 269.7
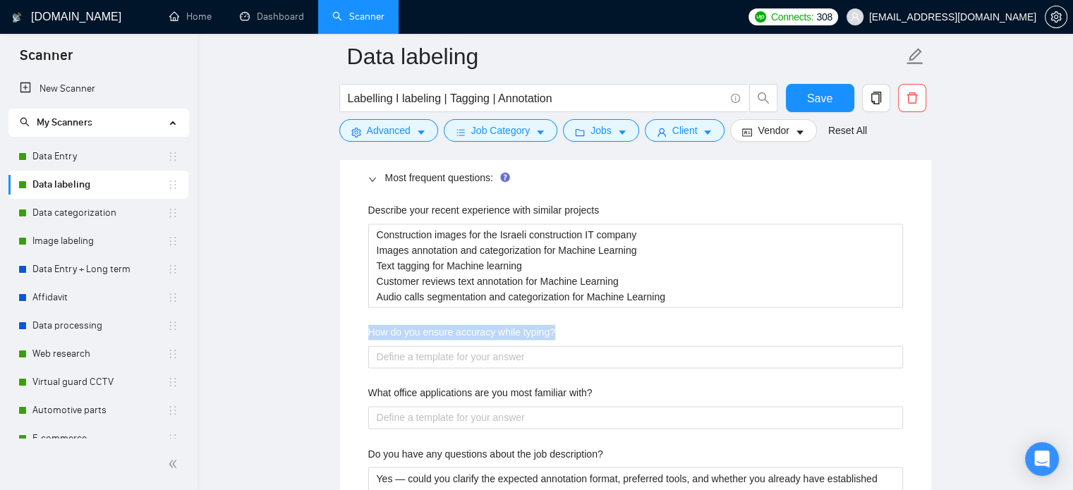
scroll to position [2201, 0]
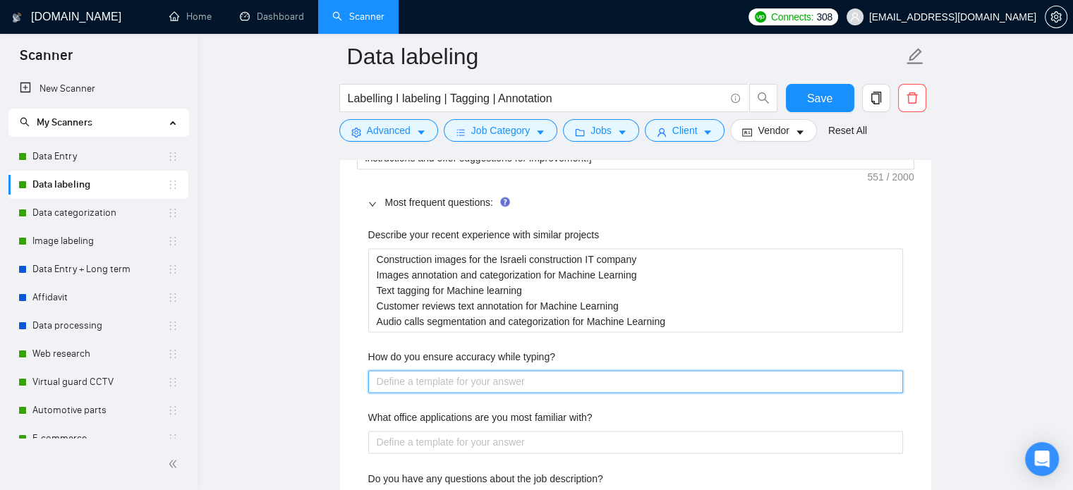
click at [442, 383] on typing\? "How do you ensure accuracy while typing?" at bounding box center [635, 381] width 535 height 23
paste typing\? "We follow standardized data entry procedures, use validation tools, and apply b…"
type typing\? "We follow standardized data entry procedures, use validation tools, and apply b…"
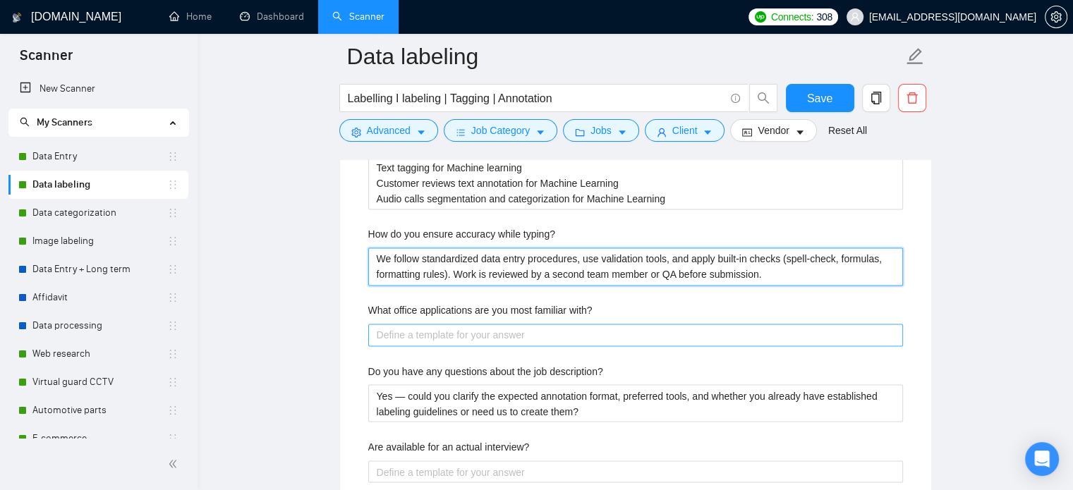
scroll to position [2343, 0]
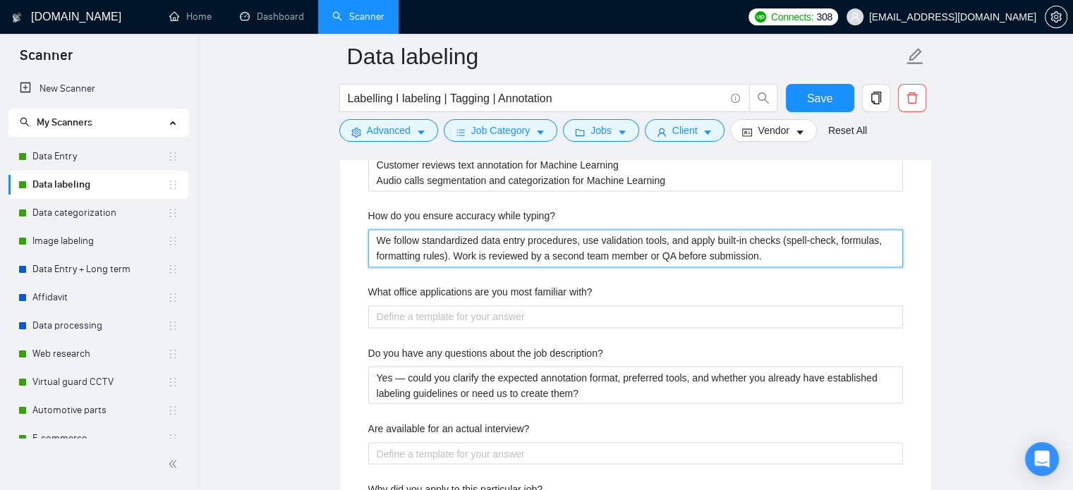
type typing\? "We follow standardized data entry procedures, use validation tools, and apply b…"
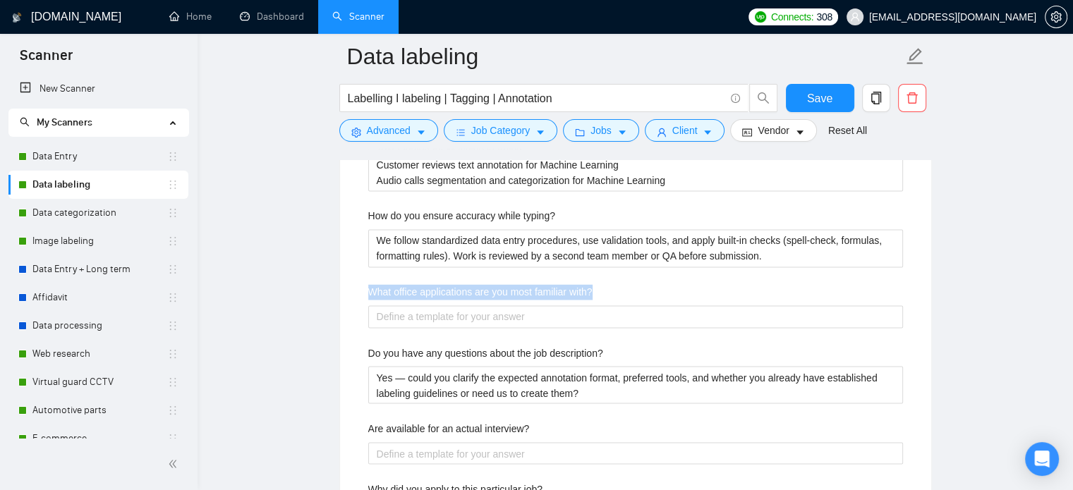
drag, startPoint x: 624, startPoint y: 287, endPoint x: 330, endPoint y: 284, distance: 294.3
click at [330, 284] on main "Data labeling Labelling I labeling | Tagging | Annotation Save Advanced Job Cat…" at bounding box center [635, 456] width 830 height 5484
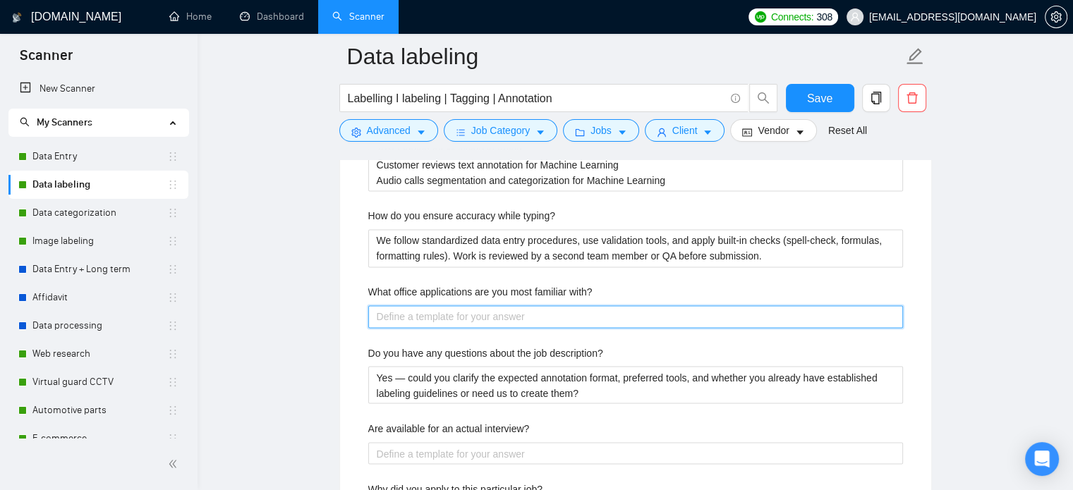
click at [514, 320] on with\? "What office applications are you most familiar with?" at bounding box center [635, 317] width 535 height 23
paste with\? "Google Workspace (Docs, Sheets, Slides, Drive) and Microsoft Office Suite (Word…"
type with\? "Google Workspace (Docs, Sheets, Slides, Drive) and Microsoft Office Suite (Word…"
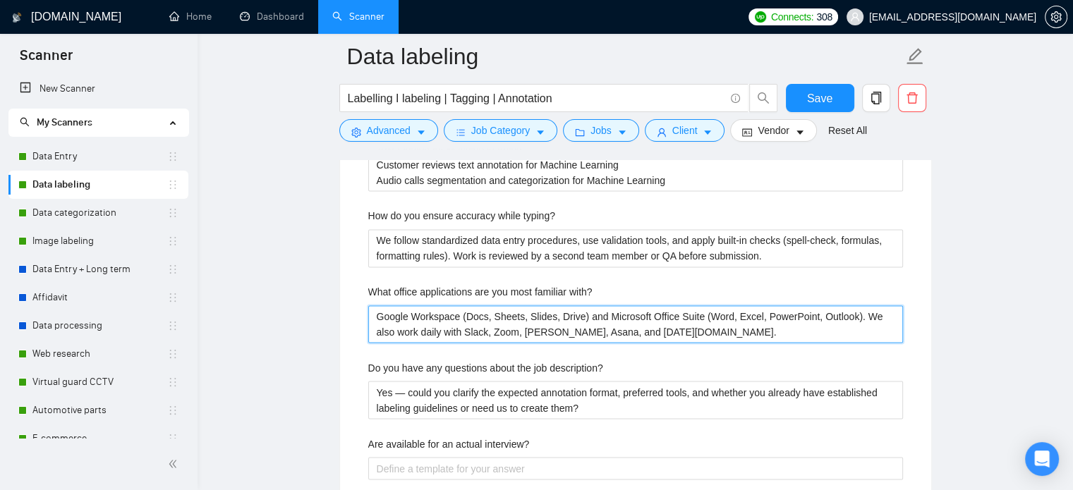
scroll to position [2554, 0]
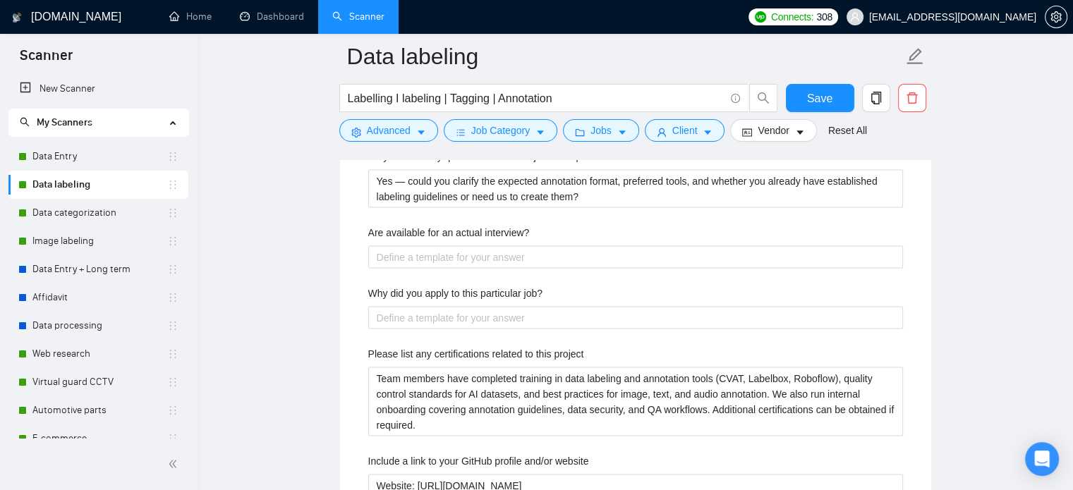
type with\? "Google Workspace (Docs, Sheets, Slides, Drive) and Microsoft Office Suite (Word…"
drag, startPoint x: 542, startPoint y: 225, endPoint x: 310, endPoint y: 222, distance: 232.2
click at [310, 222] on main "Data labeling Labelling I labeling | Tagging | Annotation Save Advanced Job Cat…" at bounding box center [635, 251] width 830 height 5499
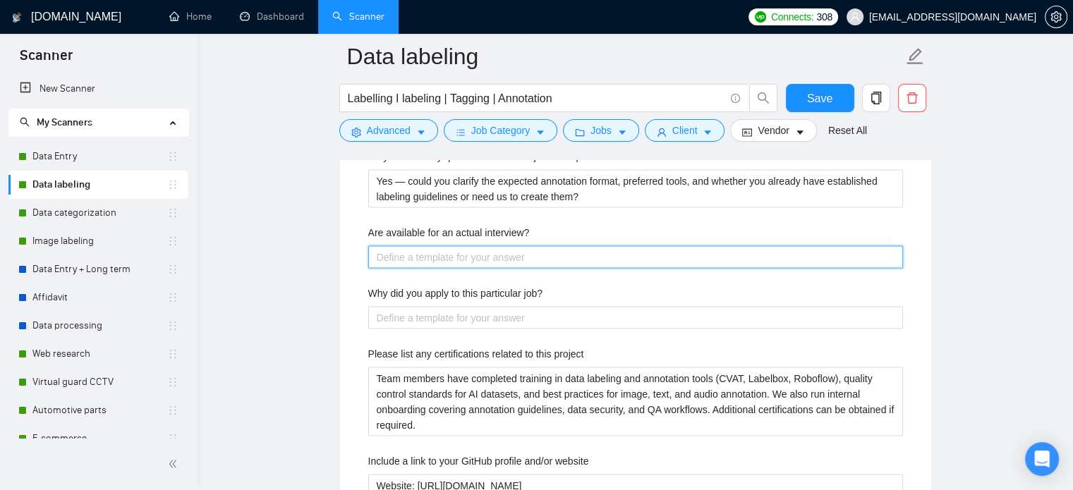
click at [493, 265] on interview\? "Are available for an actual interview?" at bounding box center [635, 257] width 535 height 23
paste interview\? "Yes, I’m available for an interview. Please suggest a time, and we’ll arrange i…"
type interview\? "Yes, I’m available for an interview. Please suggest a time, and we’ll arrange i…"
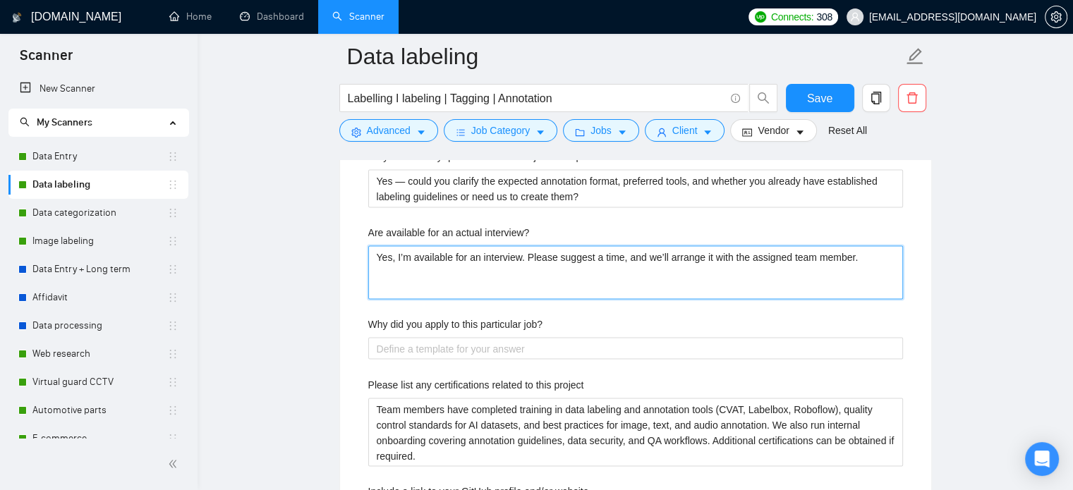
type interview\? "Yes, I’m available for an interview. Please suggest a time, and we’ll arrange i…"
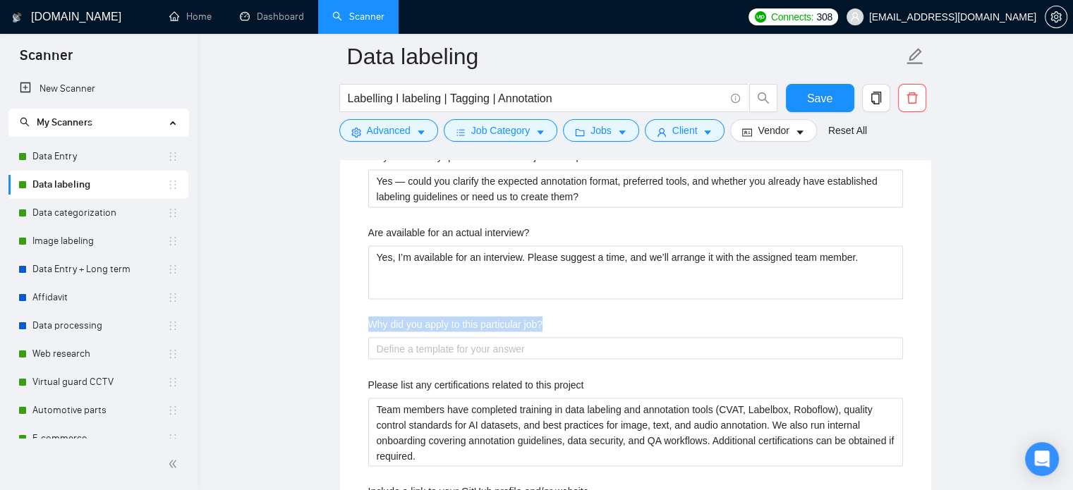
drag, startPoint x: 565, startPoint y: 327, endPoint x: 354, endPoint y: 321, distance: 211.8
click at [354, 321] on div "Default answer template: [answer the question if certain, otherwise ask to disc…" at bounding box center [635, 382] width 591 height 1409
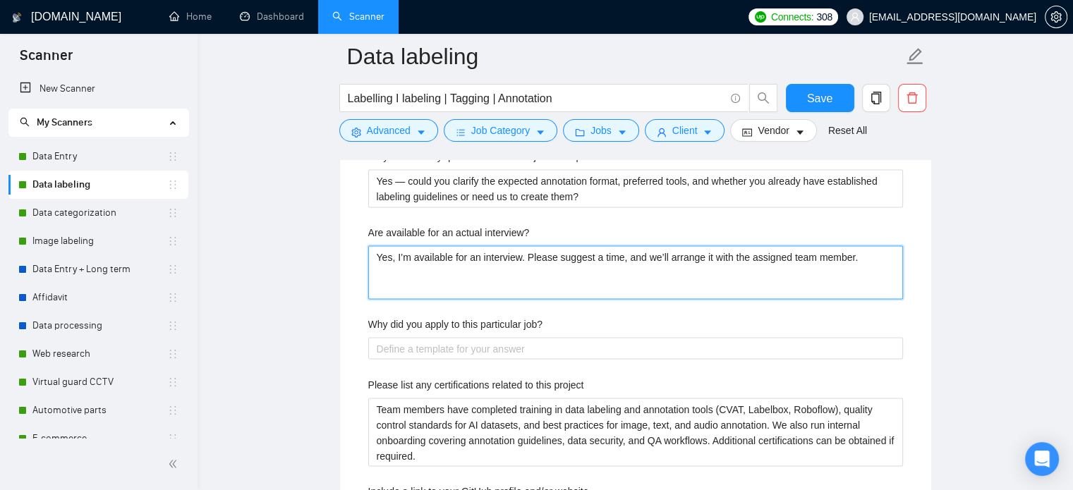
click at [401, 279] on interview\? "Yes, I’m available for an interview. Please suggest a time, and we’ll arrange i…" at bounding box center [635, 273] width 535 height 54
type interview\? "Yes, I’m available for an interview. Please suggest a time, and we’ll arrange i…"
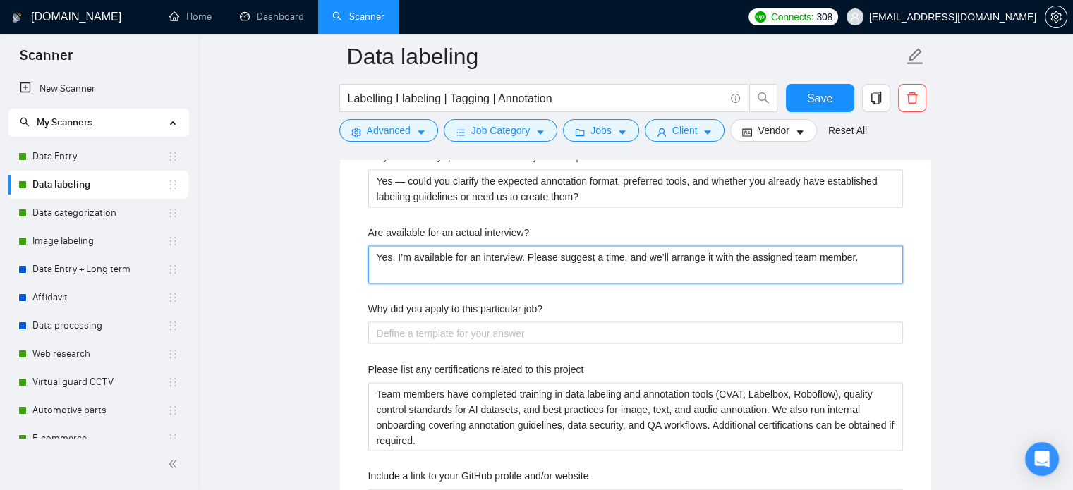
type interview\? "Yes, I’m available for an interview. Please suggest a time, and we’ll arrange i…"
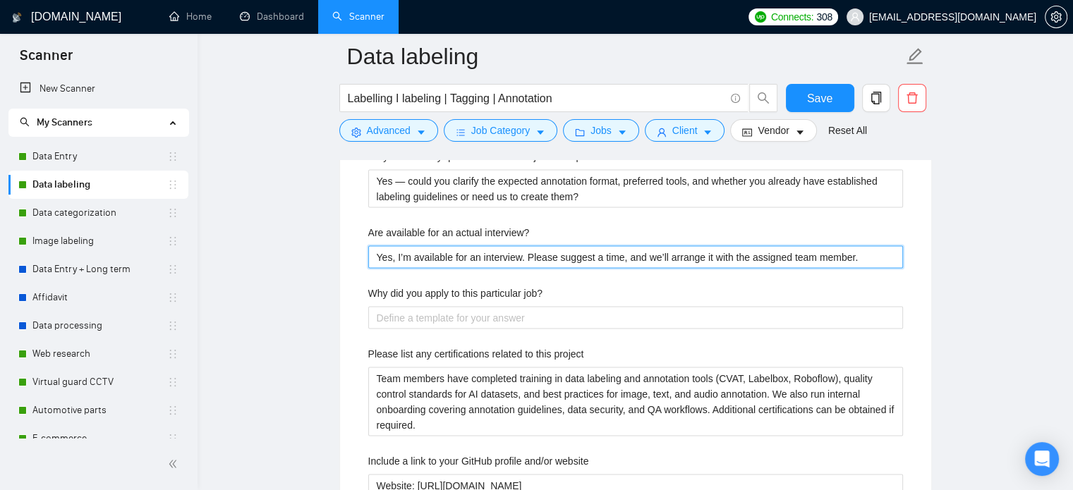
type interview\? "Yes, I’m available for an interview. Please suggest a time, and we’ll arrange i…"
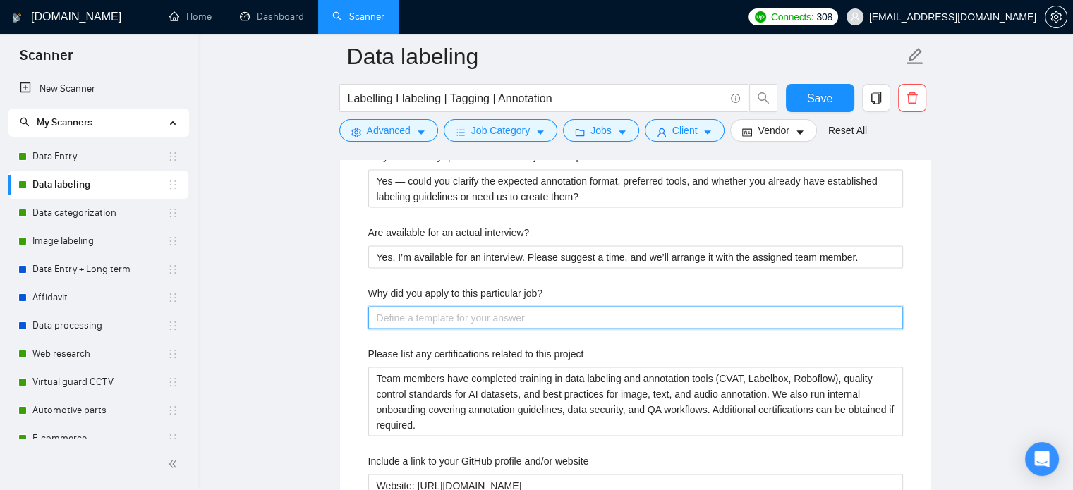
click at [454, 321] on job\? "Why did you apply to this particular job?" at bounding box center [635, 317] width 535 height 23
paste job\? "The job matches our core expertise — data labeling, accuracy-focused workflows,…"
type job\? "The job matches our core expertise — data labeling, accuracy-focused workflows,…"
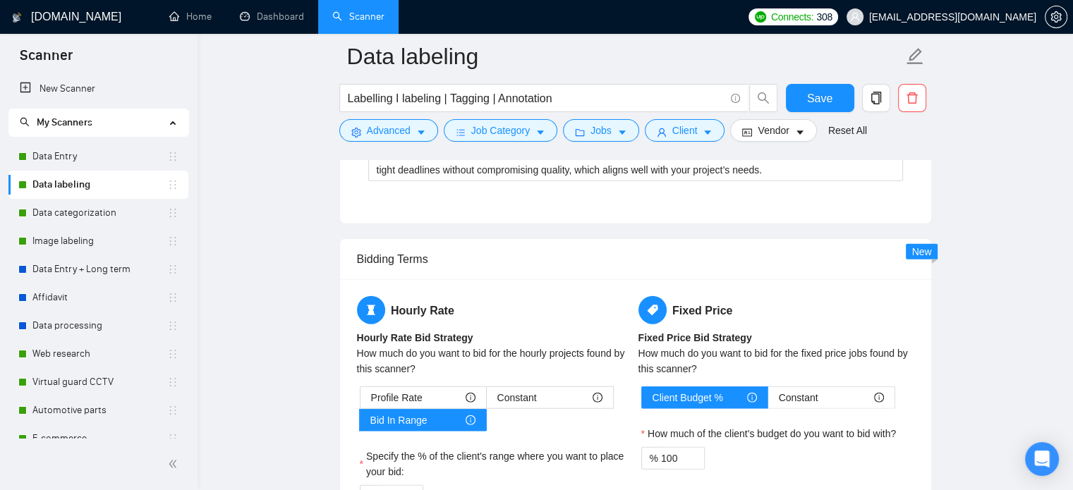
scroll to position [3472, 0]
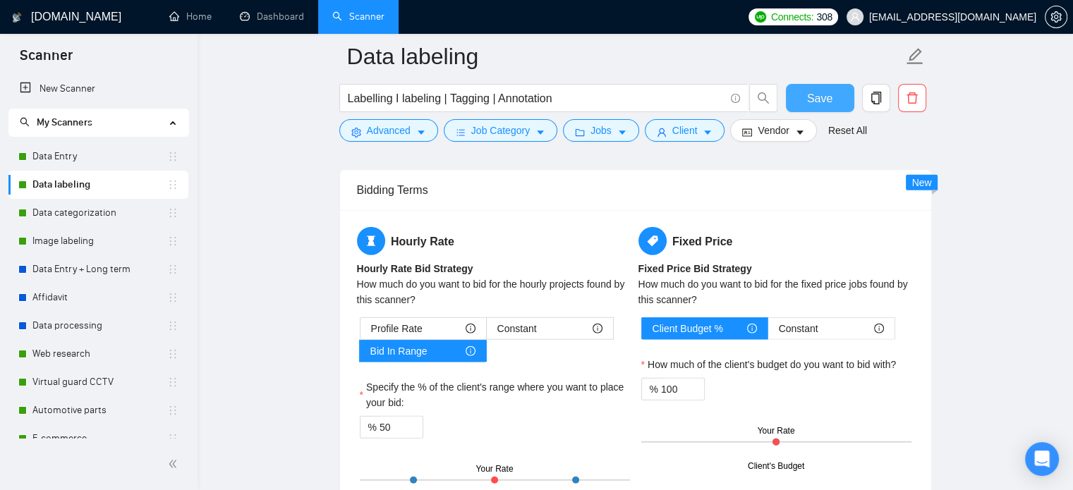
type job\? "The job matches our core expertise — data labeling, accuracy-focused workflows,…"
click at [826, 101] on span "Save" at bounding box center [819, 99] width 25 height 18
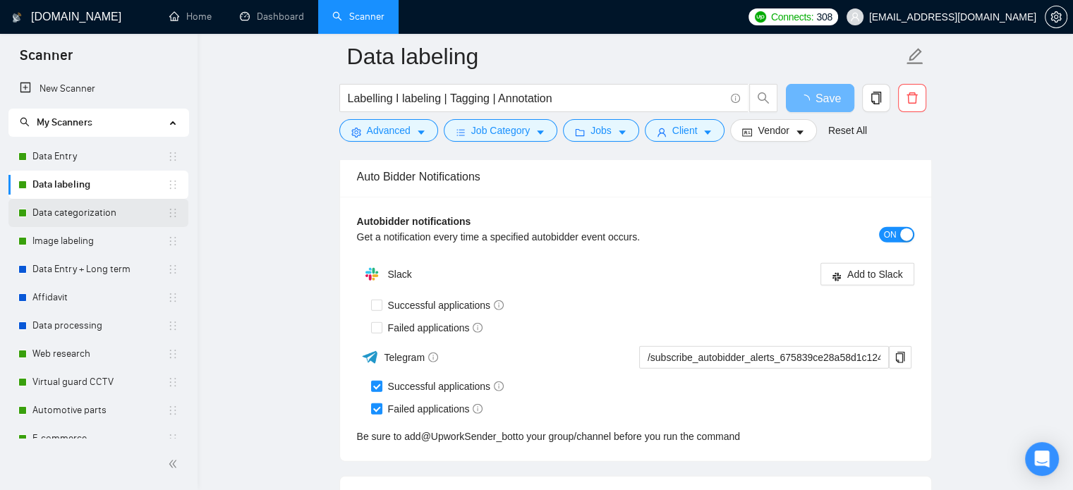
click at [111, 217] on link "Data categorization" at bounding box center [99, 213] width 135 height 28
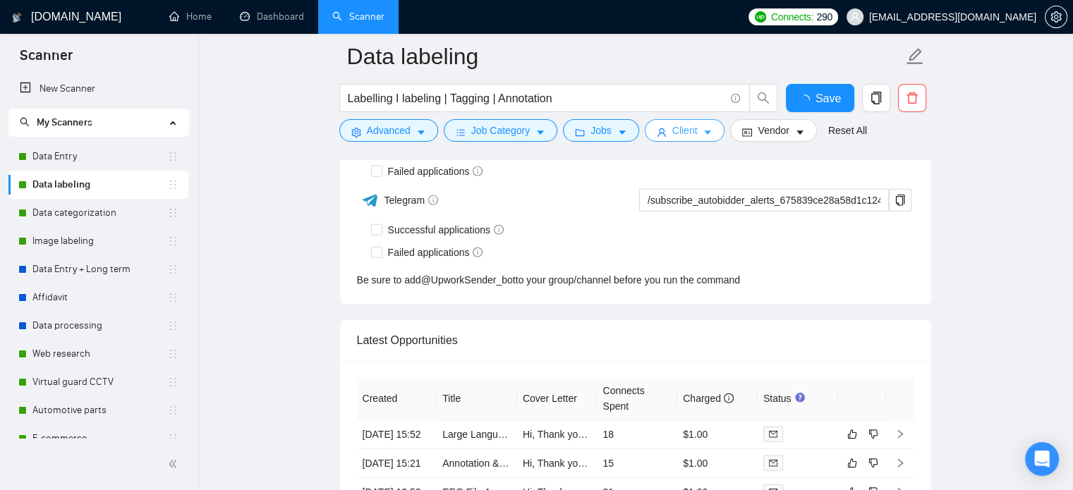
checkbox input "true"
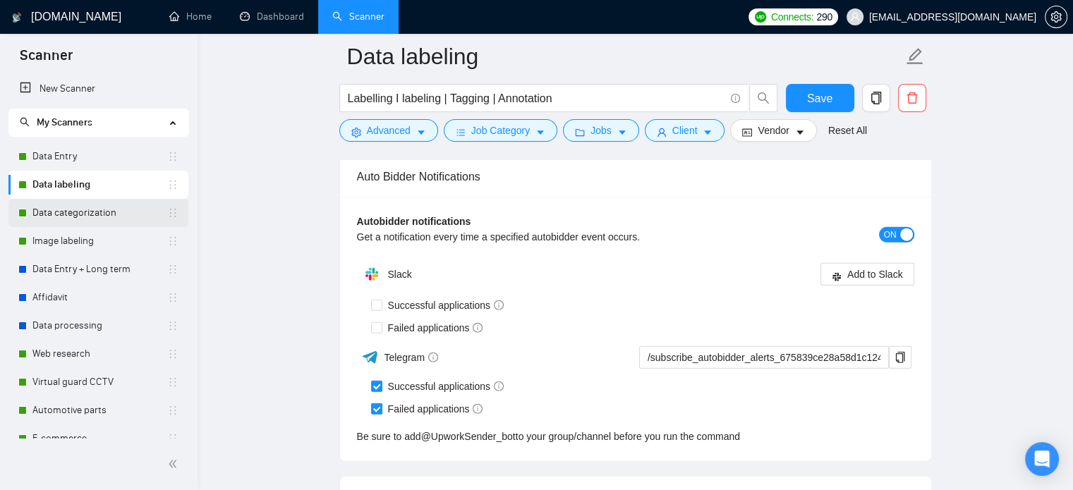
click at [90, 200] on link "Data categorization" at bounding box center [99, 213] width 135 height 28
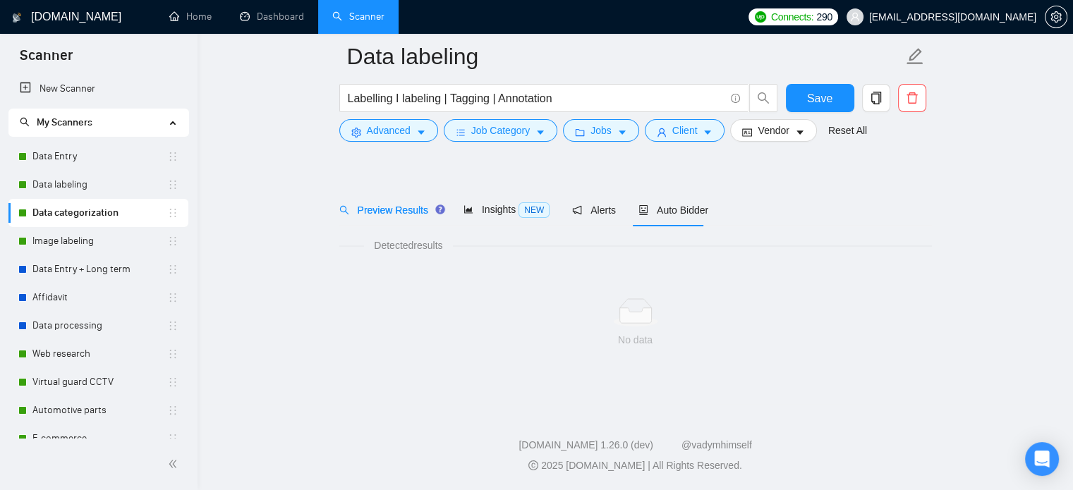
scroll to position [25, 0]
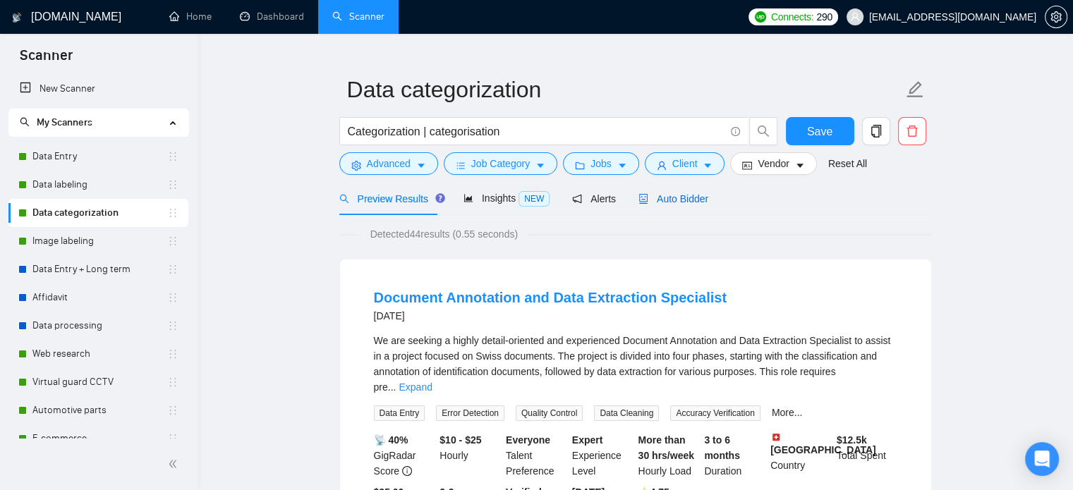
click at [653, 198] on span "Auto Bidder" at bounding box center [674, 198] width 70 height 11
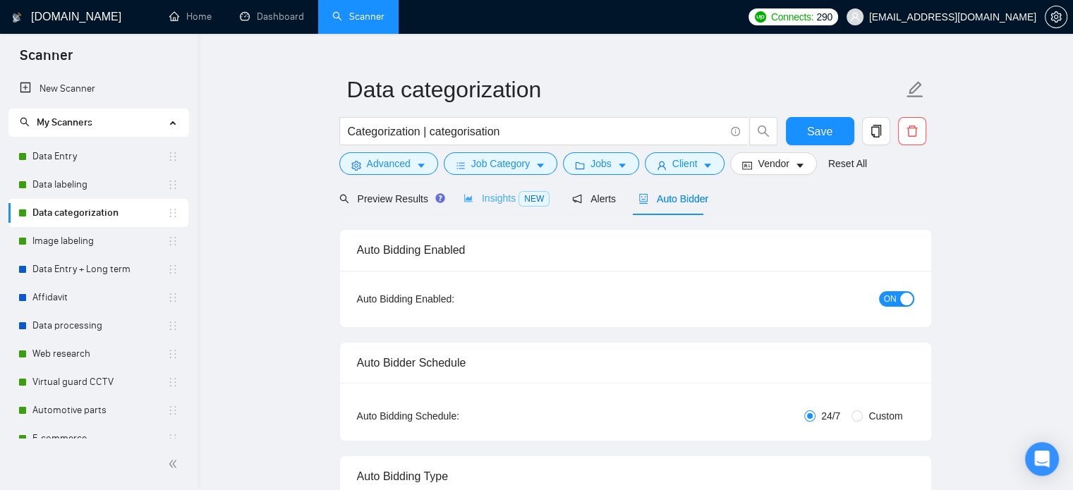
click at [504, 207] on div "Insights NEW" at bounding box center [507, 198] width 86 height 33
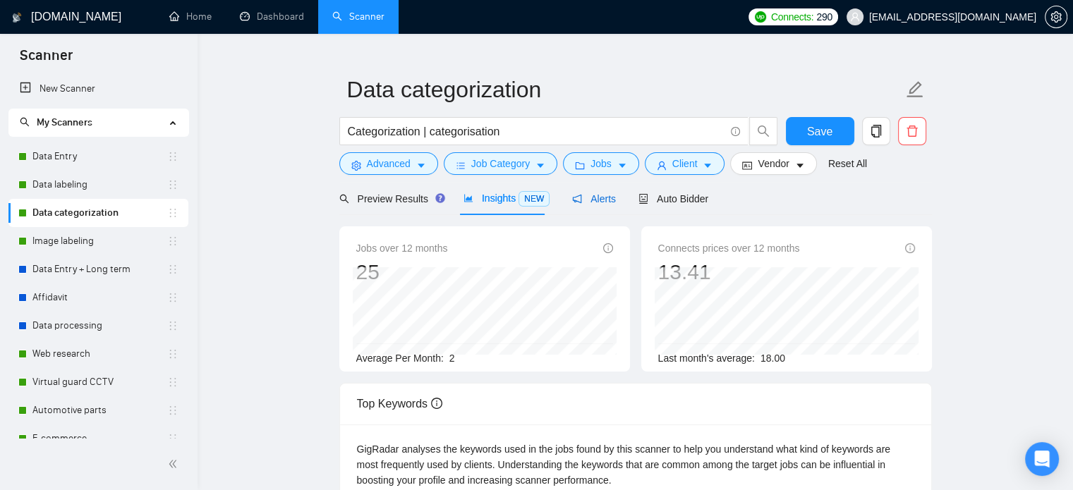
click at [576, 196] on icon "notification" at bounding box center [577, 199] width 10 height 10
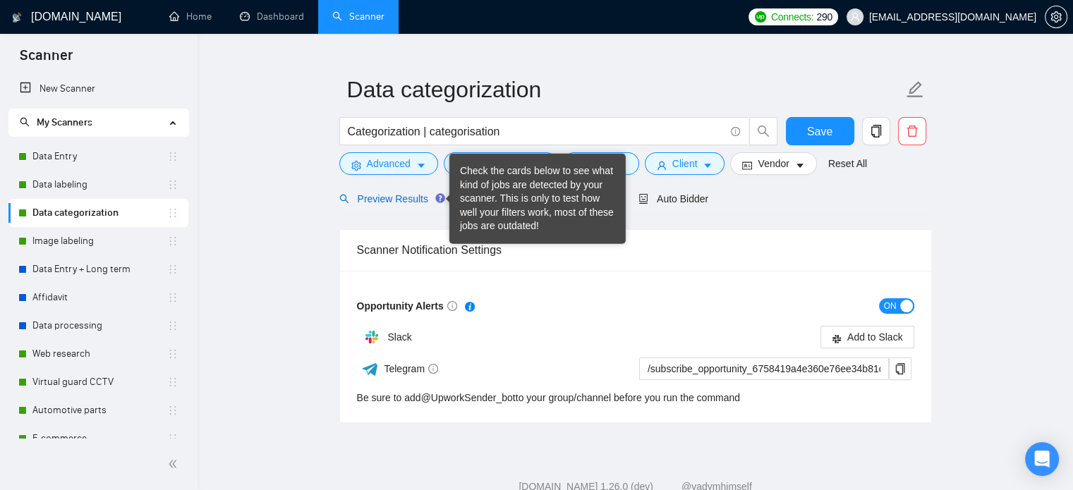
click at [420, 199] on span "Preview Results" at bounding box center [390, 198] width 102 height 11
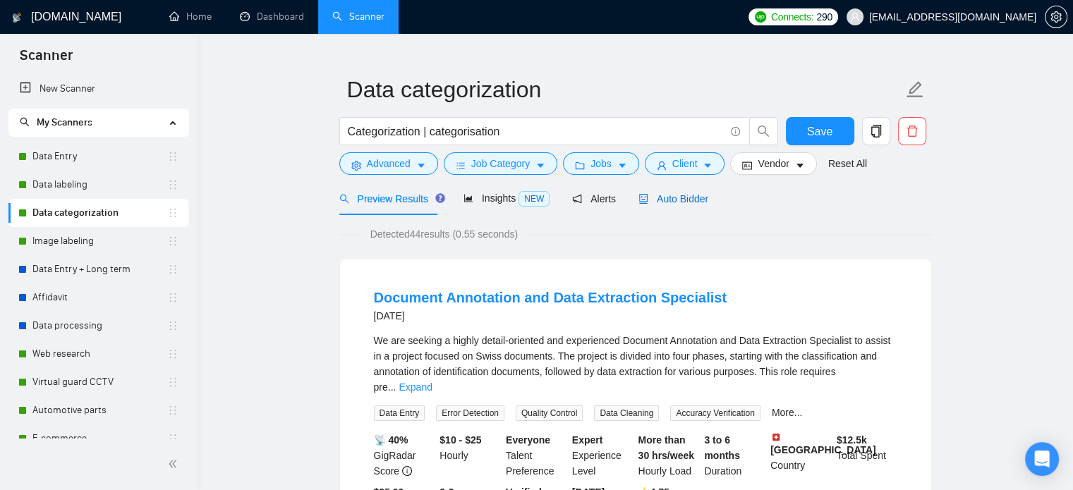
click at [646, 194] on span "Auto Bidder" at bounding box center [674, 198] width 70 height 11
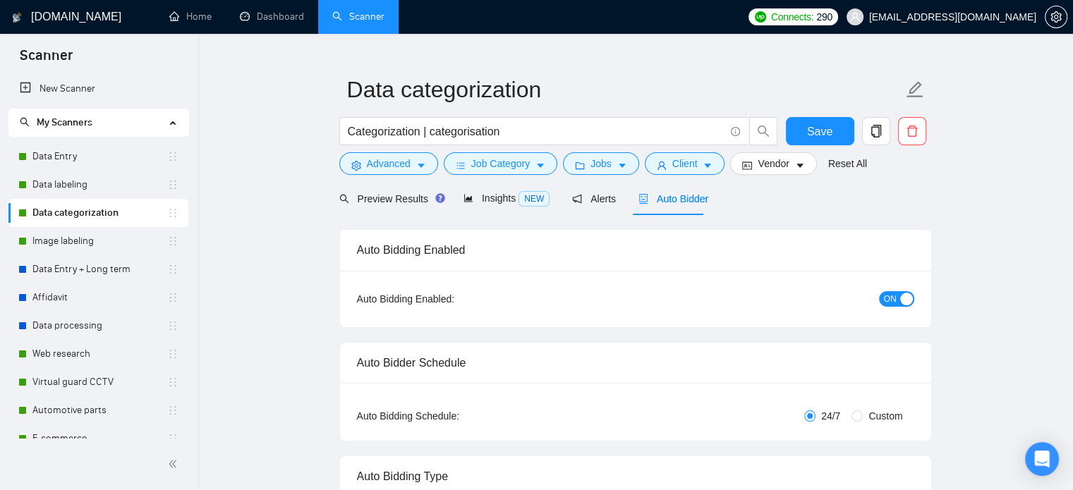
click at [906, 296] on div "button" at bounding box center [906, 299] width 13 height 13
click at [129, 248] on link "Image labeling" at bounding box center [99, 241] width 135 height 28
click at [830, 126] on span "Save" at bounding box center [819, 132] width 25 height 18
checkbox input "true"
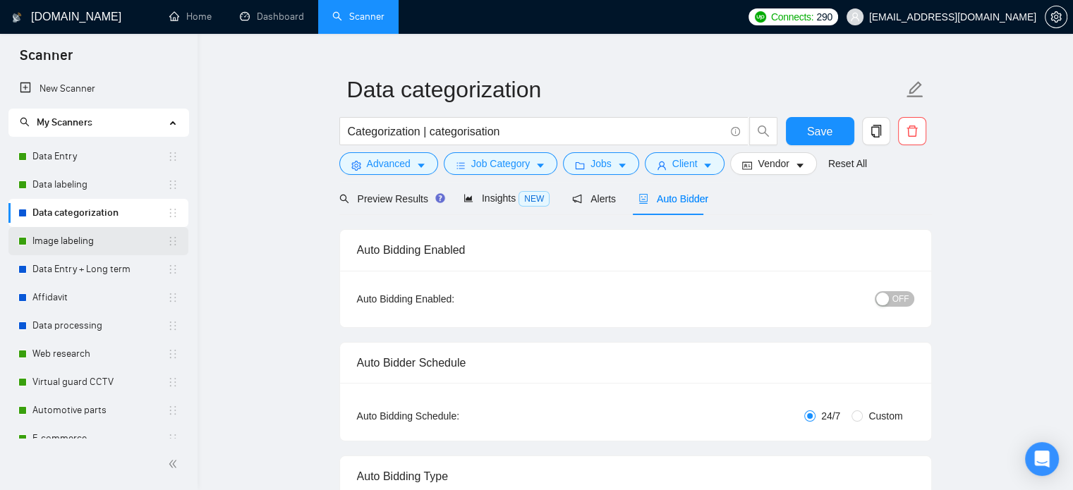
click at [49, 243] on link "Image labeling" at bounding box center [99, 241] width 135 height 28
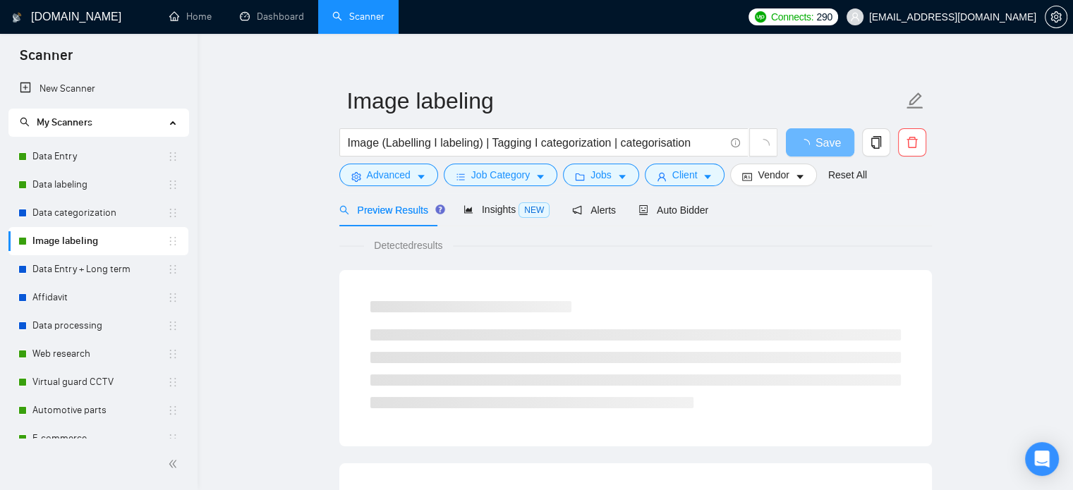
scroll to position [25, 0]
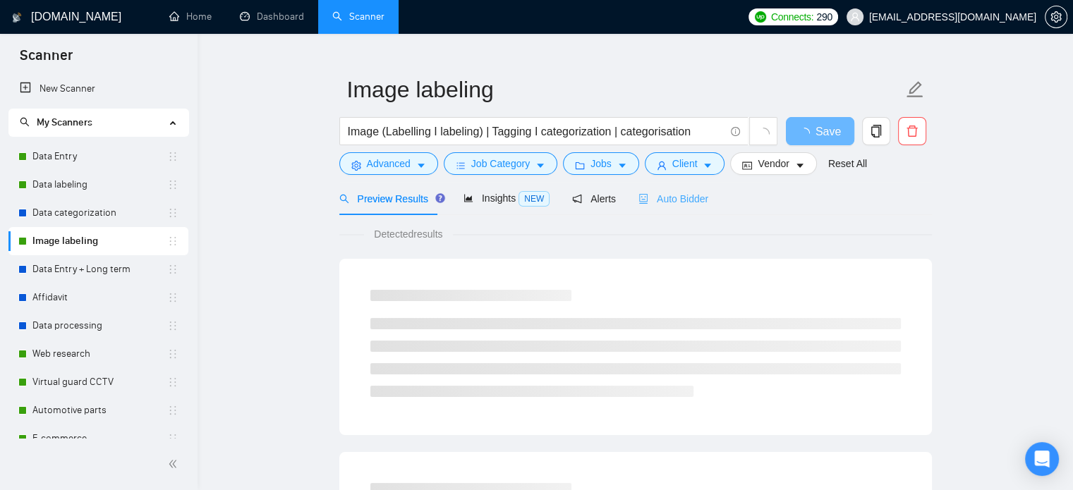
click at [697, 209] on div "Auto Bidder" at bounding box center [674, 198] width 70 height 33
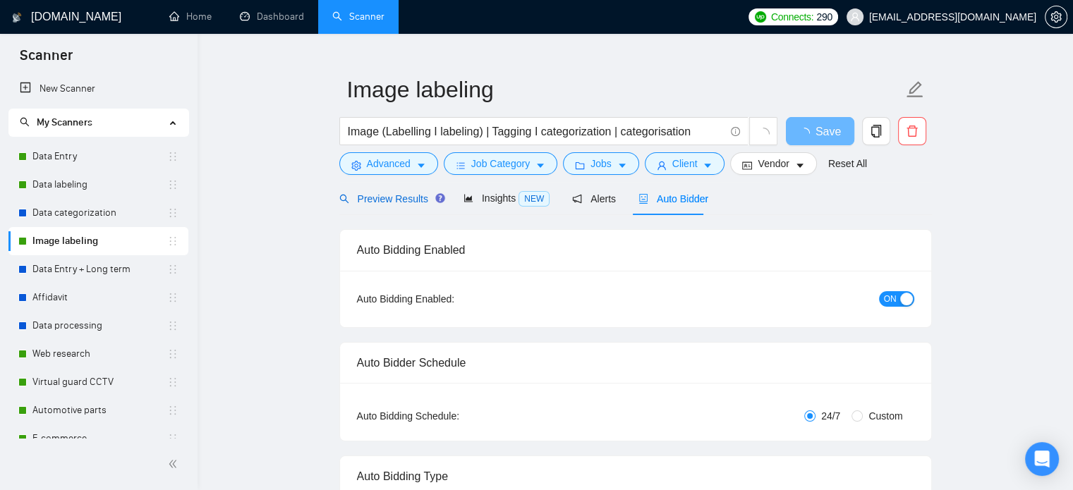
click at [431, 205] on div "Preview Results" at bounding box center [390, 199] width 102 height 16
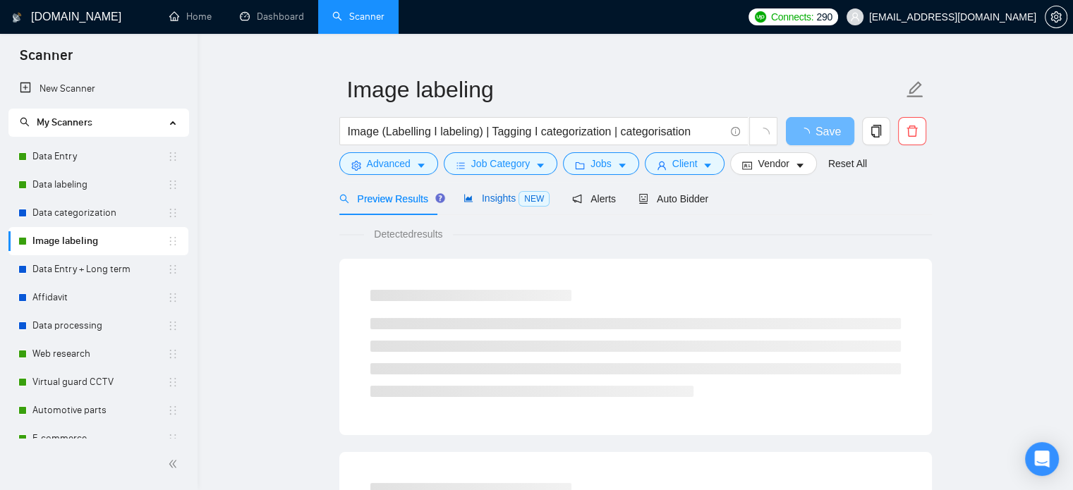
click at [485, 203] on span "Insights NEW" at bounding box center [507, 198] width 86 height 11
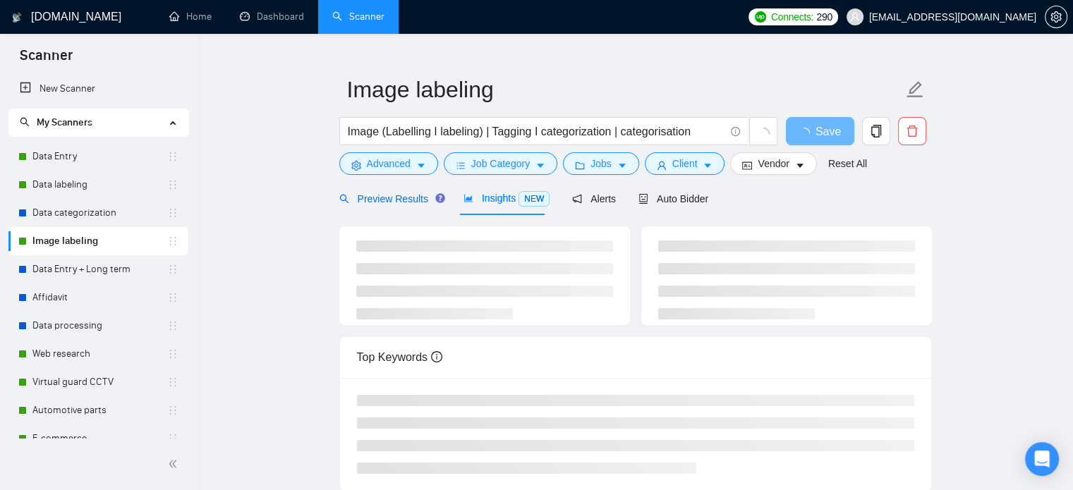
click at [416, 200] on span "Preview Results" at bounding box center [390, 198] width 102 height 11
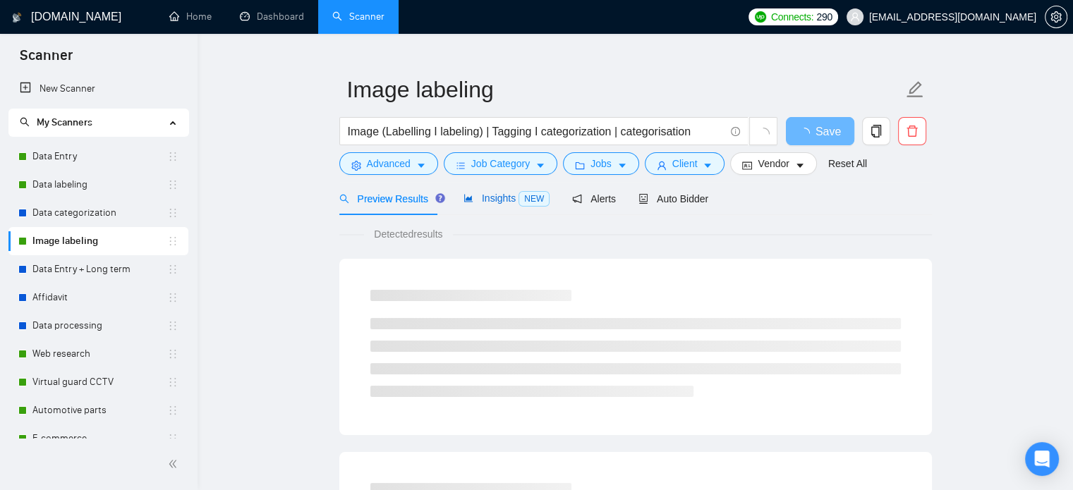
click at [485, 202] on span "Insights NEW" at bounding box center [507, 198] width 86 height 11
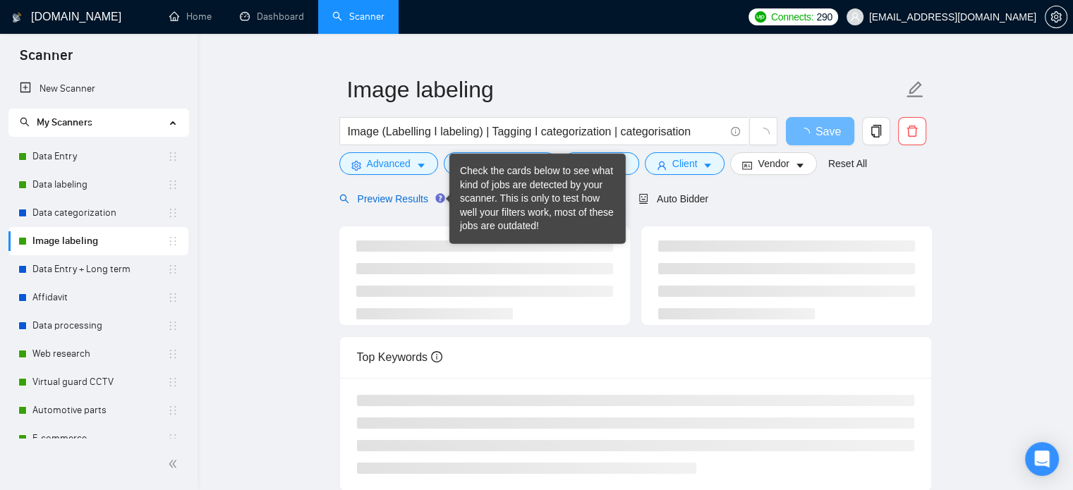
click at [416, 195] on span "Preview Results" at bounding box center [390, 198] width 102 height 11
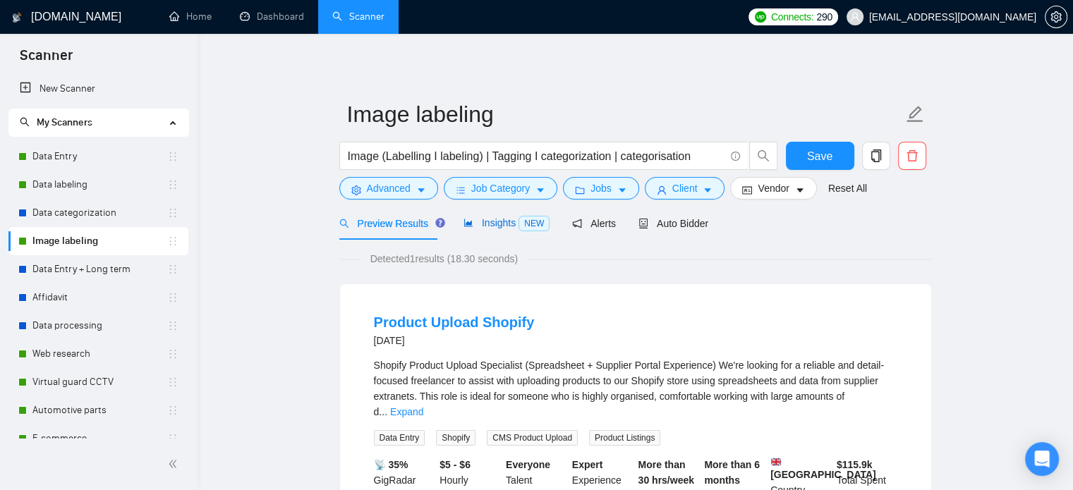
click at [497, 226] on span "Insights NEW" at bounding box center [507, 222] width 86 height 11
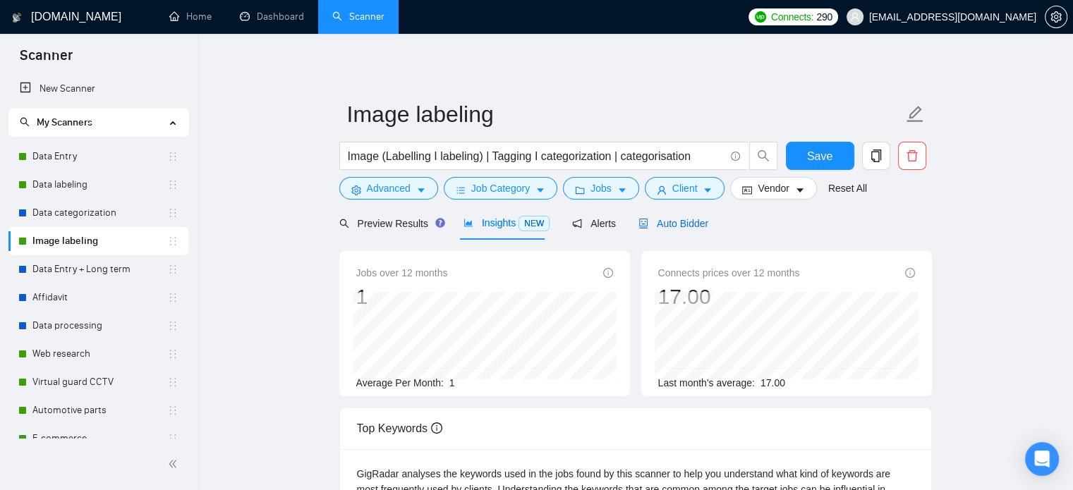
click at [639, 228] on icon "robot" at bounding box center [643, 224] width 8 height 10
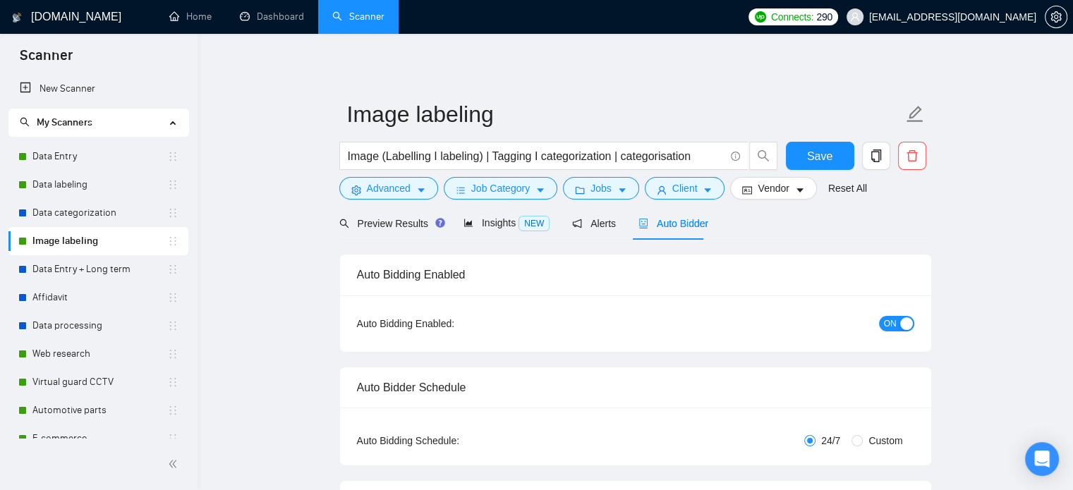
click at [910, 332] on div "ON" at bounding box center [821, 323] width 186 height 16
click at [908, 328] on div "button" at bounding box center [906, 324] width 13 height 13
click at [823, 150] on span "Save" at bounding box center [819, 156] width 25 height 18
checkbox input "true"
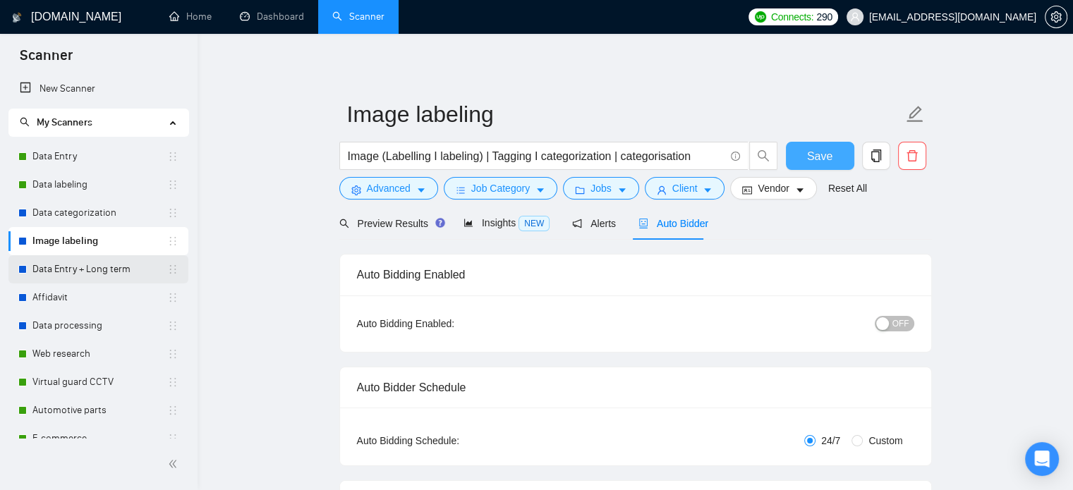
scroll to position [155, 0]
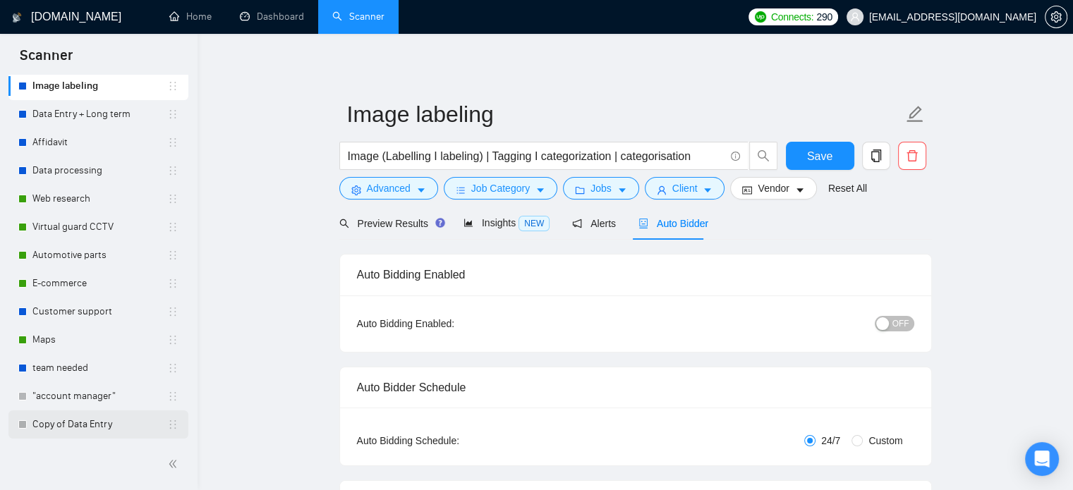
click at [126, 428] on link "Copy of Data Entry" at bounding box center [99, 425] width 135 height 28
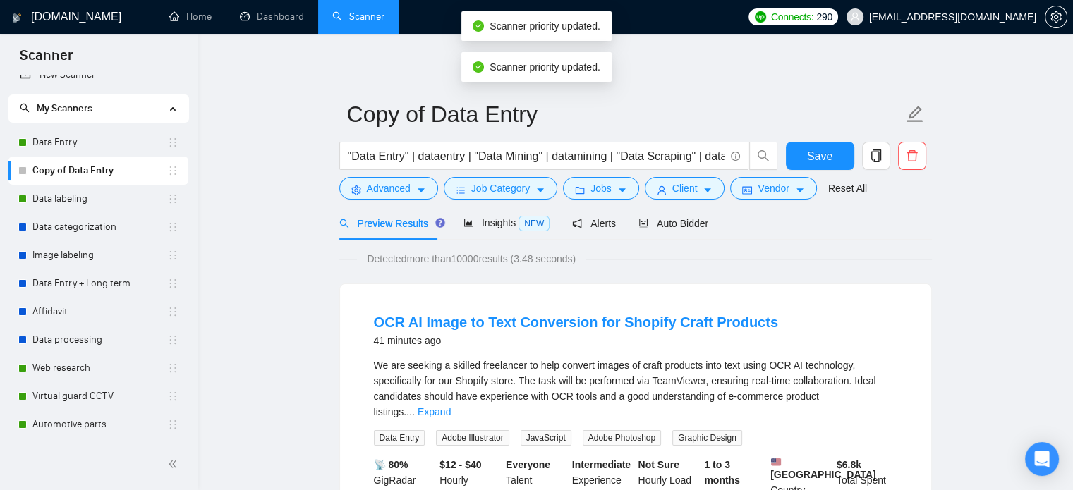
scroll to position [71, 0]
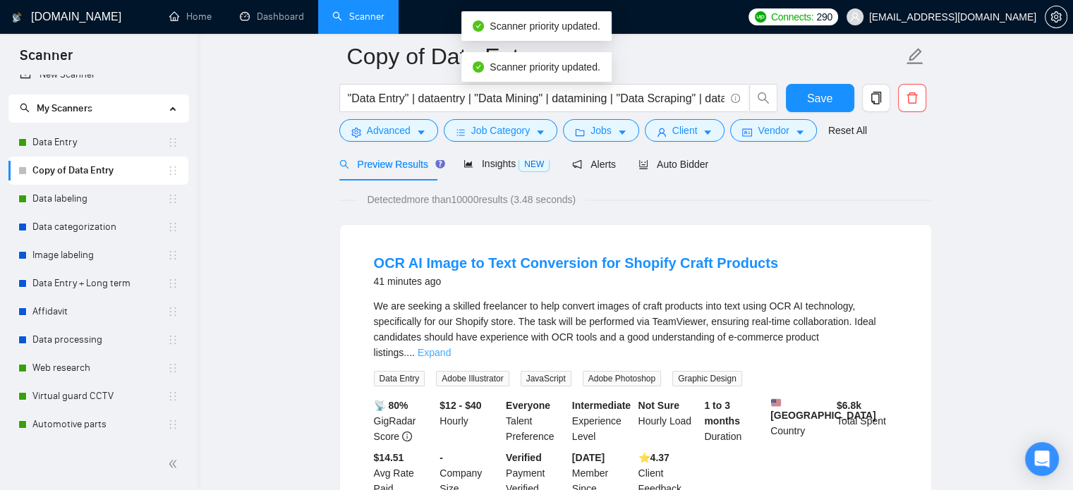
click at [451, 347] on link "Expand" at bounding box center [434, 352] width 33 height 11
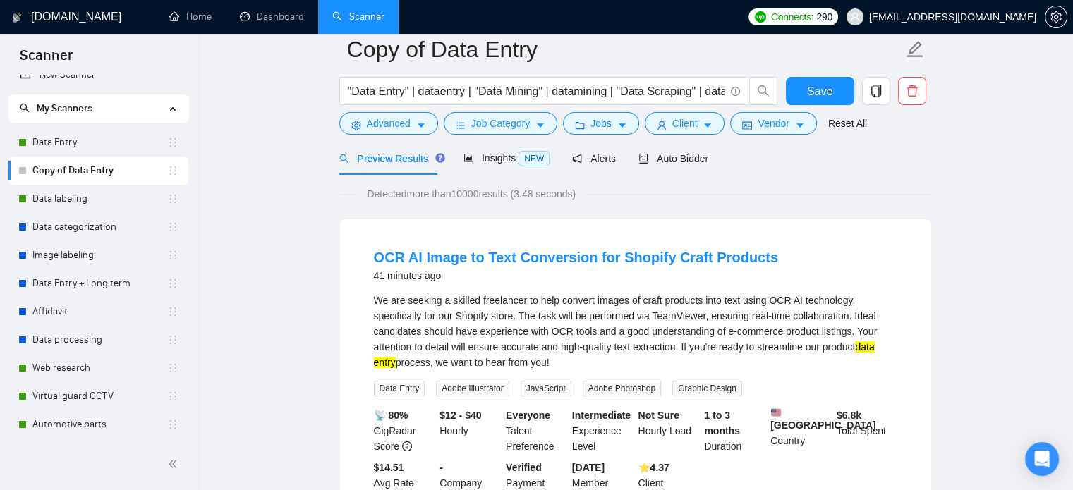
scroll to position [0, 0]
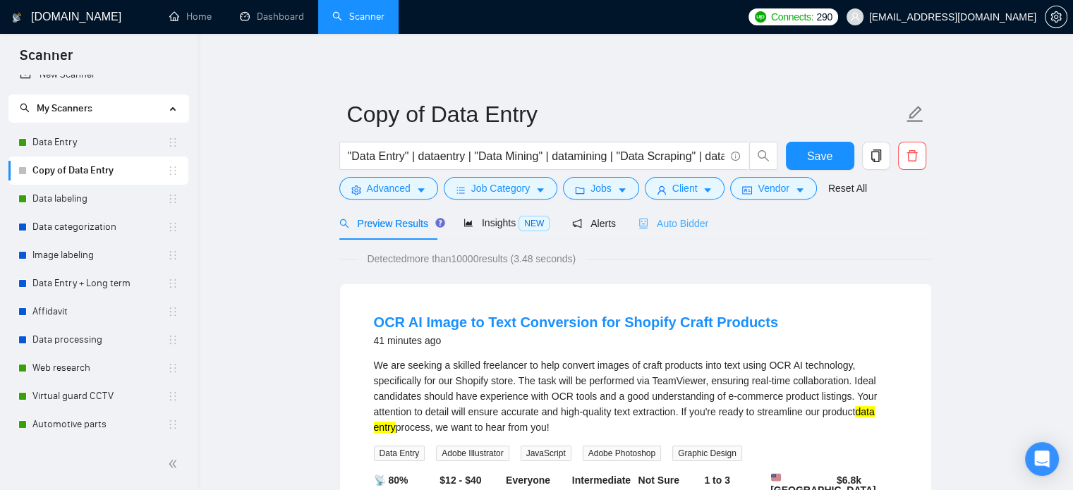
click at [672, 233] on div "Auto Bidder" at bounding box center [674, 223] width 70 height 33
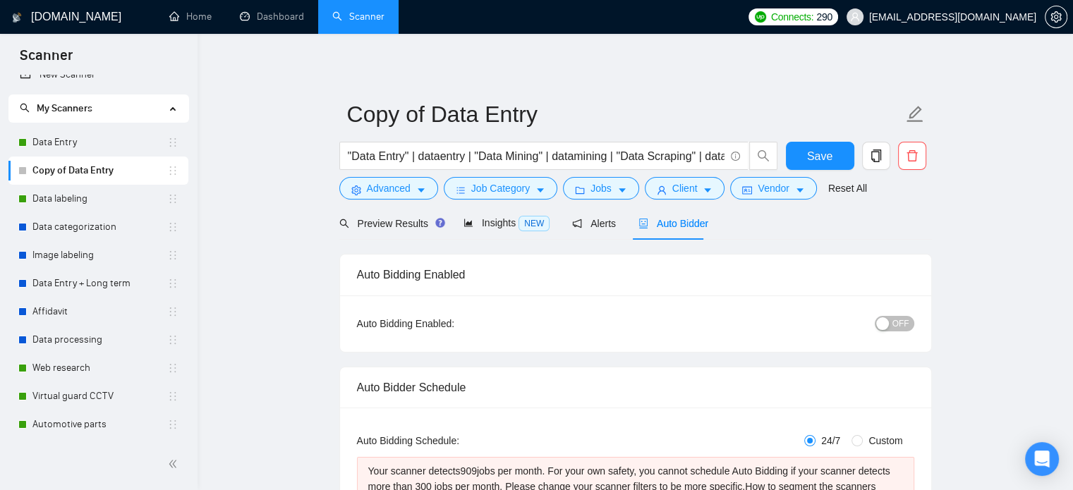
click at [95, 18] on div "[DOMAIN_NAME]" at bounding box center [69, 17] width 116 height 34
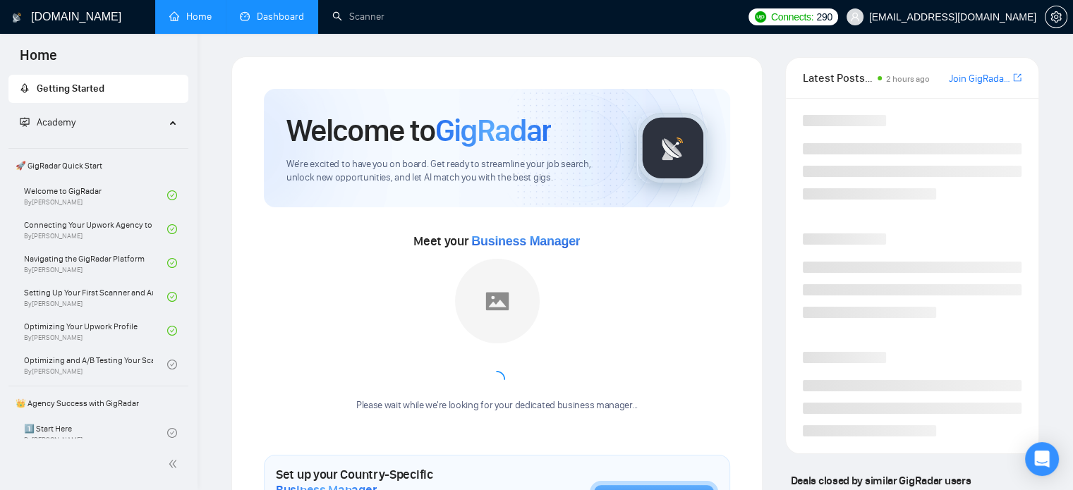
click at [294, 23] on link "Dashboard" at bounding box center [272, 17] width 64 height 12
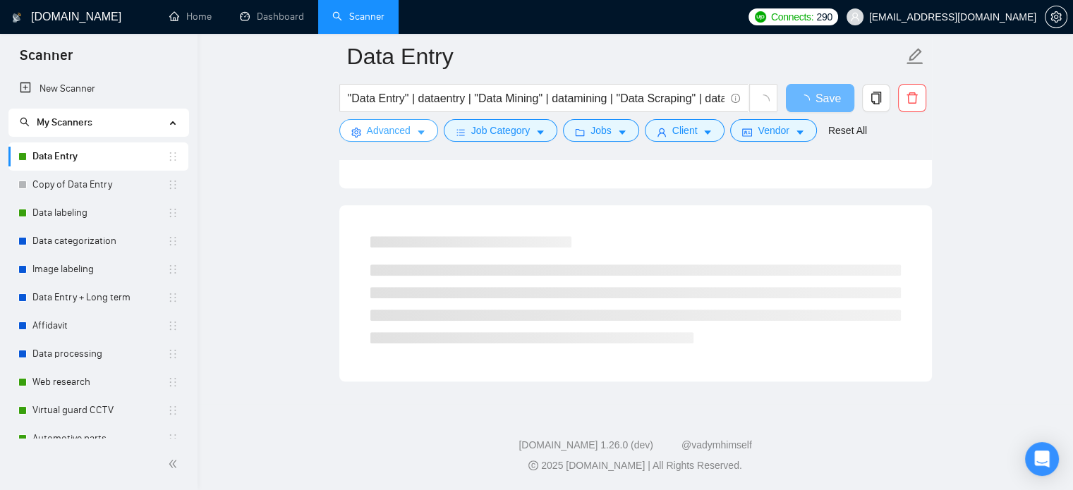
scroll to position [852, 0]
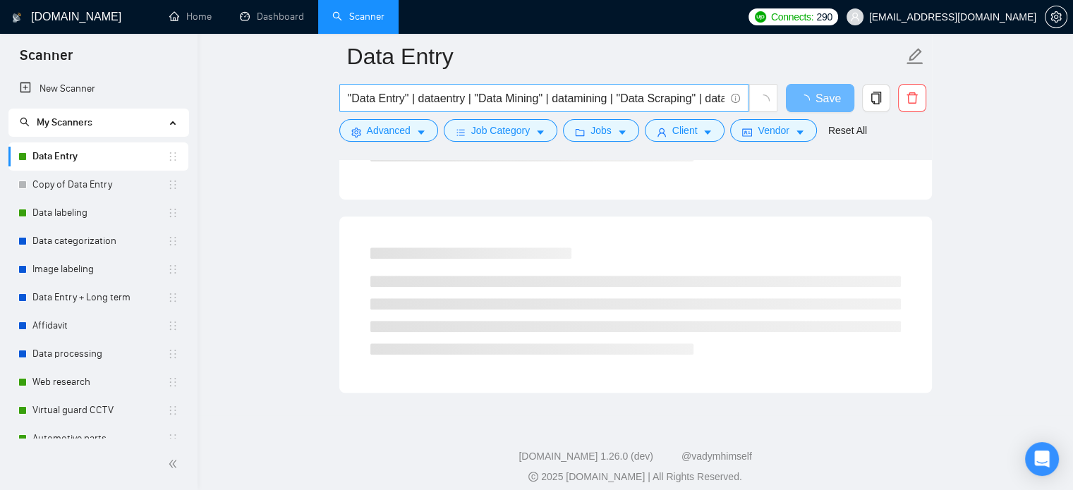
click at [350, 98] on input ""Data Entry" | dataentry | "Data Mining" | datamining | "Data Scraping" | datas…" at bounding box center [536, 99] width 377 height 18
click at [348, 97] on input ""Data Entry" | dataentry | "Data Mining" | datamining | "Data Scraping" | datas…" at bounding box center [536, 99] width 377 height 18
paste input ""Data Cleaning" | datacleaning"
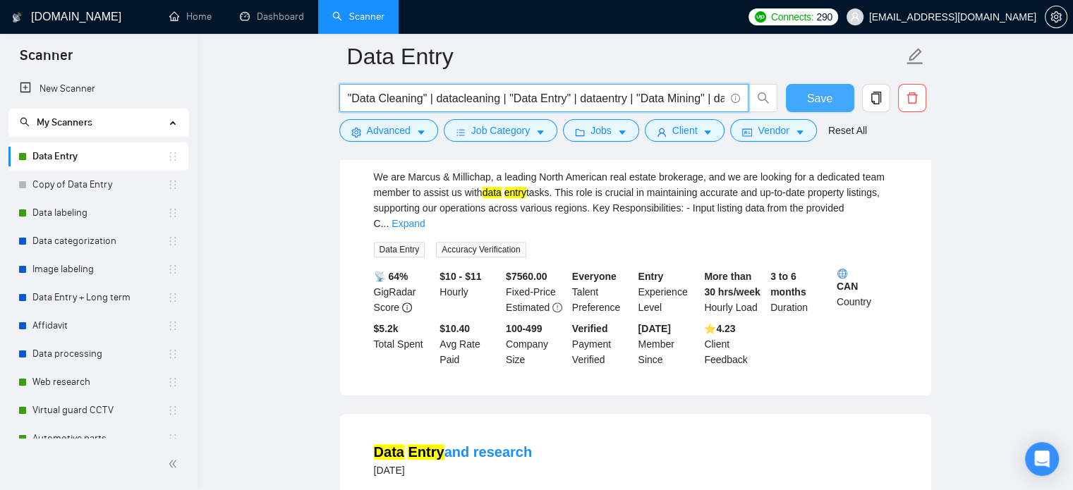
type input ""Data Cleaning" | datacleaning | "Data Entry" | dataentry | "Data Mining" | dat…"
click at [816, 95] on span "Save" at bounding box center [819, 99] width 25 height 18
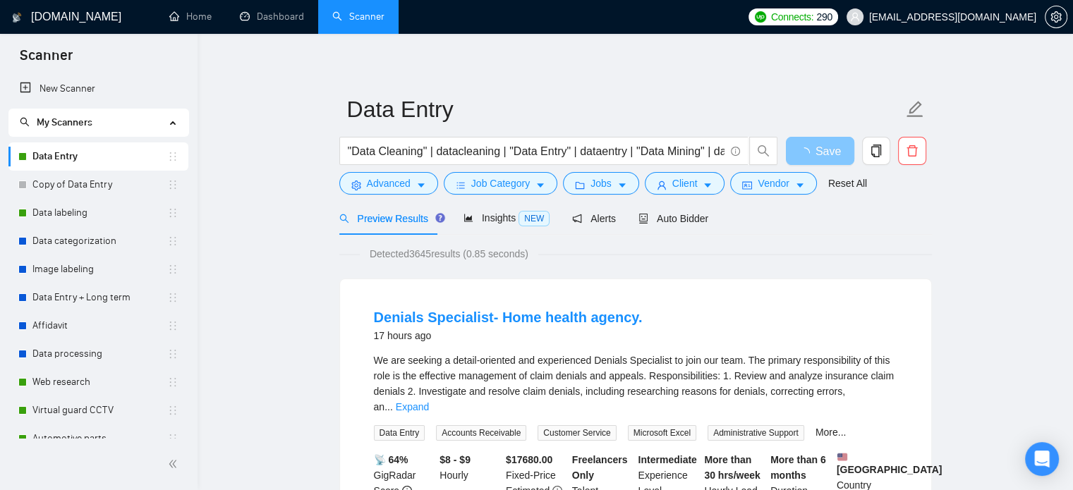
scroll to position [0, 0]
